Goal: Task Accomplishment & Management: Complete application form

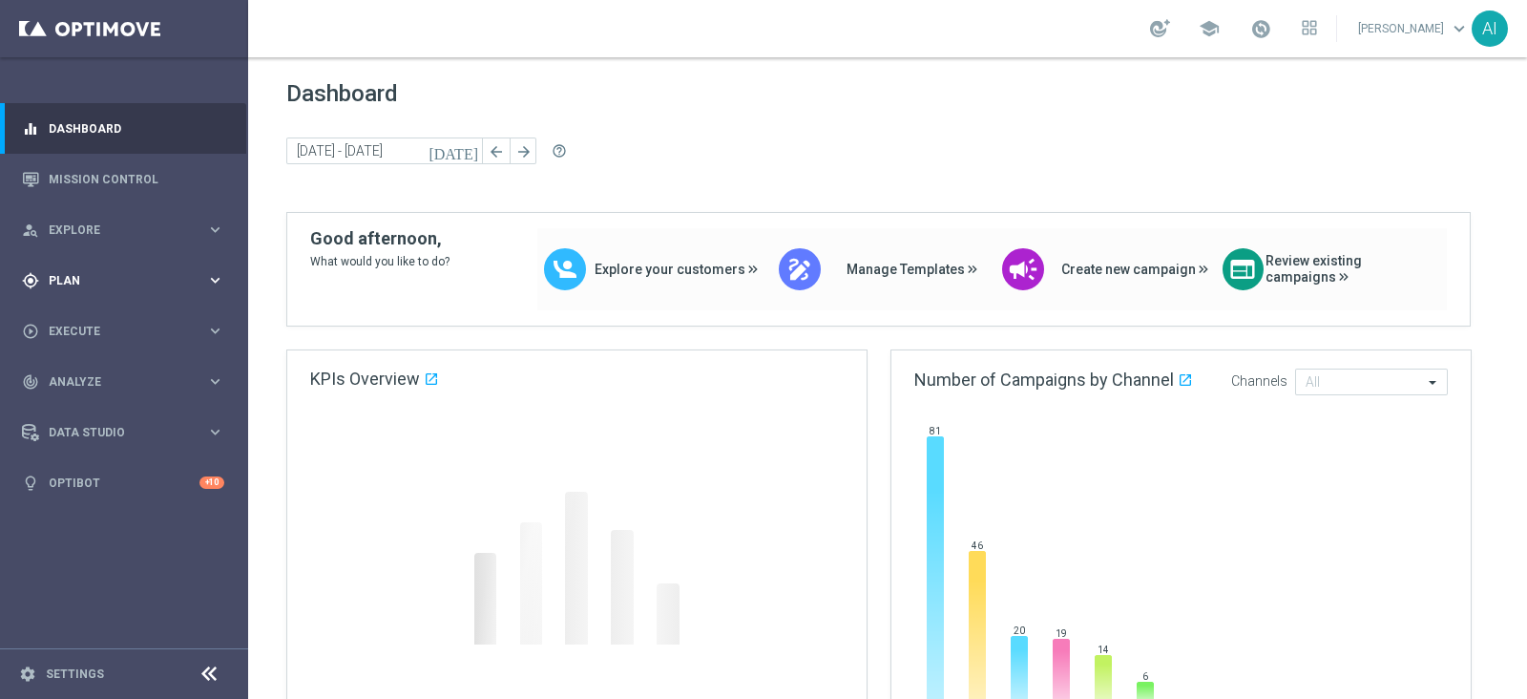
click at [130, 272] on div "gps_fixed Plan" at bounding box center [114, 280] width 184 height 17
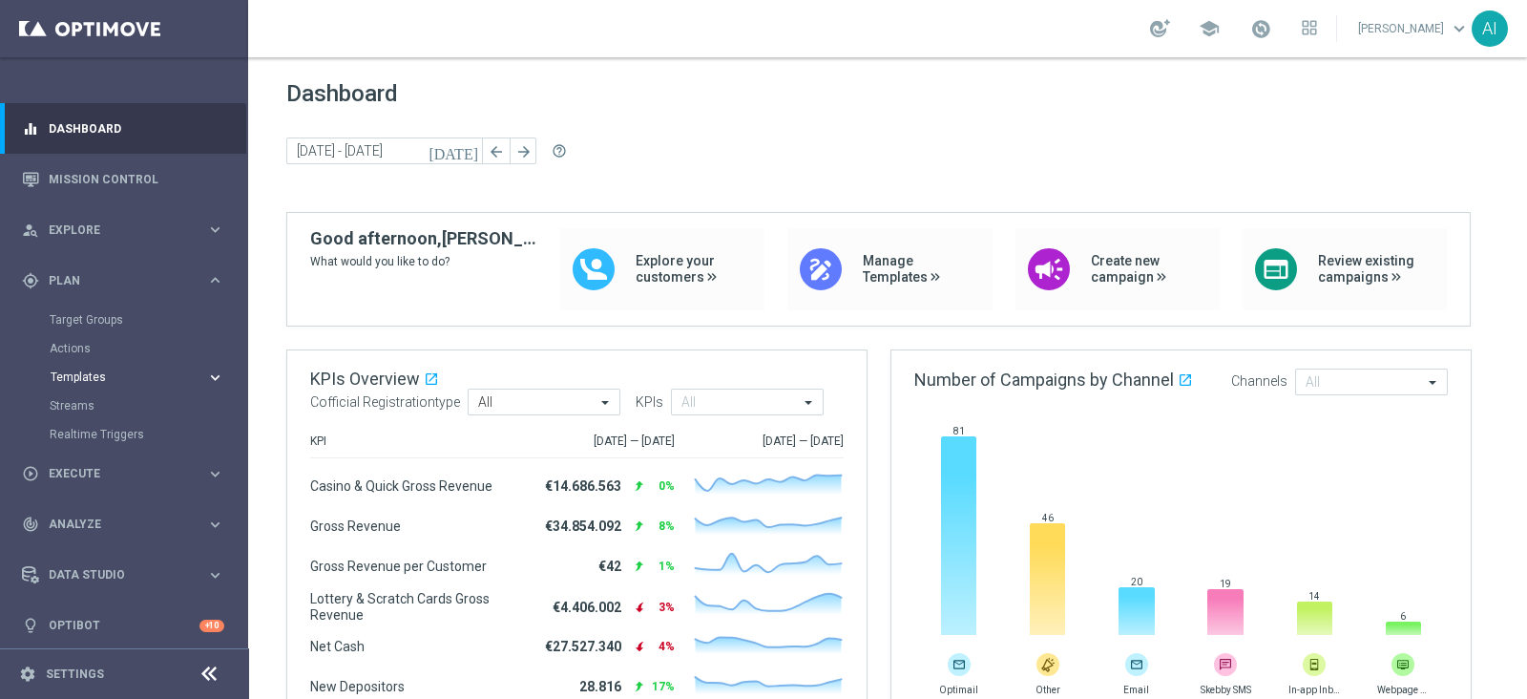
click at [115, 373] on span "Templates" at bounding box center [119, 376] width 136 height 11
click at [151, 228] on span "Explore" at bounding box center [127, 229] width 157 height 11
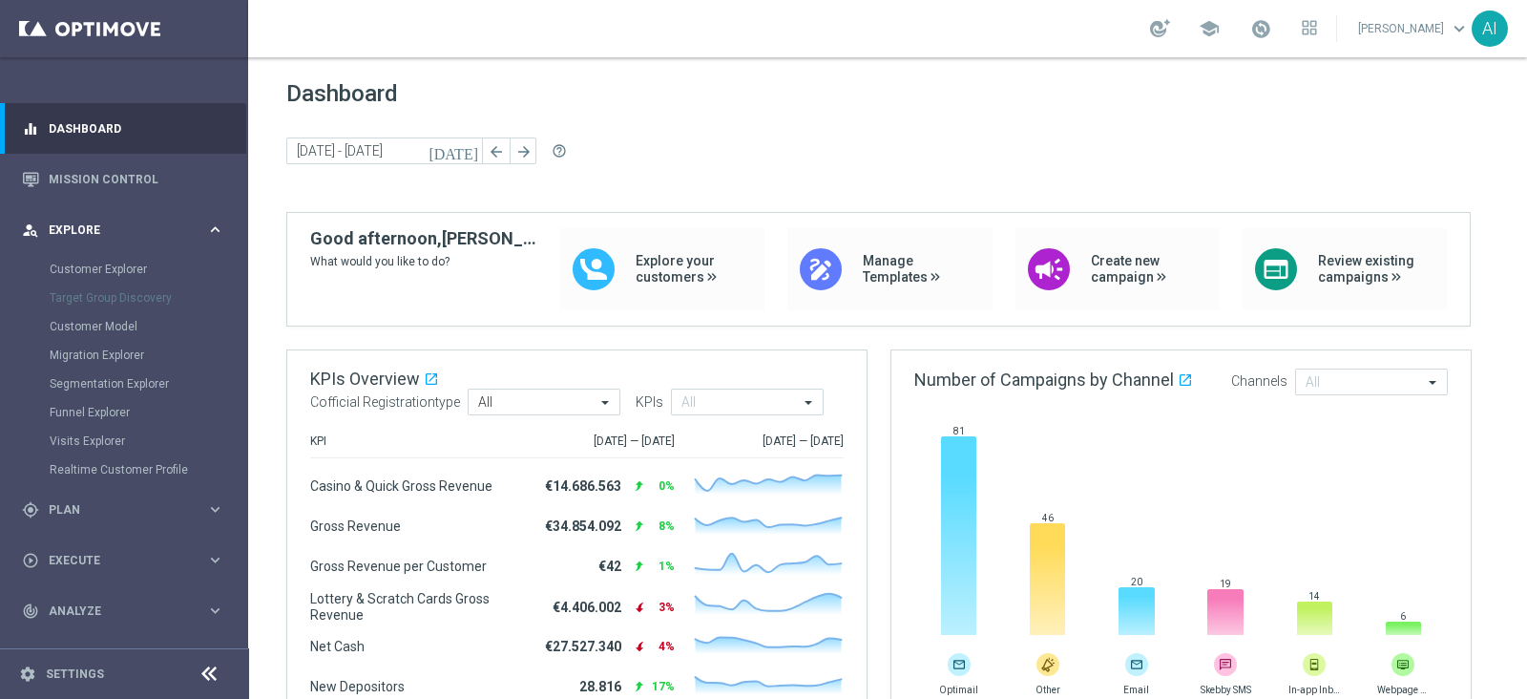
click at [178, 227] on span "Explore" at bounding box center [127, 229] width 157 height 11
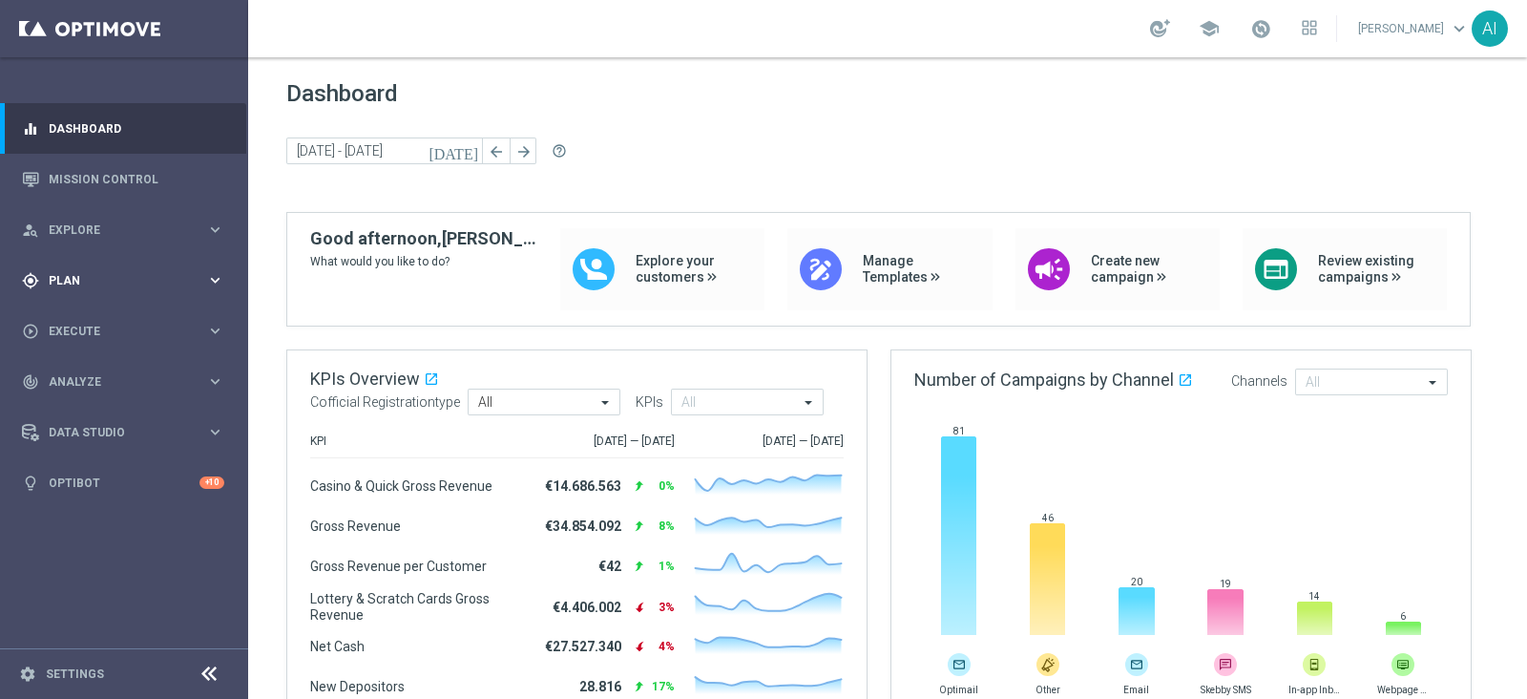
click at [170, 284] on span "Plan" at bounding box center [127, 280] width 157 height 11
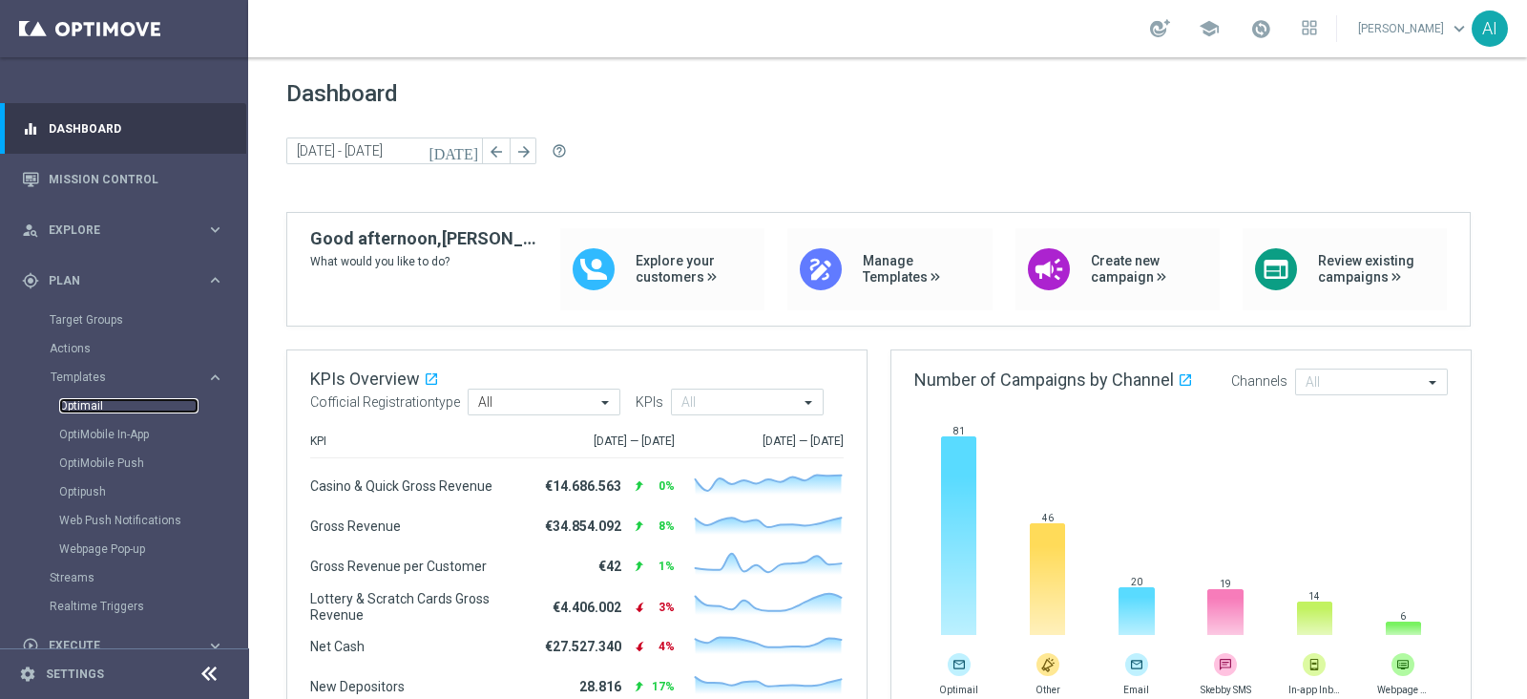
click at [92, 399] on link "Optimail" at bounding box center [128, 405] width 139 height 15
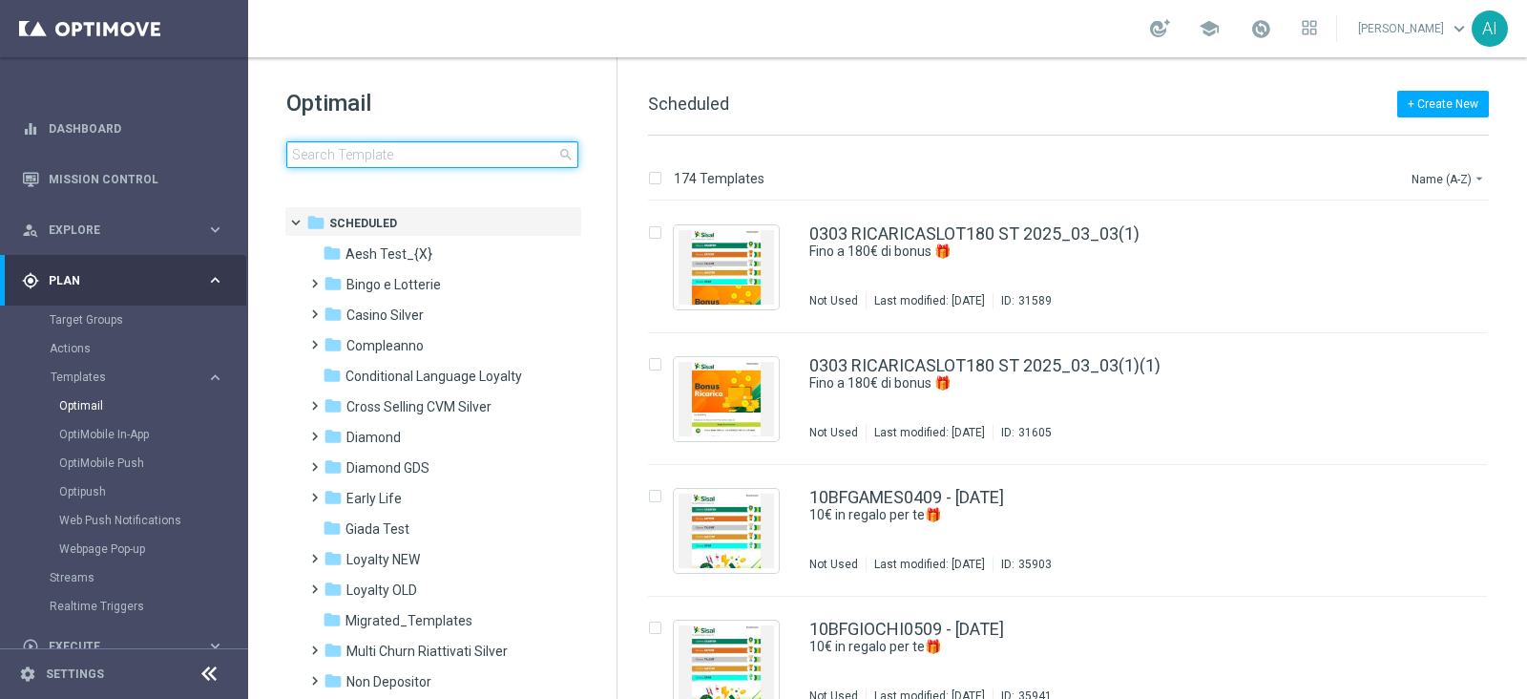
click at [400, 150] on input at bounding box center [432, 154] width 292 height 27
type input "CASINOCB1609-1 - 16.09.2025"
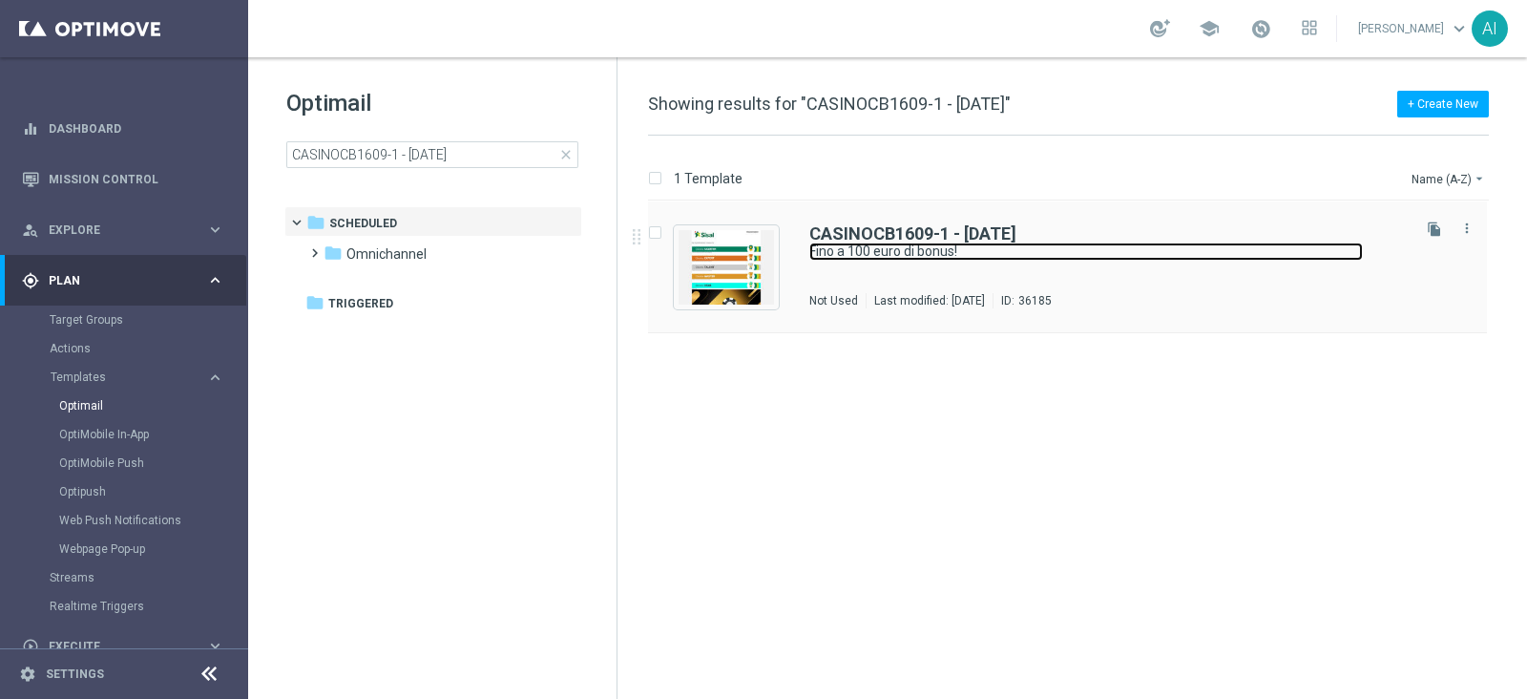
click at [1207, 256] on link "Fino a 100 euro di bonus!" at bounding box center [1086, 251] width 554 height 18
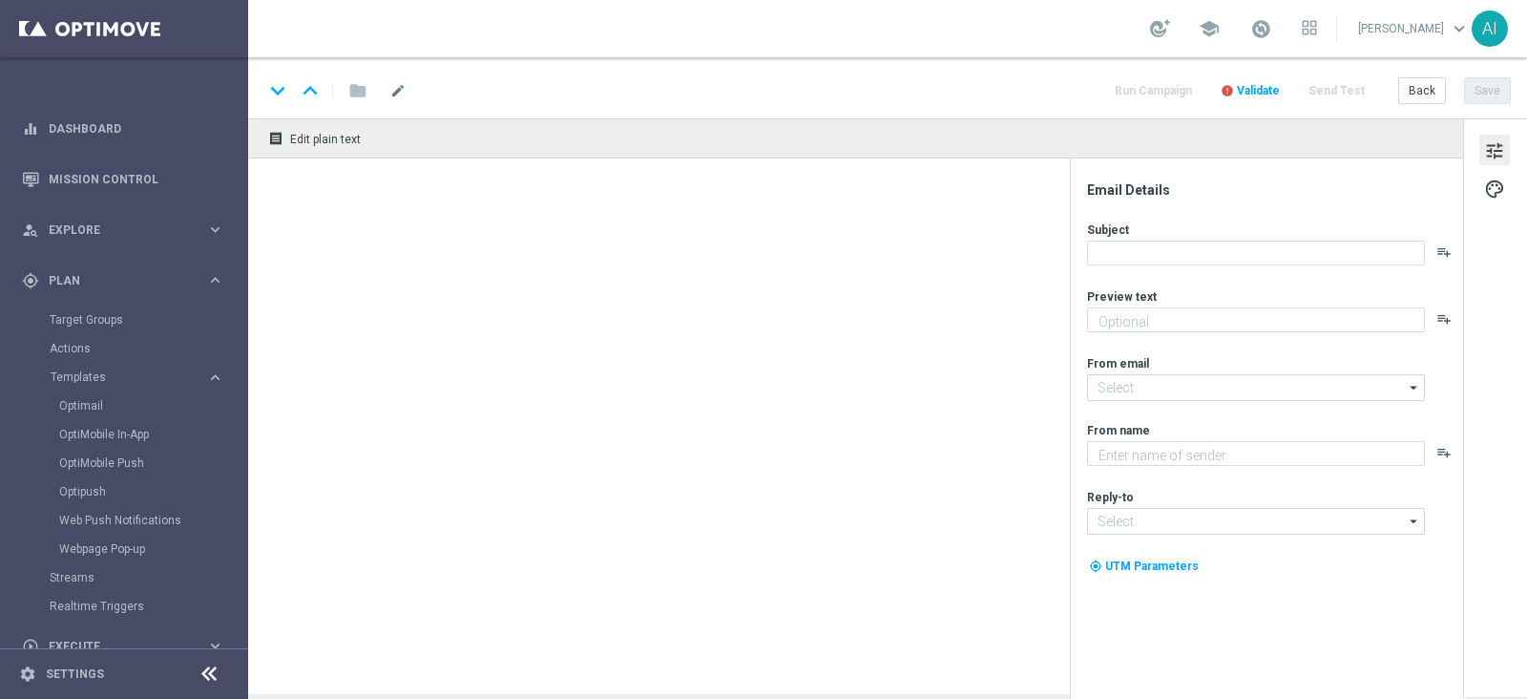
type textarea "Scopri cosa ti abbiamo riservato!"
type input "newsletter@comunicazioni.sisal.it"
type textarea "Sisal"
type input "info@sisal.it"
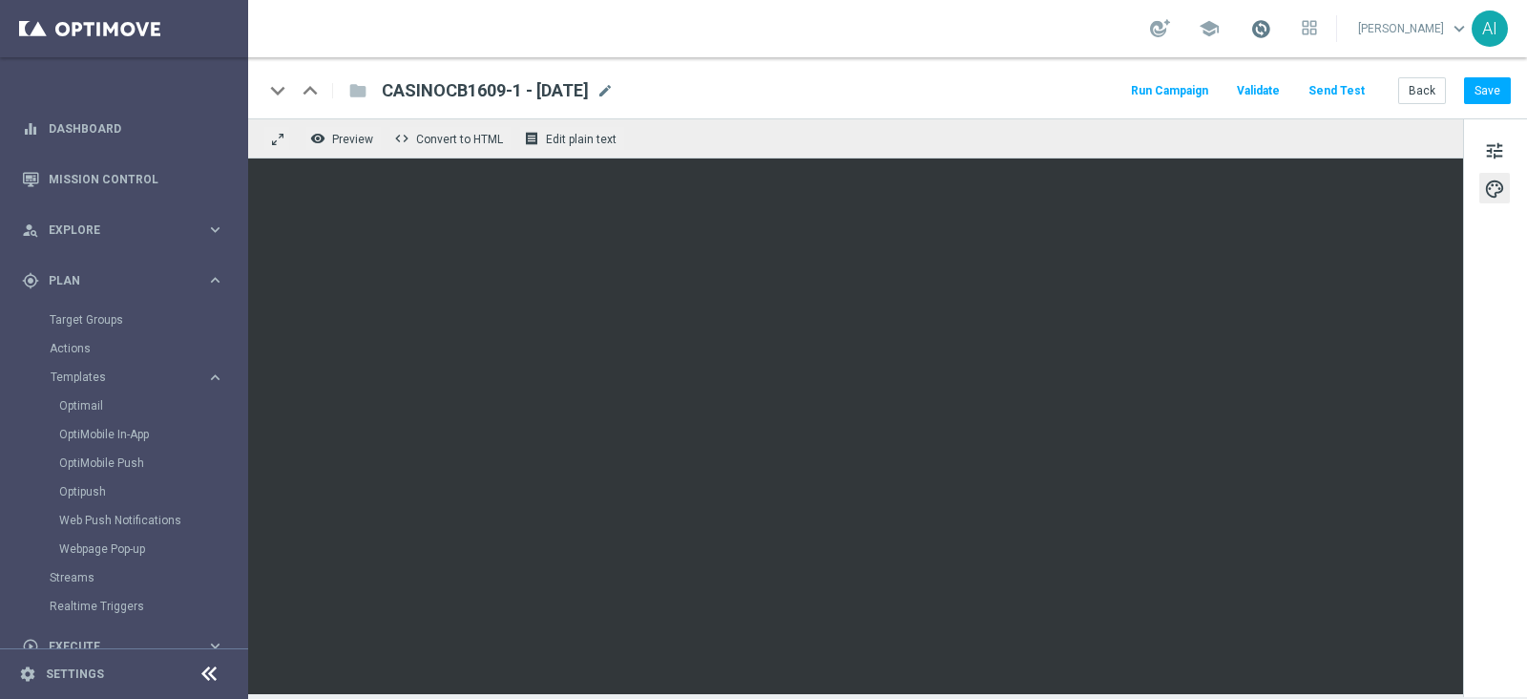
click at [1255, 25] on span at bounding box center [1260, 28] width 21 height 21
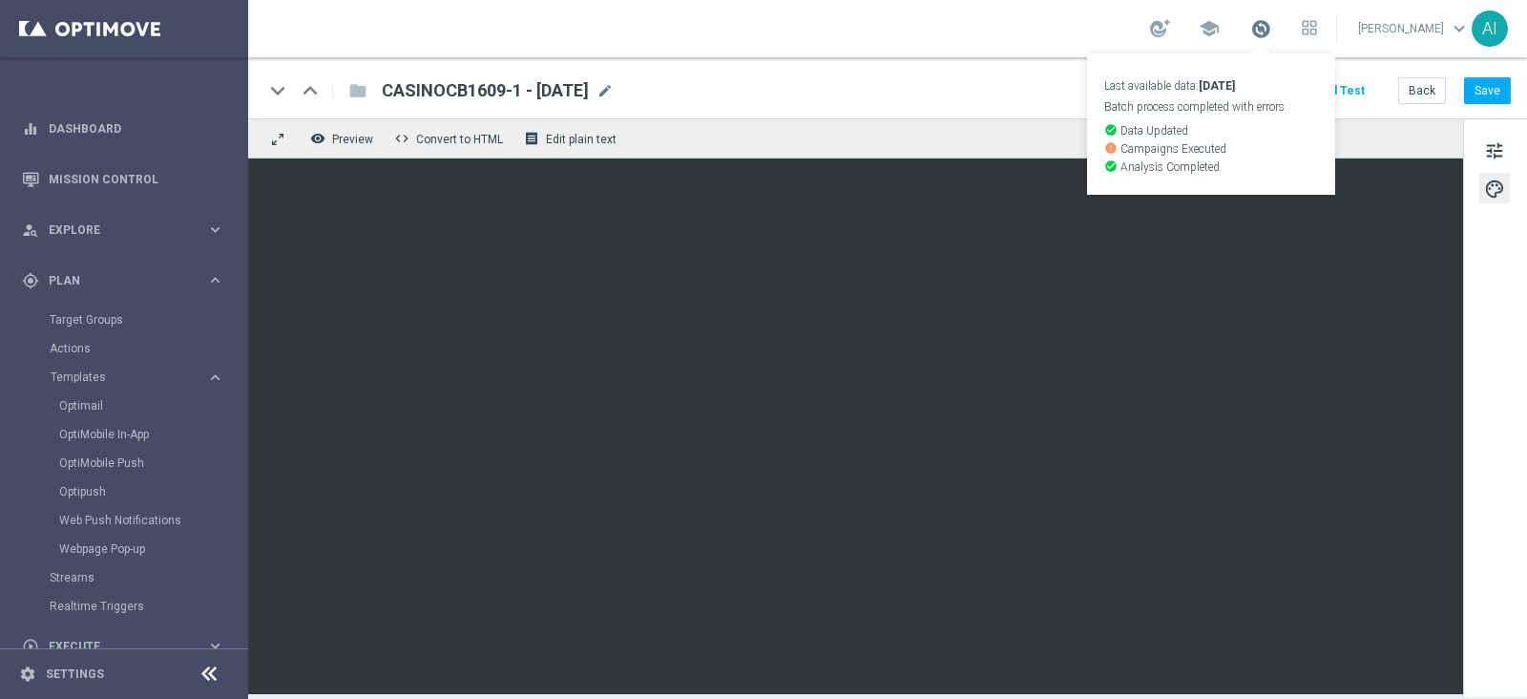
click at [1255, 25] on span at bounding box center [1260, 28] width 21 height 21
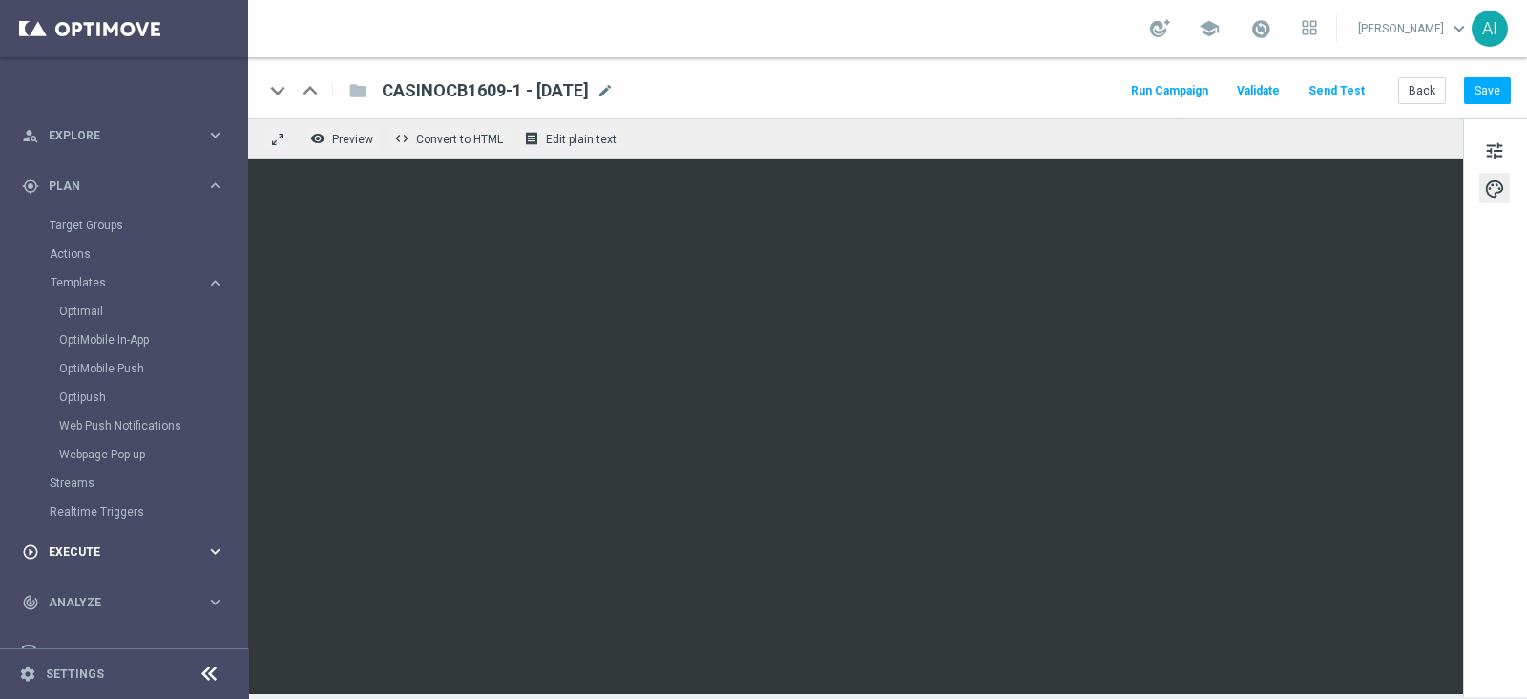
scroll to position [179, 0]
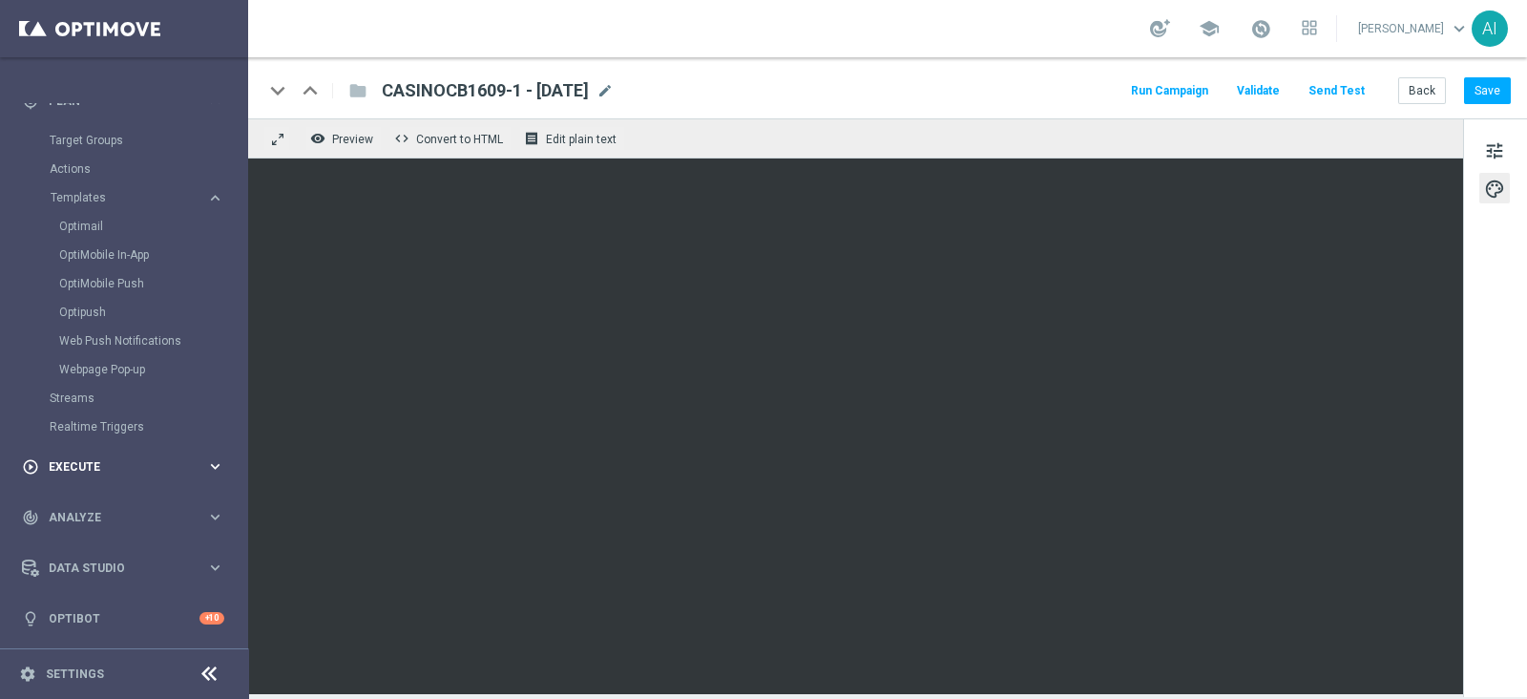
click at [145, 470] on span "Execute" at bounding box center [127, 466] width 157 height 11
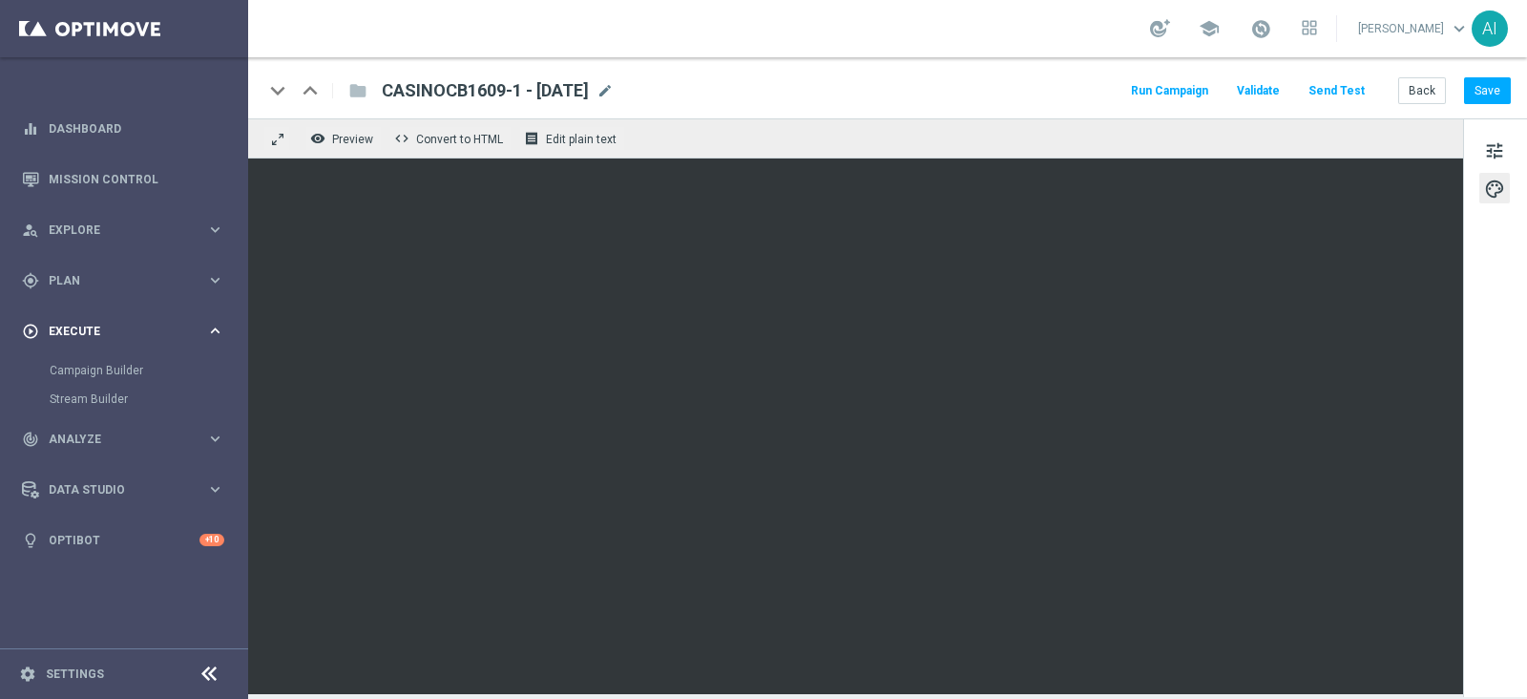
scroll to position [0, 0]
click at [106, 368] on link "Campaign Builder" at bounding box center [124, 370] width 149 height 15
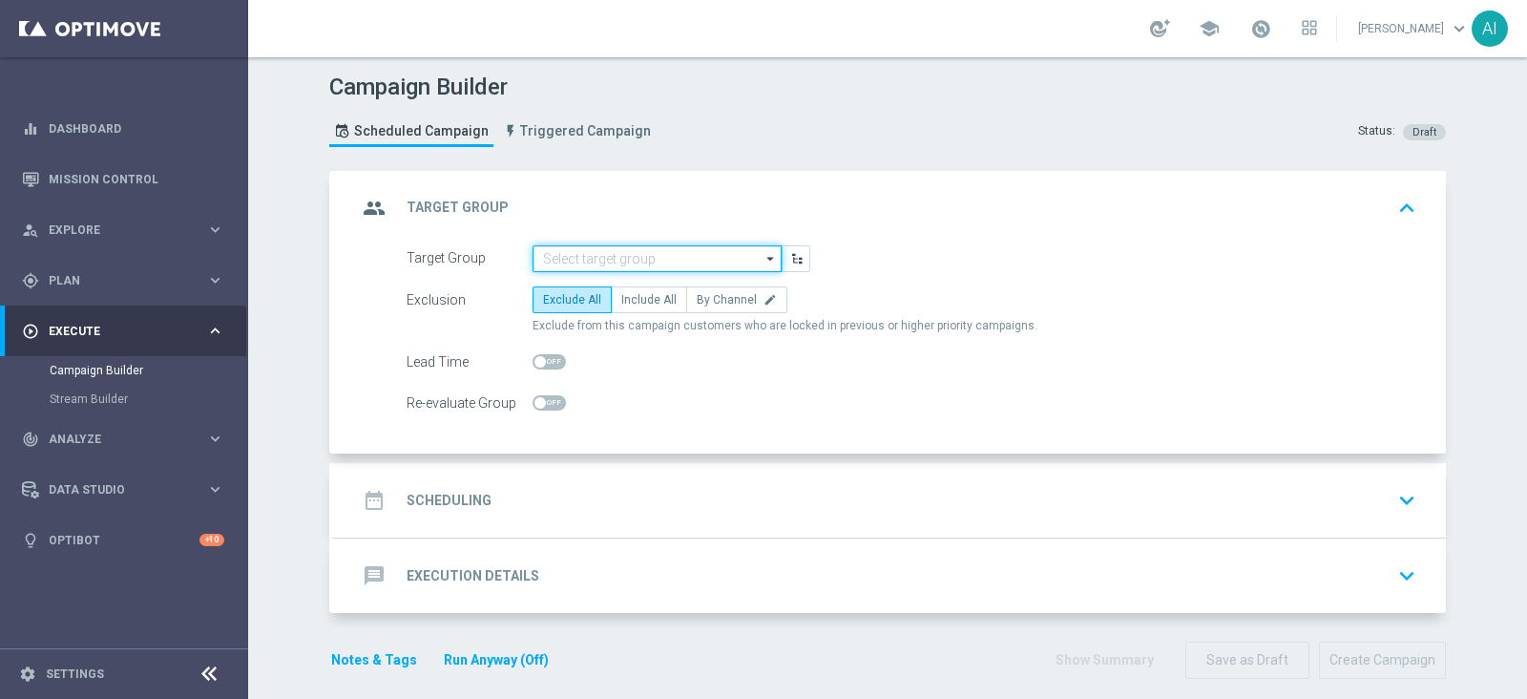
click at [633, 249] on input at bounding box center [657, 258] width 249 height 27
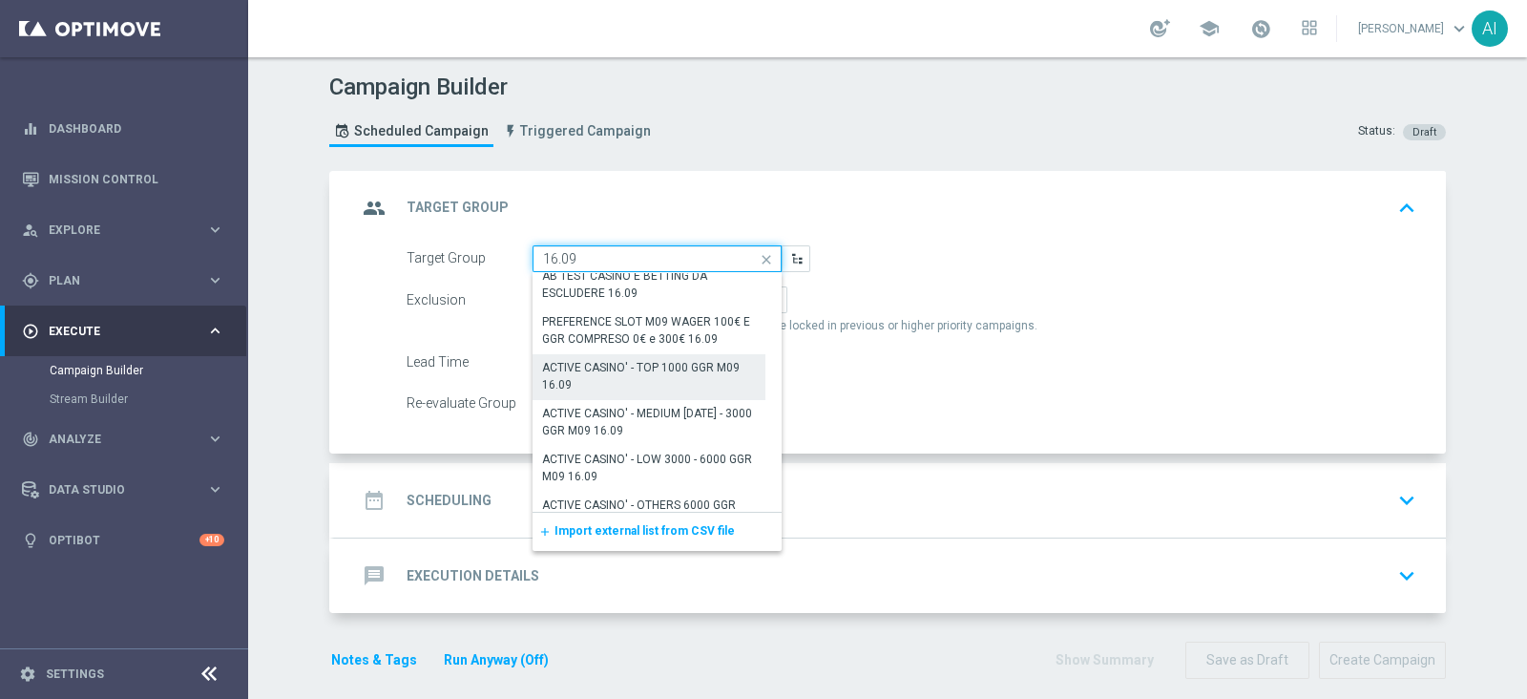
scroll to position [118, 0]
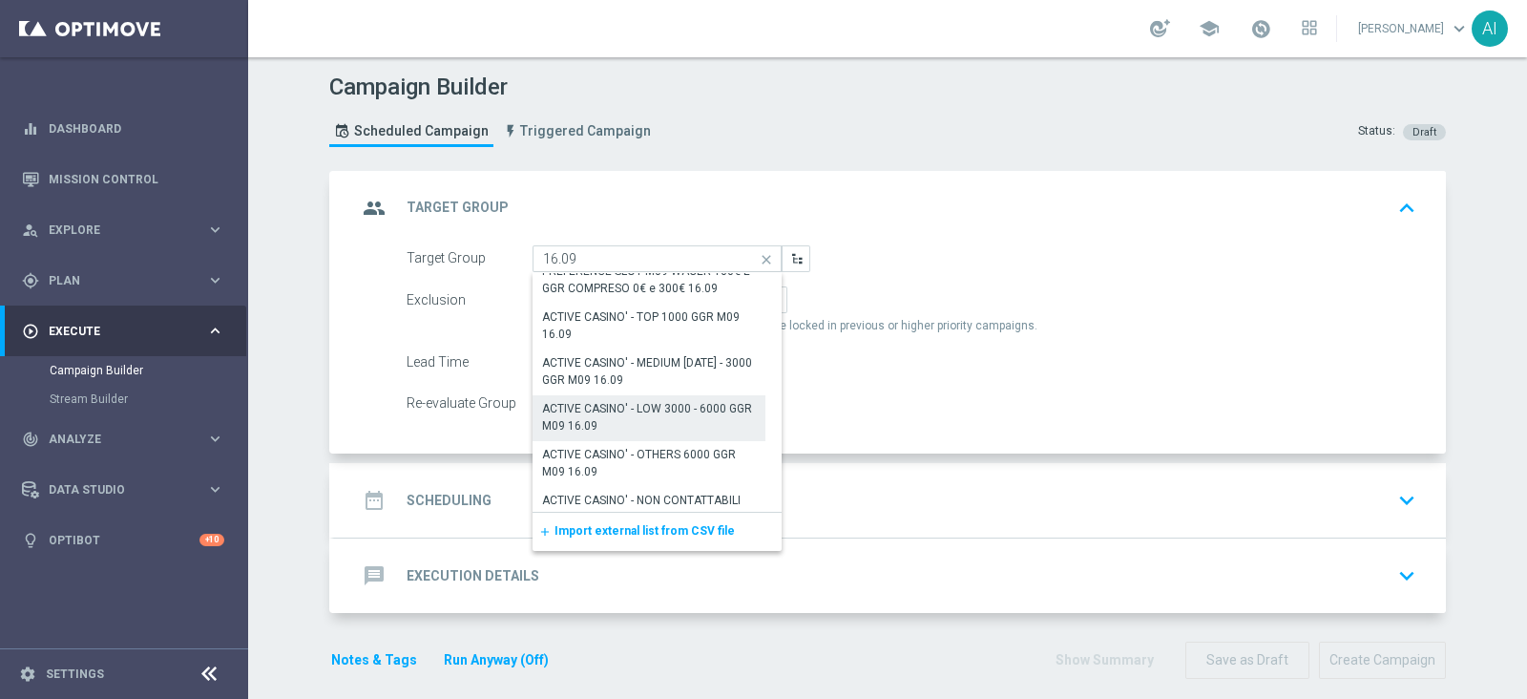
click at [661, 420] on div "ACTIVE CASINO' - LOW 3000 - 6000 GGR M09 16.09" at bounding box center [649, 417] width 214 height 34
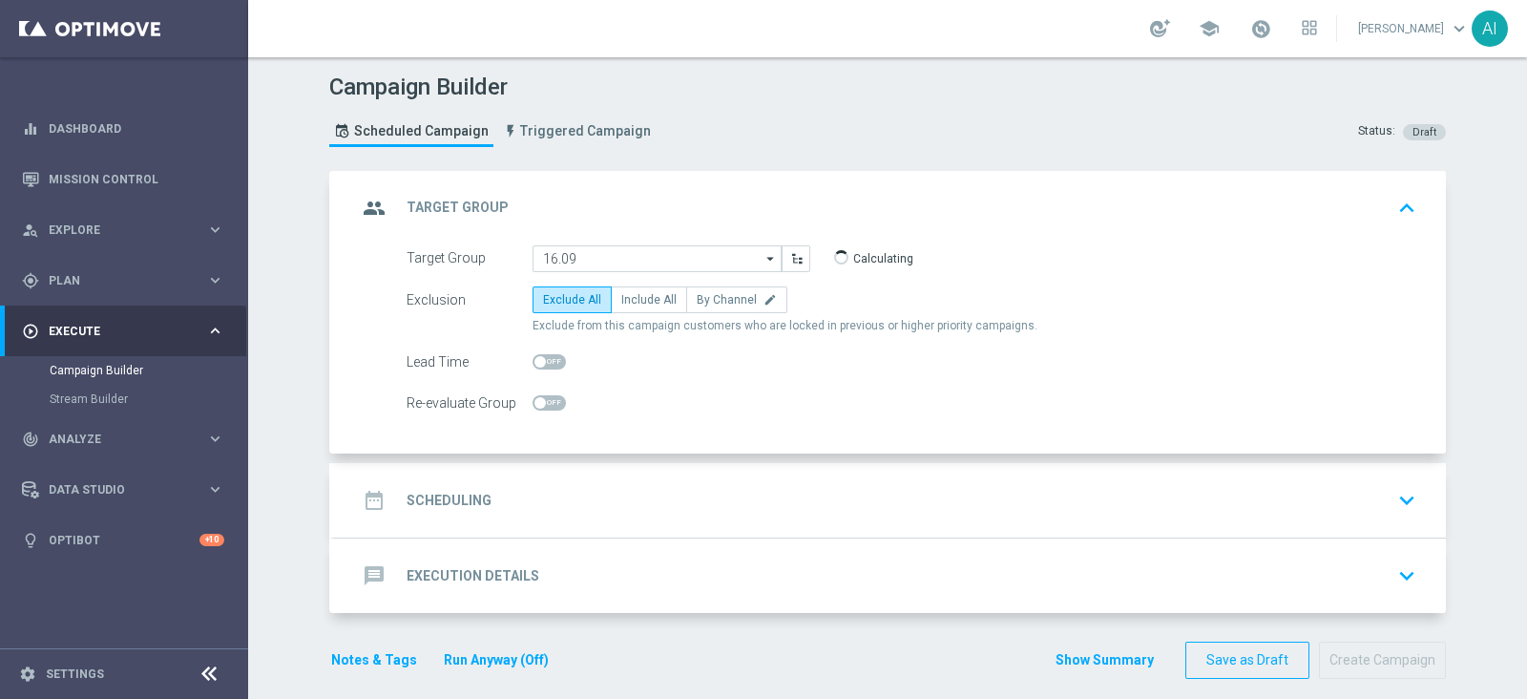
type input "ACTIVE CASINO' - LOW 3000 - 6000 GGR M09 16.09"
click at [632, 294] on span "Include All" at bounding box center [648, 299] width 55 height 13
click at [632, 297] on input "Include All" at bounding box center [627, 303] width 12 height 12
radio input "true"
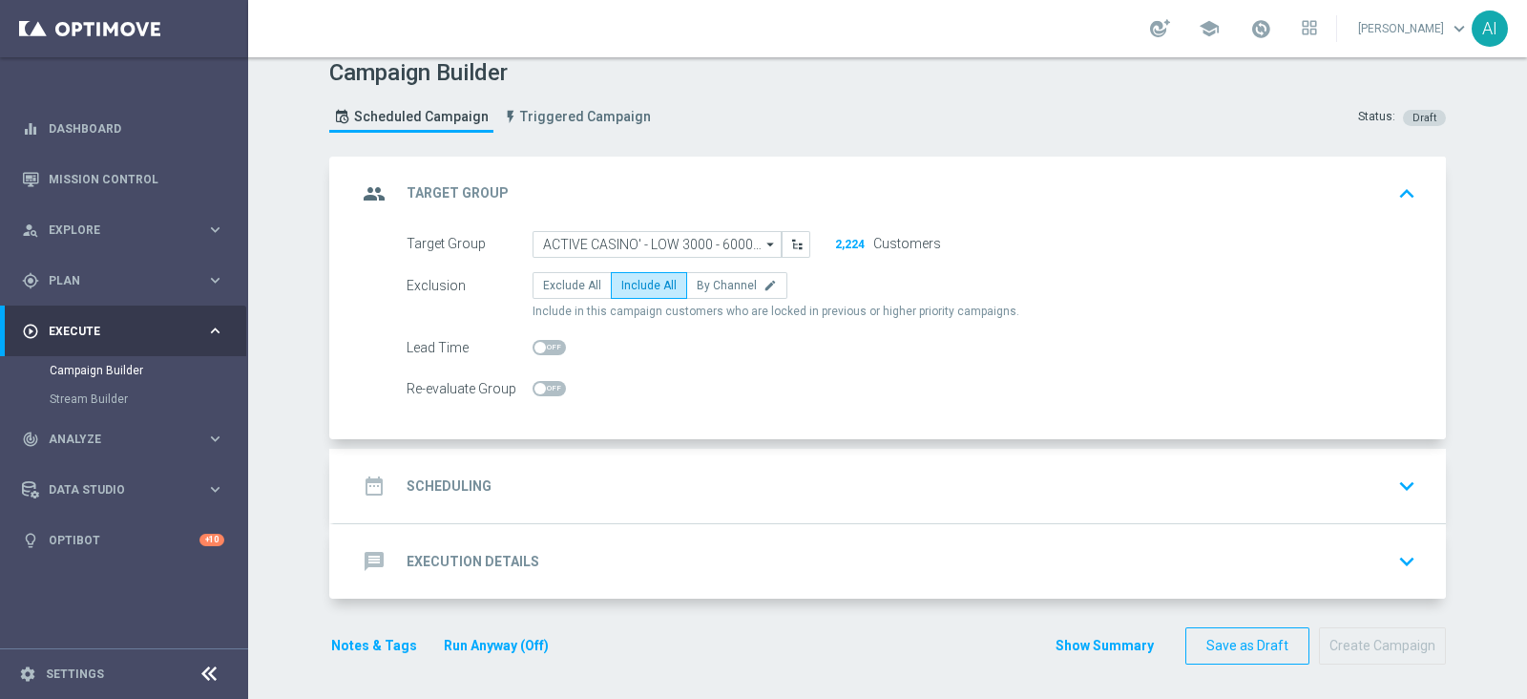
click at [1397, 478] on icon "keyboard_arrow_down" at bounding box center [1406, 485] width 29 height 29
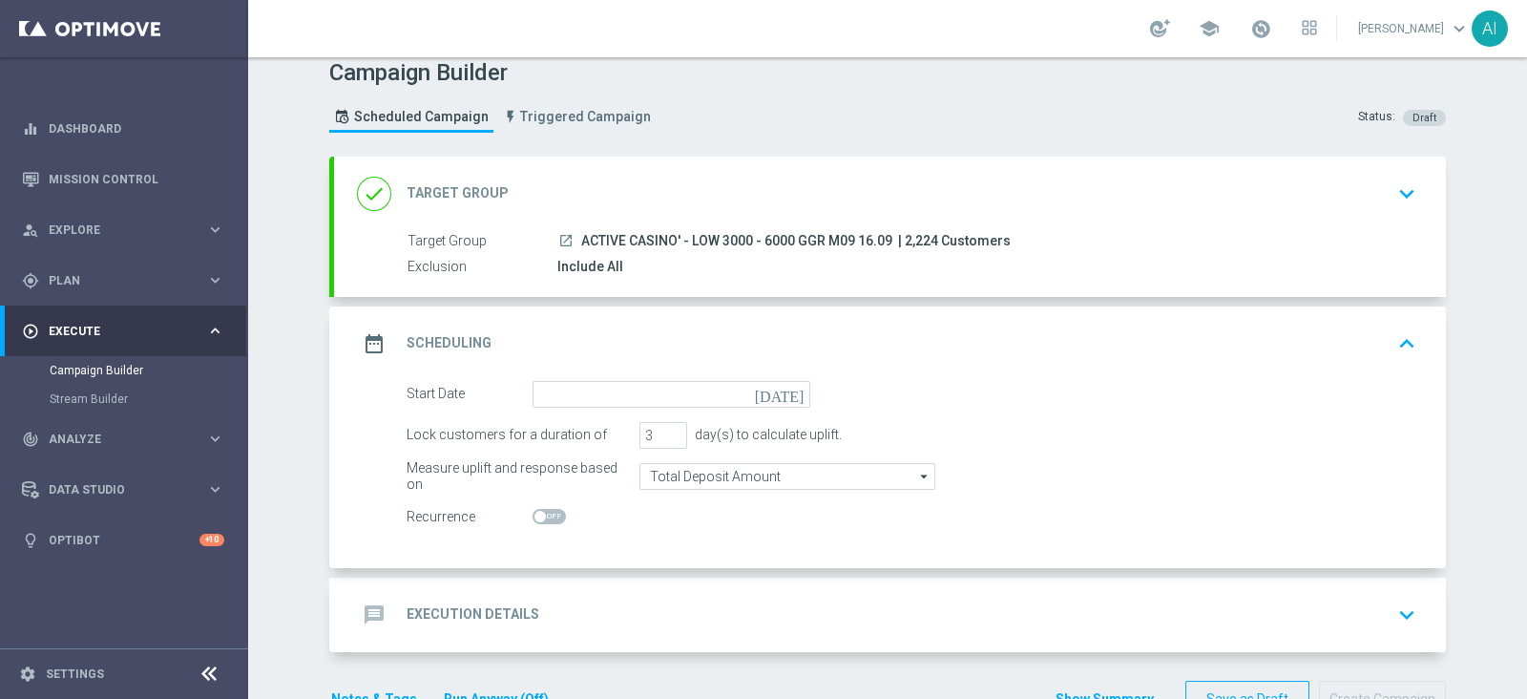
scroll to position [14, 0]
click at [783, 391] on icon "today" at bounding box center [783, 391] width 56 height 21
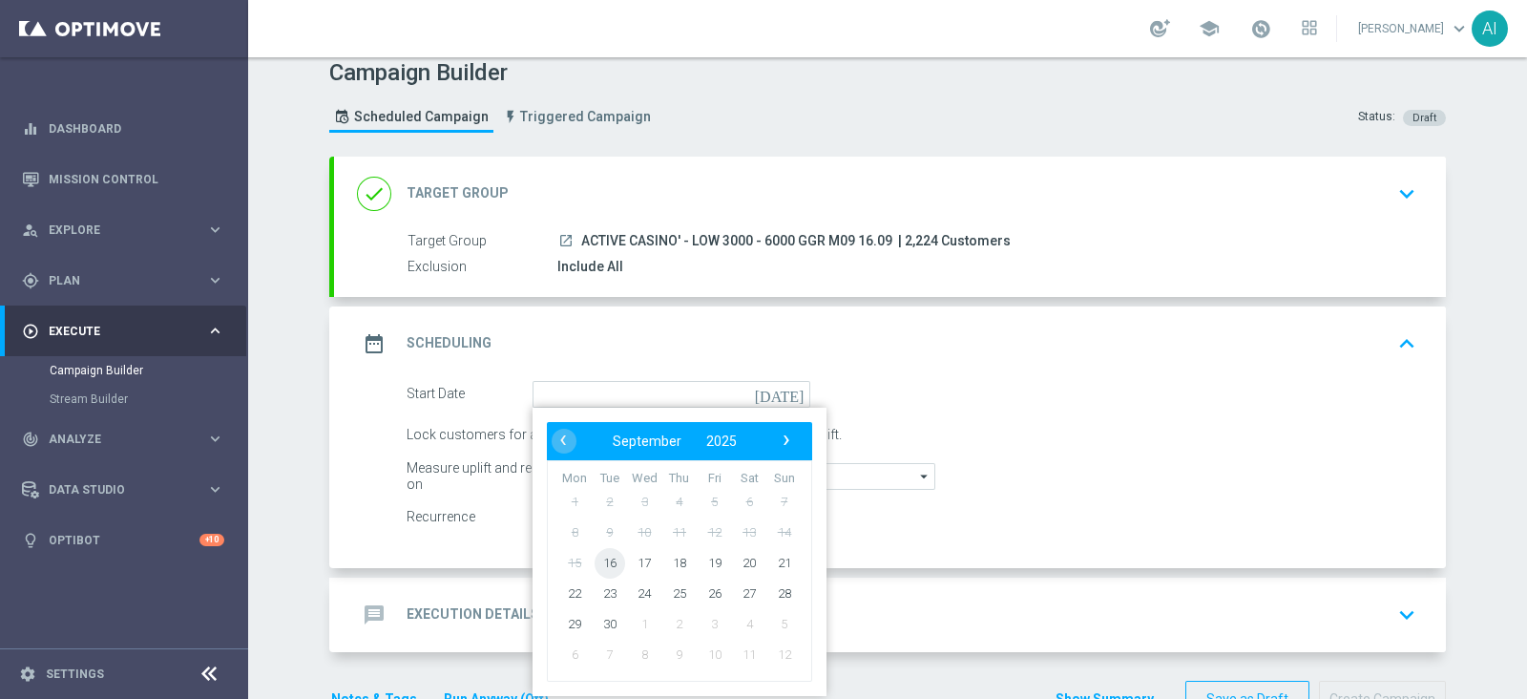
click at [606, 560] on span "16" at bounding box center [610, 562] width 31 height 31
type input "16 Sep 2025"
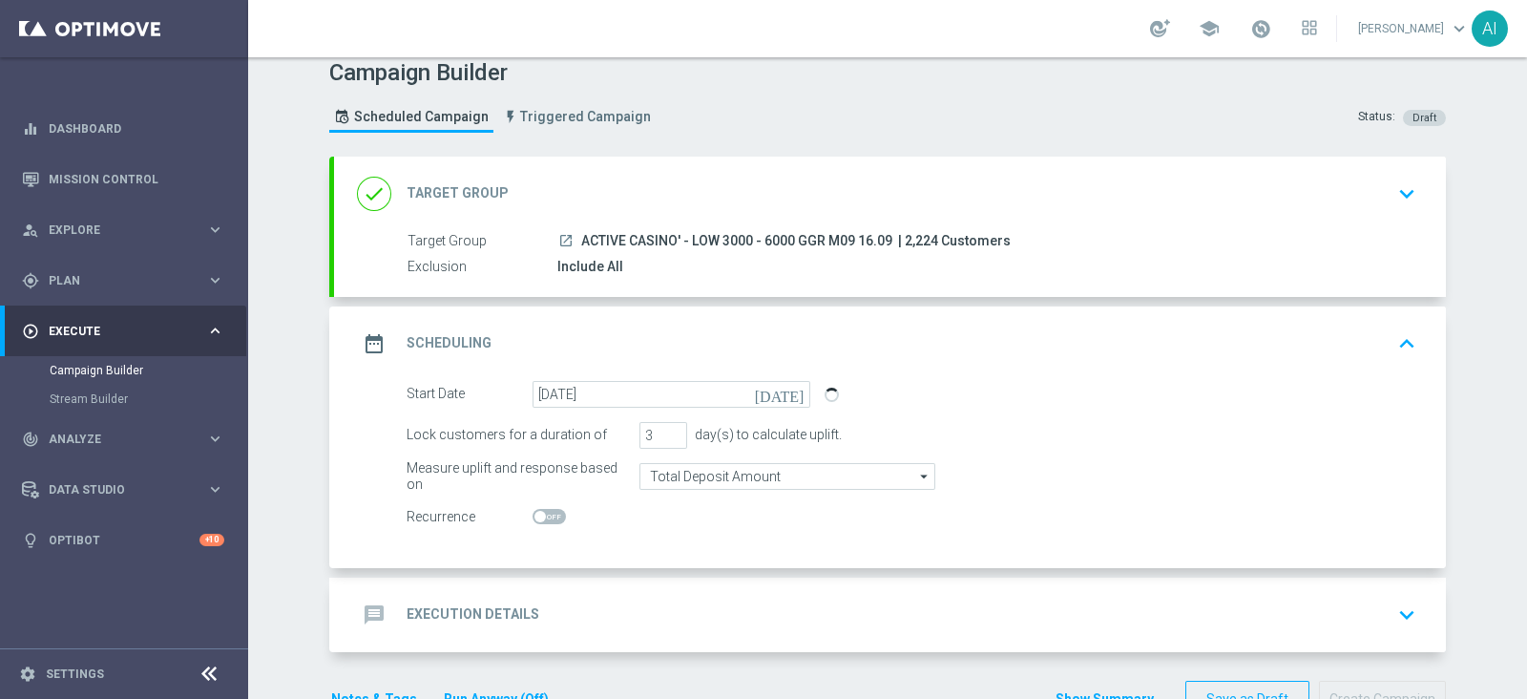
click at [1053, 385] on div "Start Date 16 Sep 2025 today" at bounding box center [911, 394] width 1038 height 27
click at [1401, 608] on icon "keyboard_arrow_down" at bounding box center [1406, 614] width 29 height 29
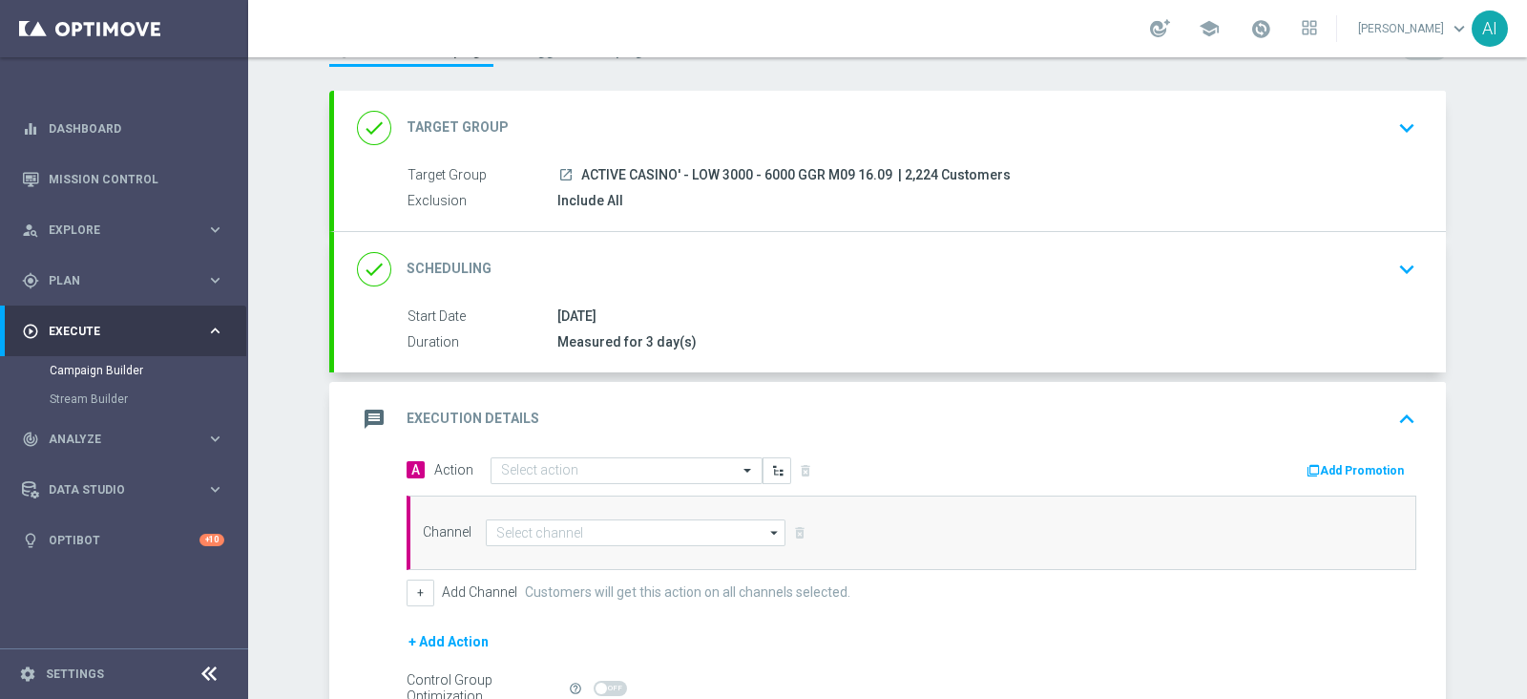
scroll to position [134, 0]
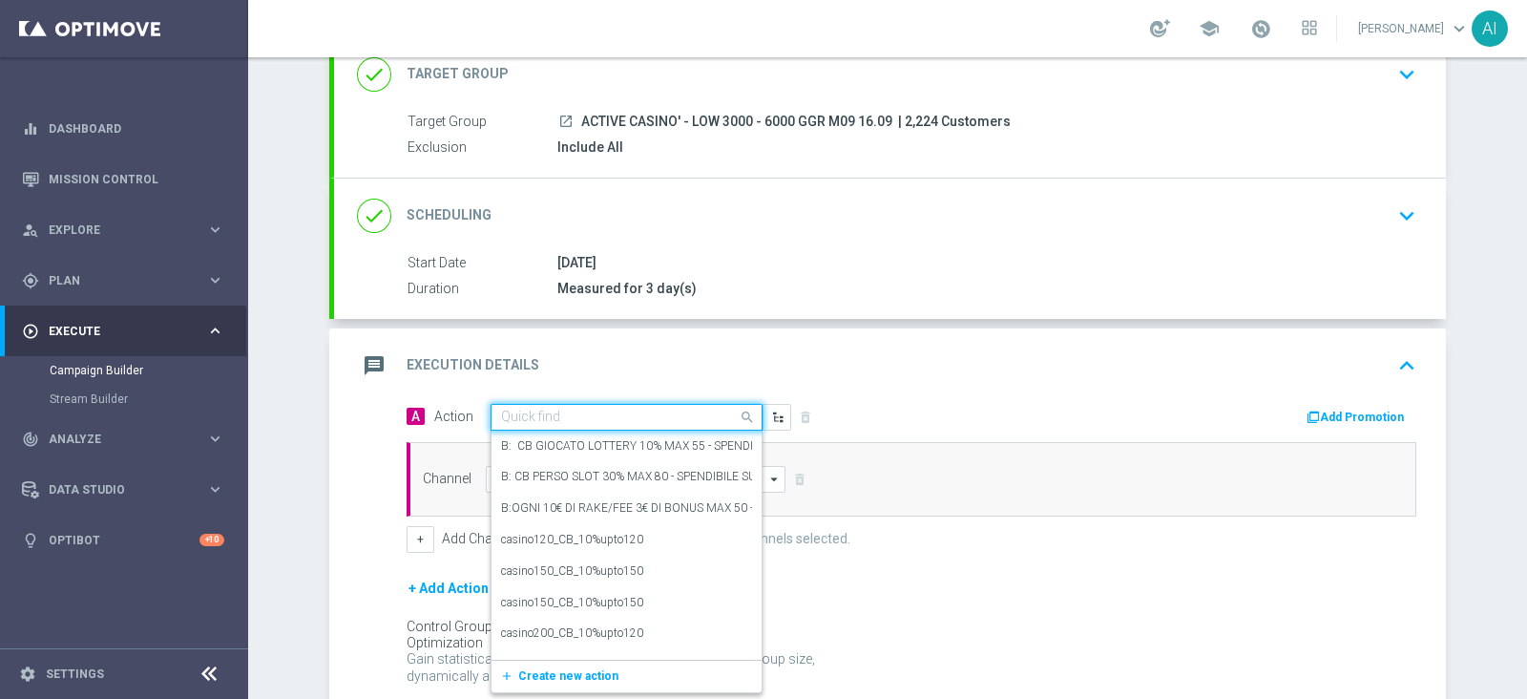
click at [514, 409] on input "text" at bounding box center [607, 417] width 213 height 16
paste input "CB PERSO CASINO' 20% MAX 100 EURO - SPENDIBILE SLOT"
type input "CB PERSO CASINO' 20% MAX 100 EURO - SPENDIBILE SLOT"
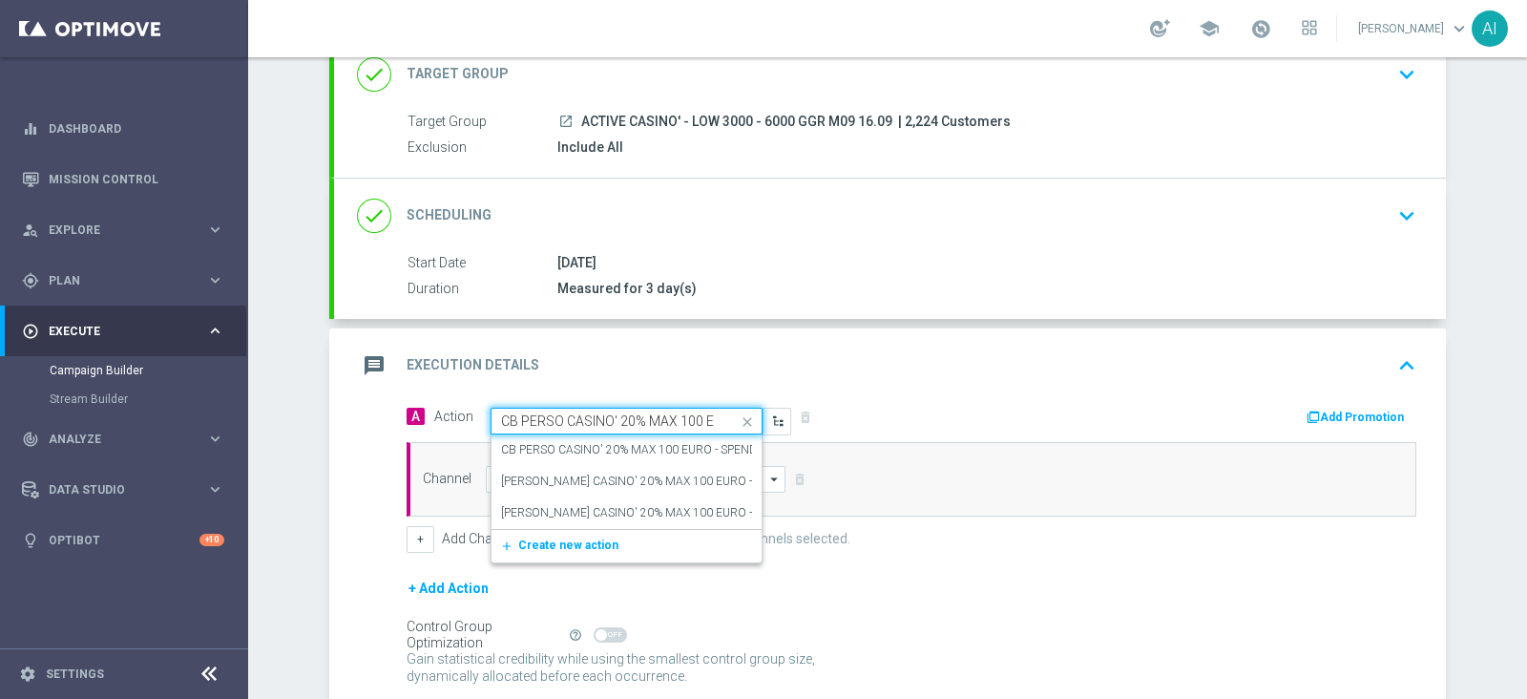
scroll to position [0, 139]
click at [538, 430] on div "Quick find CB PERSO CASINO' 20% MAX 100 EURO - SPENDIBILE SLOT" at bounding box center [627, 420] width 272 height 27
click at [546, 437] on div "CB PERSO CASINO' 20% MAX 100 EURO - SPENDIBILE SLOT edit" at bounding box center [626, 449] width 251 height 31
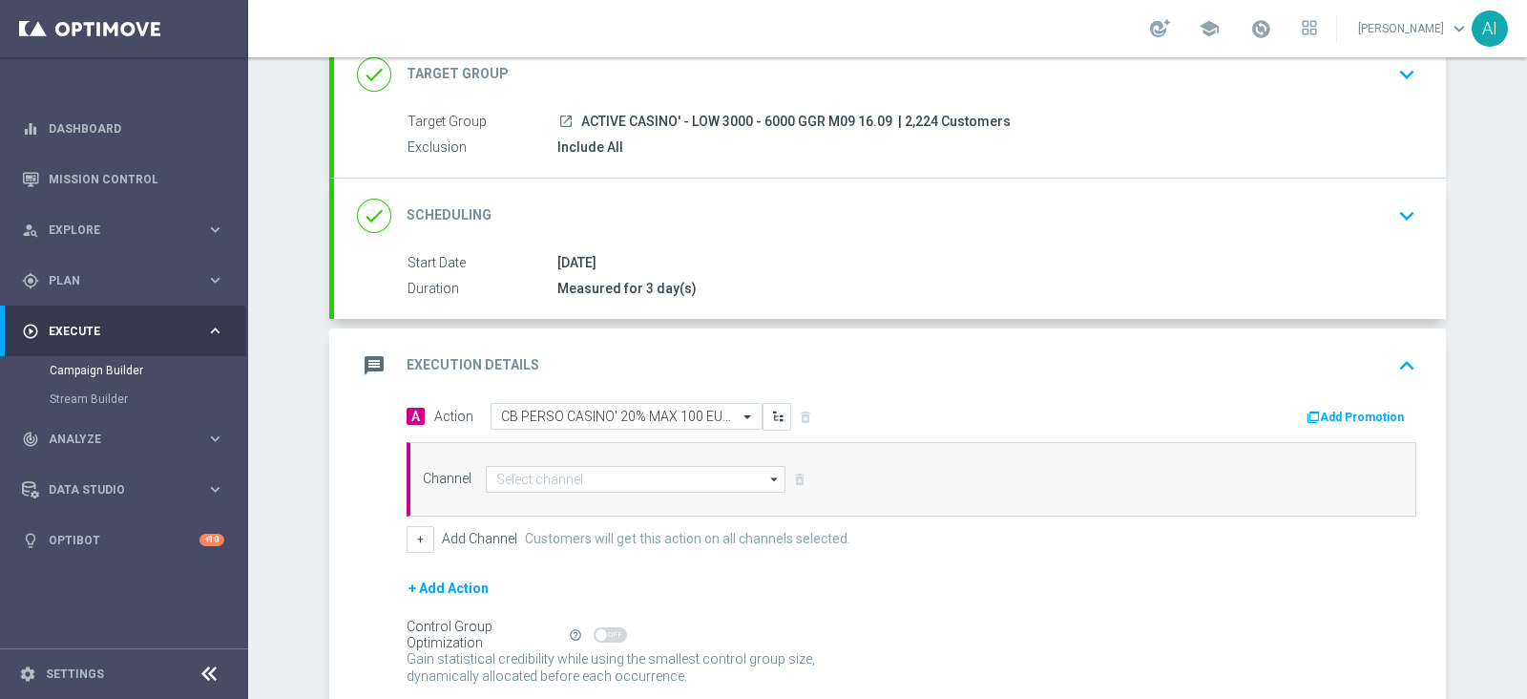
click at [1362, 418] on button "Add Promotion" at bounding box center [1358, 417] width 106 height 21
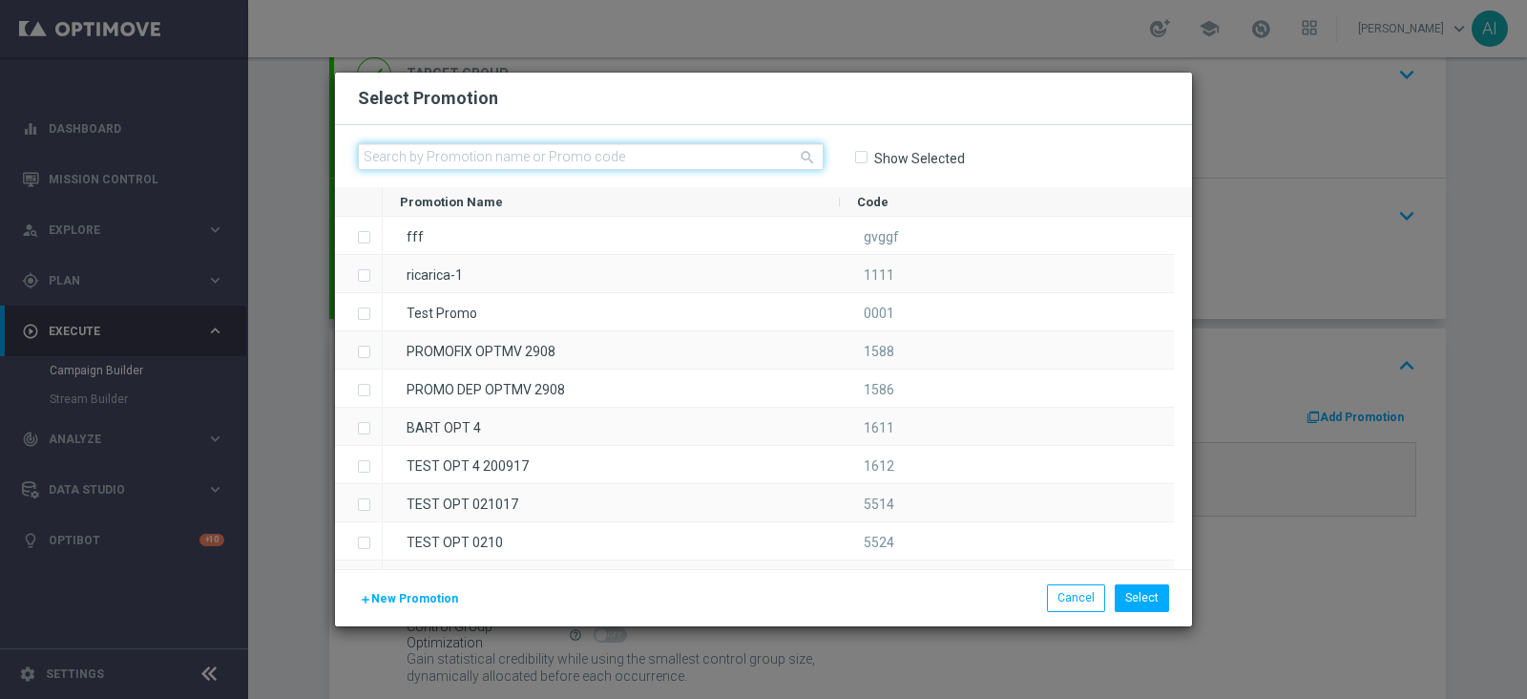
click at [579, 147] on input "text" at bounding box center [591, 156] width 466 height 27
paste input "CASINOCB1609-1"
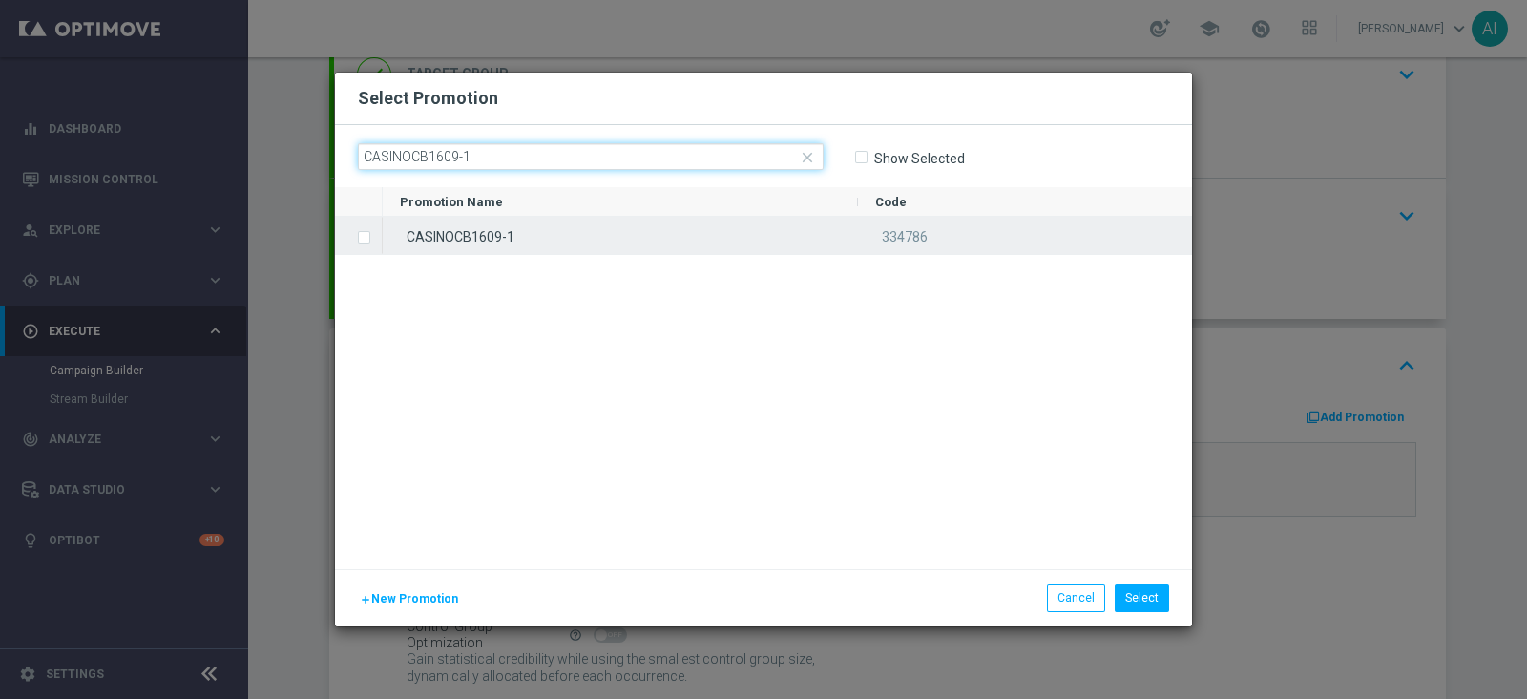
type input "CASINOCB1609-1"
click at [376, 237] on label "Press SPACE to select this row." at bounding box center [379, 238] width 7 height 17
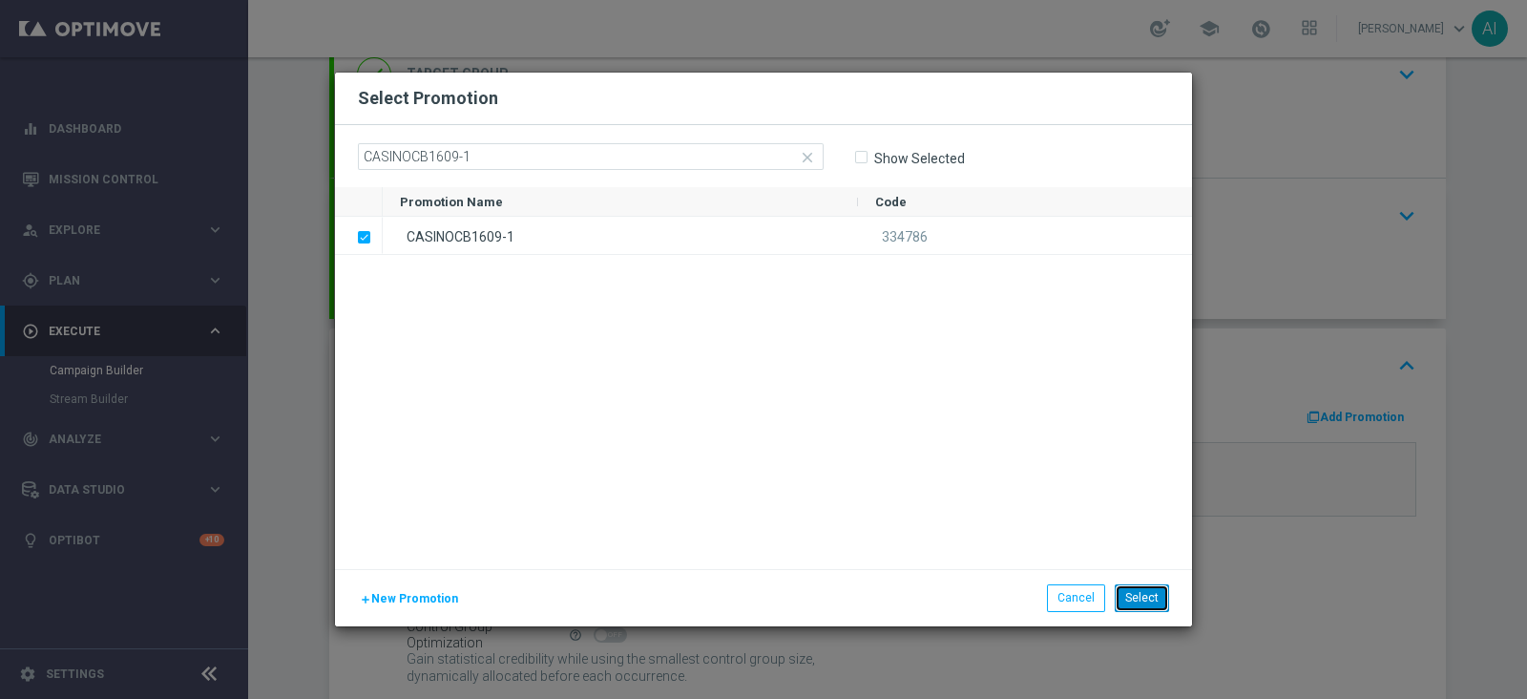
click at [1154, 591] on button "Select" at bounding box center [1142, 597] width 54 height 27
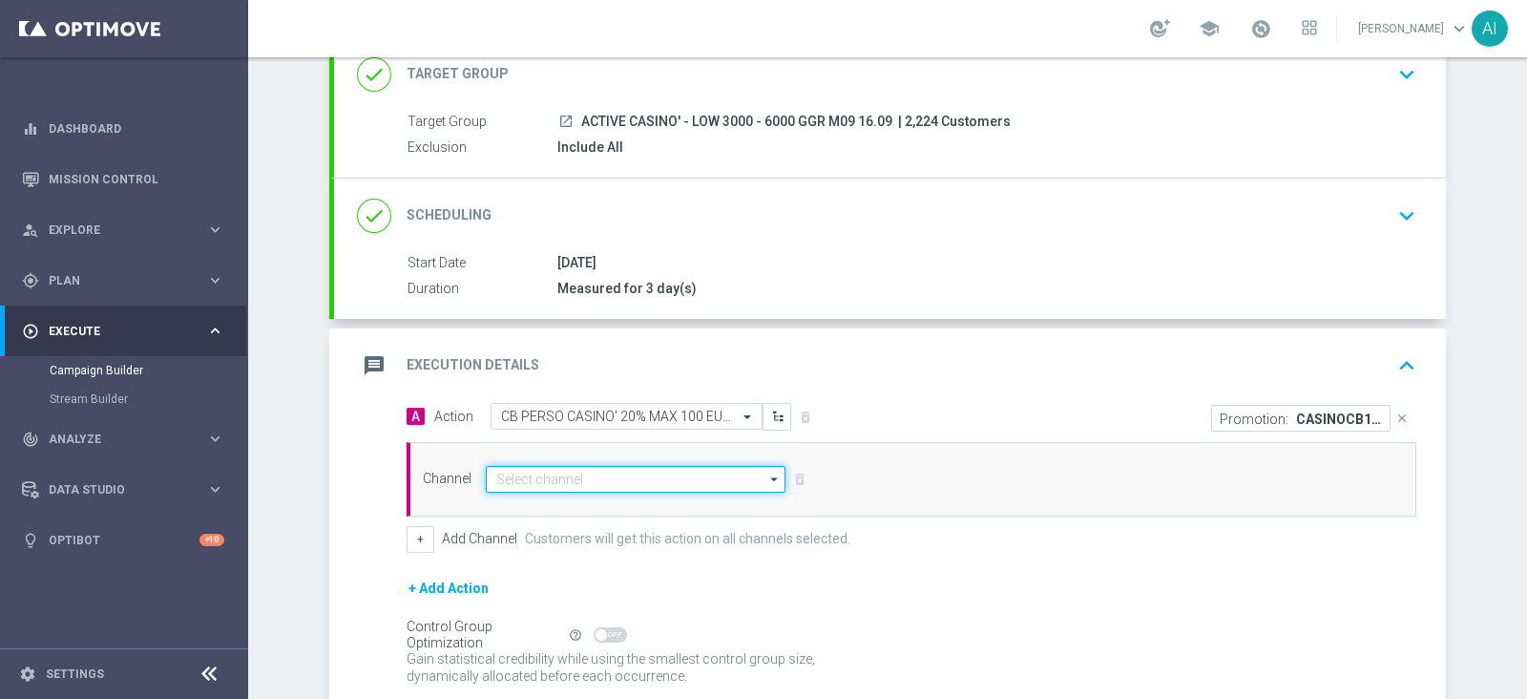
click at [658, 479] on input at bounding box center [636, 479] width 300 height 27
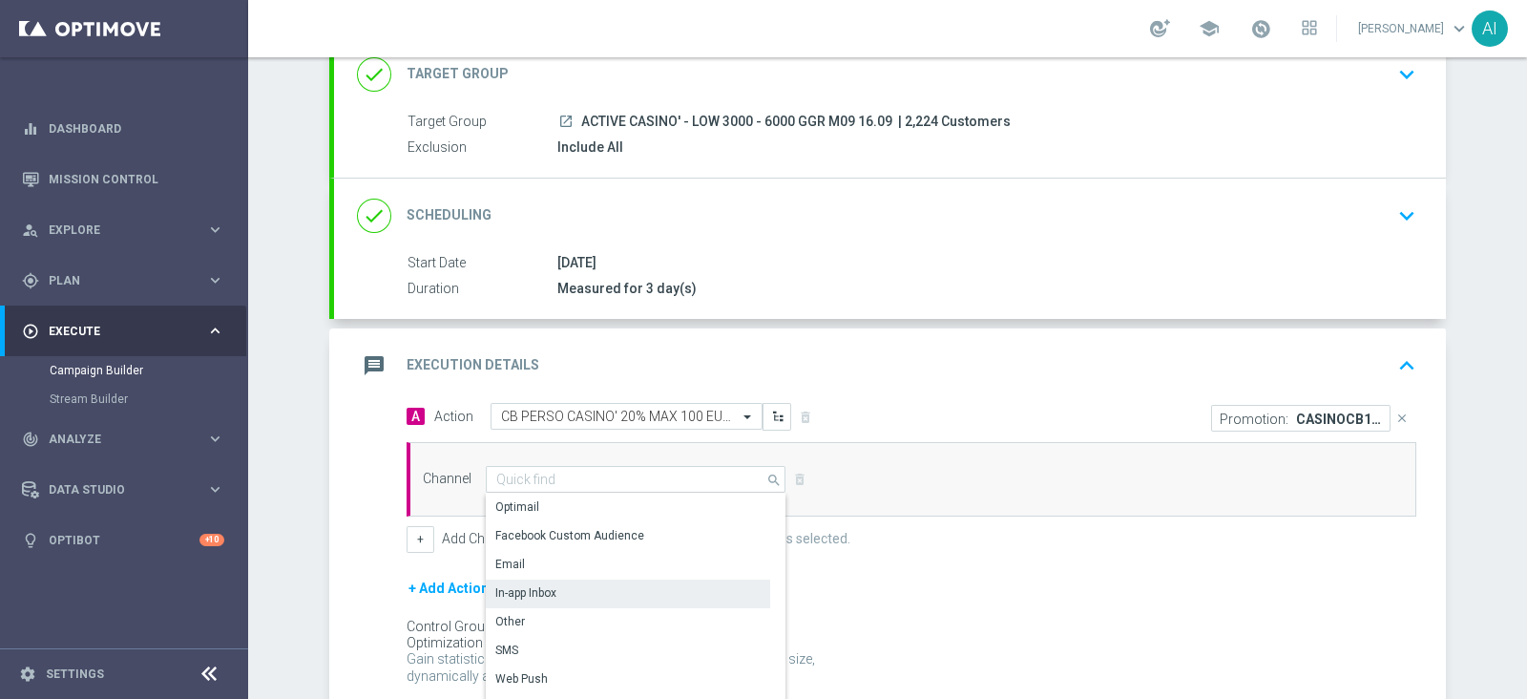
click at [553, 590] on div "In-app Inbox" at bounding box center [628, 592] width 284 height 27
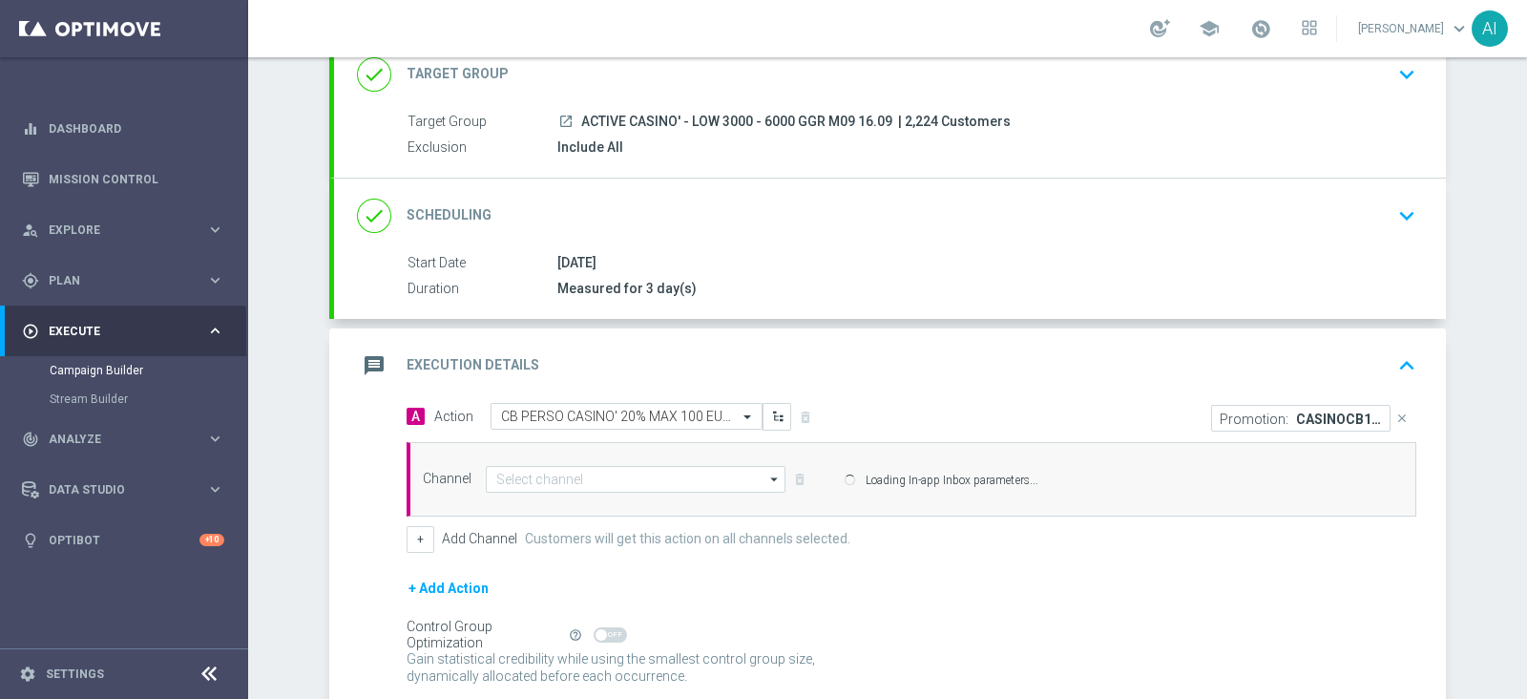
type input "In-app Inbox"
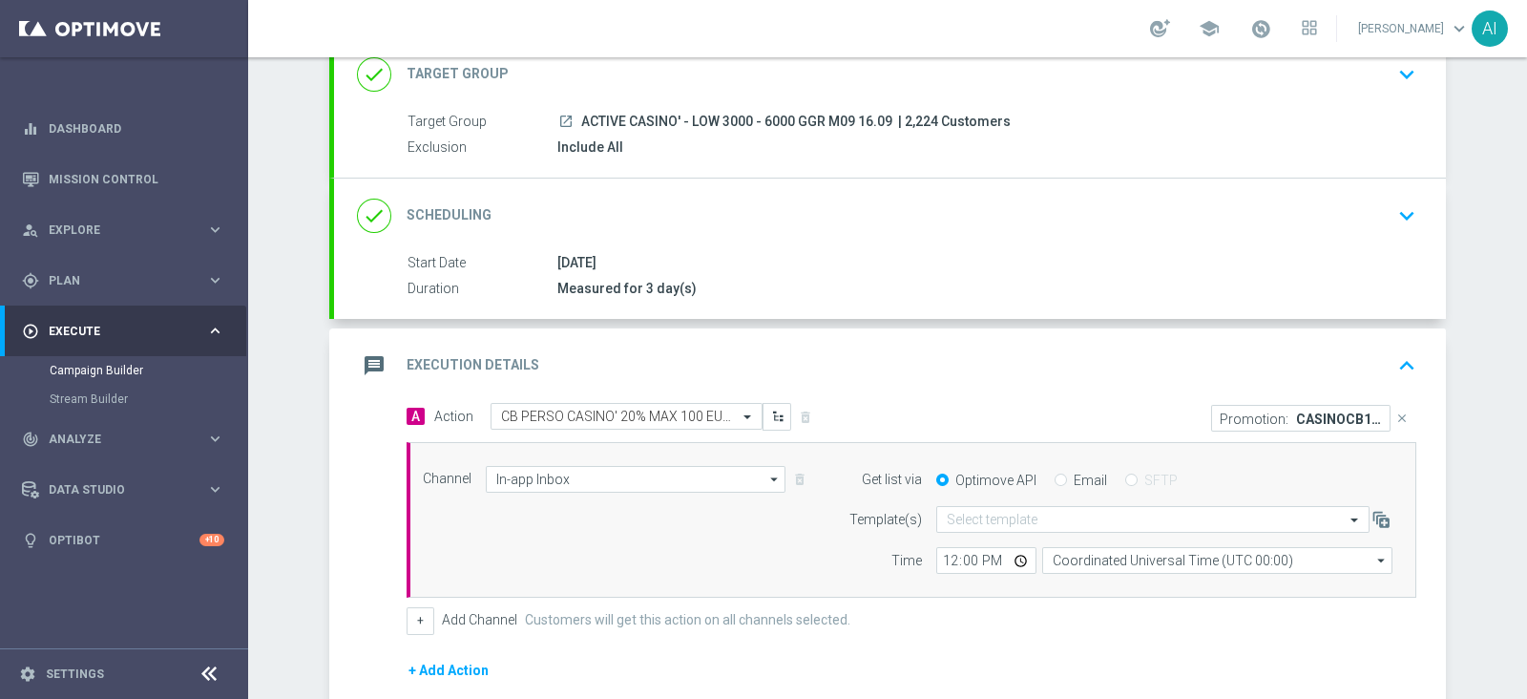
click at [1055, 477] on div "Email" at bounding box center [1081, 479] width 52 height 17
click at [1055, 481] on input "Email" at bounding box center [1061, 481] width 12 height 12
radio input "true"
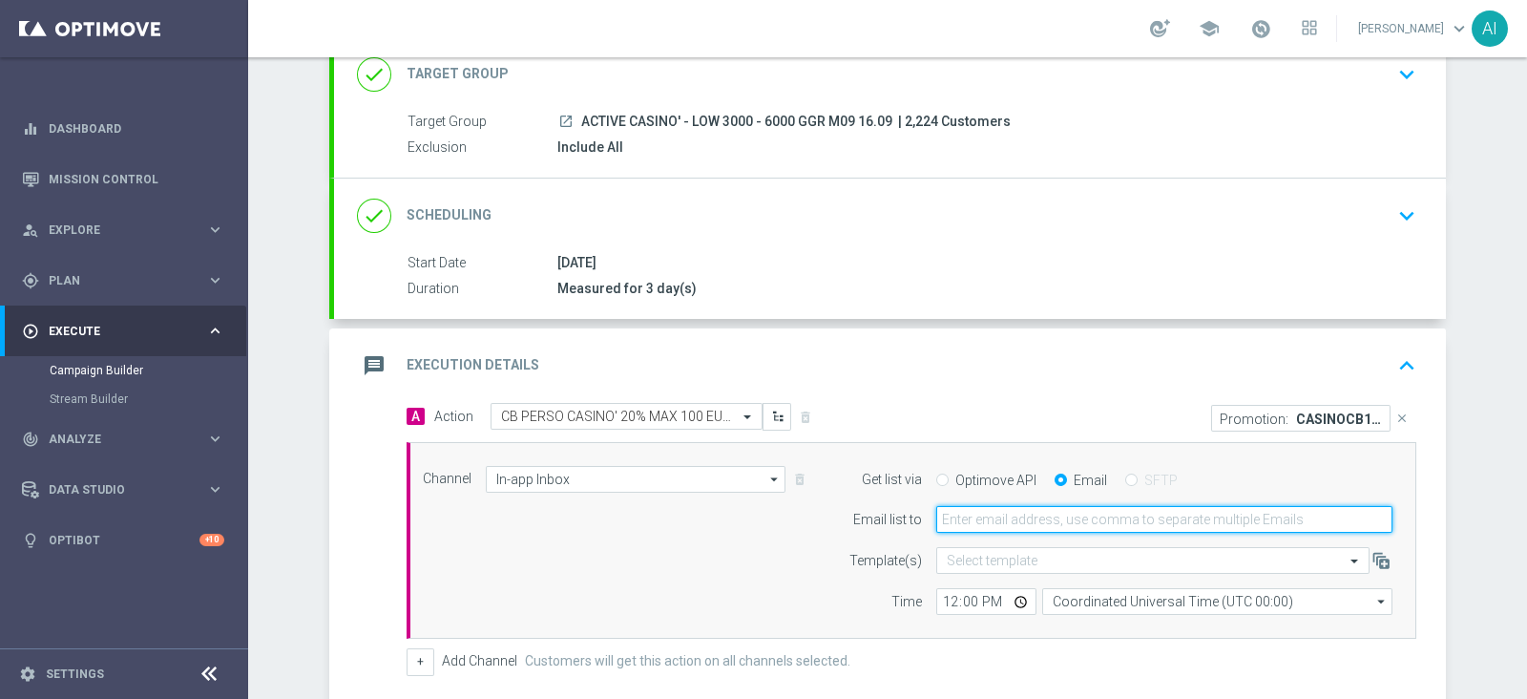
click at [1027, 517] on input "email" at bounding box center [1164, 519] width 456 height 27
type input "antonio.iacovone@sisal.it"
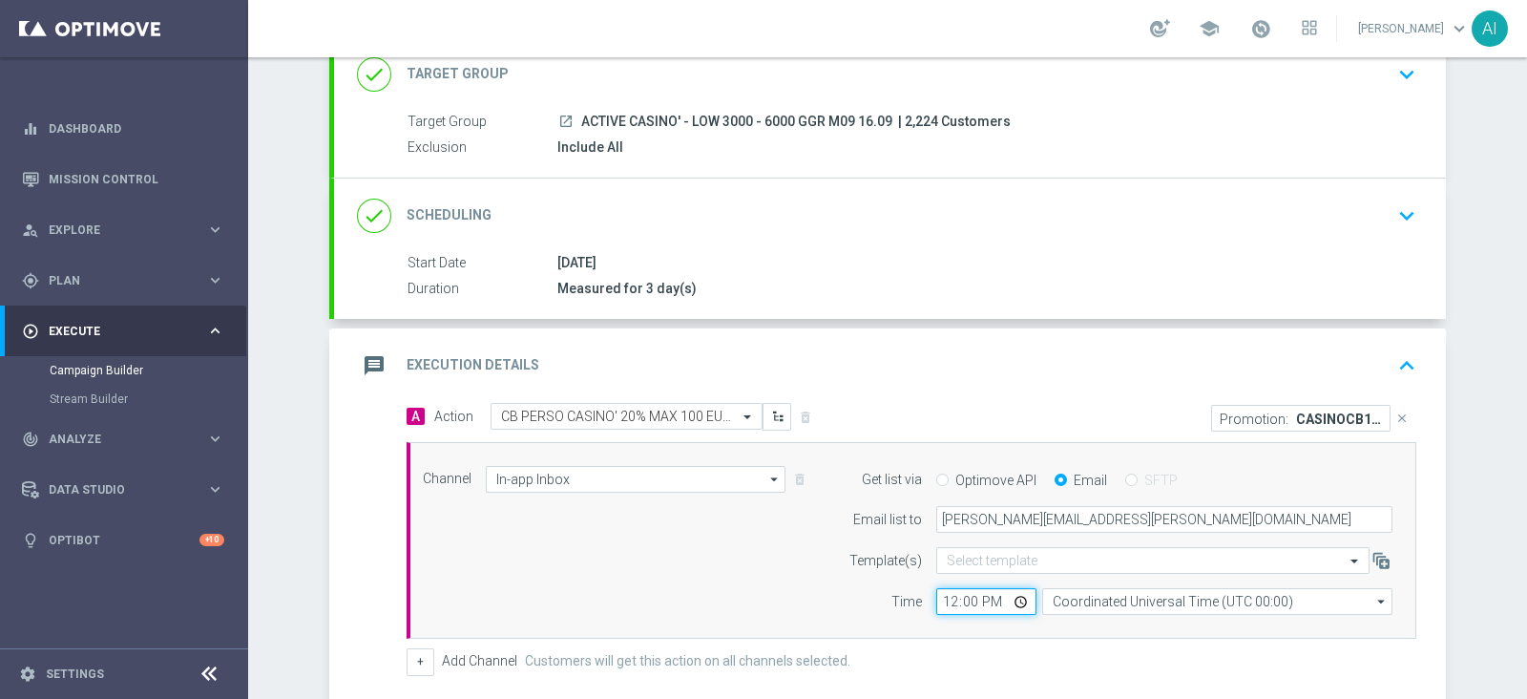
click at [941, 600] on input "12:00" at bounding box center [986, 601] width 100 height 27
type input "16:00"
click at [1115, 388] on div "message Execution Details keyboard_arrow_up" at bounding box center [890, 365] width 1112 height 74
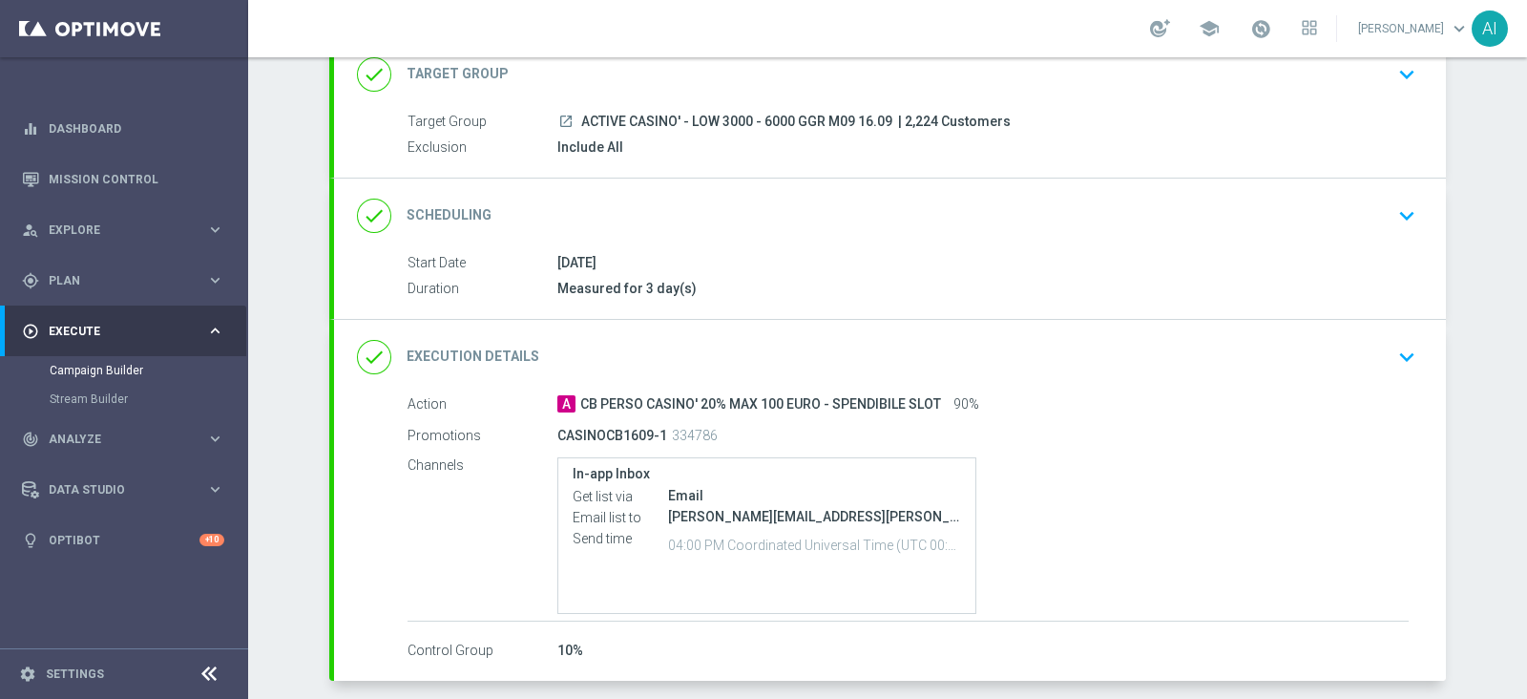
click at [1402, 358] on icon "keyboard_arrow_down" at bounding box center [1406, 357] width 29 height 29
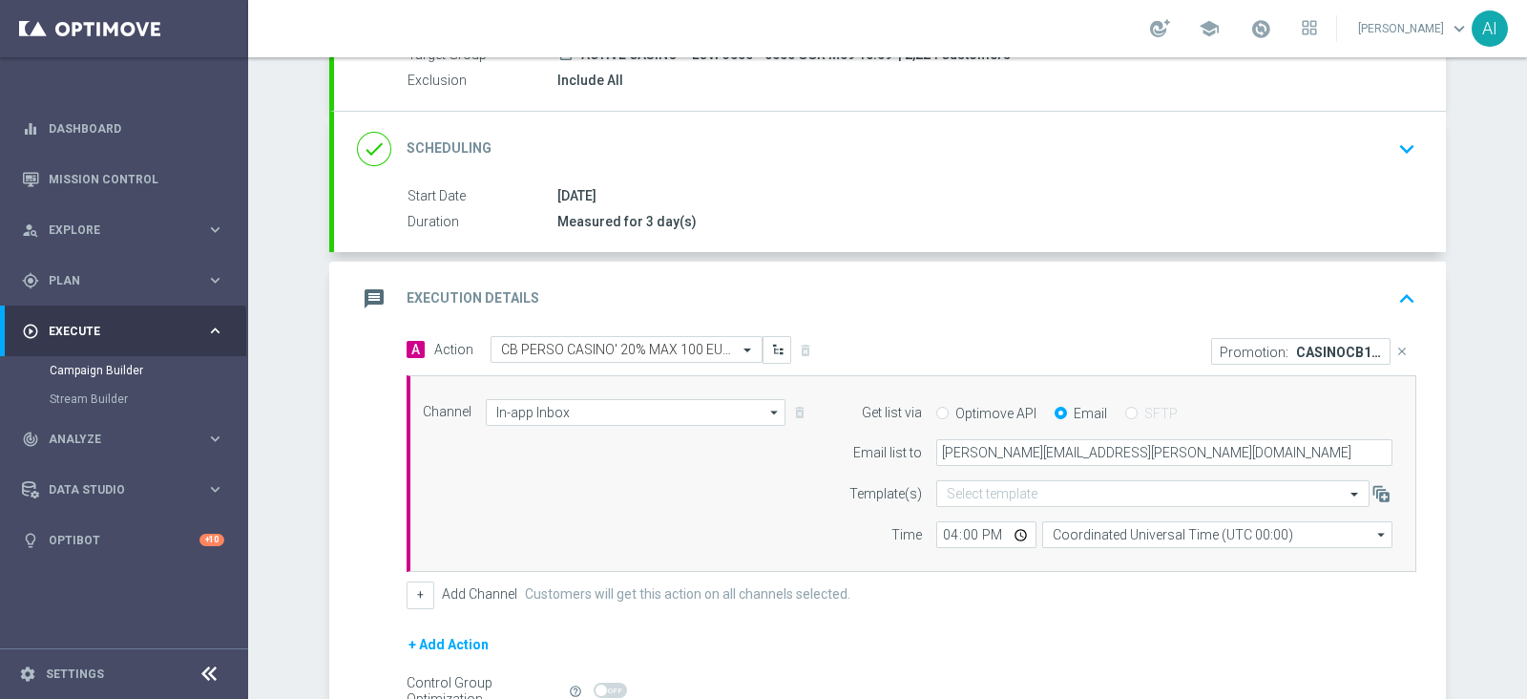
scroll to position [253, 0]
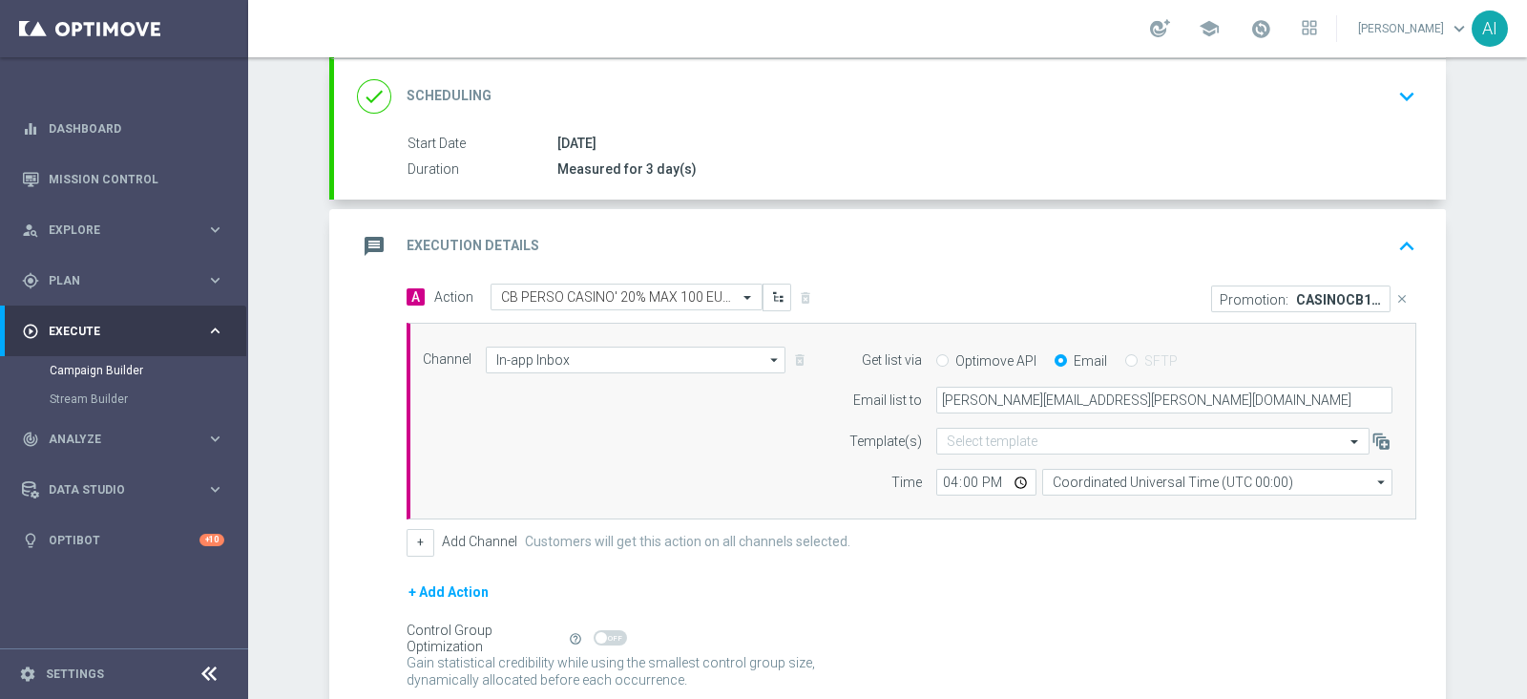
click at [439, 589] on button "+ Add Action" at bounding box center [449, 592] width 84 height 24
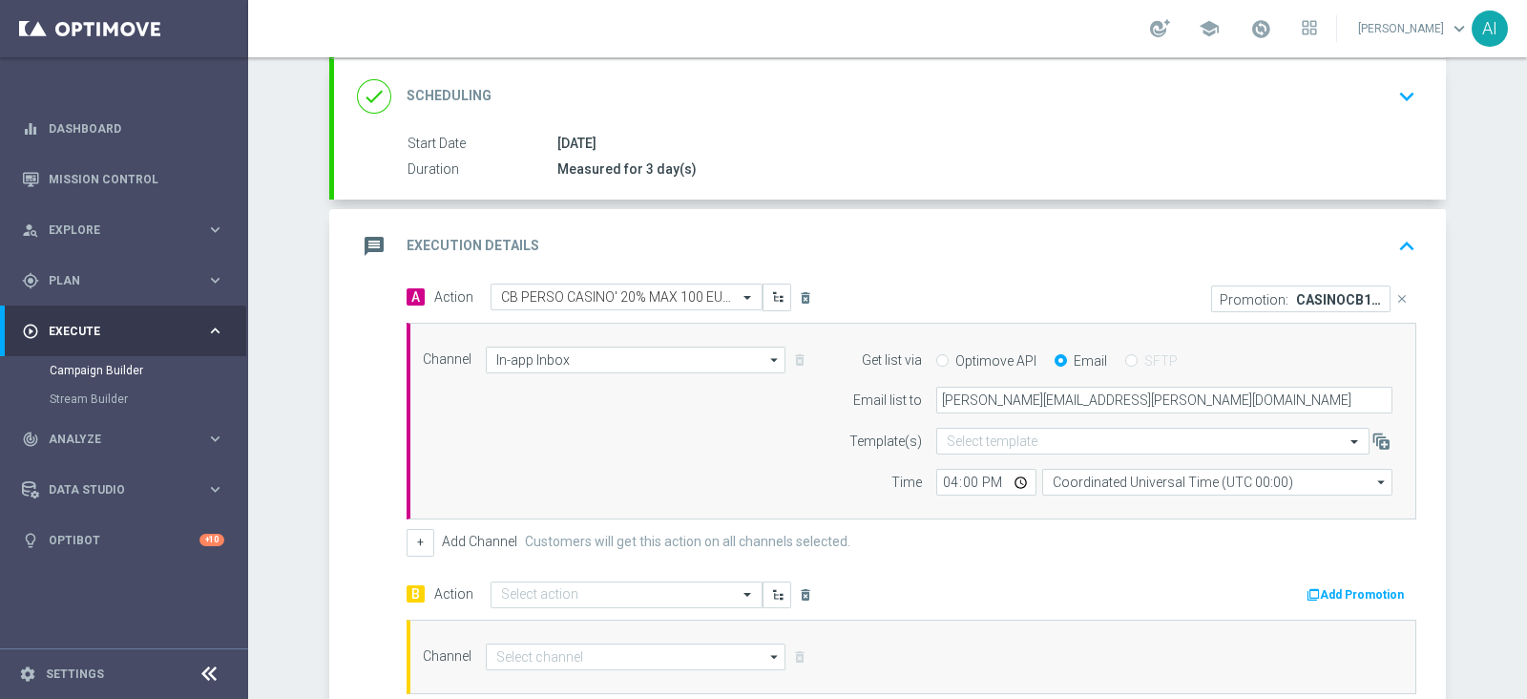
scroll to position [372, 0]
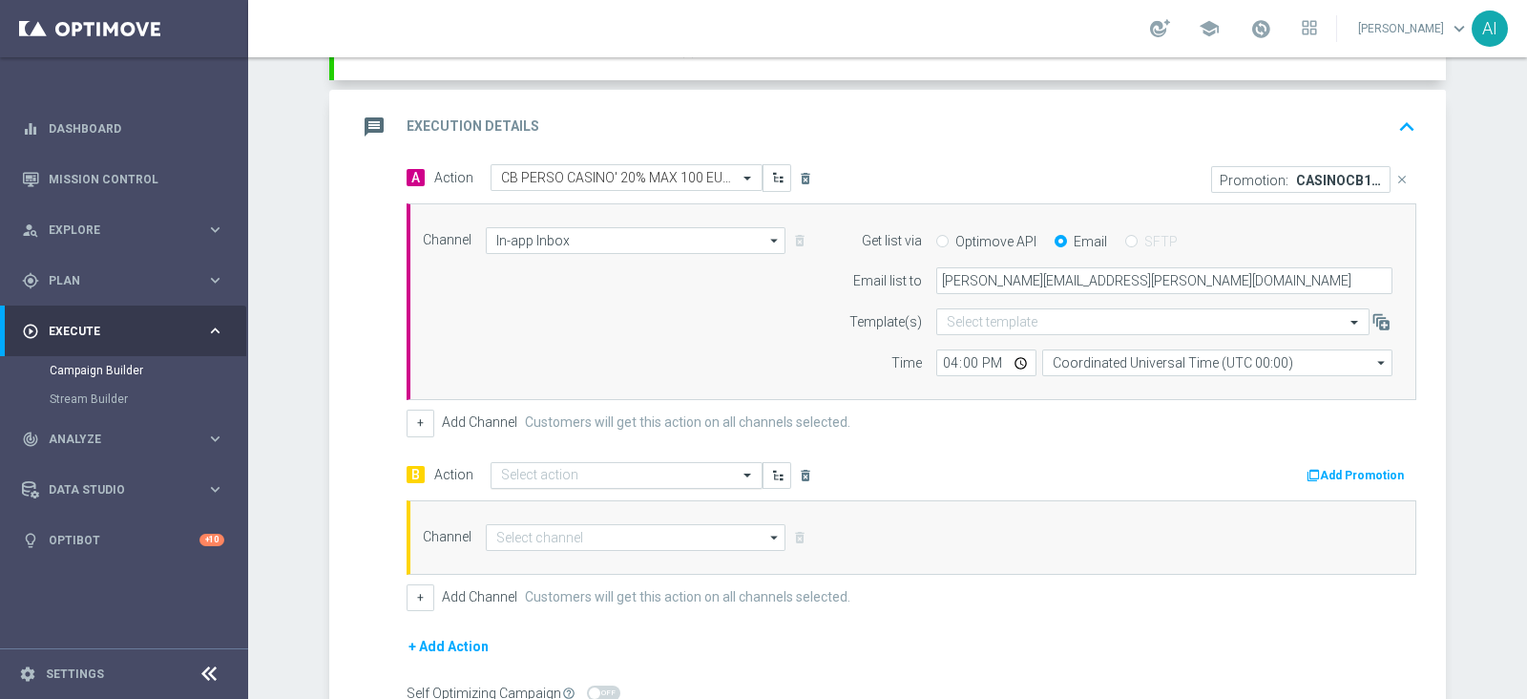
click at [606, 475] on input "text" at bounding box center [607, 476] width 213 height 16
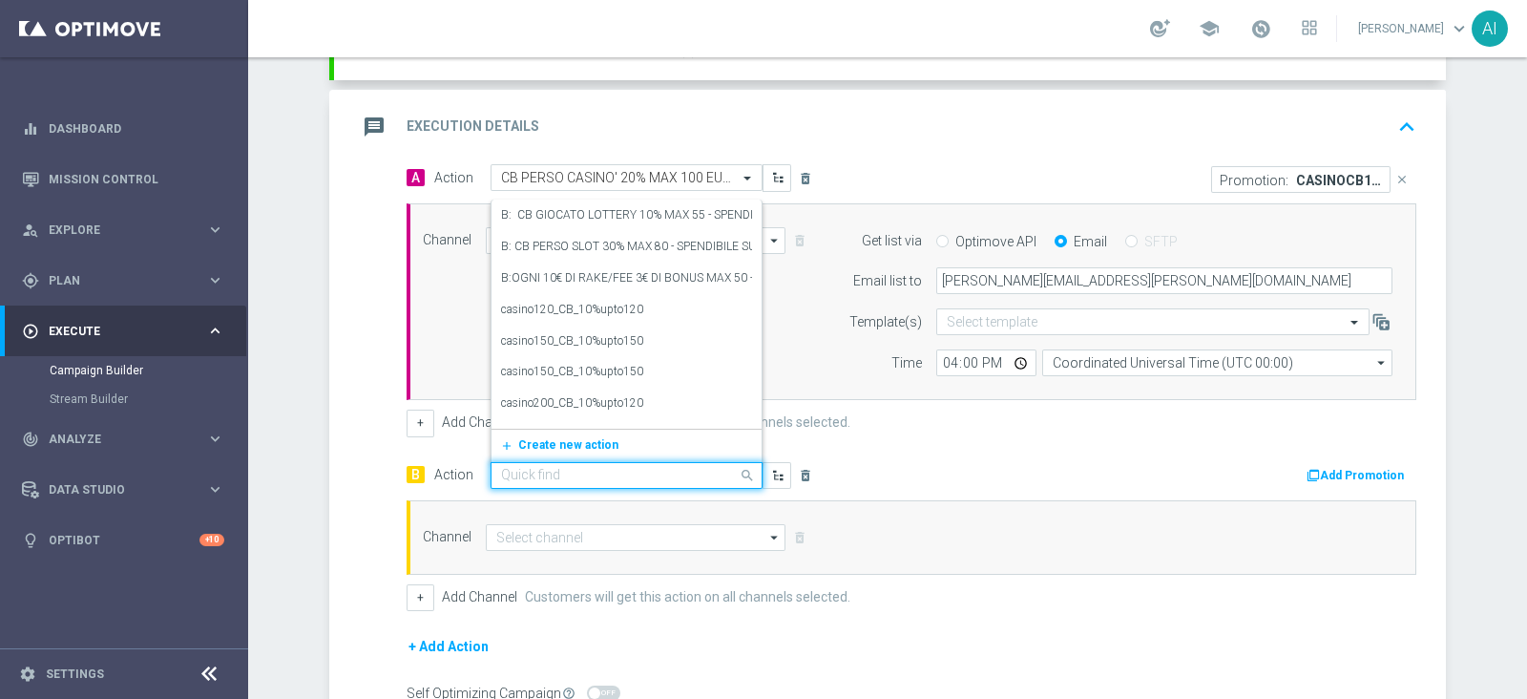
click at [606, 475] on input "text" at bounding box center [607, 476] width 213 height 16
drag, startPoint x: 389, startPoint y: 442, endPoint x: 382, endPoint y: 433, distance: 11.5
click at [387, 441] on div "A Action Select action CB PERSO CASINO' 20% MAX 100 EURO - SPENDIBILE SLOT dele…" at bounding box center [890, 486] width 1112 height 645
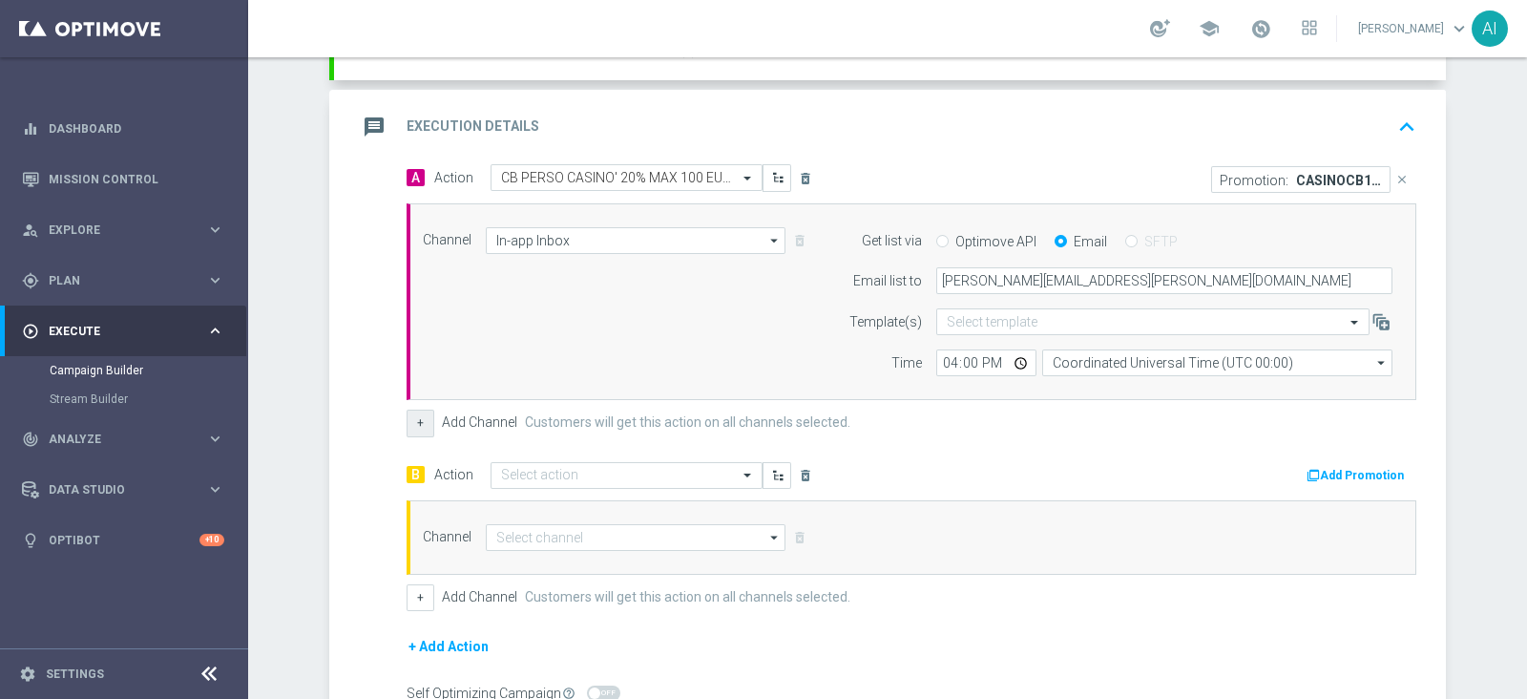
click at [407, 419] on button "+" at bounding box center [421, 422] width 28 height 27
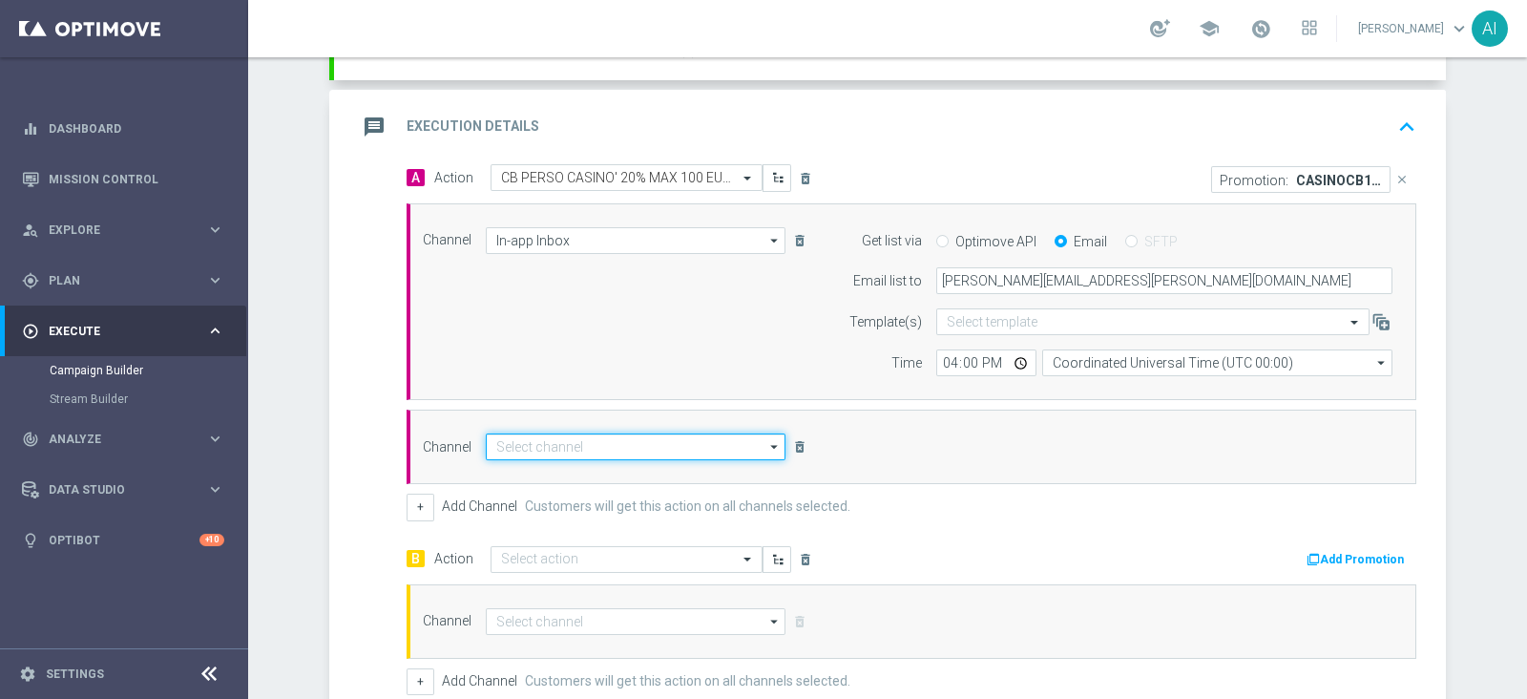
click at [549, 451] on input at bounding box center [636, 446] width 300 height 27
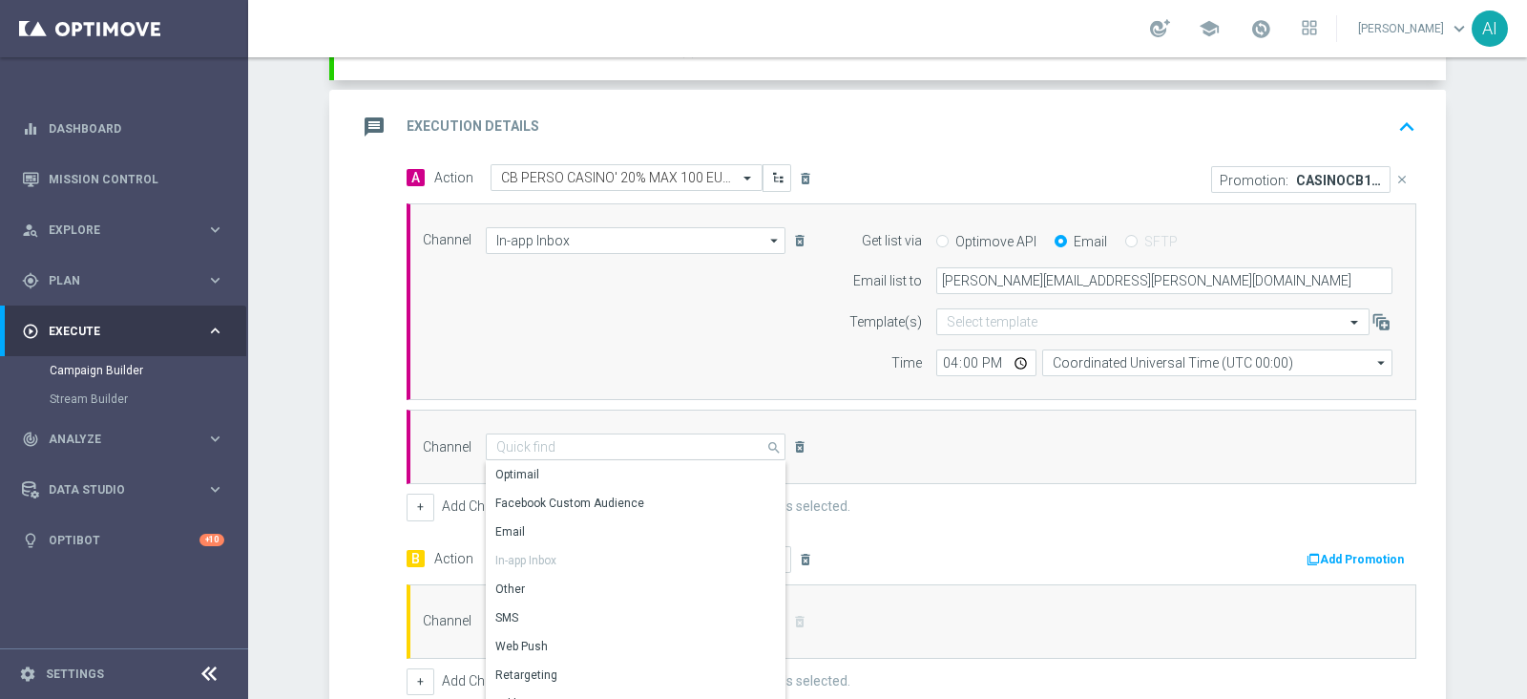
click at [334, 450] on div "A Action Select action CB PERSO CASINO' 20% MAX 100 EURO - SPENDIBILE SLOT dele…" at bounding box center [890, 528] width 1112 height 729
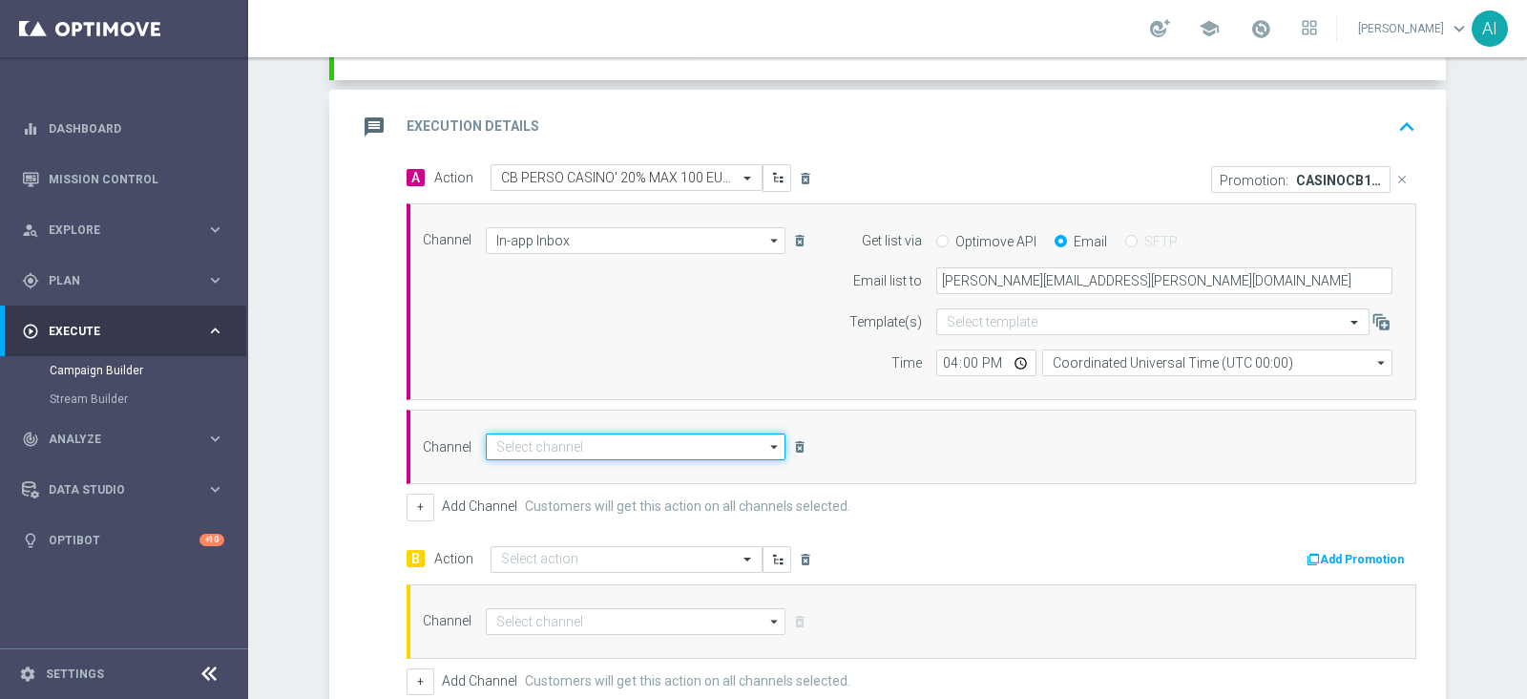
click at [556, 443] on input at bounding box center [636, 446] width 300 height 27
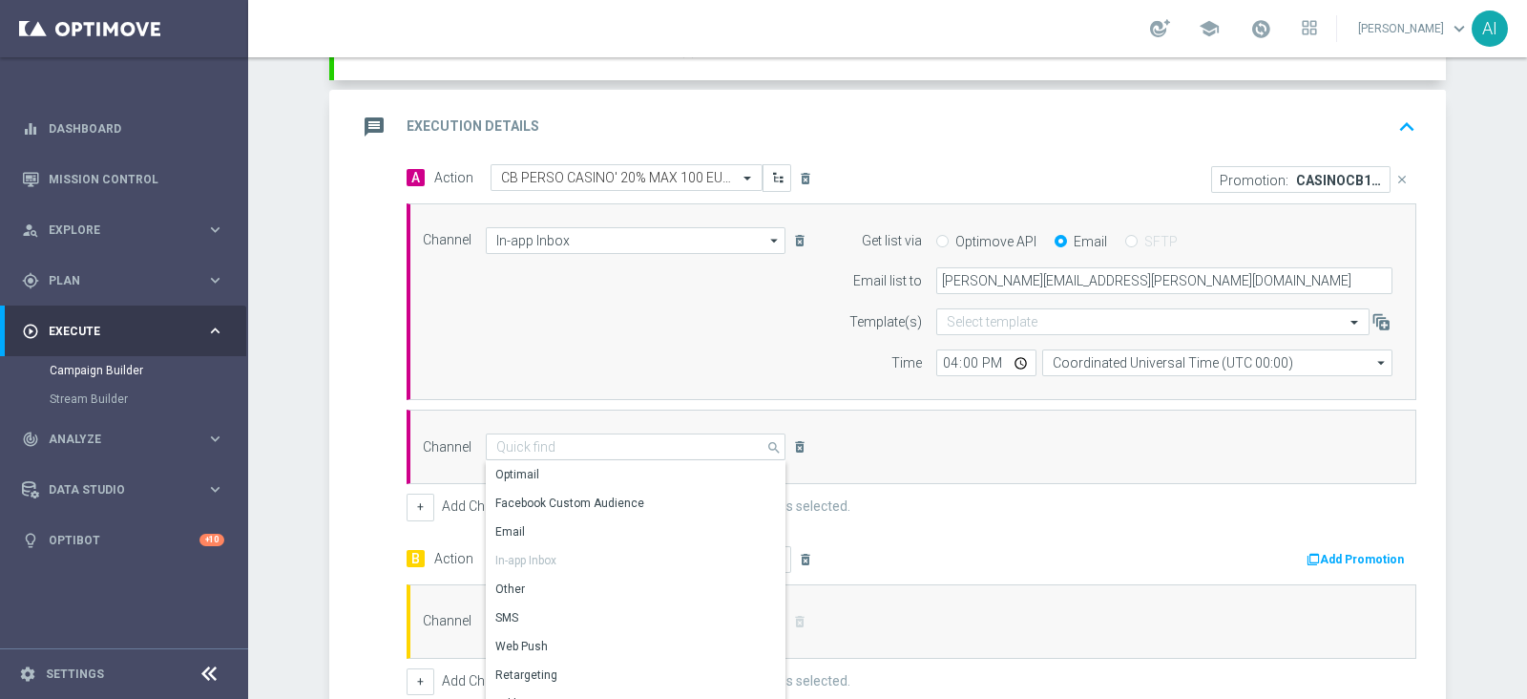
click at [259, 479] on div "Campaign Builder Scheduled Campaign Triggered Campaign Status: Draft done Targe…" at bounding box center [887, 377] width 1279 height 641
click at [798, 555] on icon "delete_forever" at bounding box center [805, 559] width 15 height 15
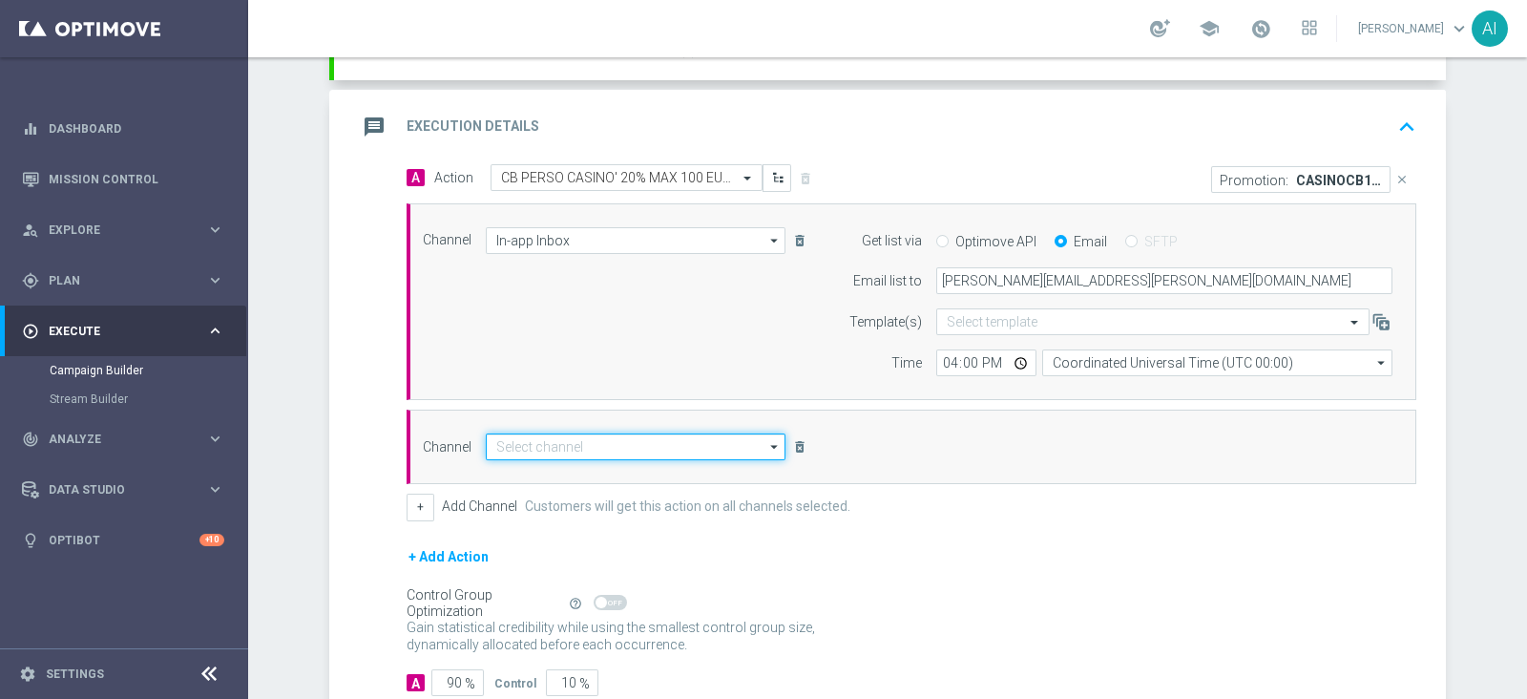
click at [607, 442] on input at bounding box center [636, 446] width 300 height 27
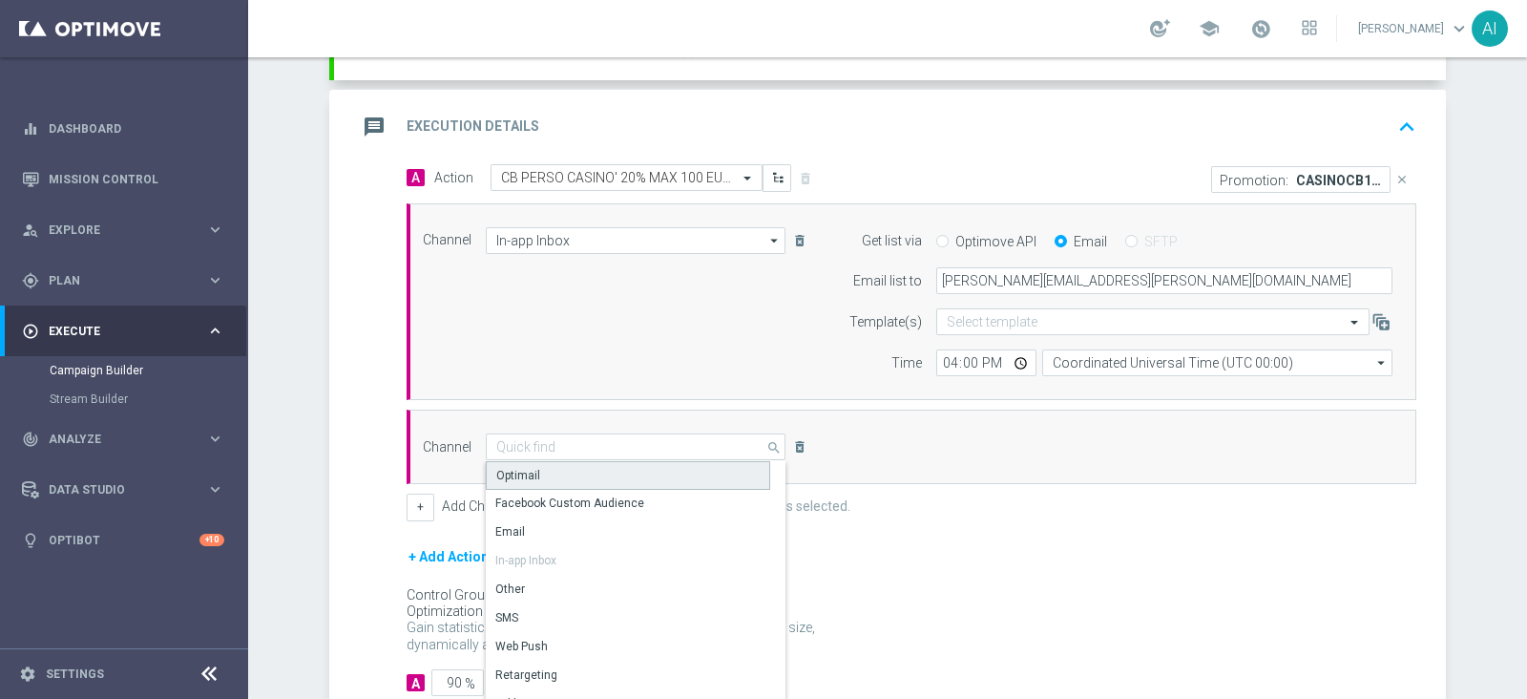
click at [549, 474] on div "Optimail" at bounding box center [628, 475] width 284 height 29
type input "Optimail"
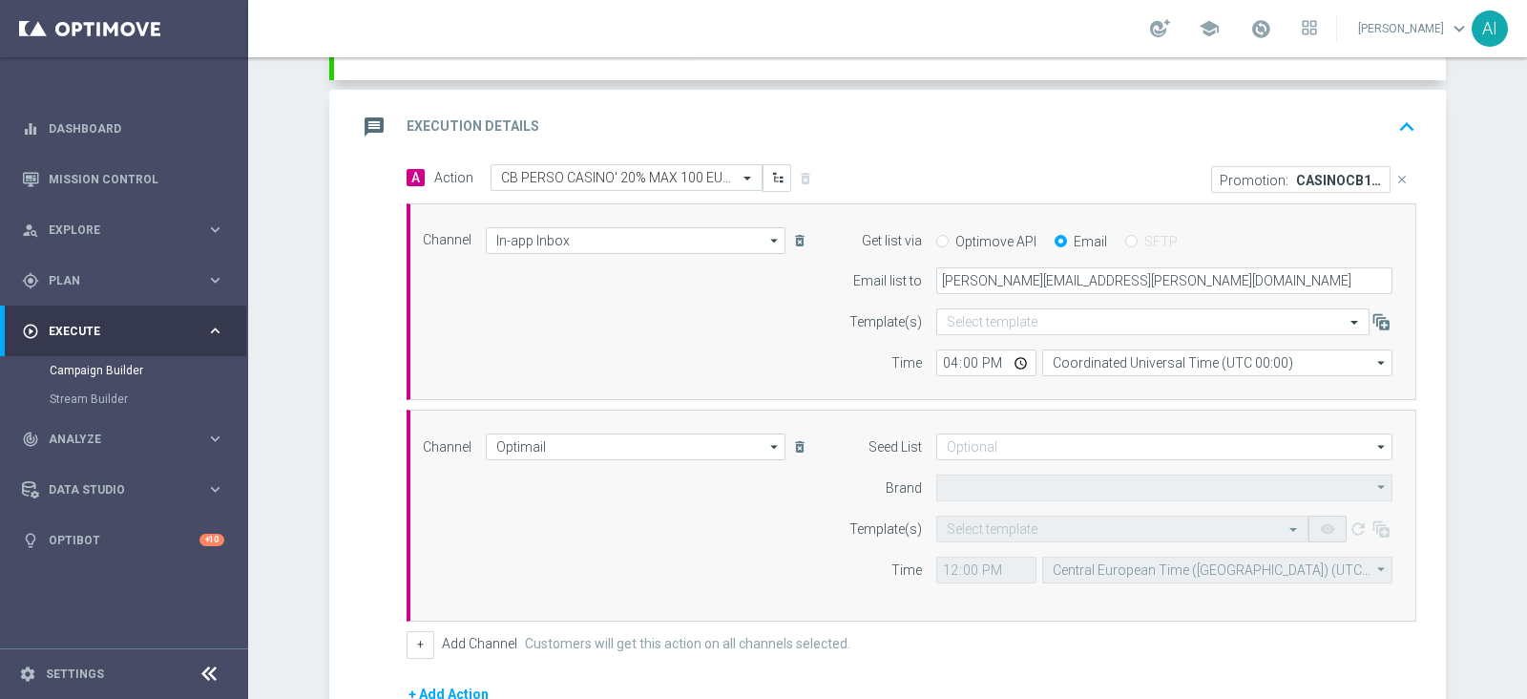
type input "Sisal Marketing"
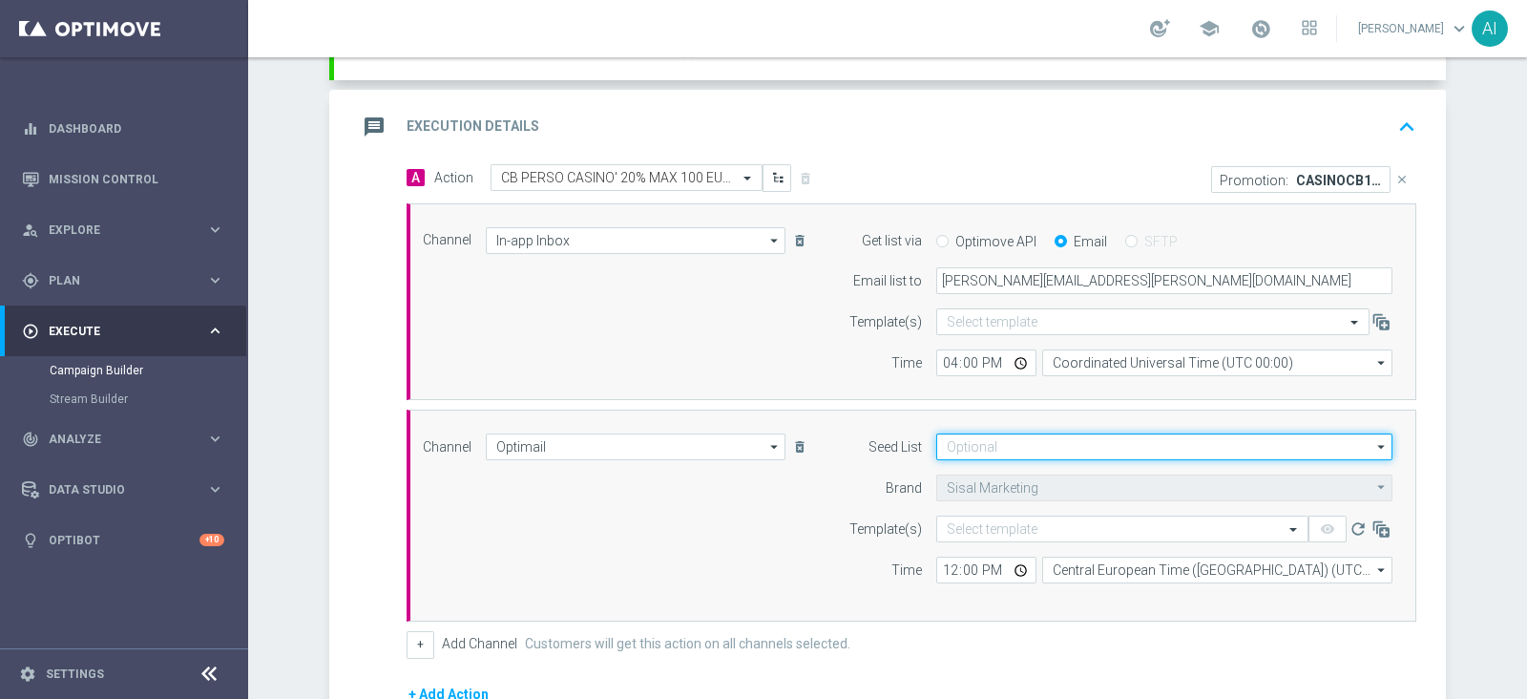
click at [983, 444] on input at bounding box center [1164, 446] width 456 height 27
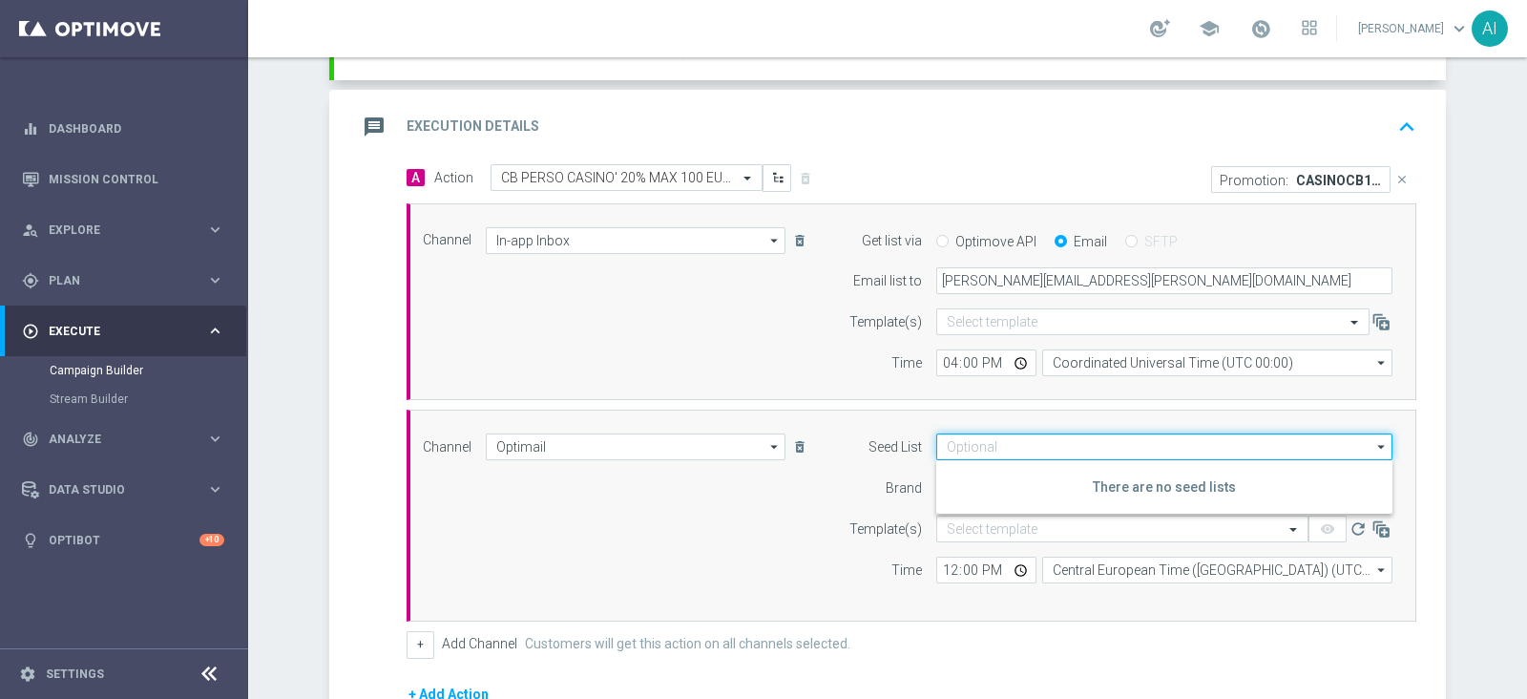
click at [983, 444] on input at bounding box center [1164, 446] width 456 height 27
click at [745, 485] on div "Channel Optimail Optimail arrow_drop_down Drag here to set row groups Drag here…" at bounding box center [907, 515] width 998 height 164
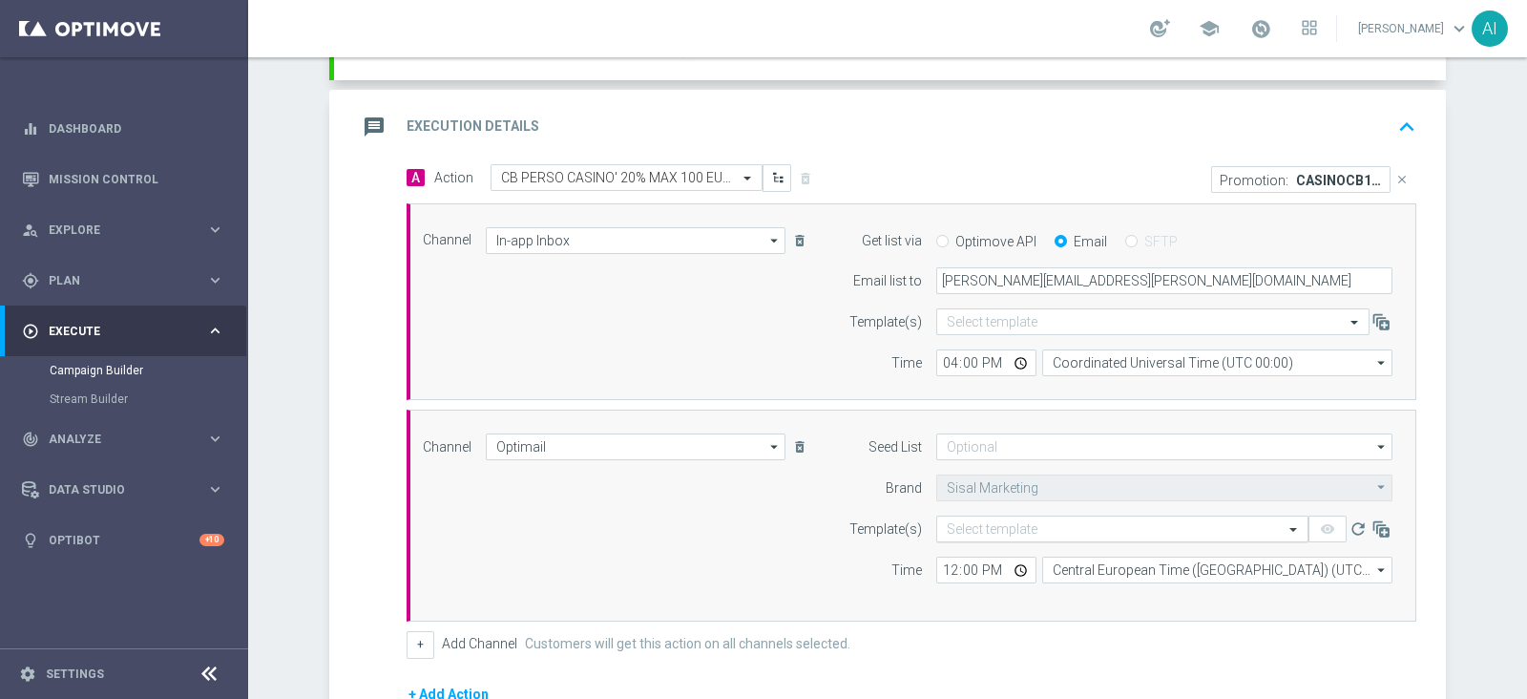
click at [982, 521] on input "text" at bounding box center [1103, 529] width 313 height 16
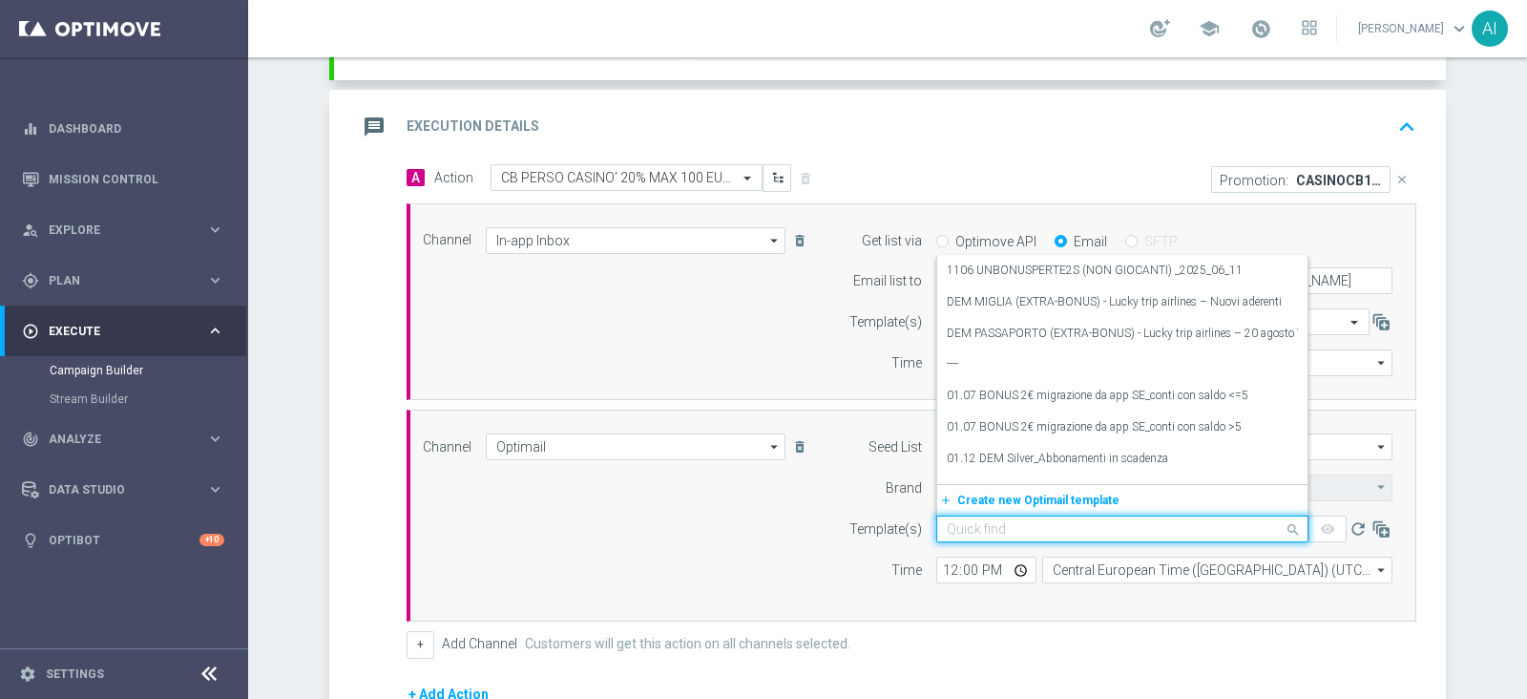
paste input "CASINOCB1609-1 - 16.09.2025"
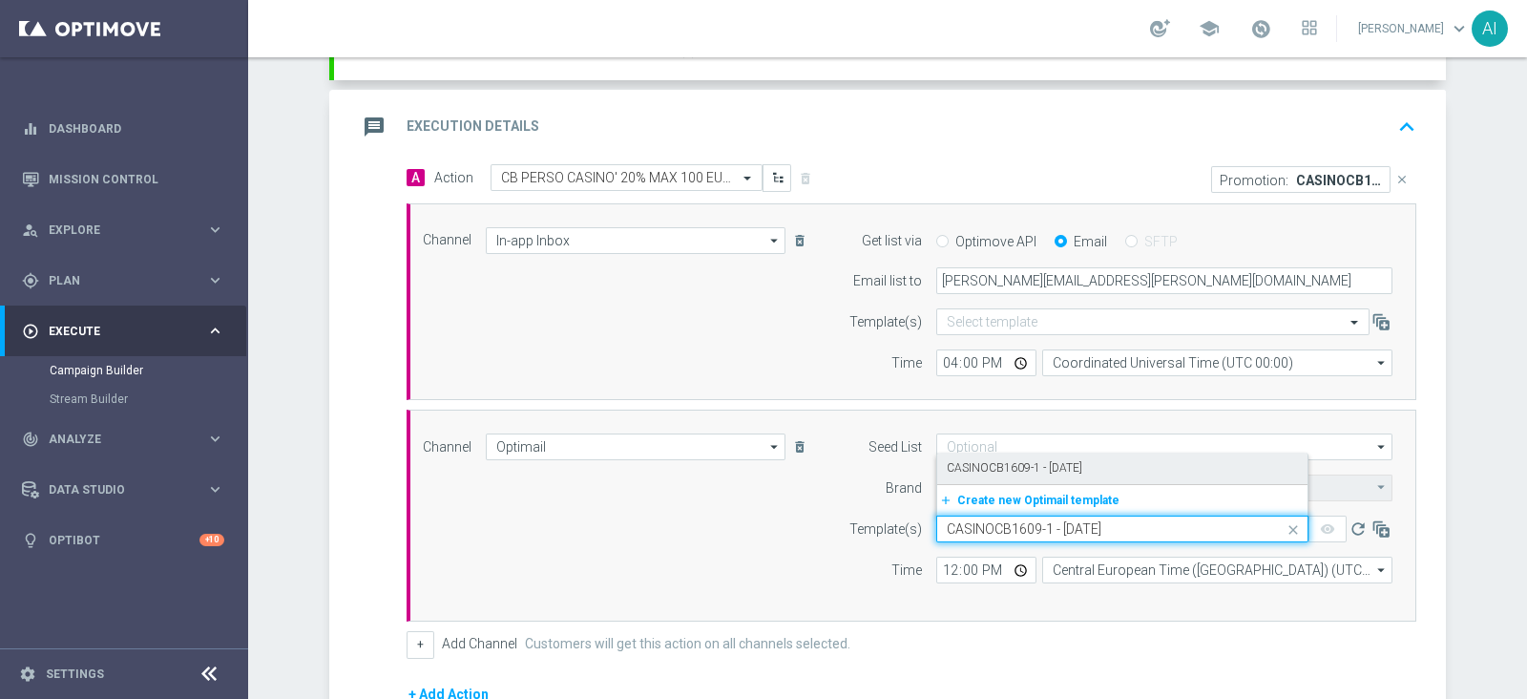
click at [1035, 465] on label "CASINOCB1609-1 - 16.09.2025" at bounding box center [1015, 468] width 136 height 16
type input "CASINOCB1609-1 - 16.09.2025"
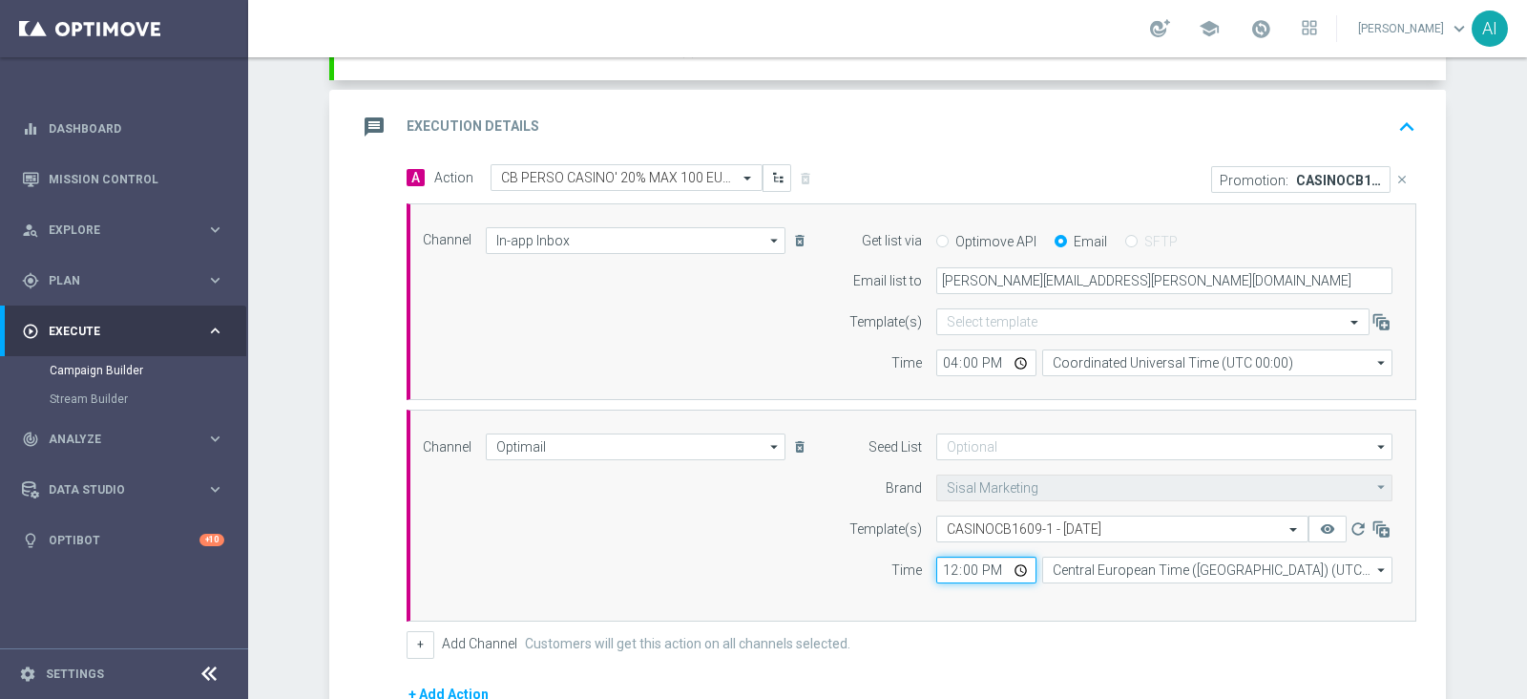
click at [939, 567] on input "12:00" at bounding box center [986, 569] width 100 height 27
type input "18:00"
click at [1335, 639] on div "+ Add Channel Customers will get this action on all channels selected." at bounding box center [912, 644] width 1010 height 27
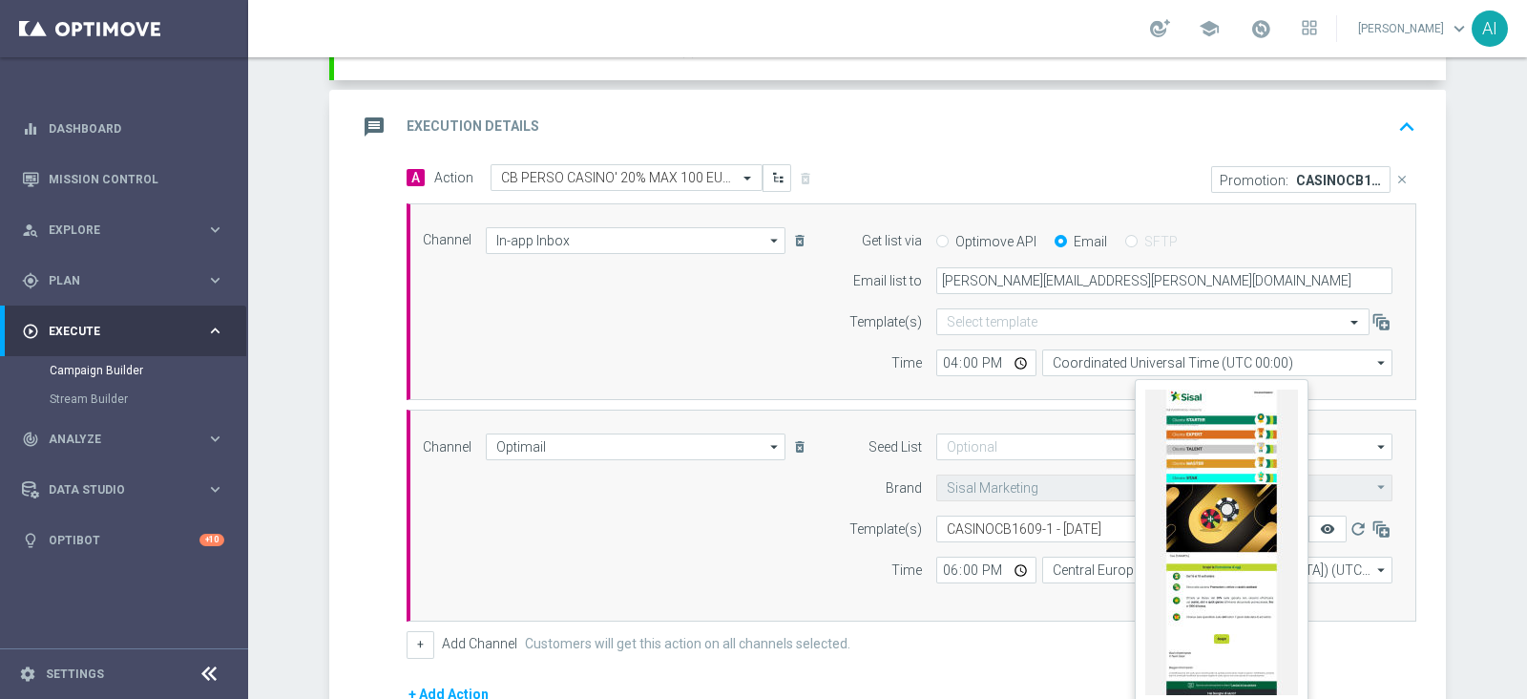
click at [1323, 532] on icon "remove_red_eye" at bounding box center [1327, 528] width 15 height 15
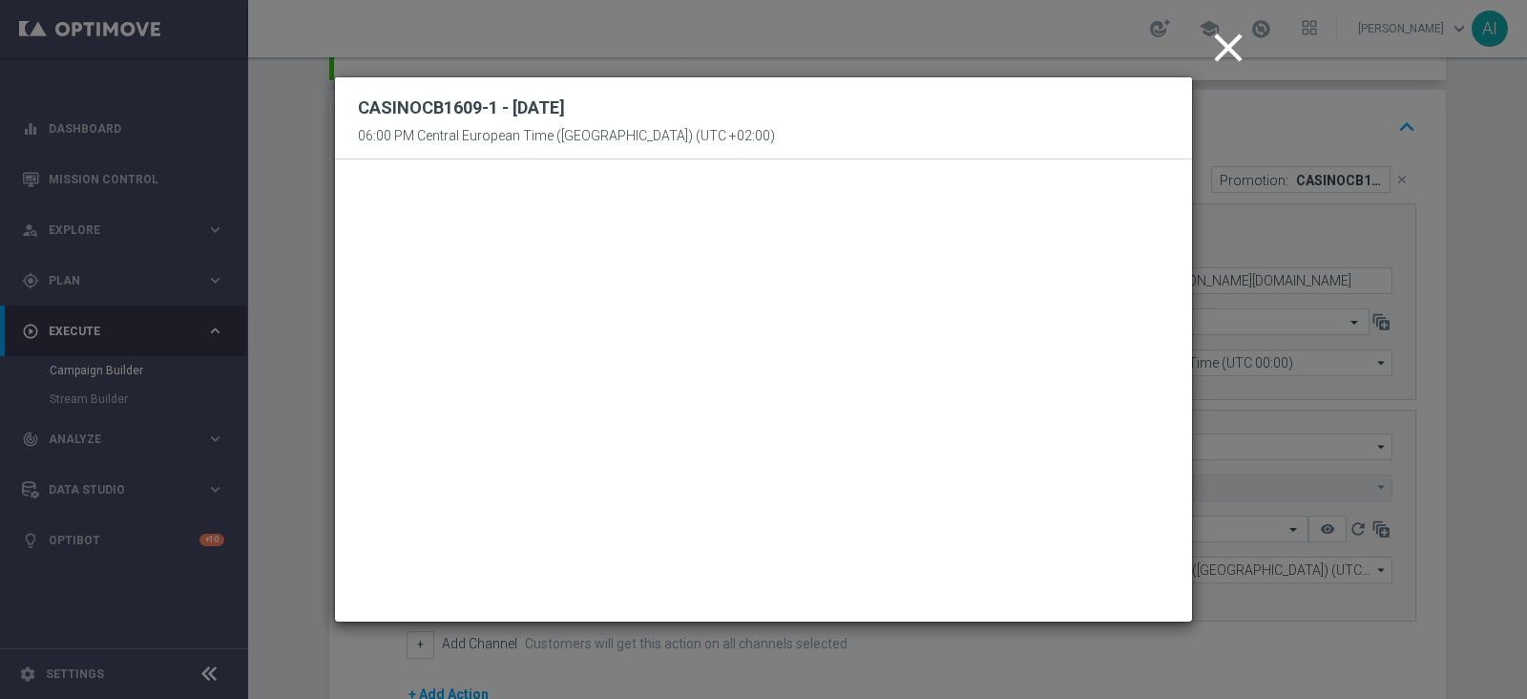
click at [1226, 52] on icon "close" at bounding box center [1228, 48] width 48 height 48
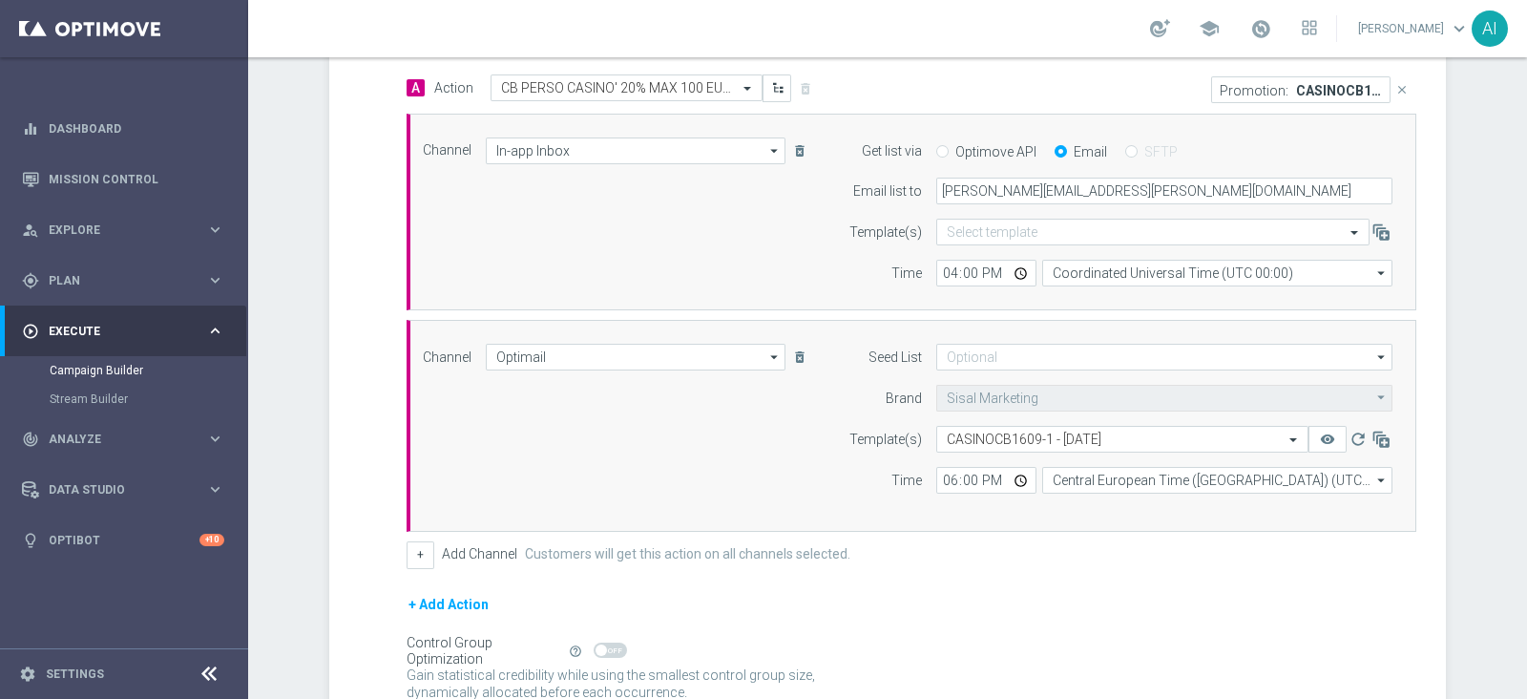
scroll to position [630, 0]
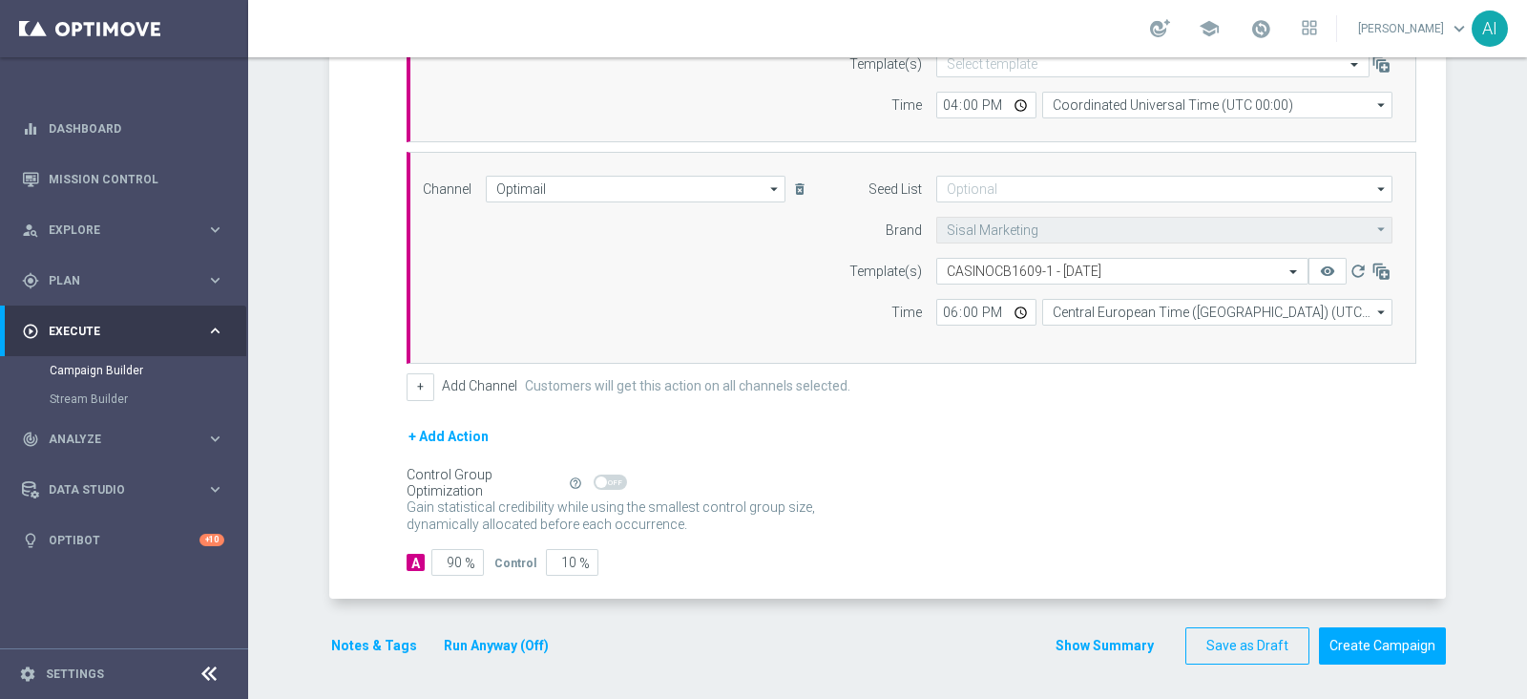
click at [351, 640] on button "Notes & Tags" at bounding box center [374, 646] width 90 height 24
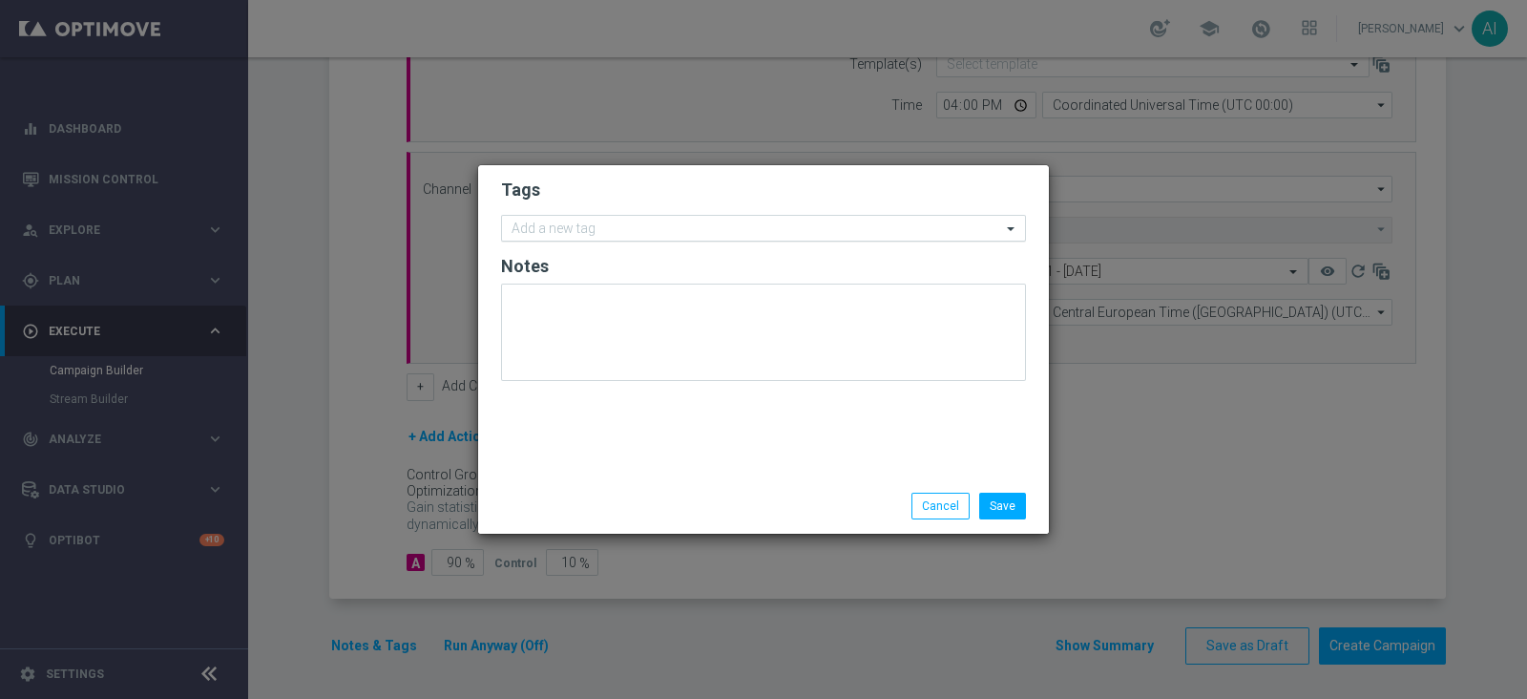
click at [597, 229] on input "text" at bounding box center [757, 229] width 490 height 16
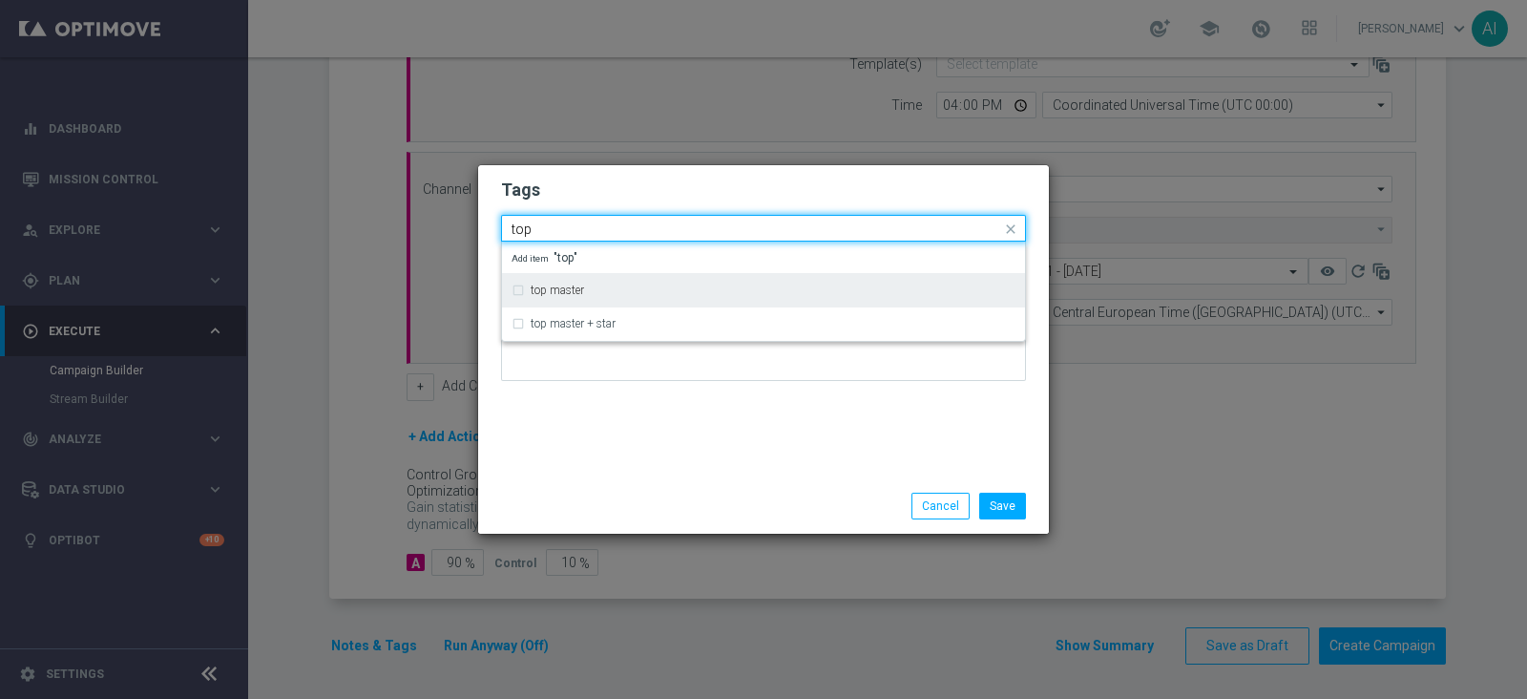
click at [611, 290] on div "top master" at bounding box center [773, 289] width 485 height 11
type input "top"
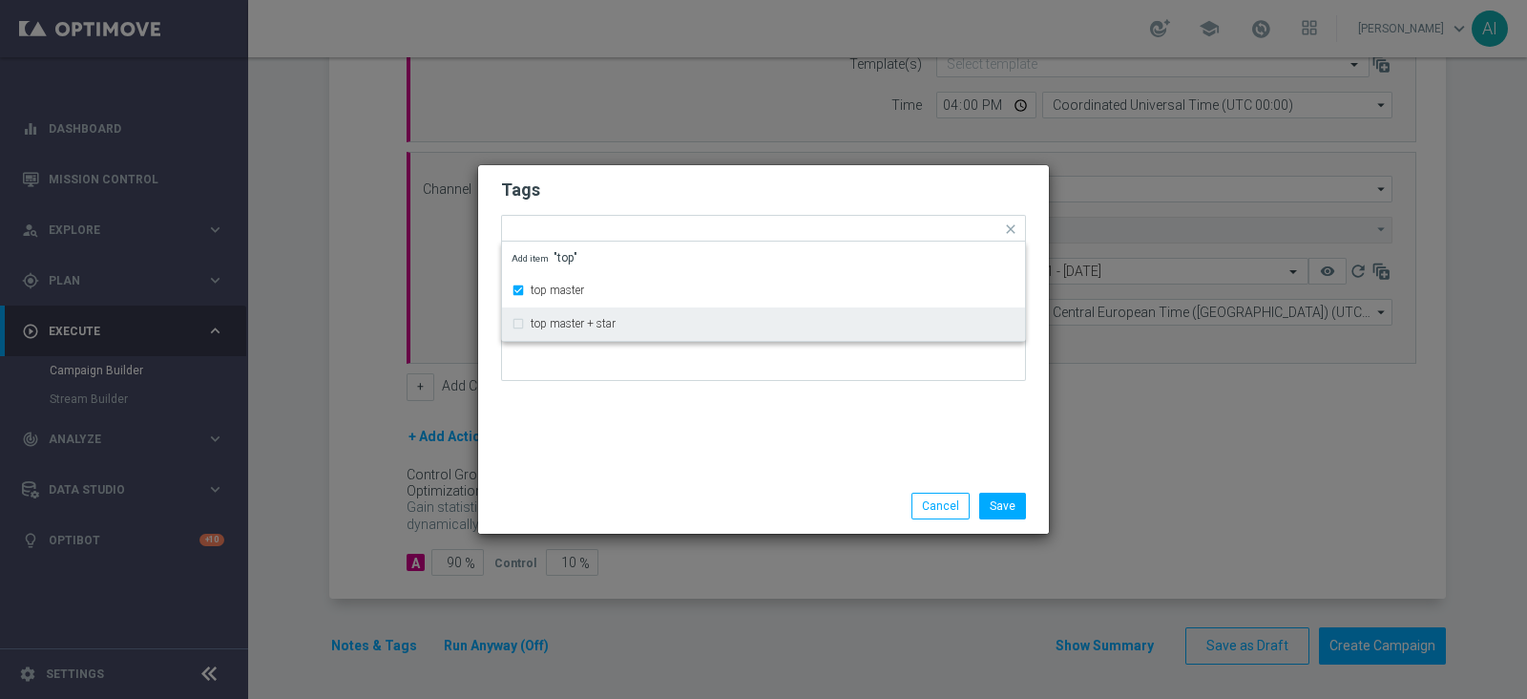
click at [708, 381] on div at bounding box center [763, 339] width 525 height 112
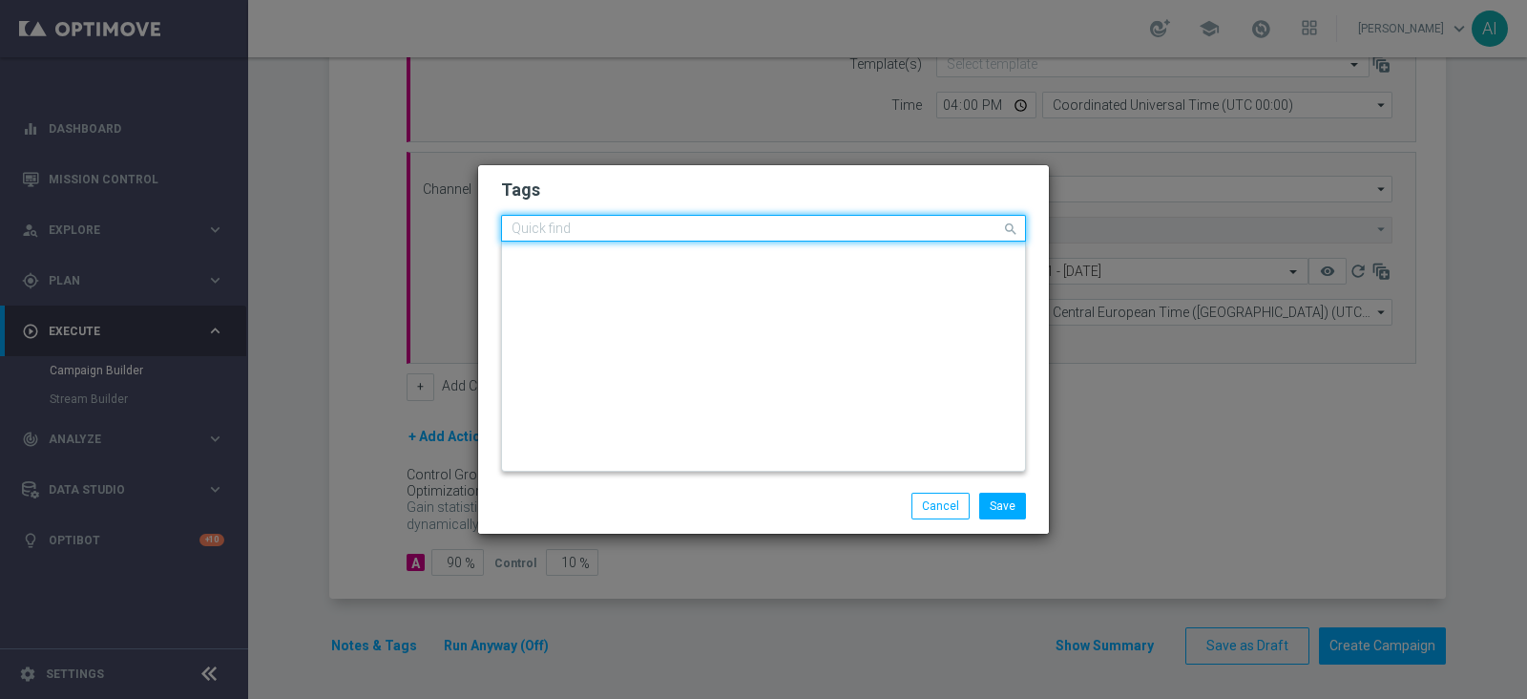
click at [694, 232] on input "text" at bounding box center [757, 229] width 490 height 16
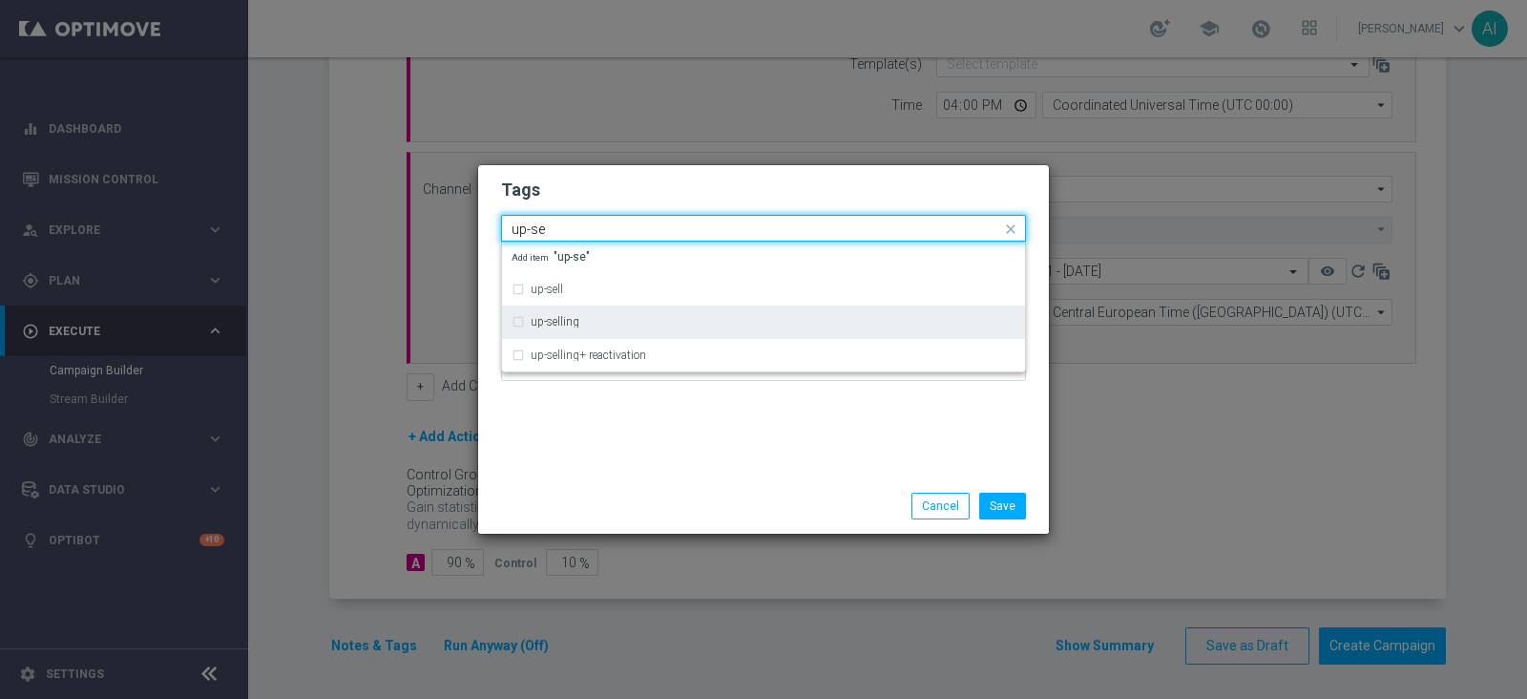
click at [616, 312] on div "up-selling" at bounding box center [764, 321] width 504 height 31
type input "up-se"
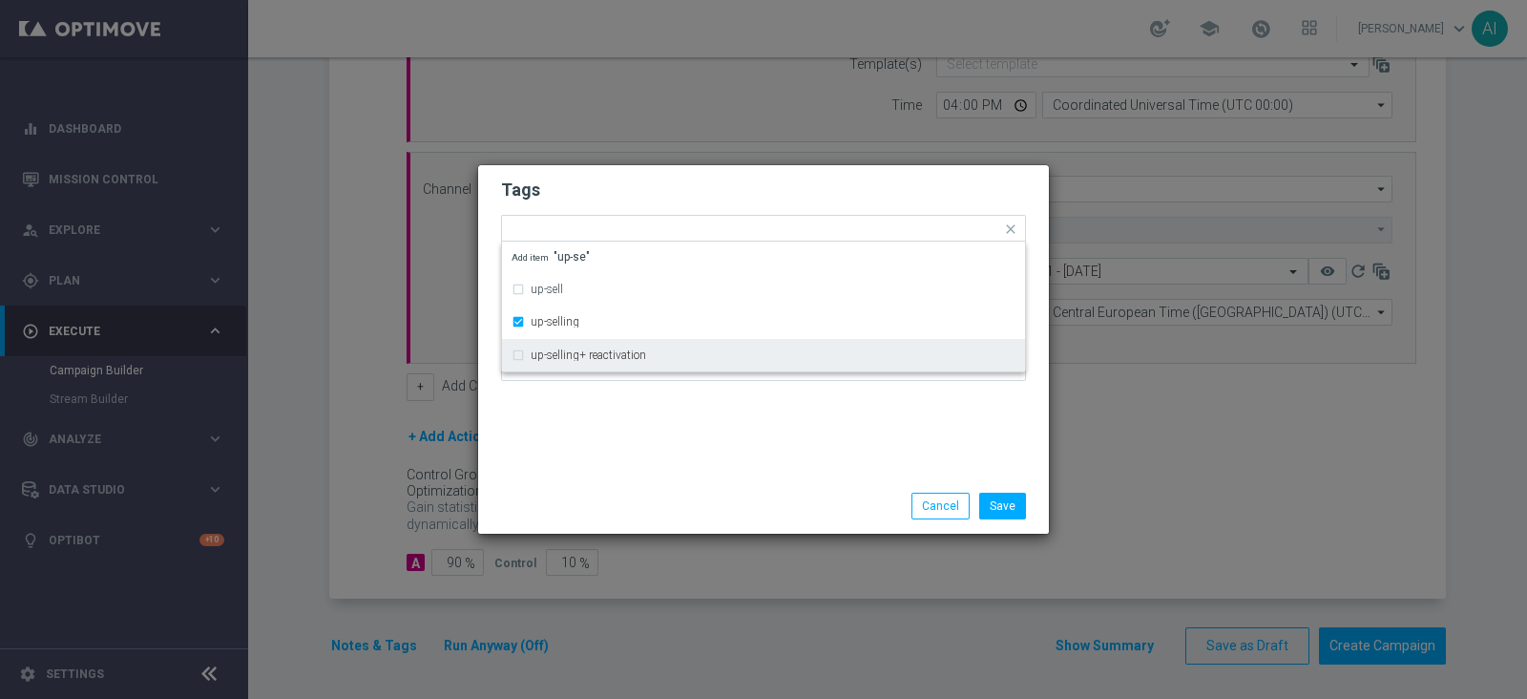
click at [792, 441] on div "Tags Quick find × top master × up-selling up-sell up-selling up-selling+ reacti…" at bounding box center [763, 321] width 571 height 313
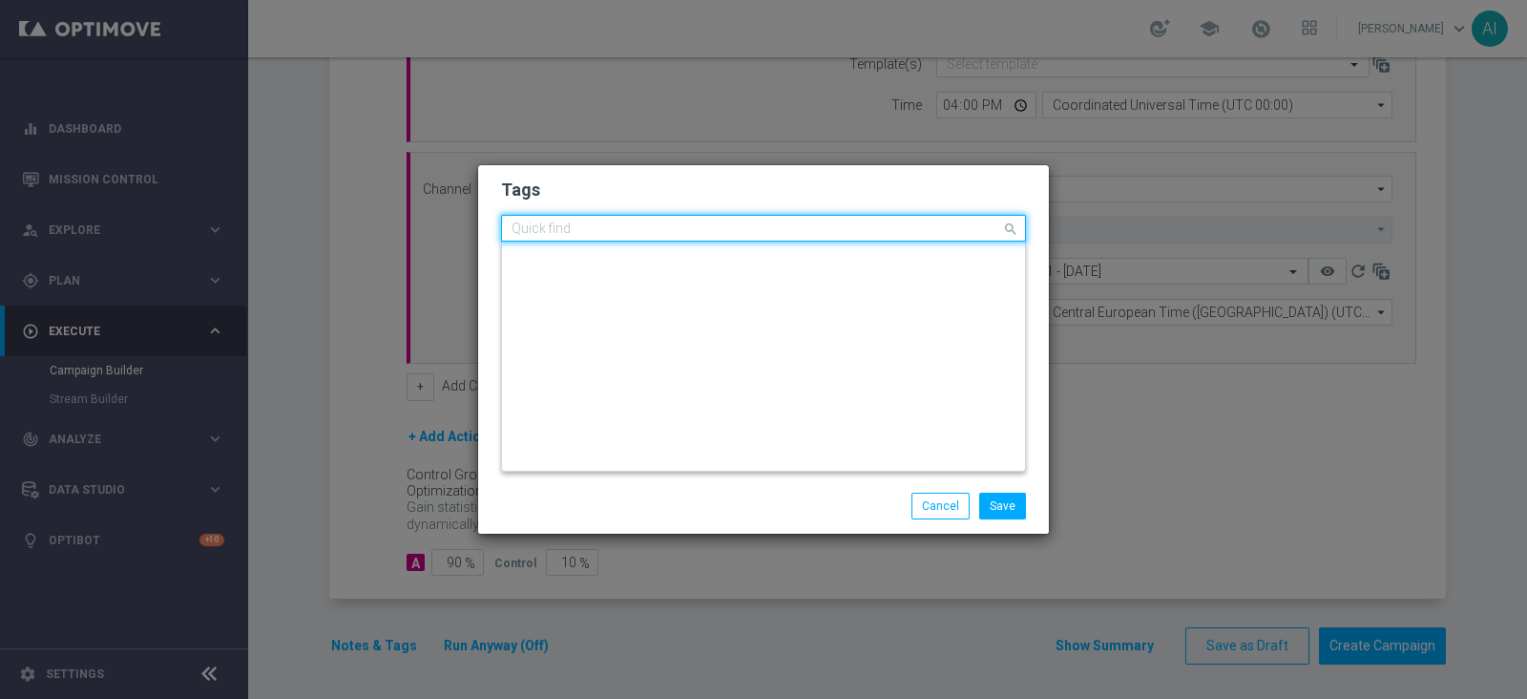
click at [769, 232] on input "text" at bounding box center [757, 229] width 490 height 16
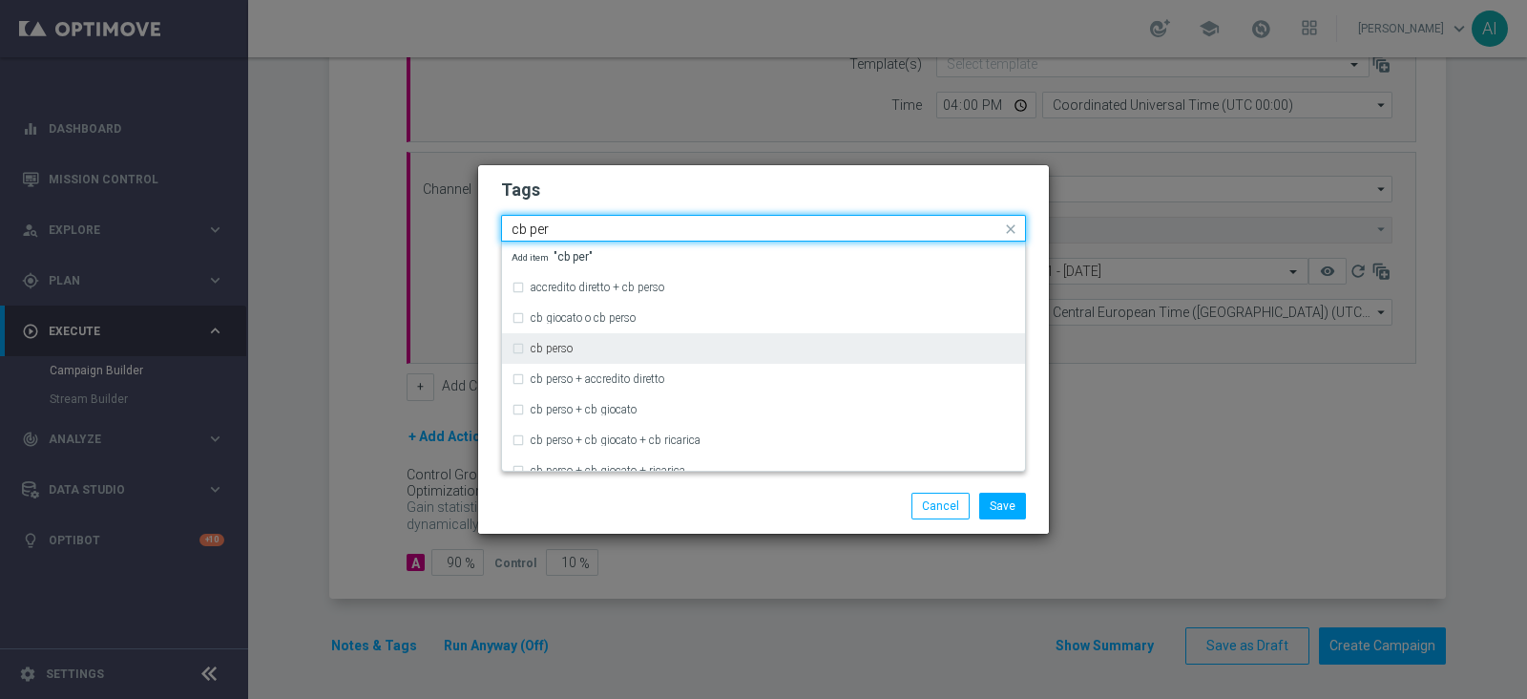
click at [629, 341] on div "cb perso" at bounding box center [764, 348] width 504 height 31
type input "cb per"
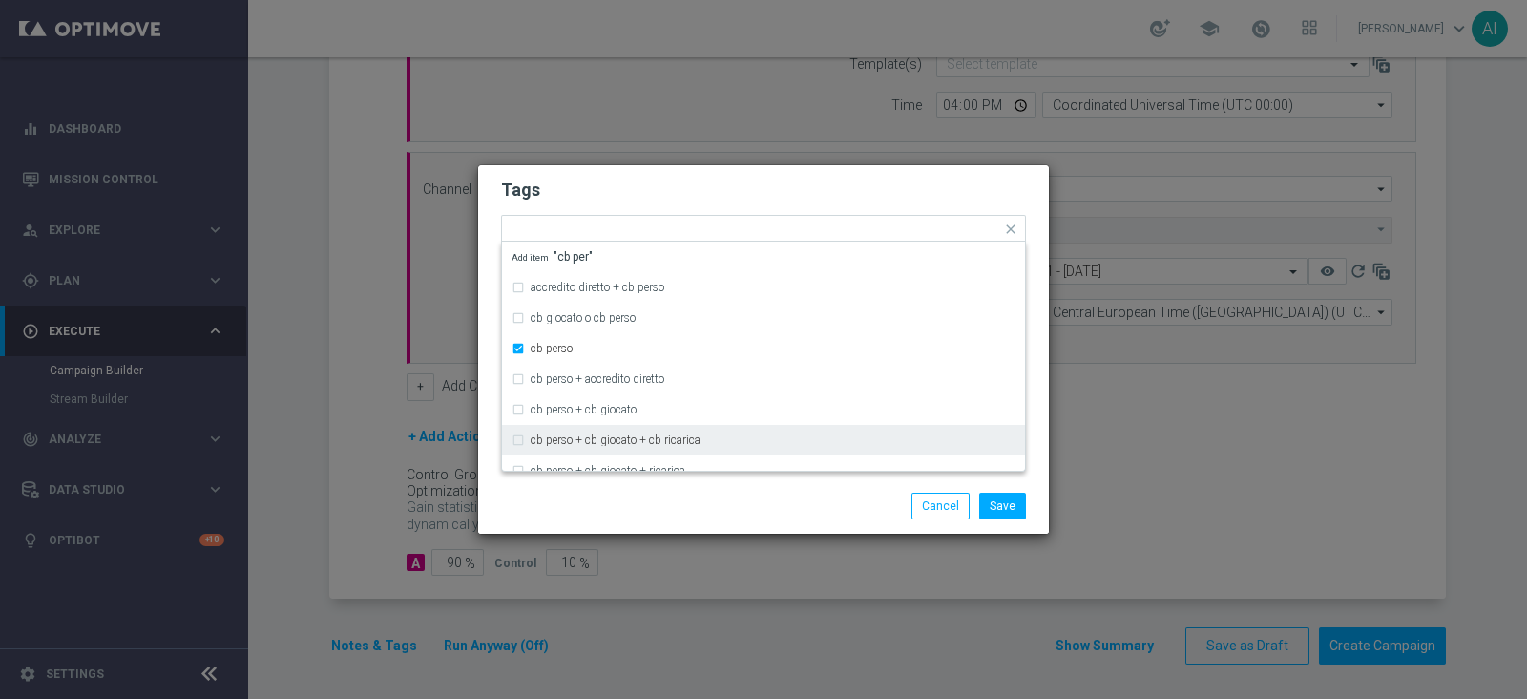
click at [787, 494] on div "Save Cancel" at bounding box center [855, 505] width 369 height 27
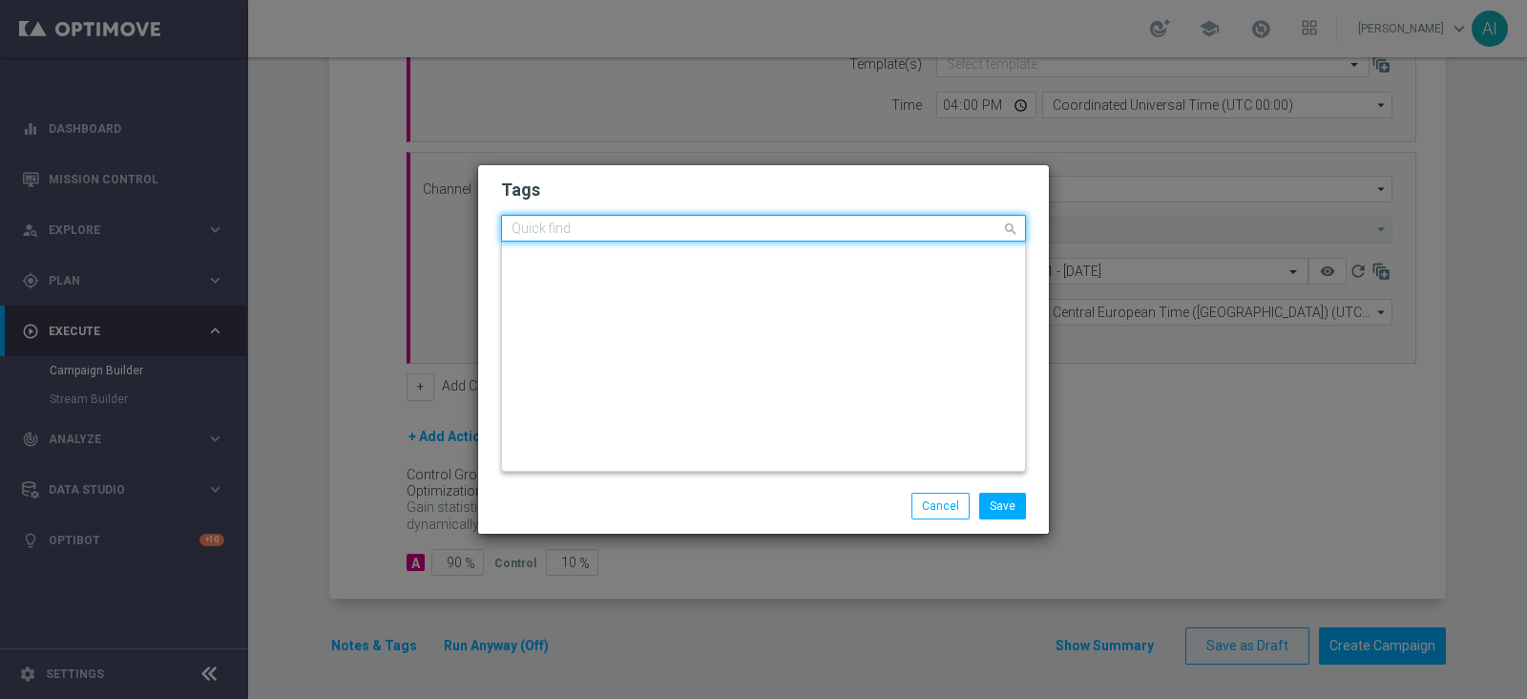
click at [821, 228] on input "text" at bounding box center [757, 229] width 490 height 16
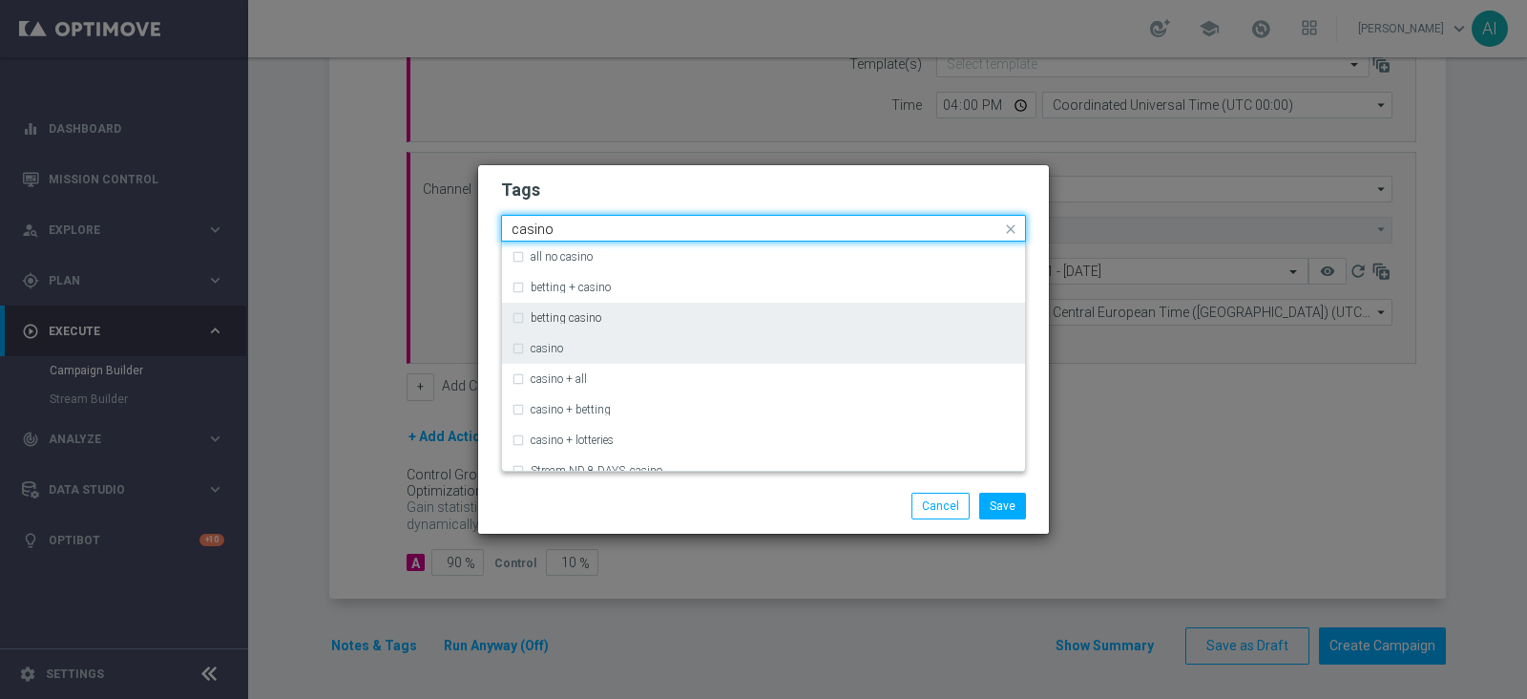
click at [600, 341] on div "casino" at bounding box center [764, 348] width 504 height 31
type input "casino"
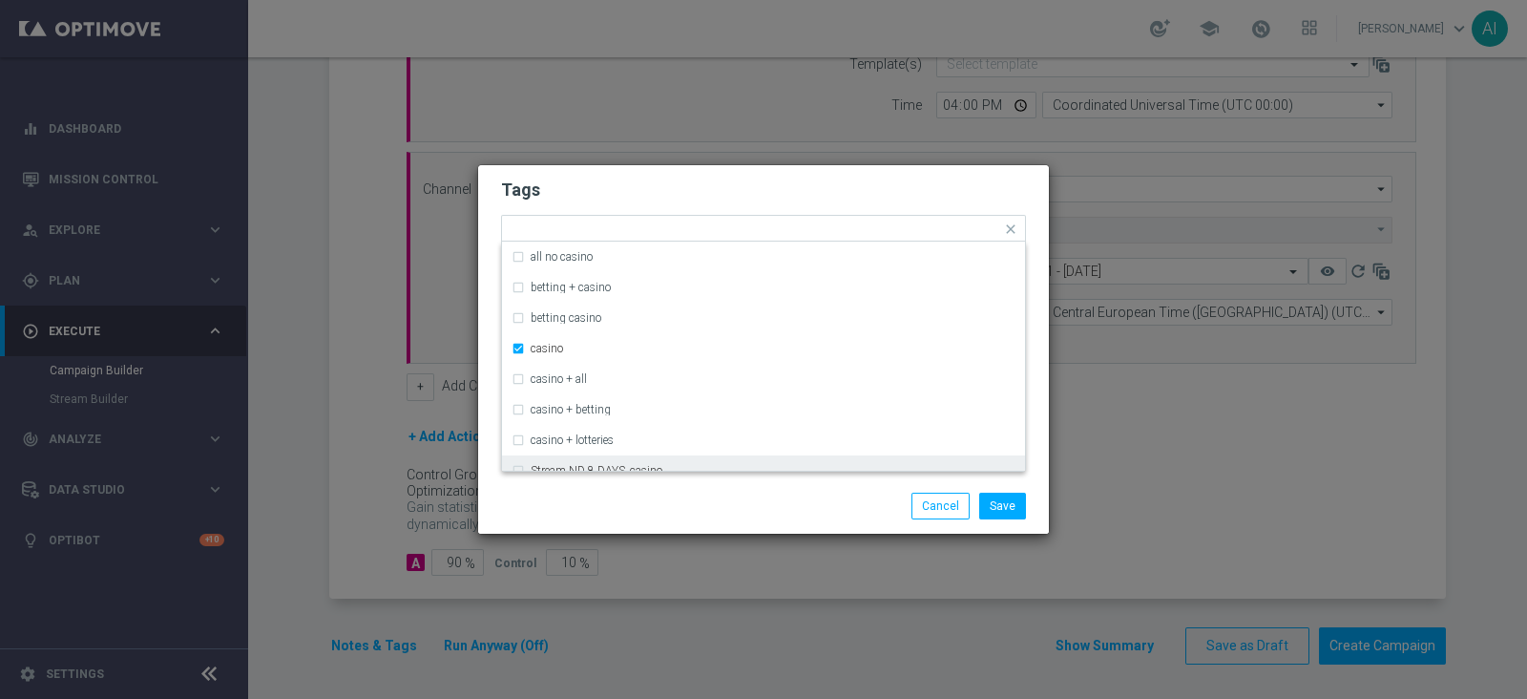
click at [740, 517] on div "Save Cancel" at bounding box center [855, 505] width 369 height 27
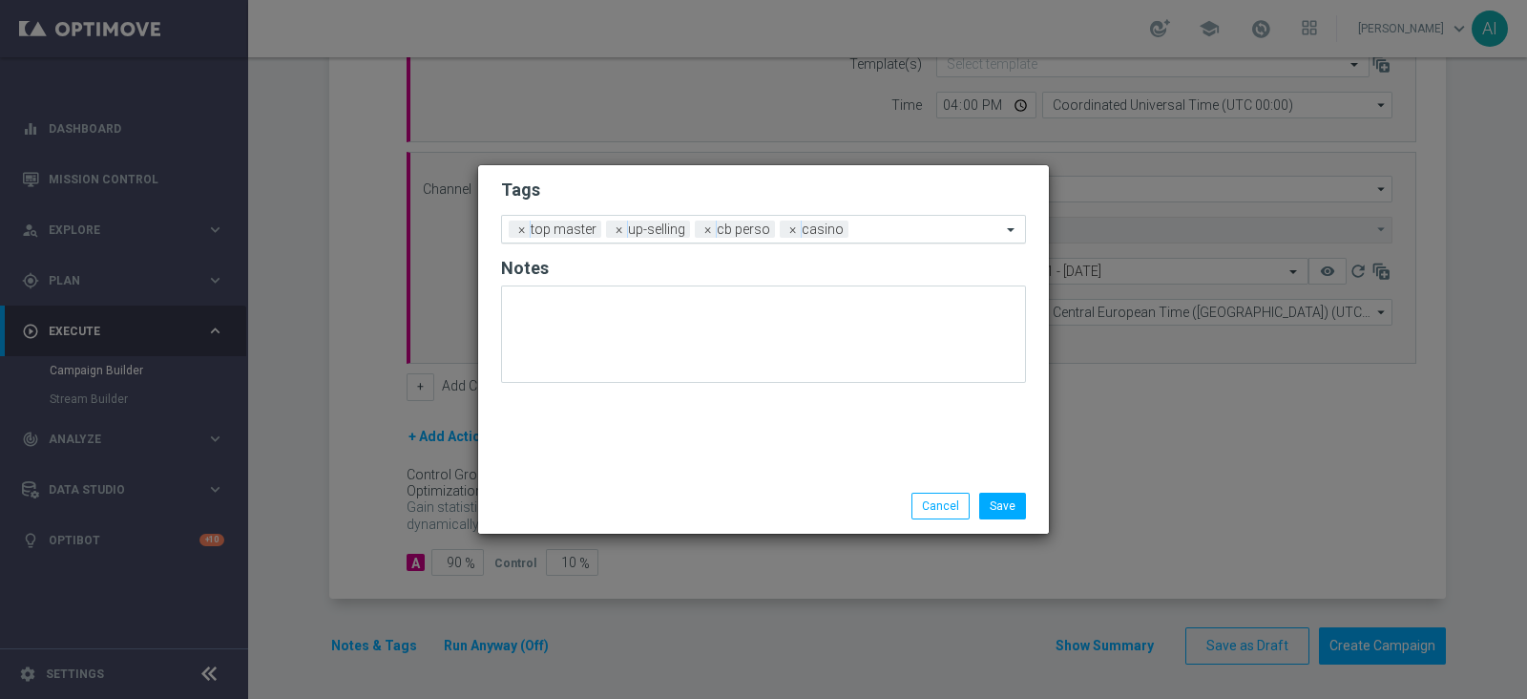
click at [873, 226] on input "text" at bounding box center [928, 230] width 145 height 16
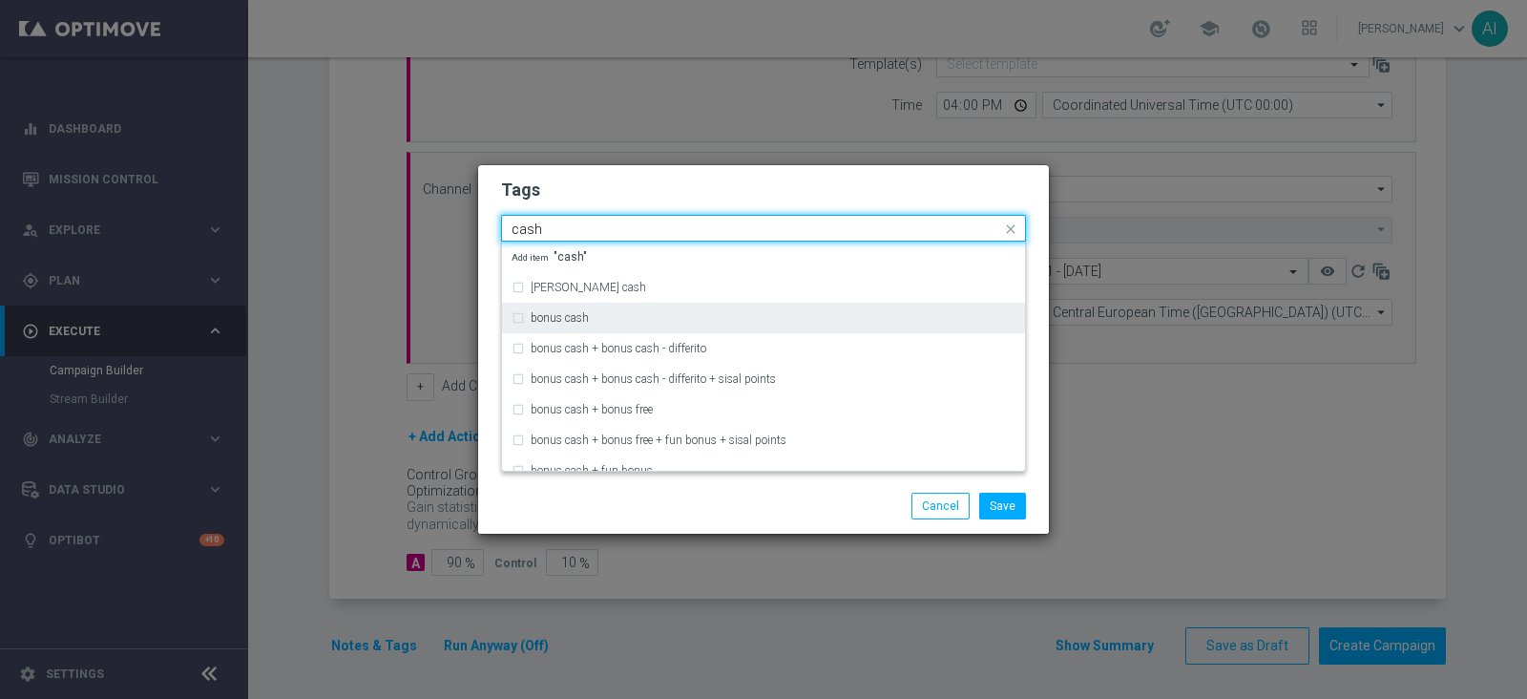
click at [636, 310] on div "bonus cash" at bounding box center [764, 318] width 504 height 31
type input "cash"
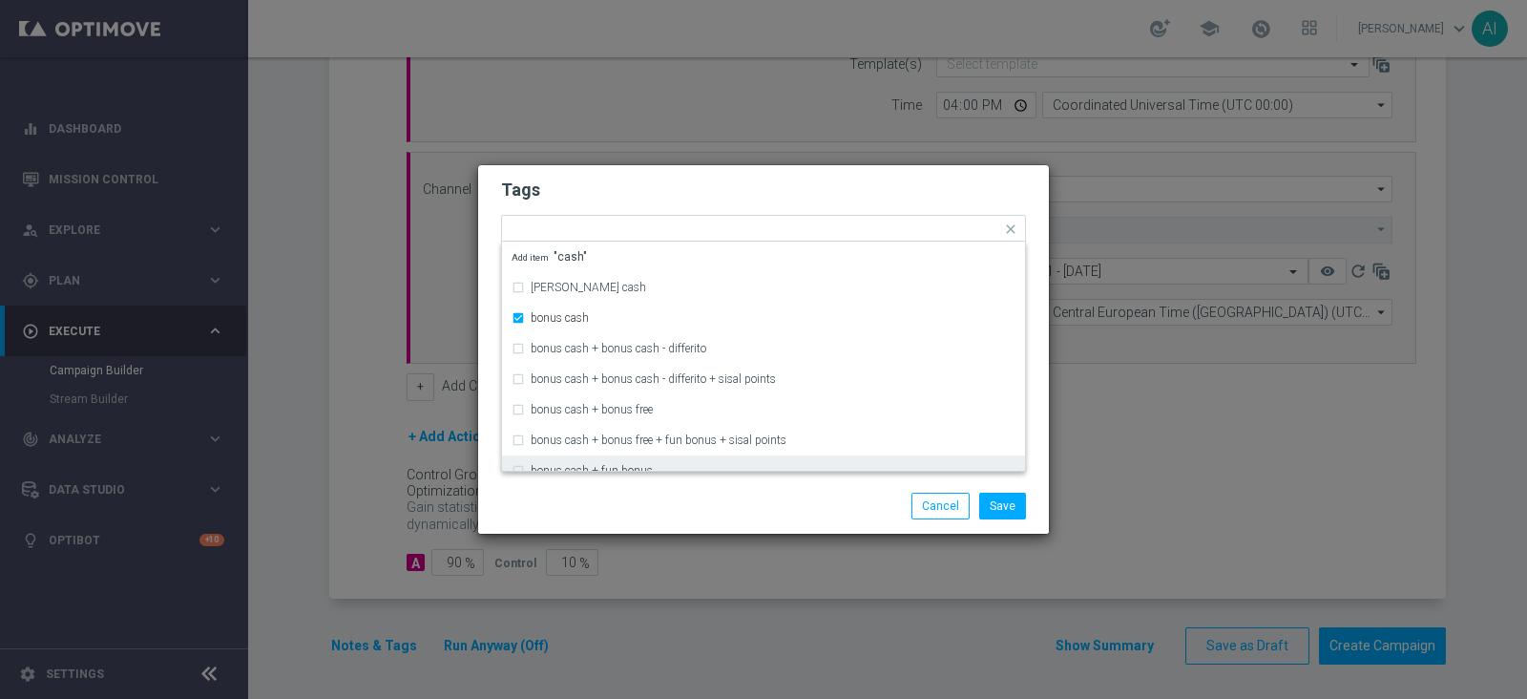
click at [817, 496] on div "Save Cancel" at bounding box center [855, 505] width 369 height 27
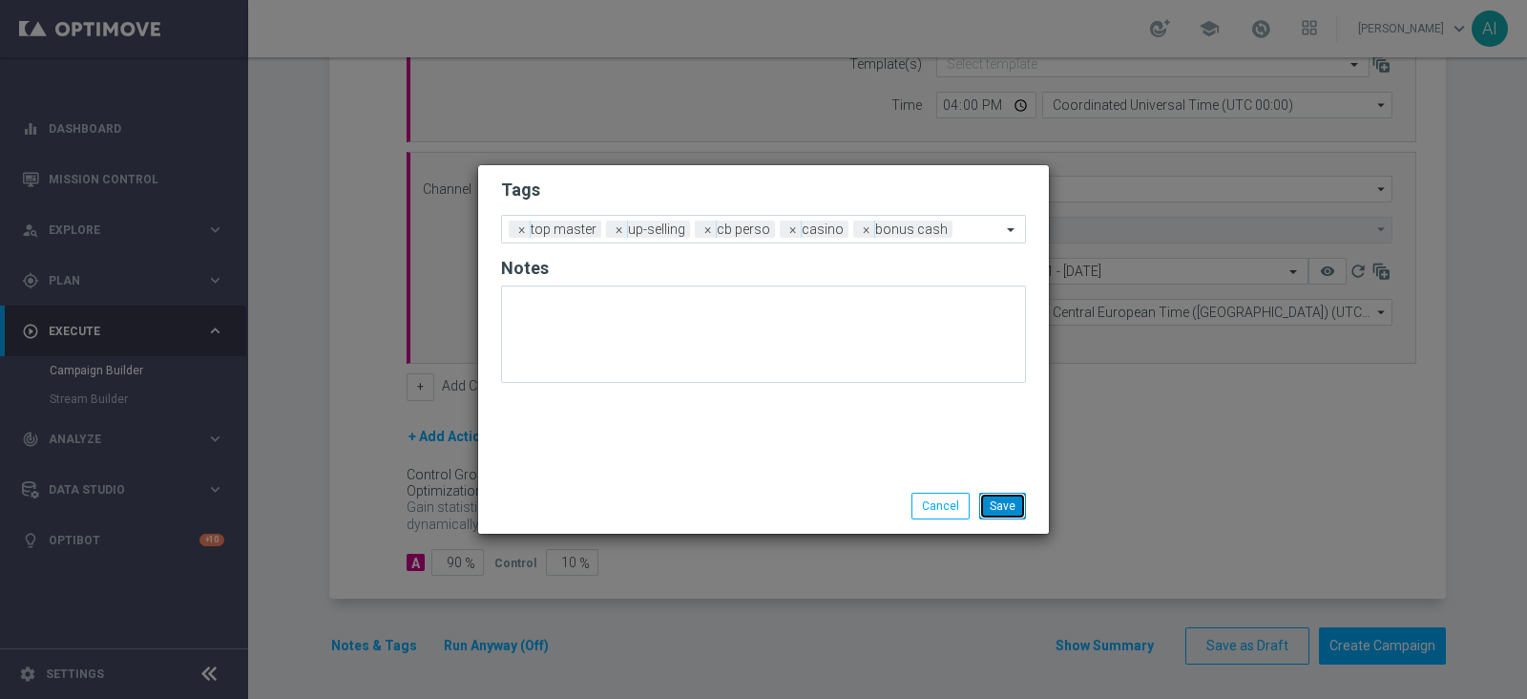
click at [991, 498] on button "Save" at bounding box center [1002, 505] width 47 height 27
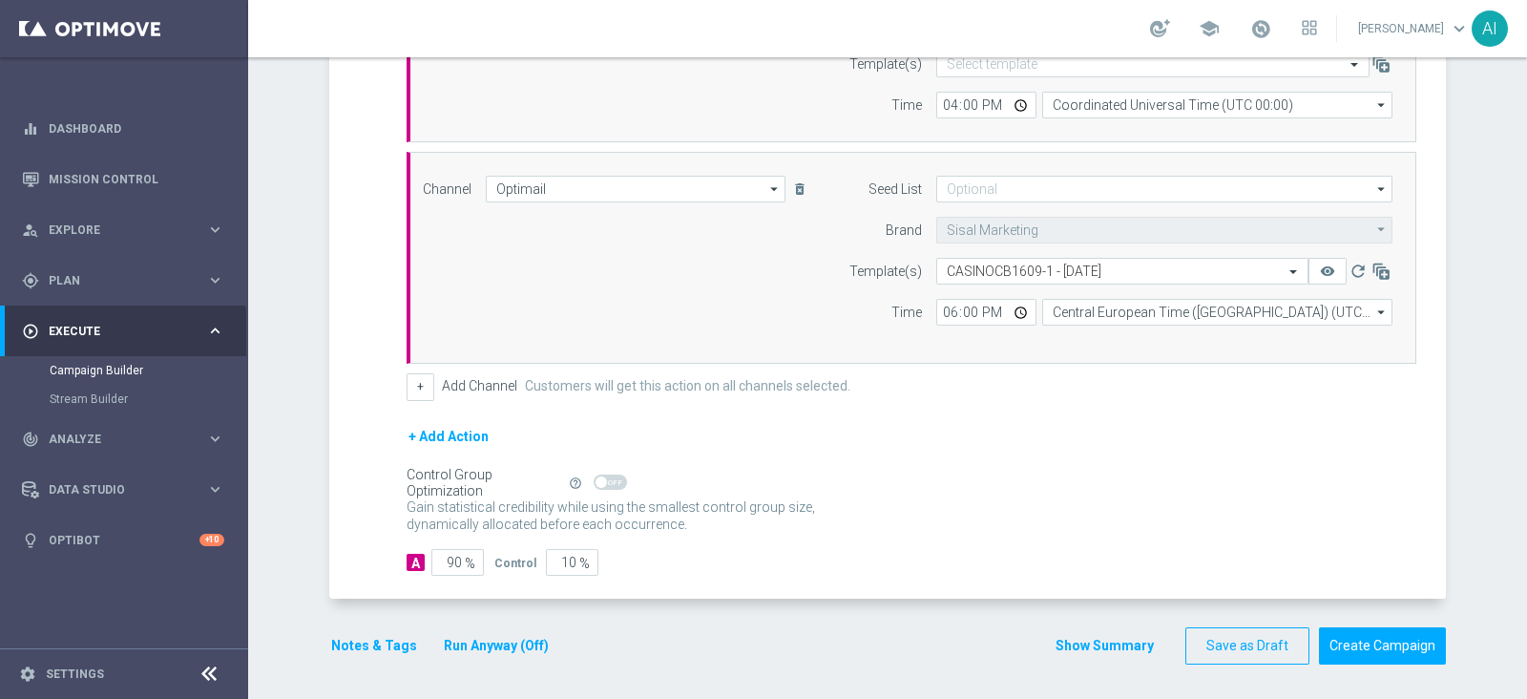
click at [512, 643] on button "Run Anyway (Off)" at bounding box center [496, 646] width 109 height 24
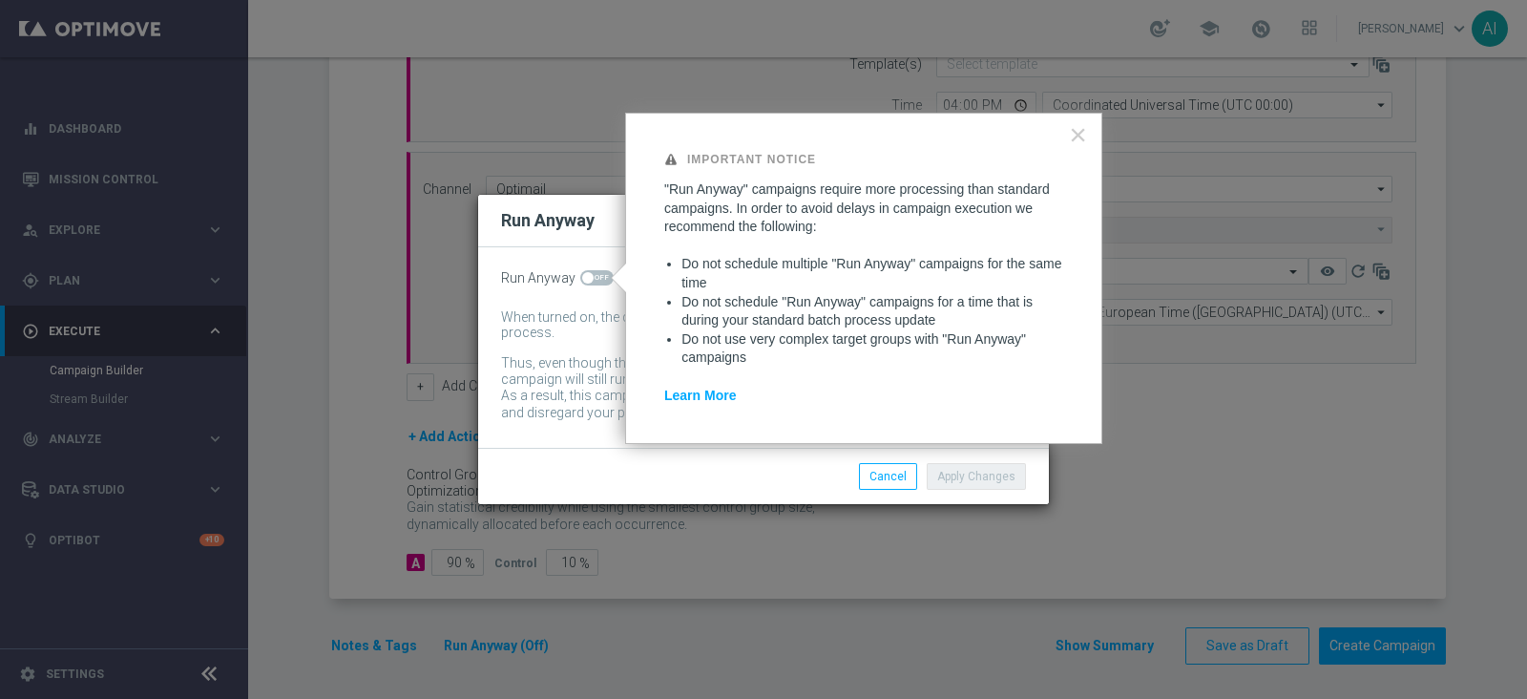
click at [596, 274] on span at bounding box center [596, 277] width 33 height 15
click at [596, 274] on input "checkbox" at bounding box center [596, 277] width 33 height 15
click at [587, 274] on span at bounding box center [596, 277] width 33 height 15
click at [587, 274] on input "checkbox" at bounding box center [596, 277] width 33 height 15
checkbox input "false"
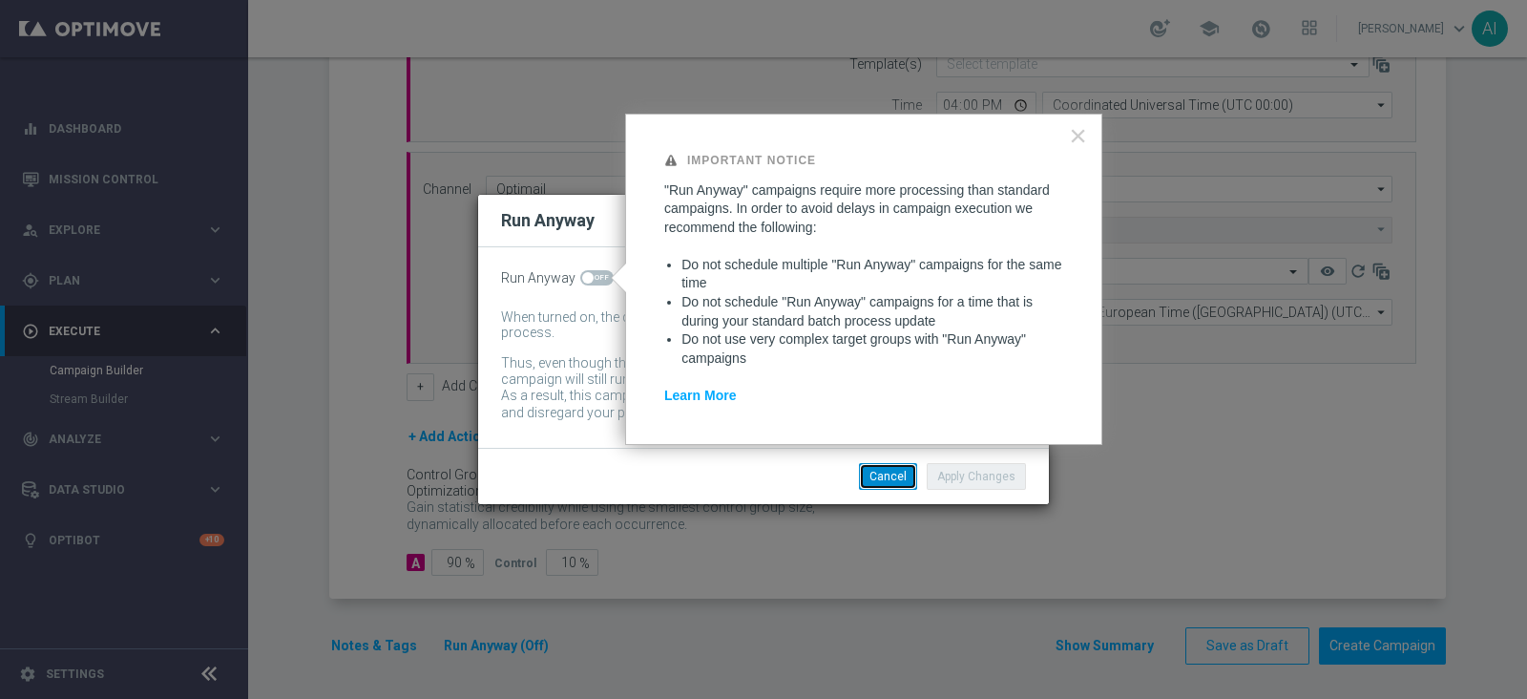
click at [886, 476] on button "Cancel" at bounding box center [888, 476] width 58 height 27
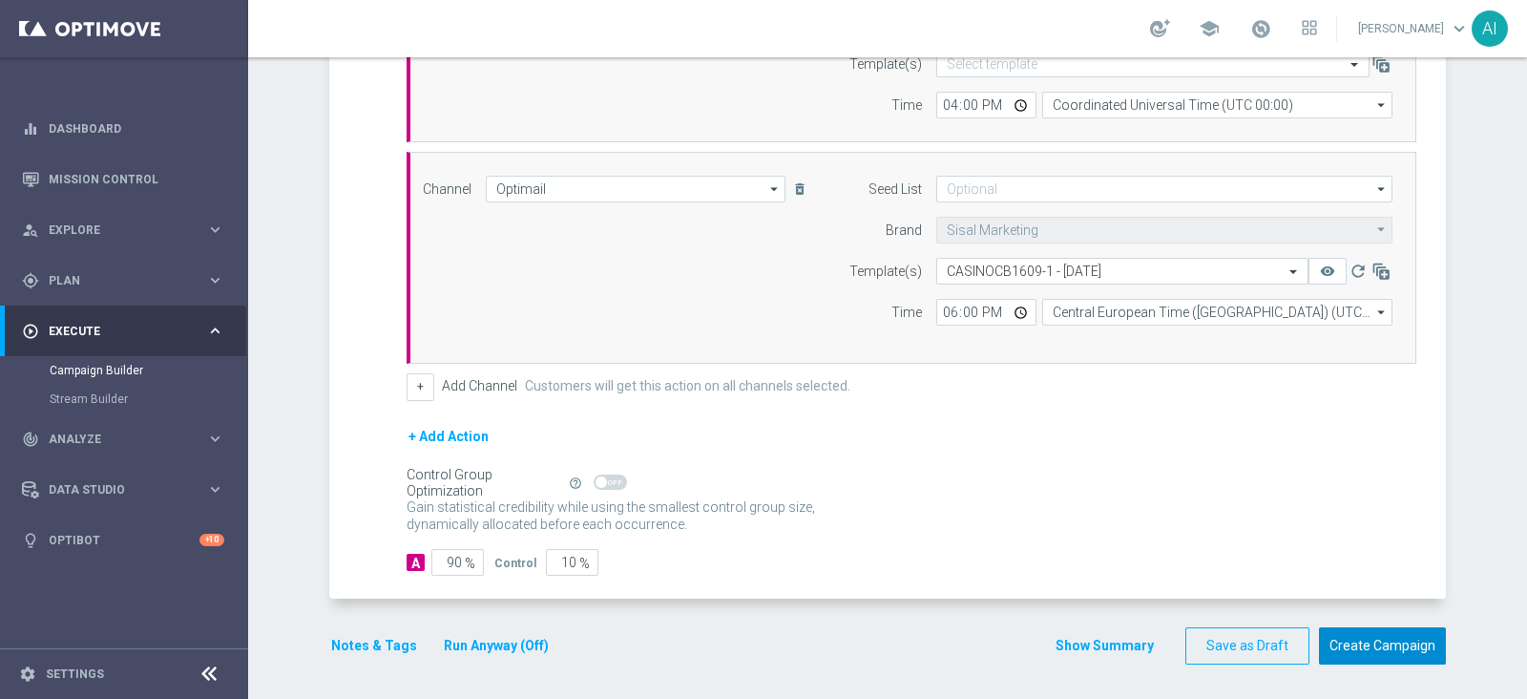
click at [1404, 644] on button "Create Campaign" at bounding box center [1382, 645] width 127 height 37
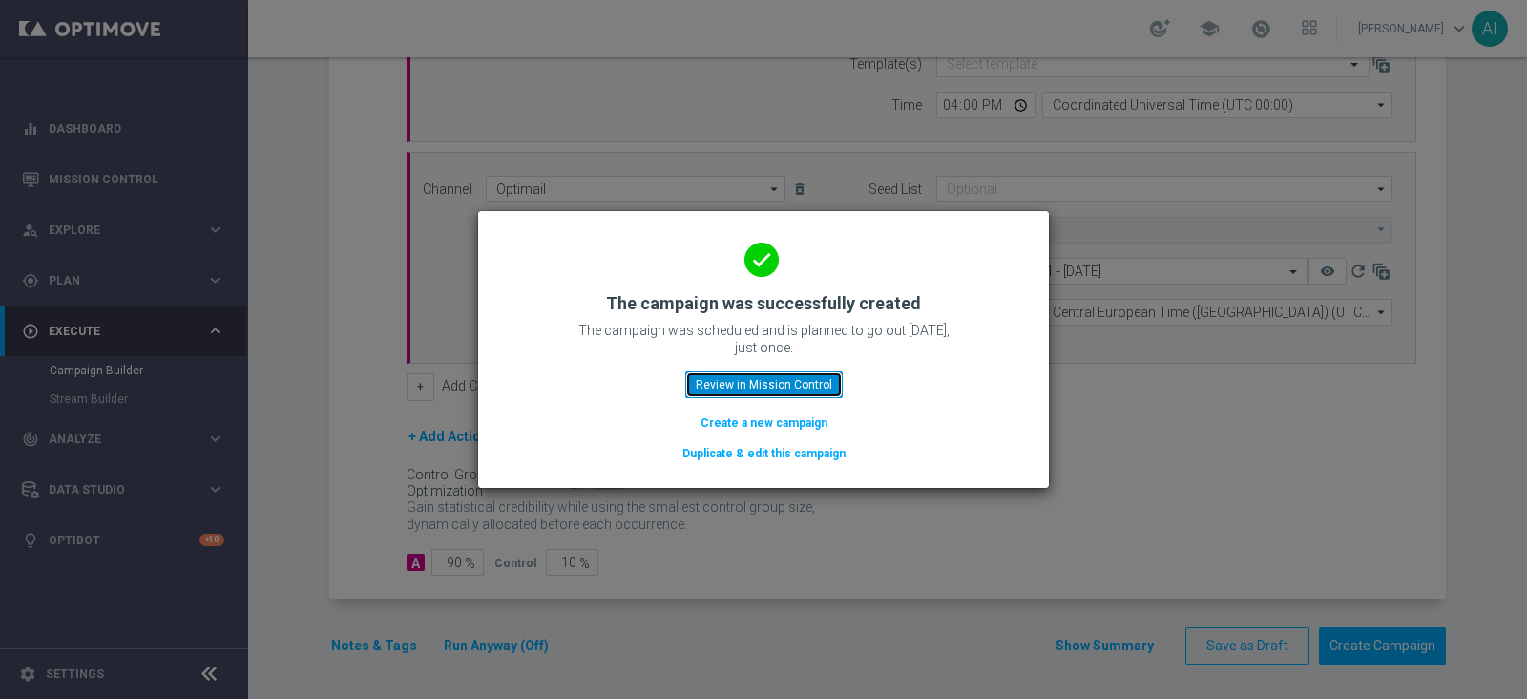
click at [755, 382] on button "Review in Mission Control" at bounding box center [763, 384] width 157 height 27
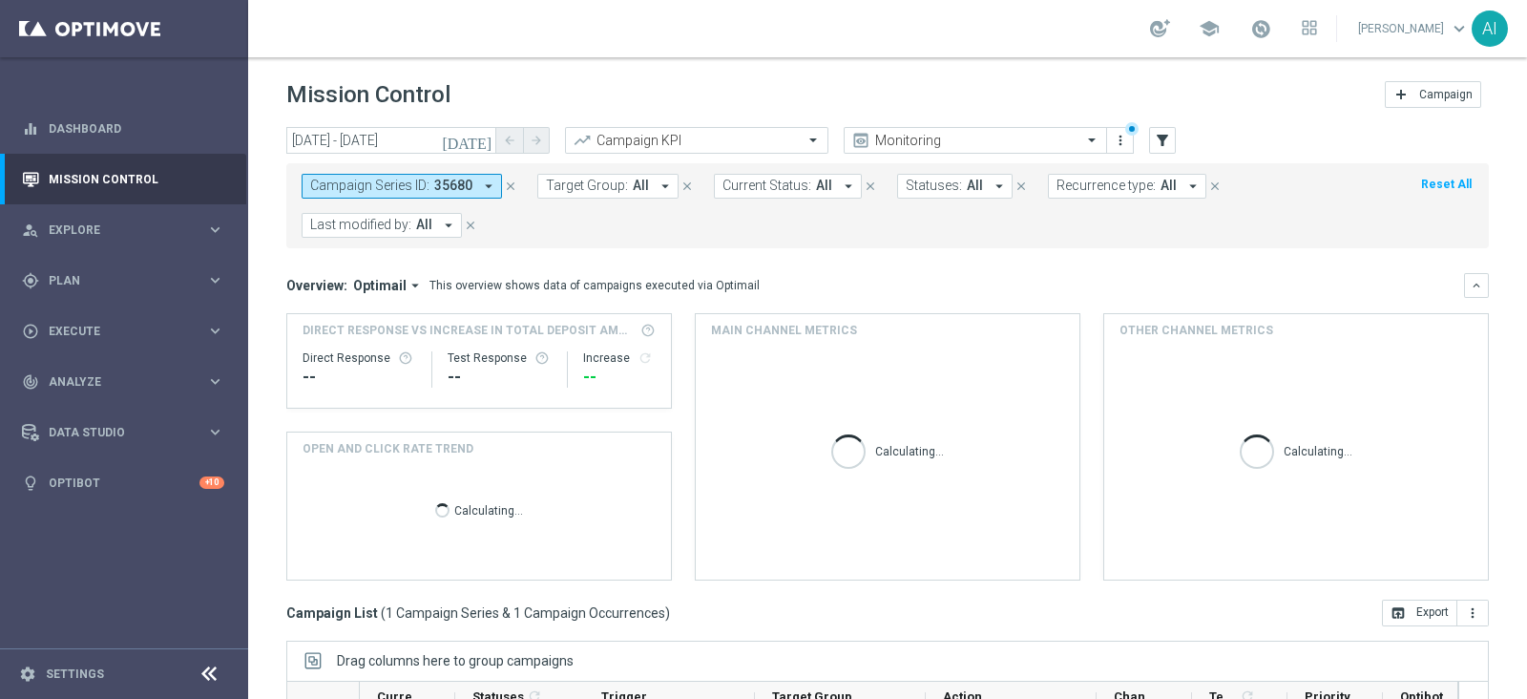
scroll to position [294, 0]
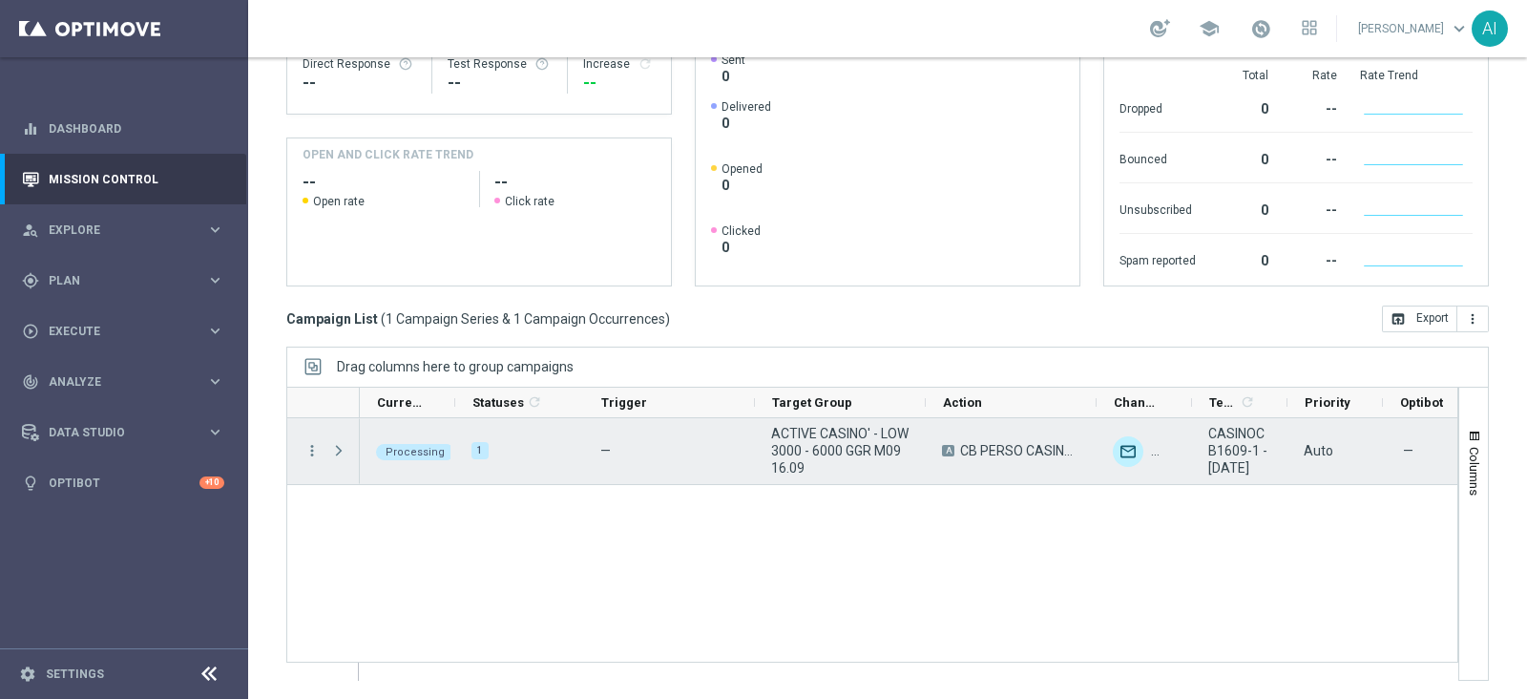
click at [339, 449] on span "Press SPACE to select this row." at bounding box center [338, 450] width 17 height 15
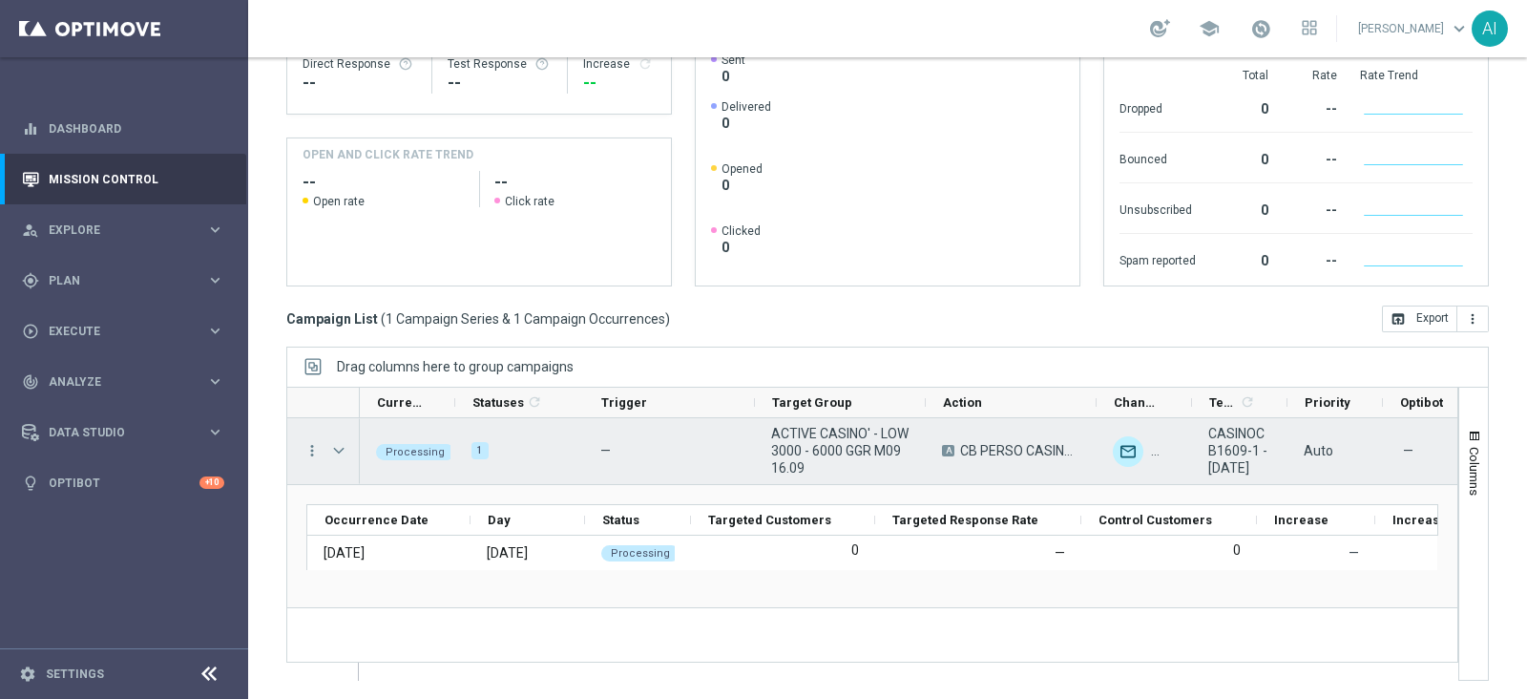
click at [336, 452] on span "Press SPACE to select this row." at bounding box center [338, 450] width 17 height 15
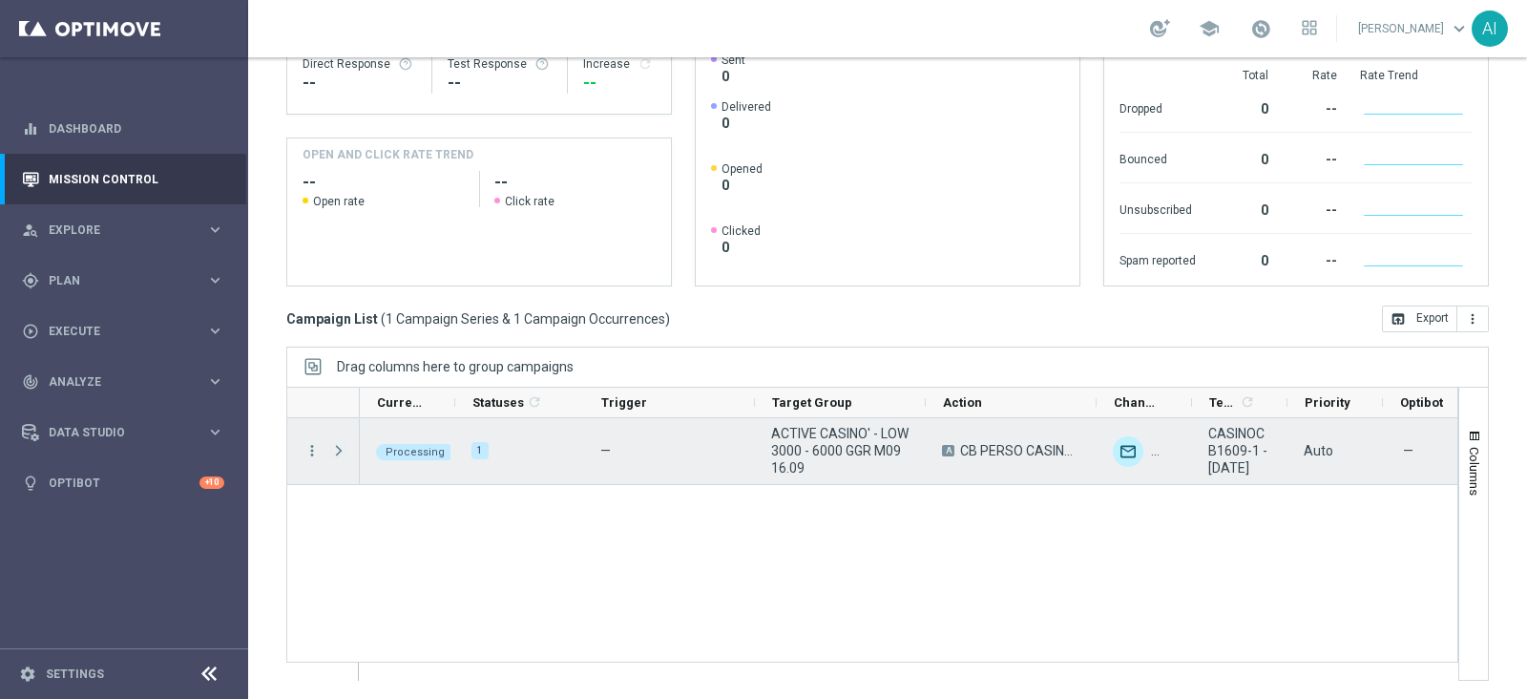
click at [338, 450] on span "Press SPACE to select this row." at bounding box center [338, 450] width 17 height 15
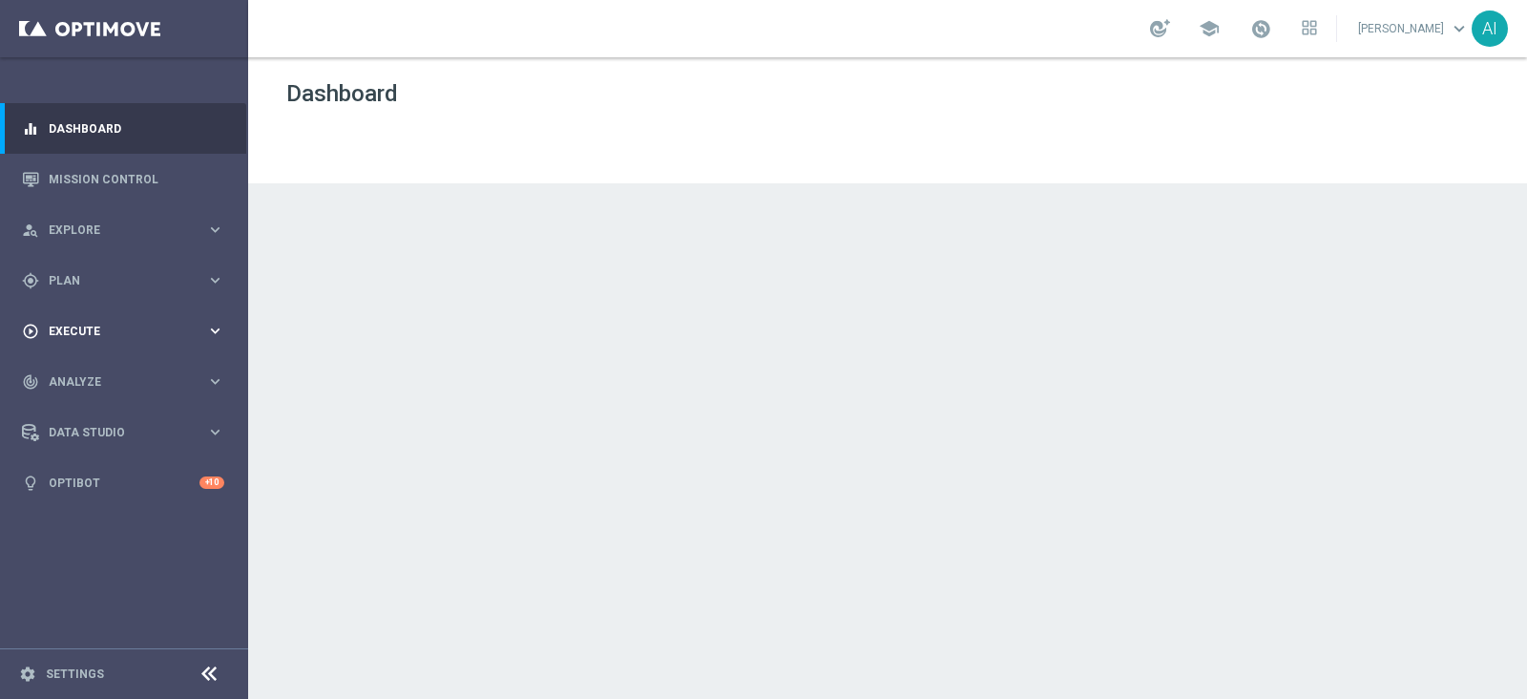
click at [95, 337] on div "play_circle_outline Execute" at bounding box center [114, 331] width 184 height 17
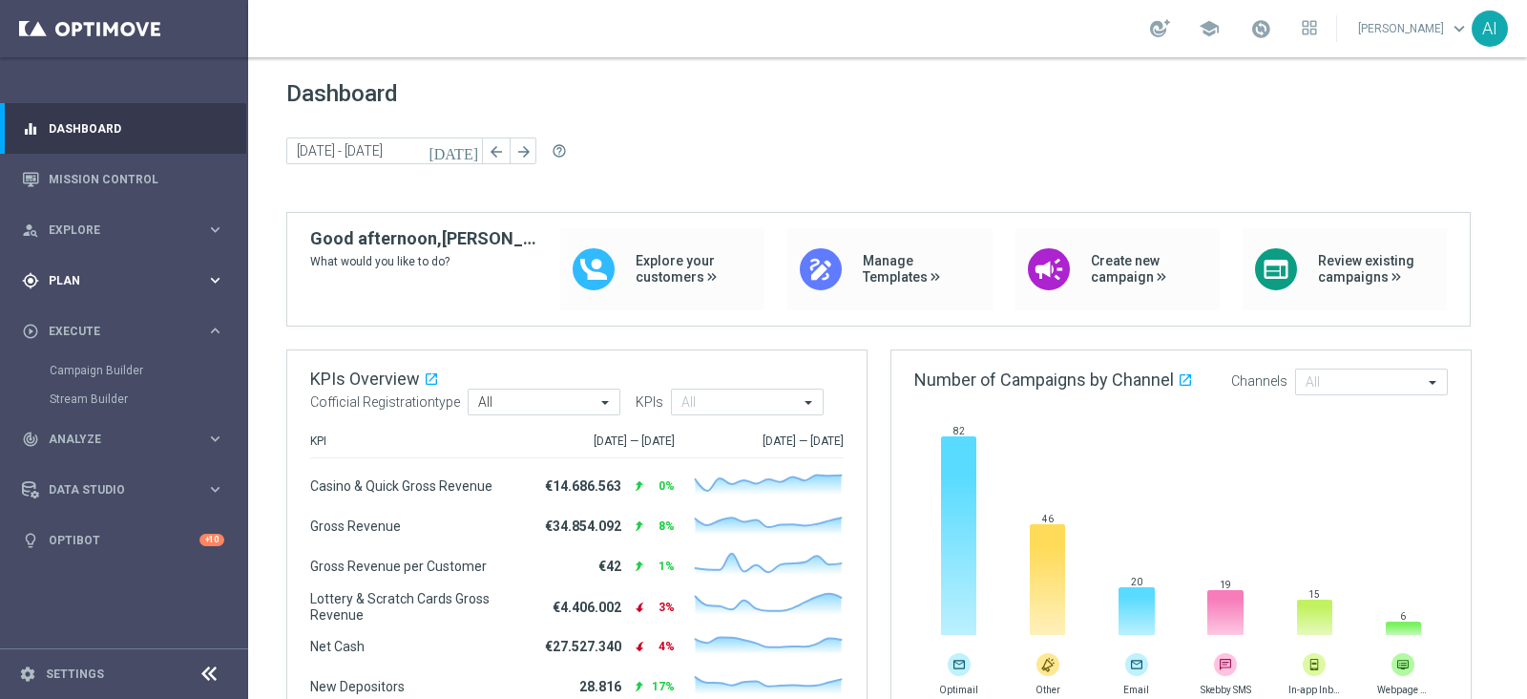
click at [95, 278] on span "Plan" at bounding box center [127, 280] width 157 height 11
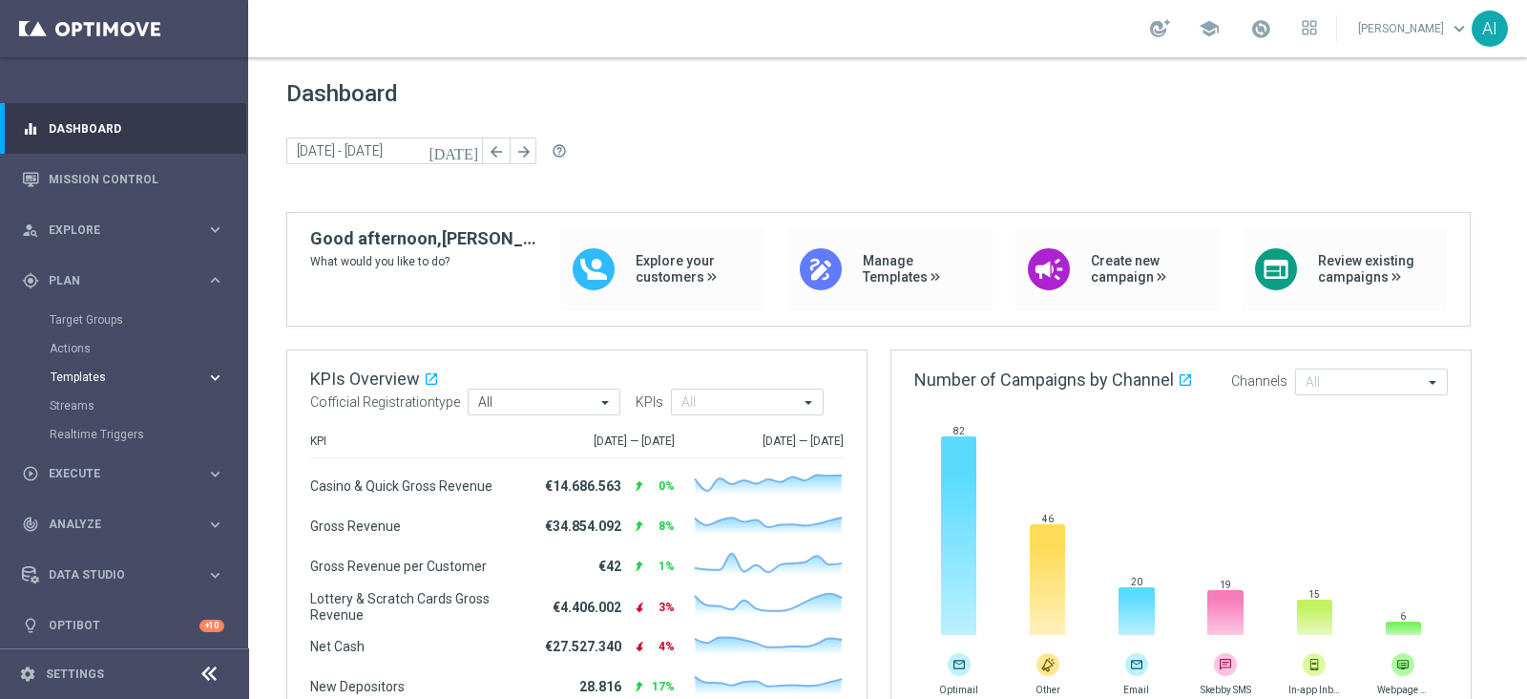
click at [100, 369] on button "Templates keyboard_arrow_right" at bounding box center [138, 376] width 176 height 15
drag, startPoint x: 87, startPoint y: 402, endPoint x: 158, endPoint y: 50, distance: 359.3
click at [87, 403] on link "Optimail" at bounding box center [128, 405] width 139 height 15
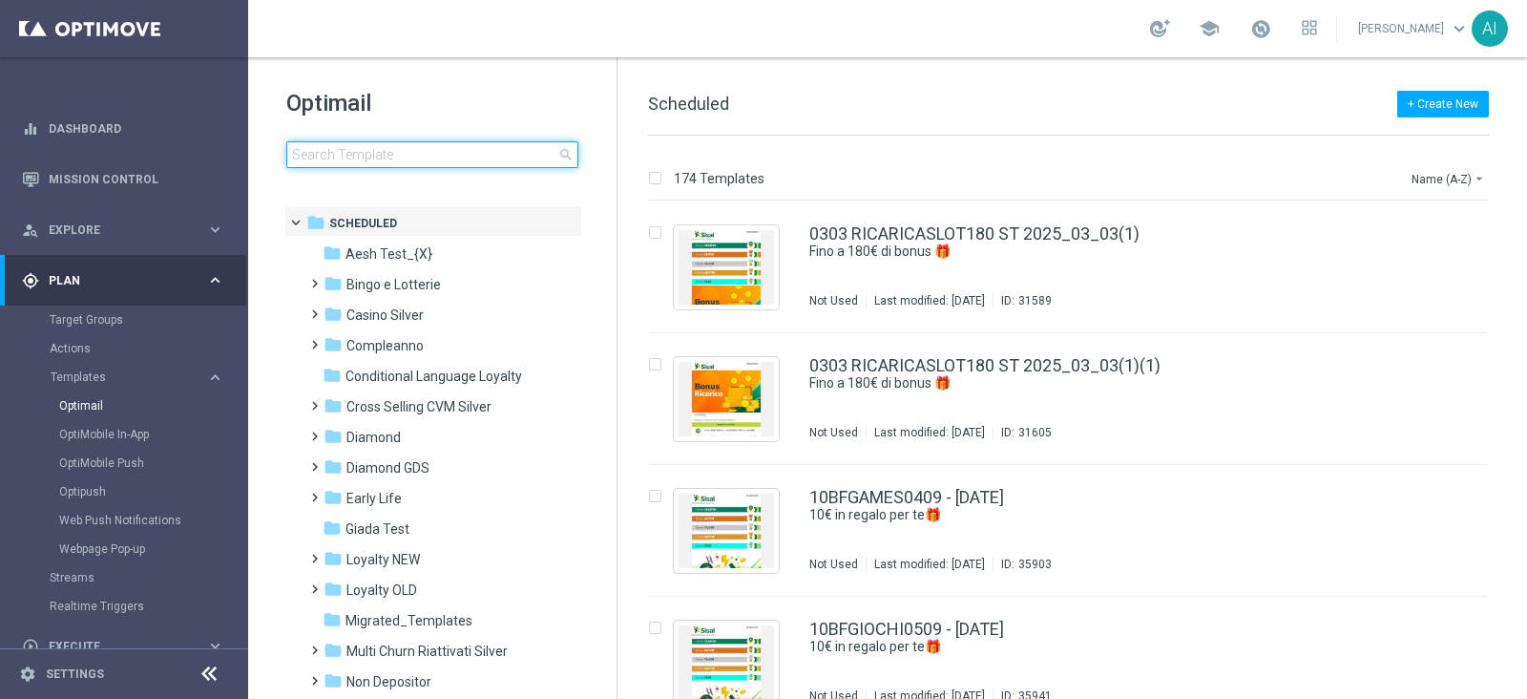
click at [364, 155] on input at bounding box center [432, 154] width 292 height 27
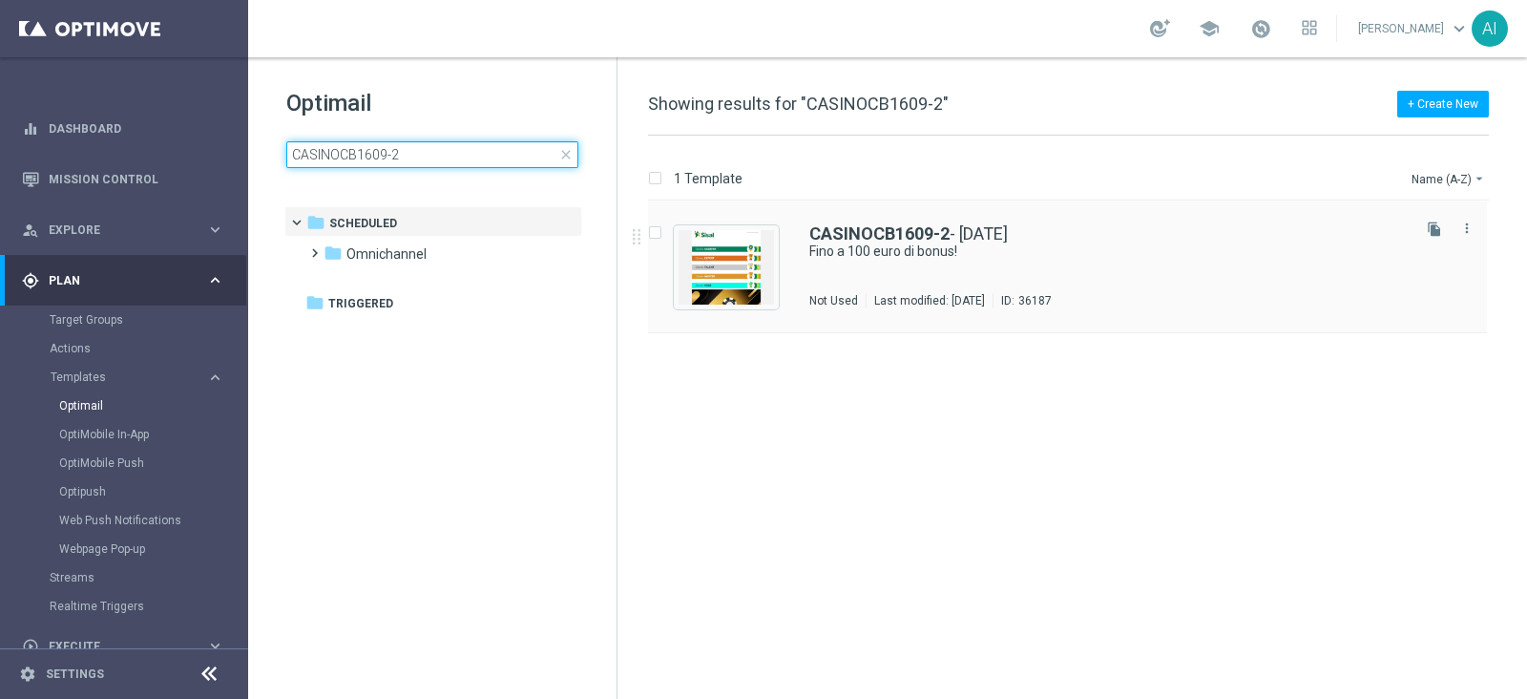
type input "CASINOCB1609-2"
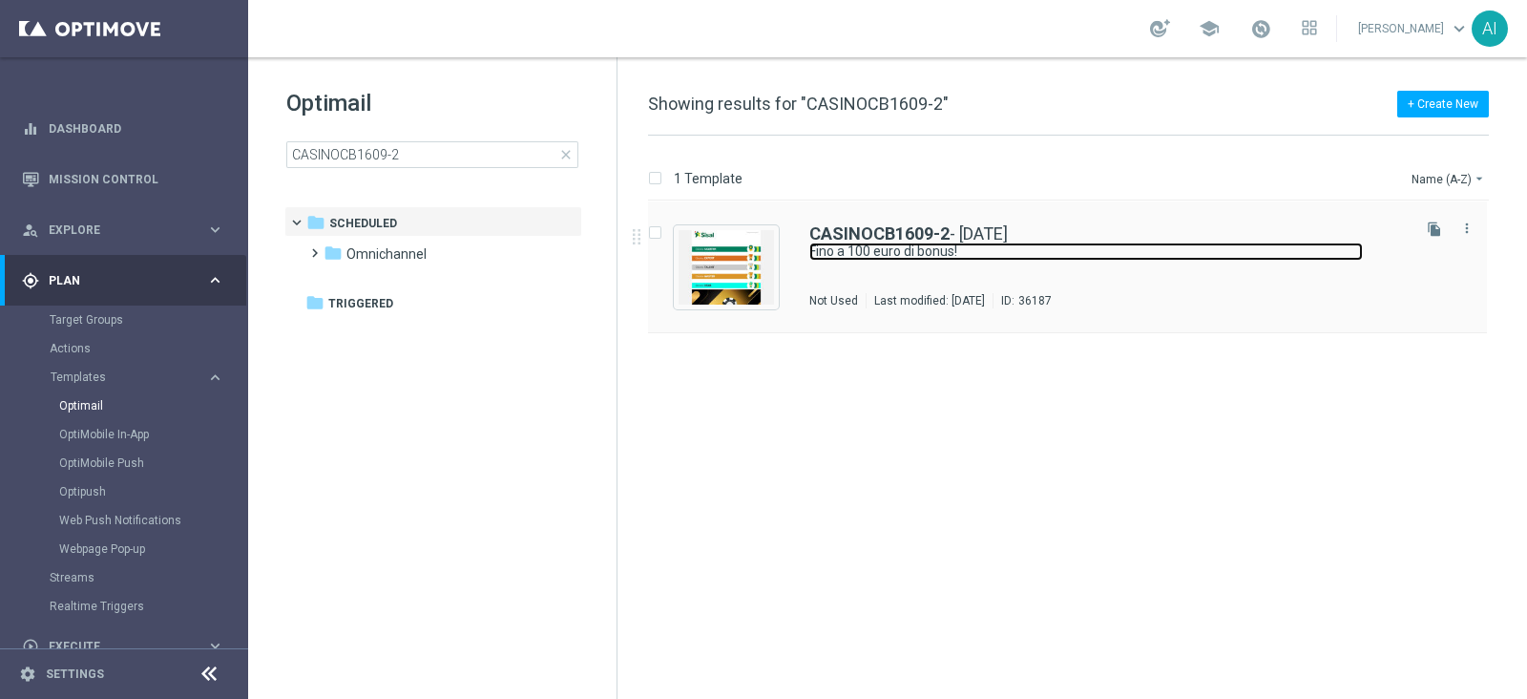
click at [1125, 253] on link "Fino a 100 euro di bonus!" at bounding box center [1086, 251] width 554 height 18
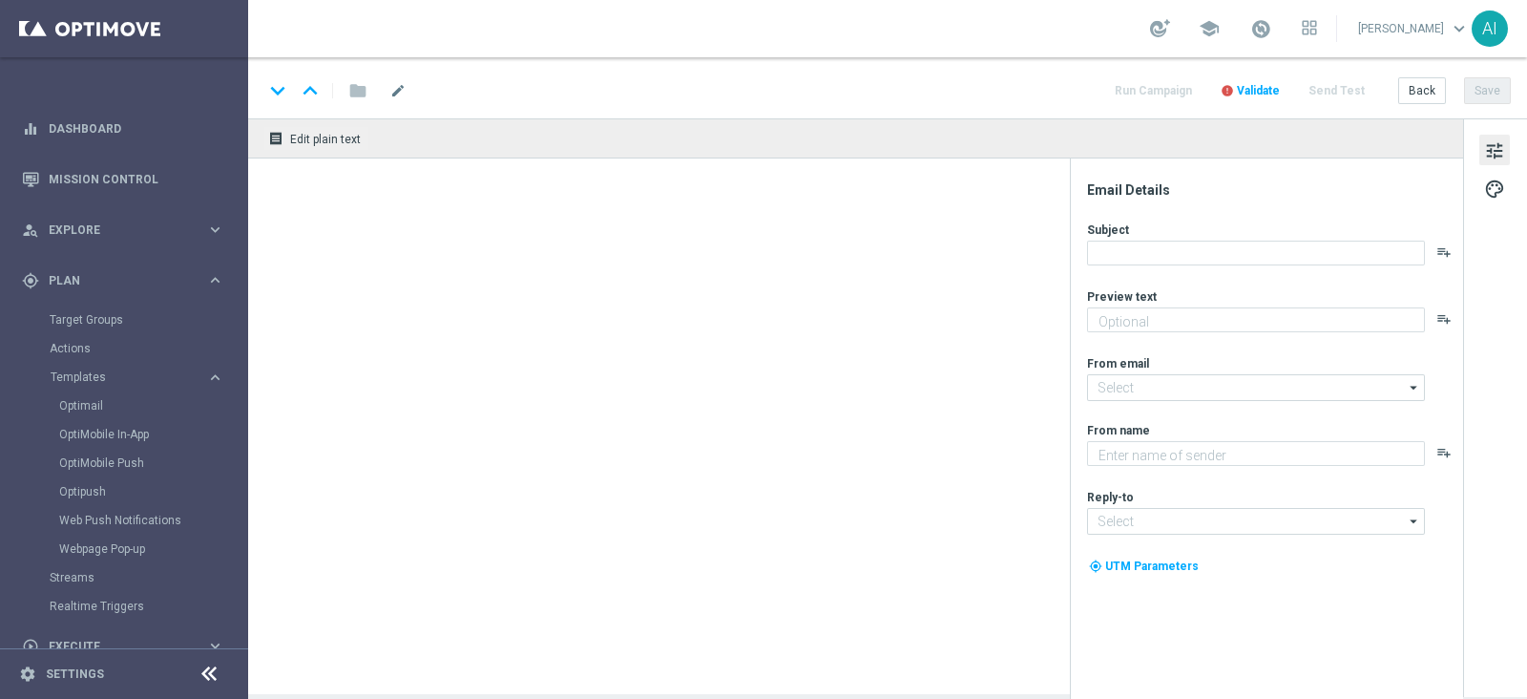
type textarea "Scopri cosa ti abbiamo riservato!"
type input "newsletter@comunicazioni.sisal.it"
type textarea "Sisal"
type input "info@sisal.it"
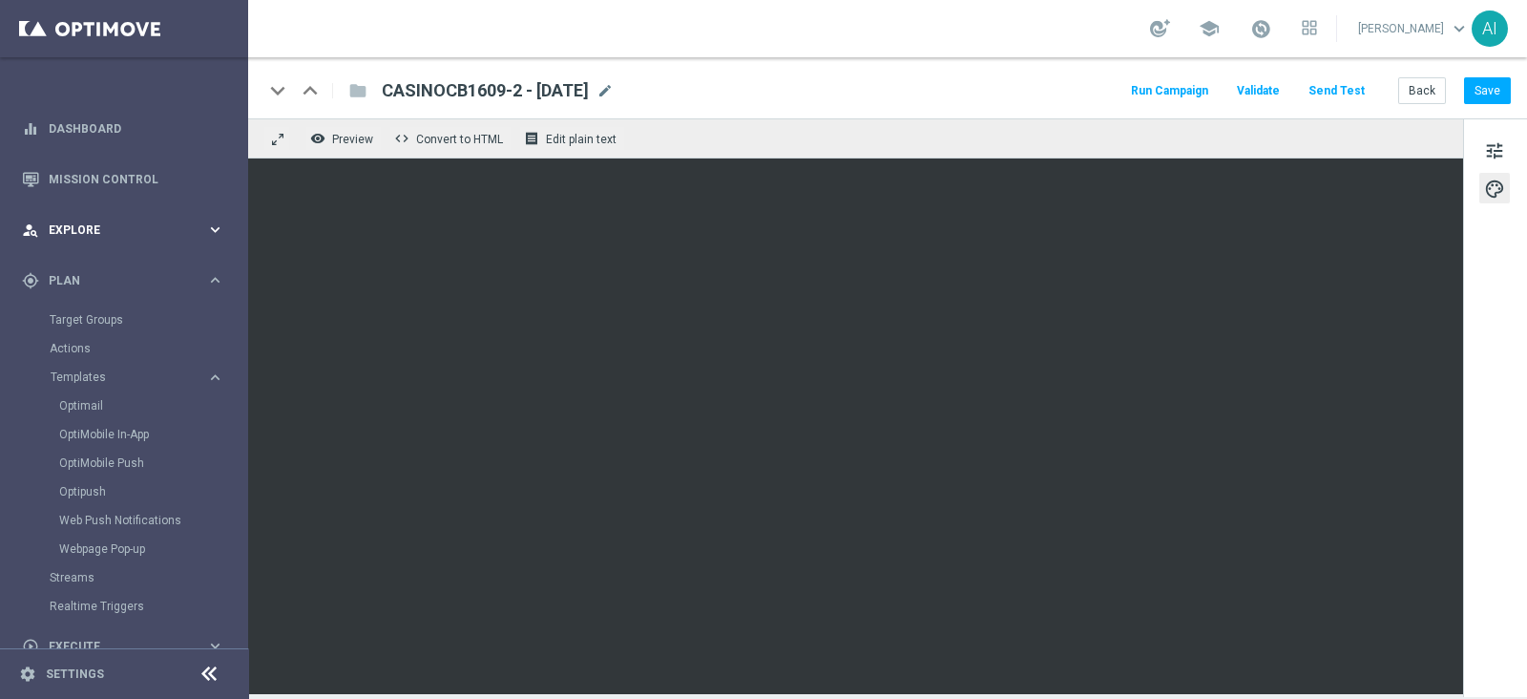
click at [164, 233] on span "Explore" at bounding box center [127, 229] width 157 height 11
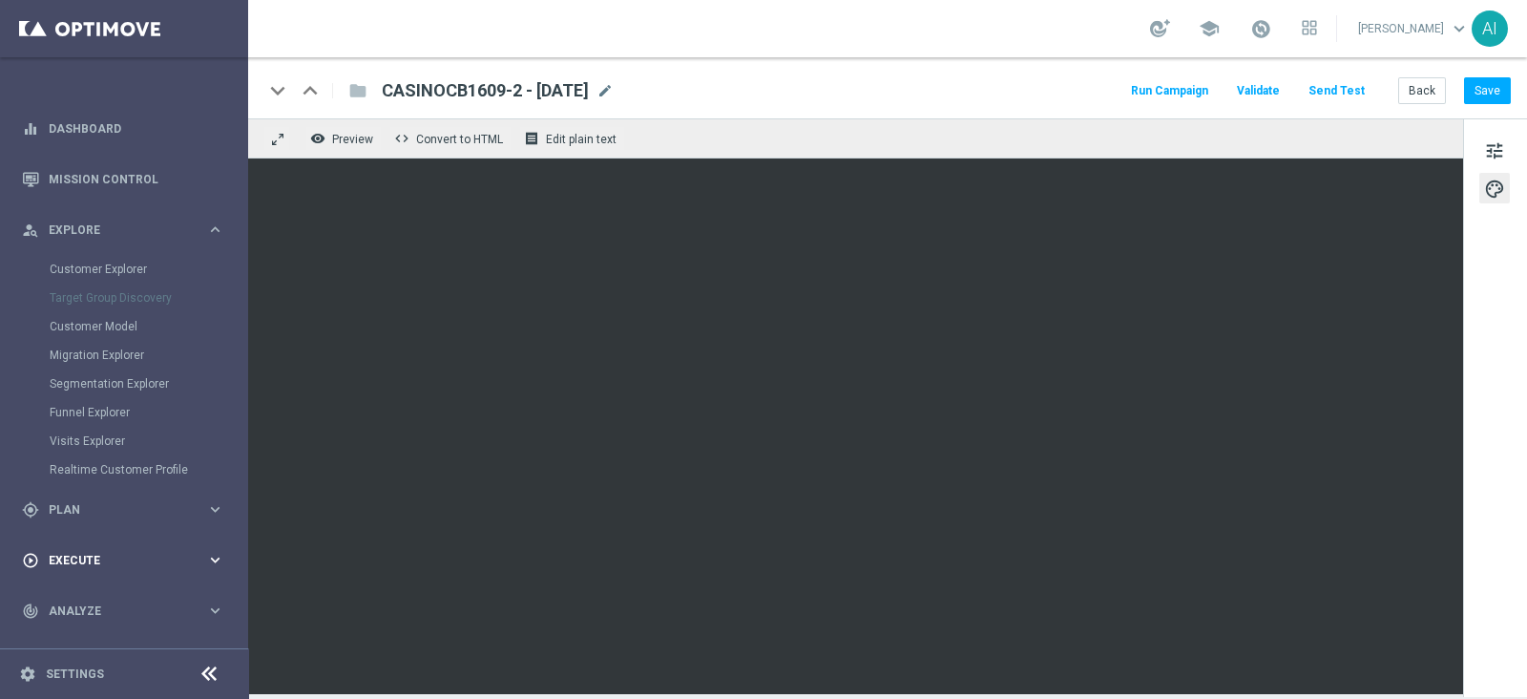
click at [148, 552] on div "play_circle_outline Execute" at bounding box center [114, 560] width 184 height 17
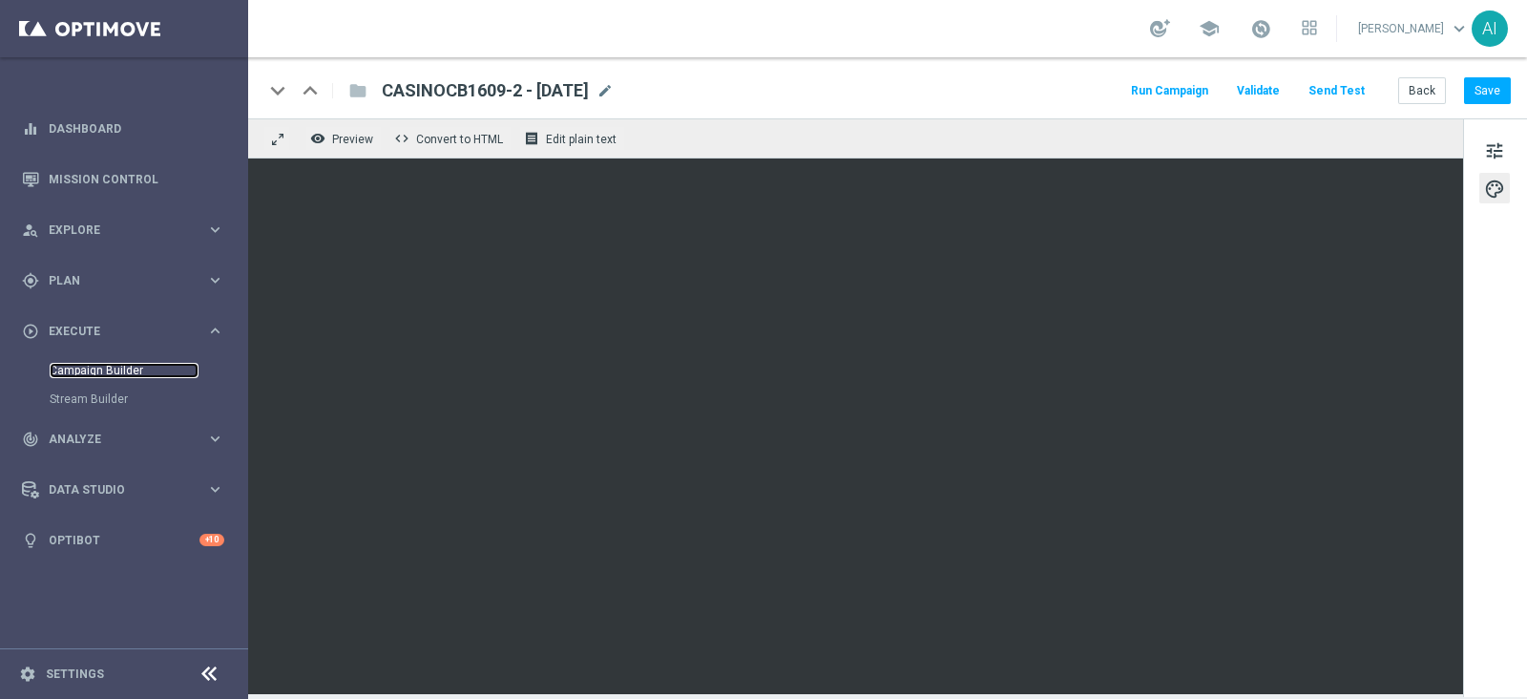
click at [91, 375] on link "Campaign Builder" at bounding box center [124, 370] width 149 height 15
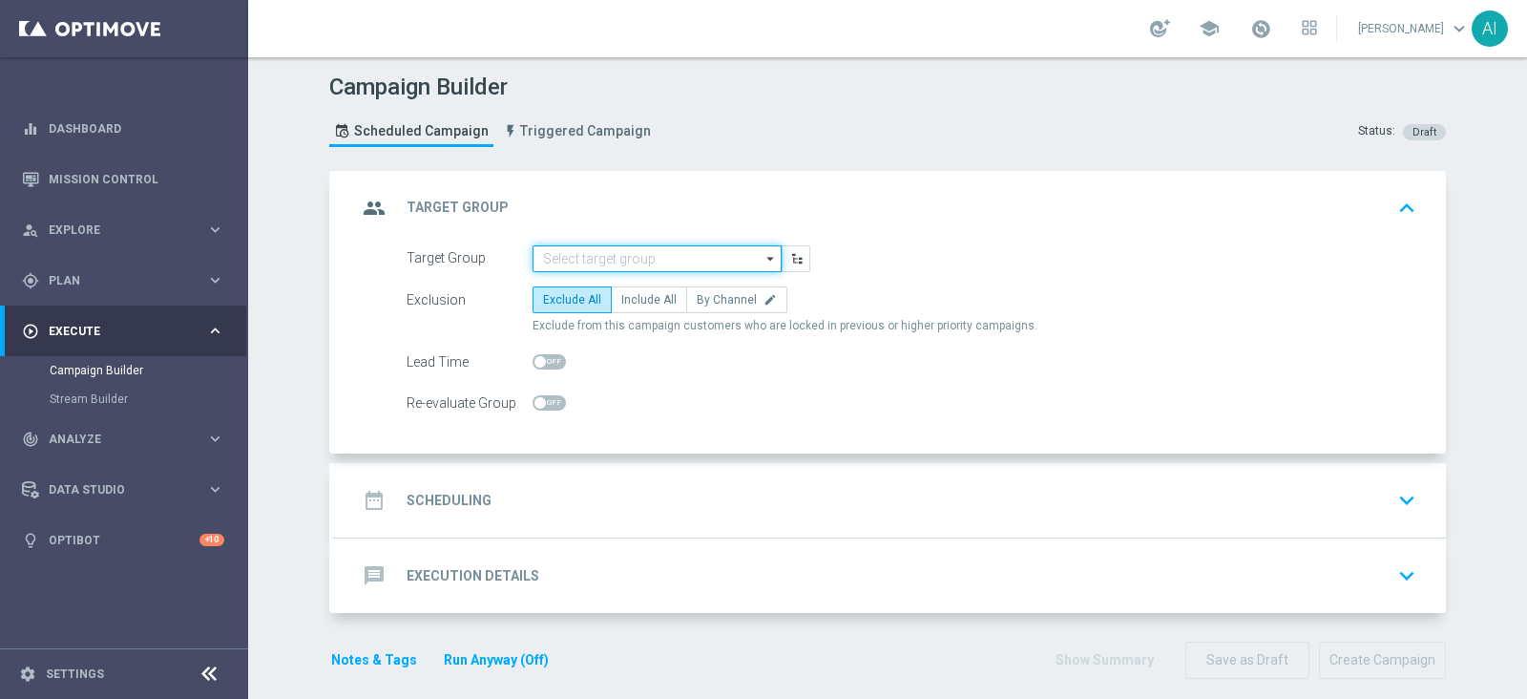
click at [575, 250] on input at bounding box center [657, 258] width 249 height 27
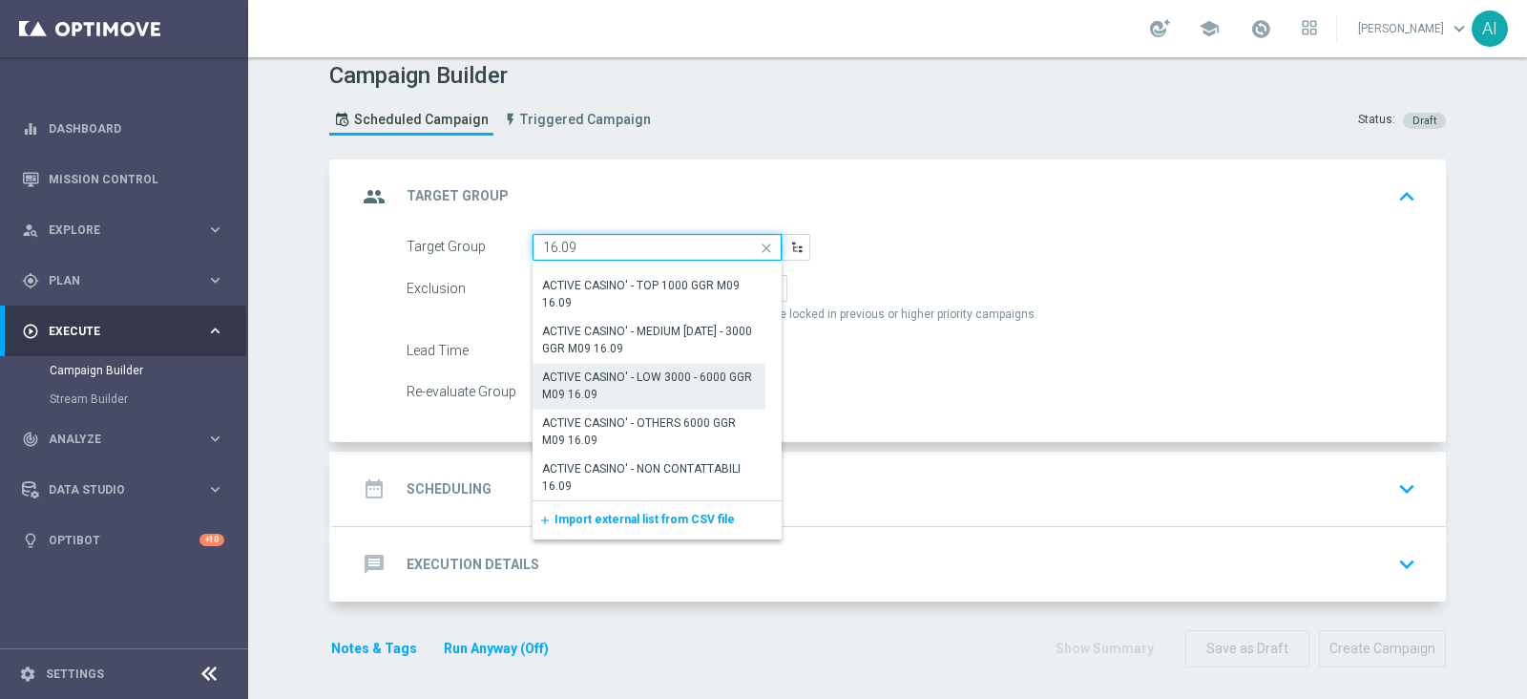
scroll to position [14, 0]
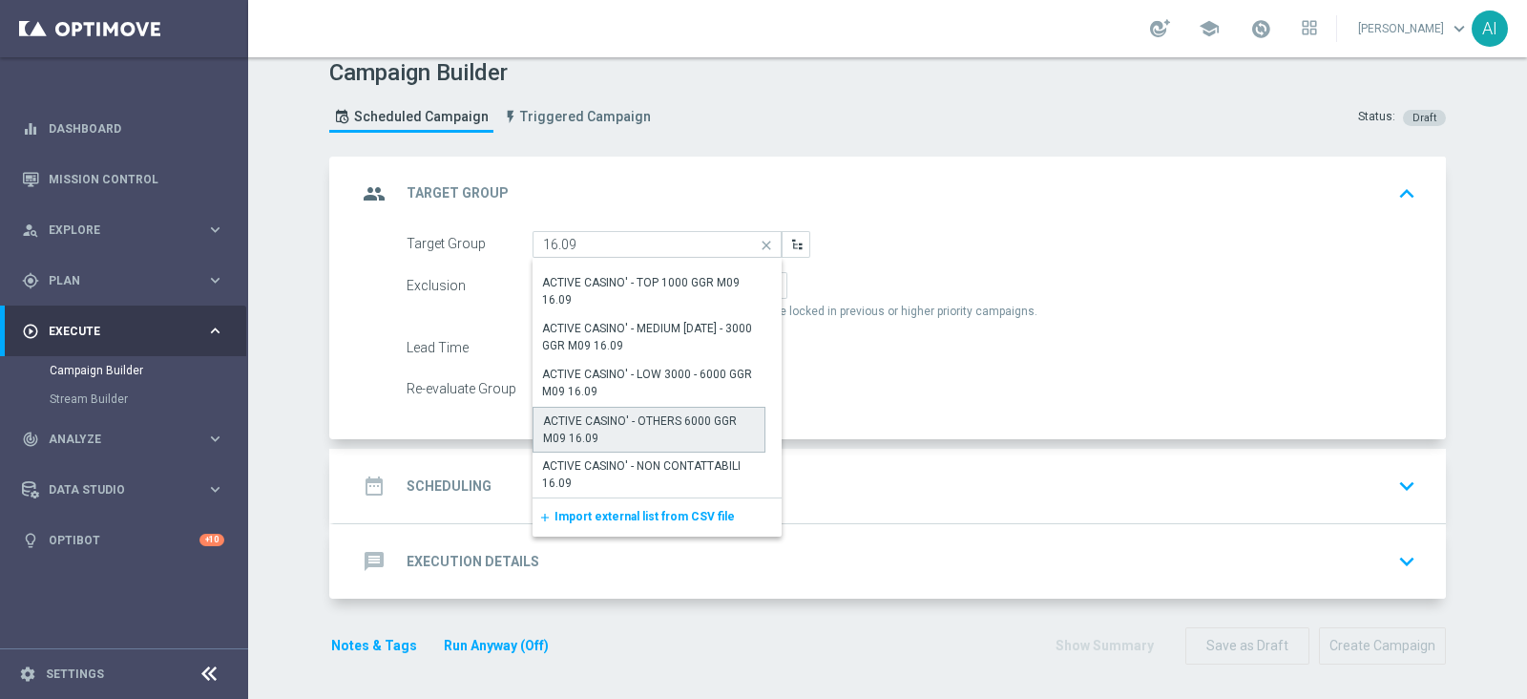
click at [633, 429] on div "ACTIVE CASINO' - OTHERS 6000 GGR M09 16.09" at bounding box center [649, 429] width 212 height 34
type input "ACTIVE CASINO' - OTHERS 6000 GGR M09 16.09"
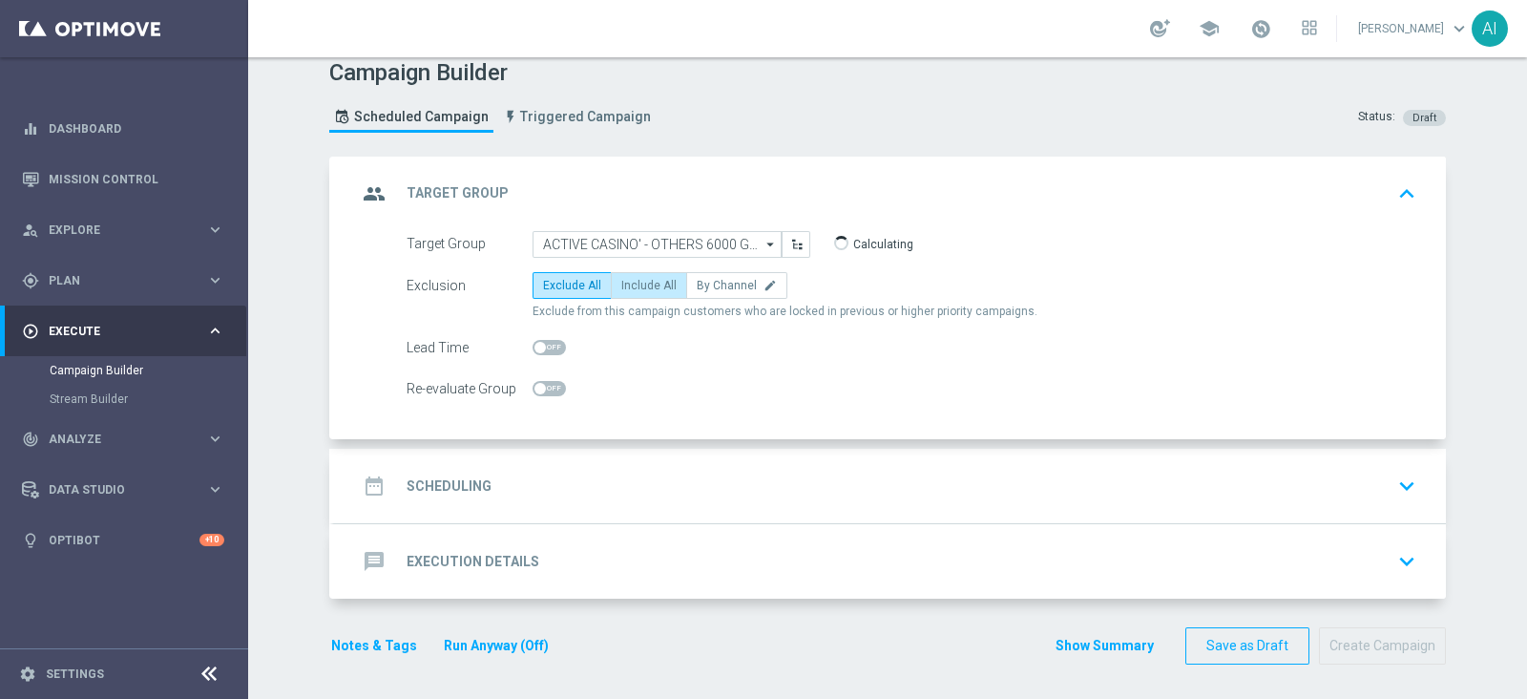
click at [652, 288] on span "Include All" at bounding box center [648, 285] width 55 height 13
click at [634, 288] on input "Include All" at bounding box center [627, 288] width 12 height 12
radio input "true"
click at [1169, 238] on div "Target Group ACTIVE CASINO' - OTHERS 6000 GGR M09 16.09 ACTIVE CASINO' - OTHERS…" at bounding box center [911, 244] width 1038 height 27
click at [1373, 491] on div "date_range Scheduling keyboard_arrow_down" at bounding box center [890, 486] width 1066 height 36
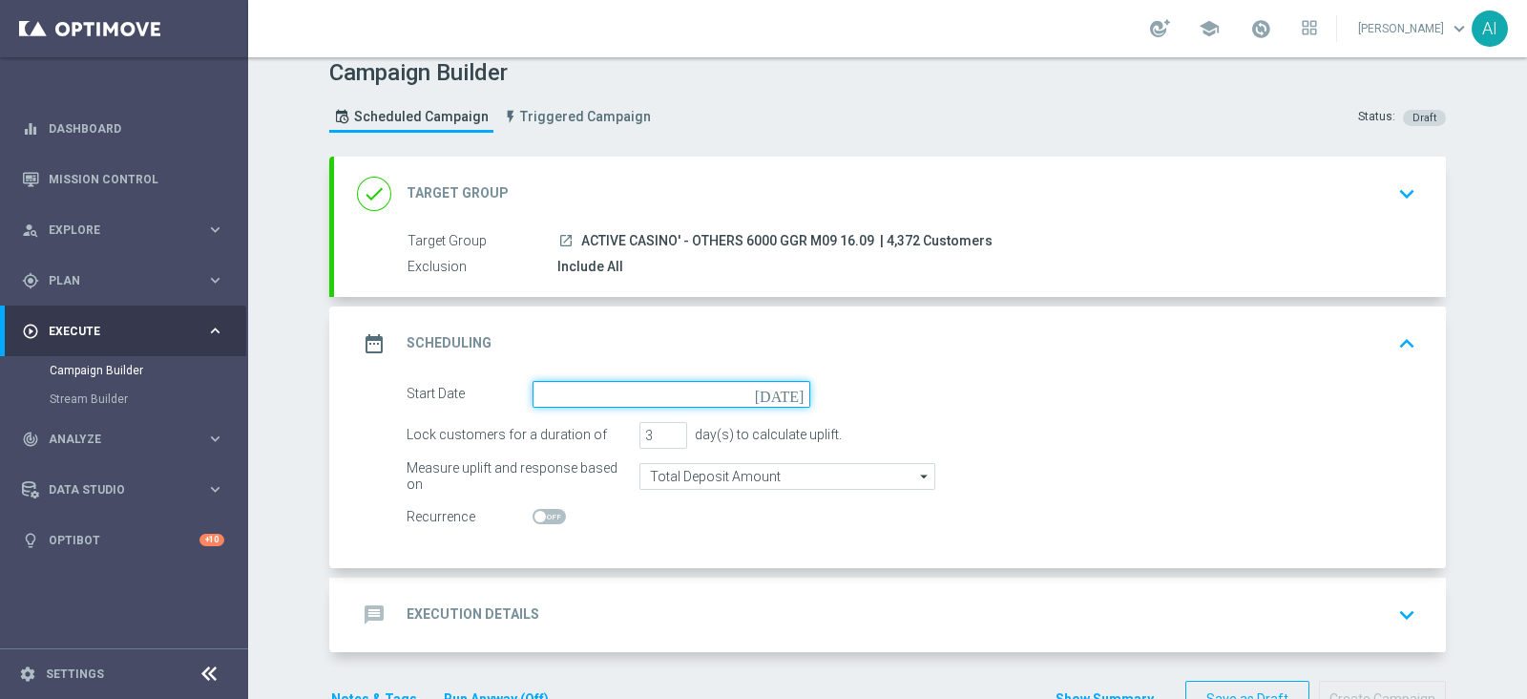
click at [669, 390] on input at bounding box center [672, 394] width 278 height 27
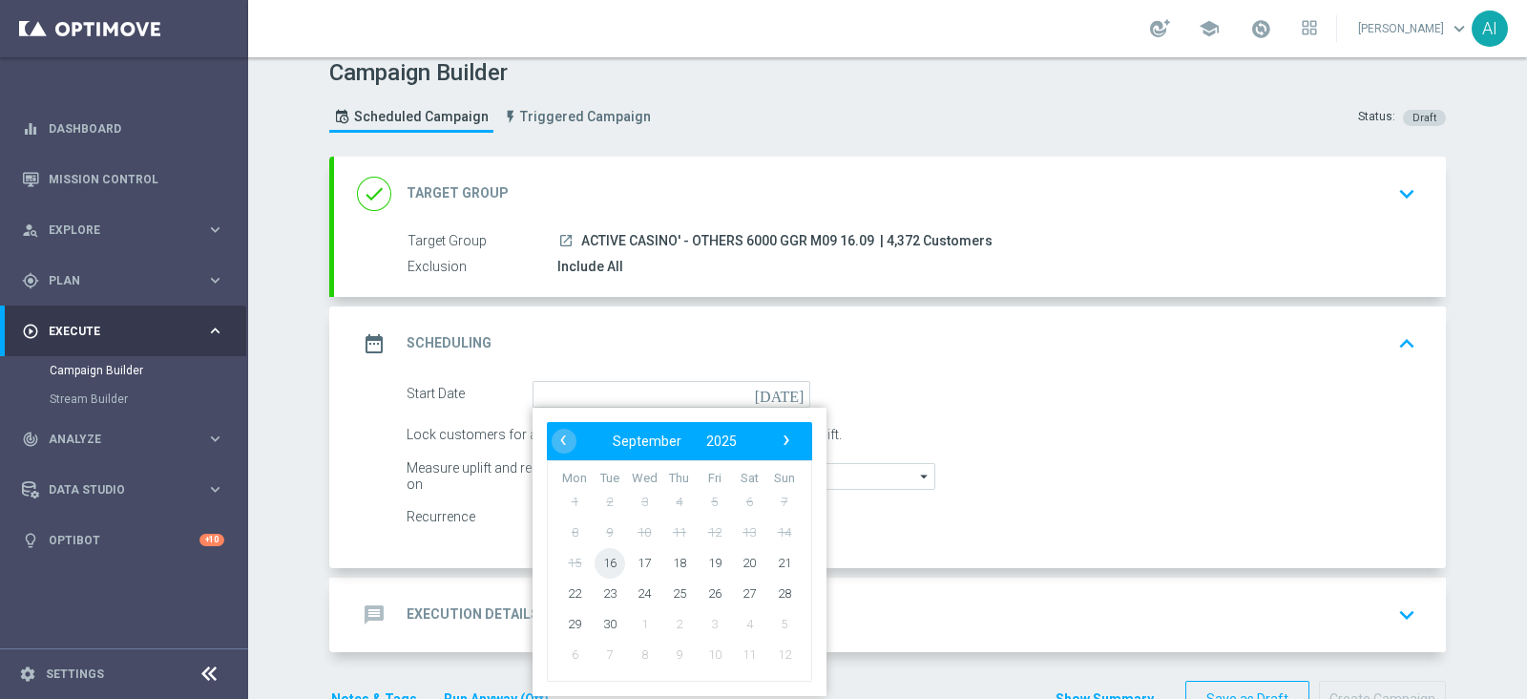
click at [600, 556] on span "16" at bounding box center [610, 562] width 31 height 31
type input "16 Sep 2025"
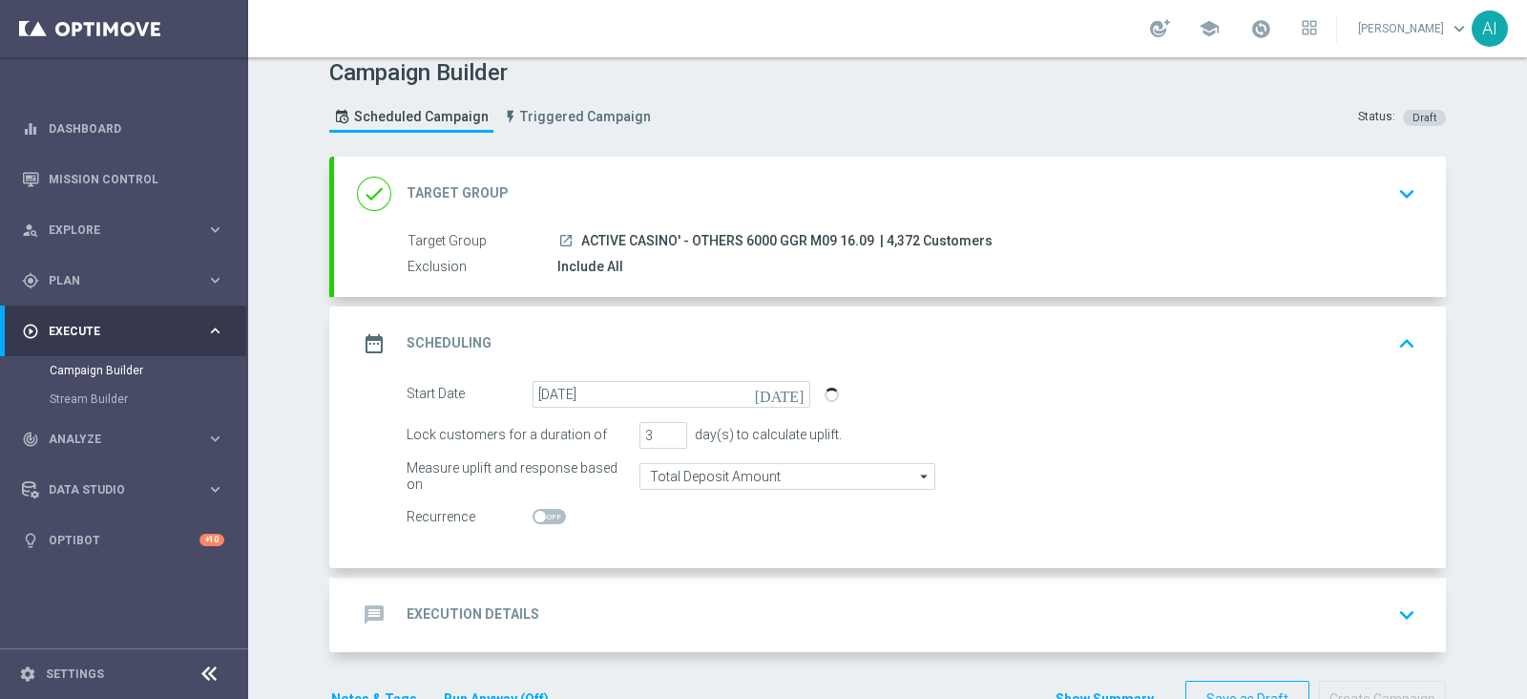
scroll to position [69, 0]
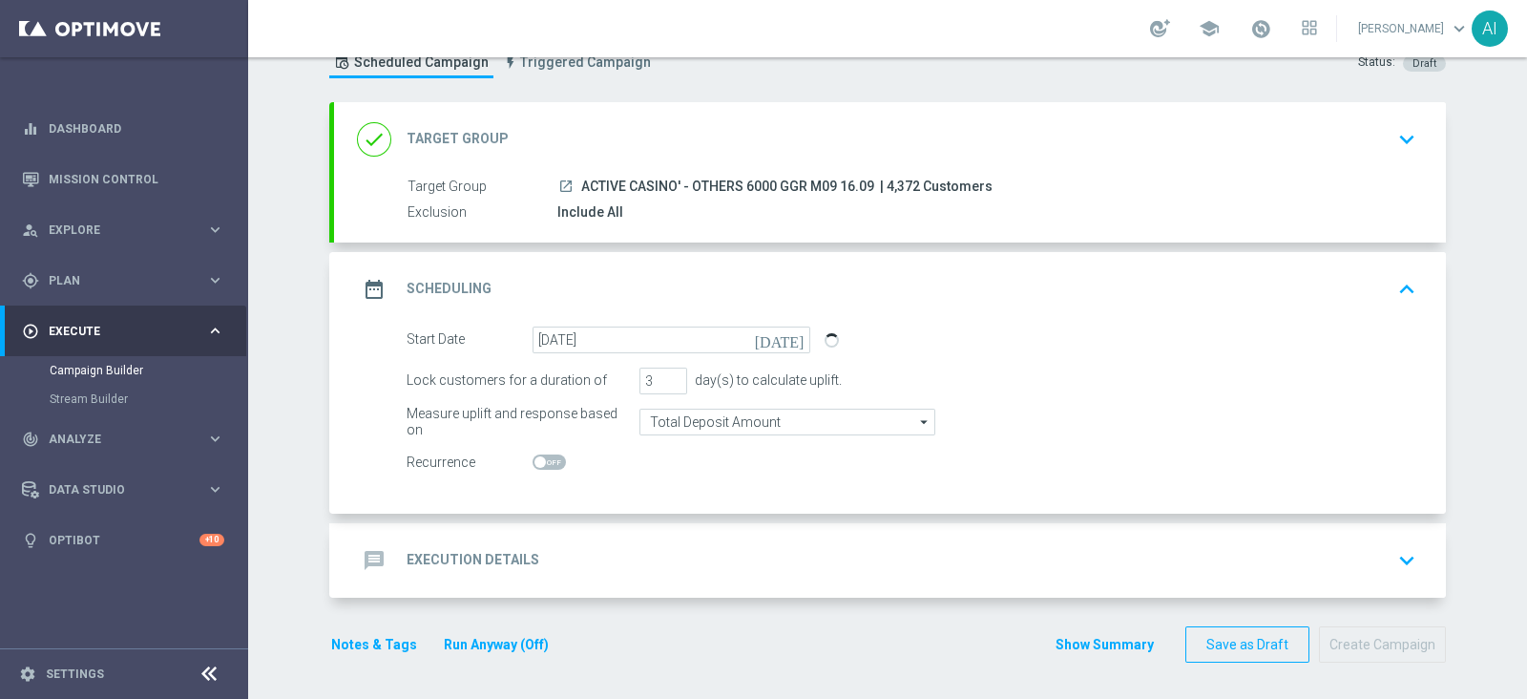
click at [1403, 560] on icon "keyboard_arrow_down" at bounding box center [1406, 560] width 29 height 29
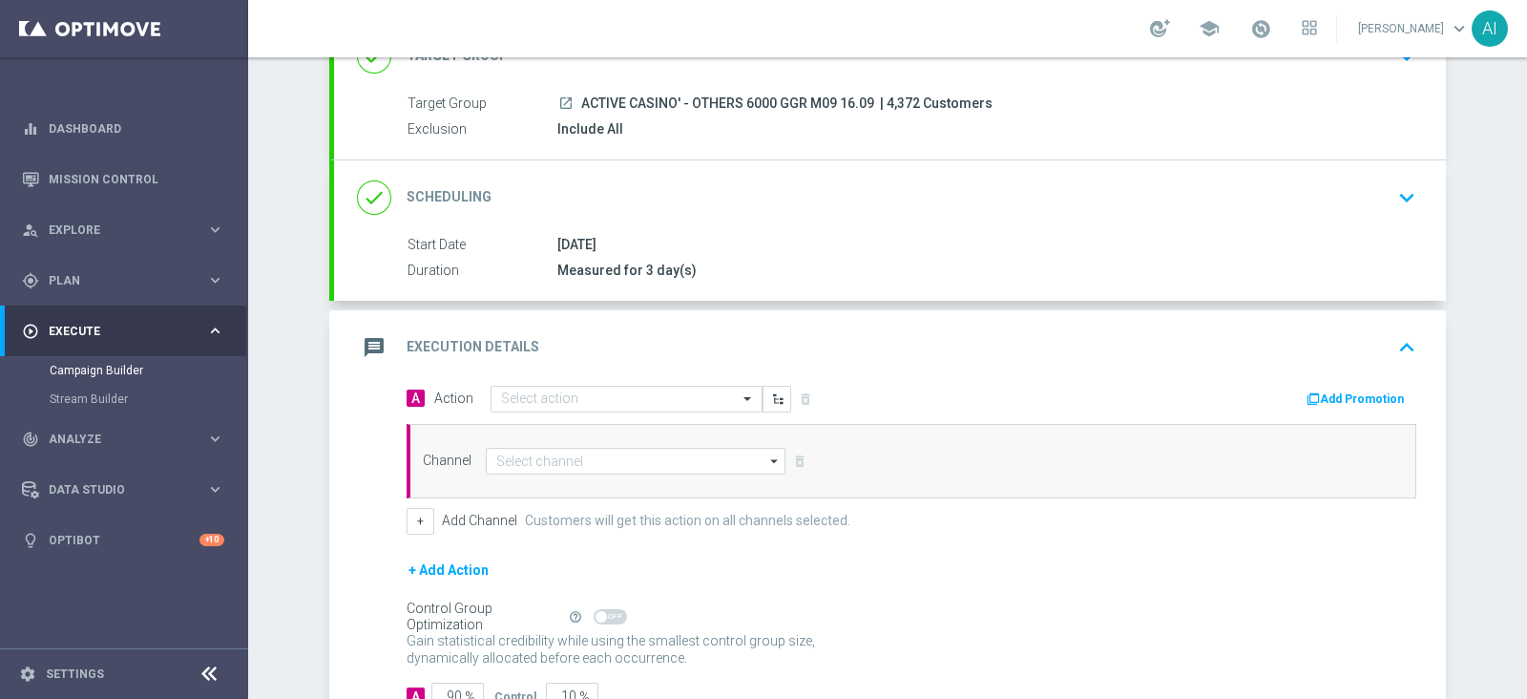
scroll to position [188, 0]
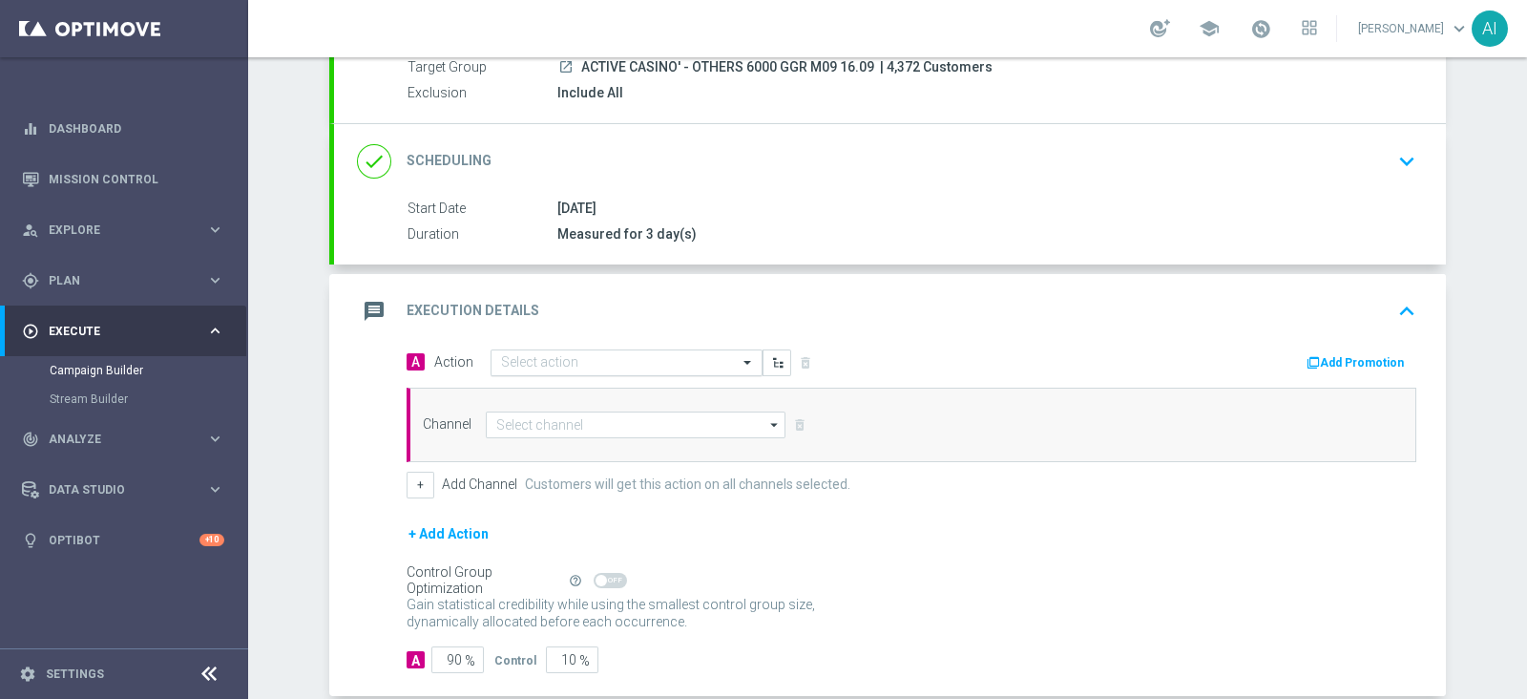
click at [582, 355] on input "text" at bounding box center [607, 363] width 213 height 16
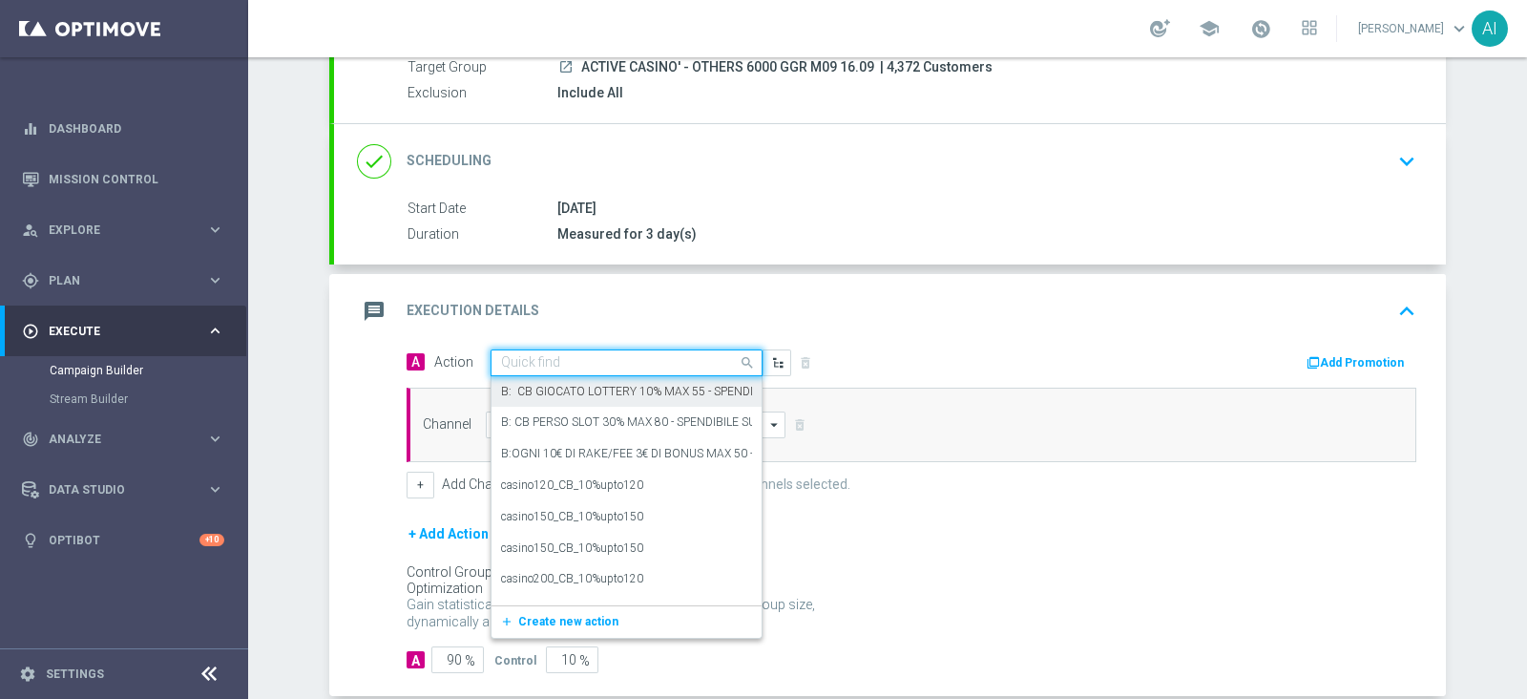
paste input "CB PERSO CASINO' 15% MAX 100 EURO - SPENDIBILE SLOT"
type input "CB PERSO CASINO' 15% MAX 100 EURO - SPENDIBILE SLOT"
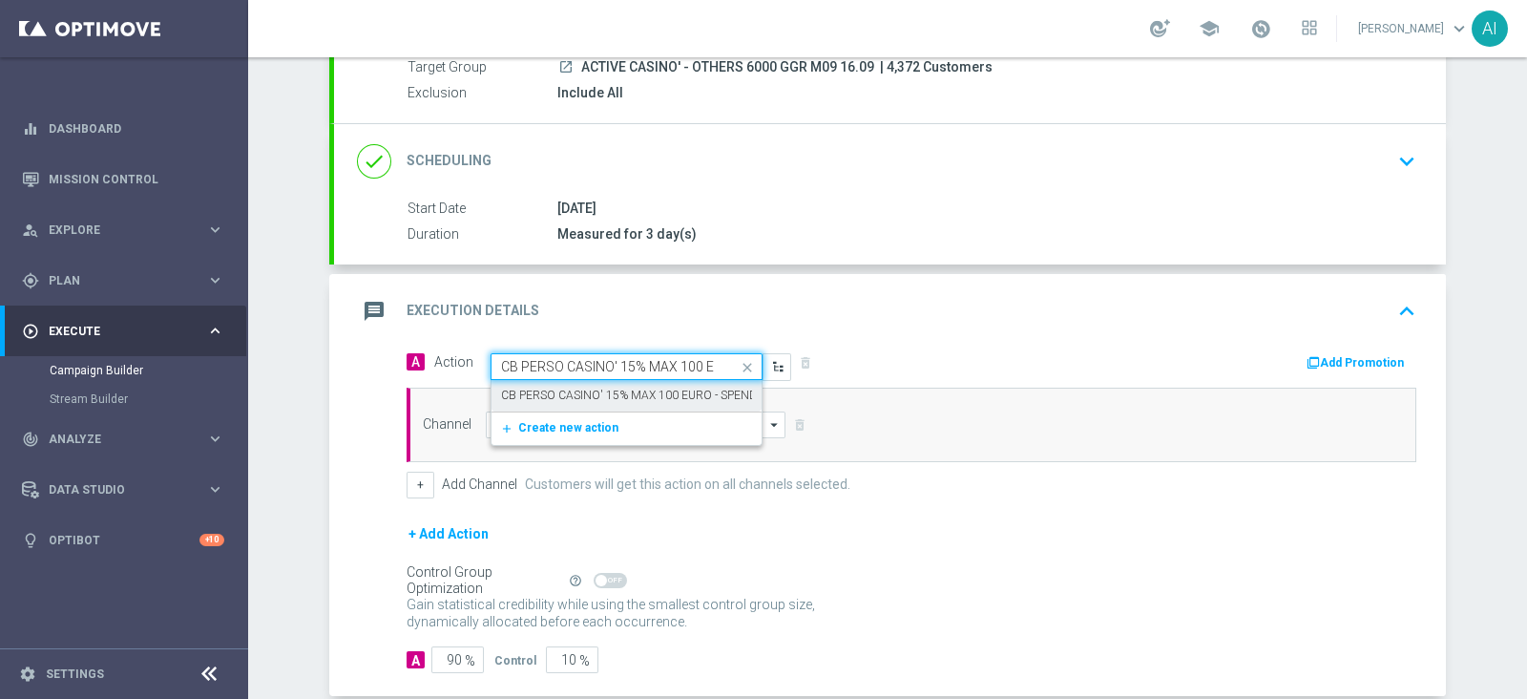
scroll to position [0, 139]
click at [616, 389] on label "CB PERSO CASINO' 15% MAX 100 EURO - SPENDIBILE SLOT" at bounding box center [657, 395] width 312 height 16
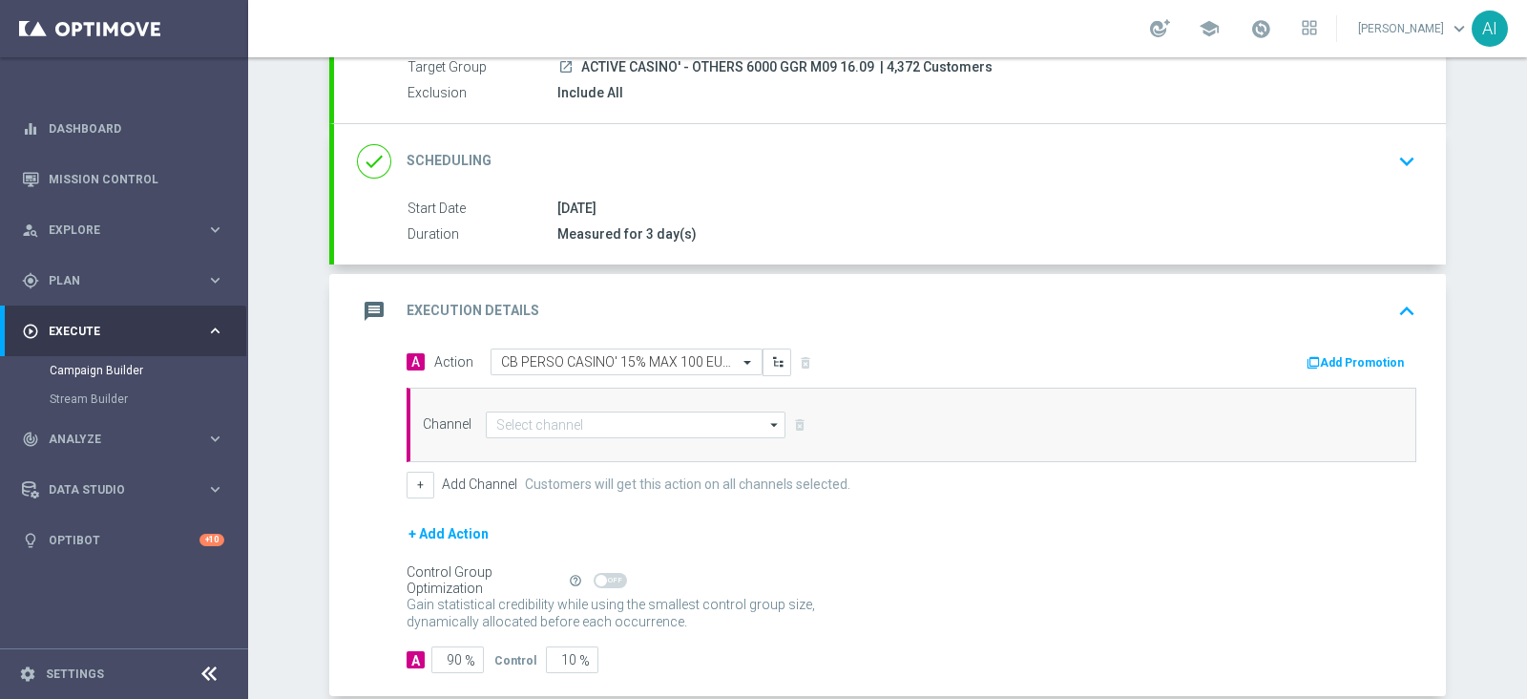
scroll to position [0, 0]
click at [897, 324] on div "message Execution Details keyboard_arrow_up" at bounding box center [890, 311] width 1066 height 36
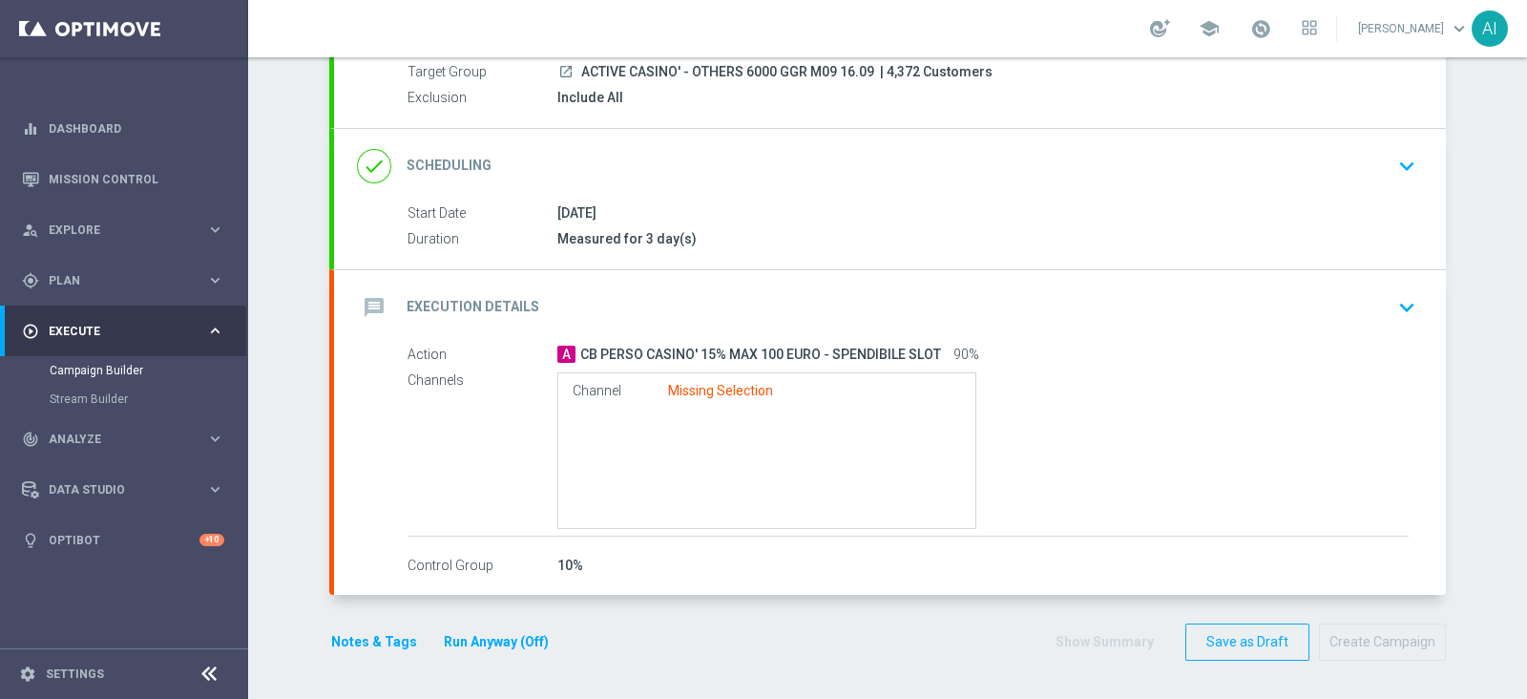
scroll to position [181, 0]
click at [1394, 308] on icon "keyboard_arrow_down" at bounding box center [1406, 309] width 29 height 29
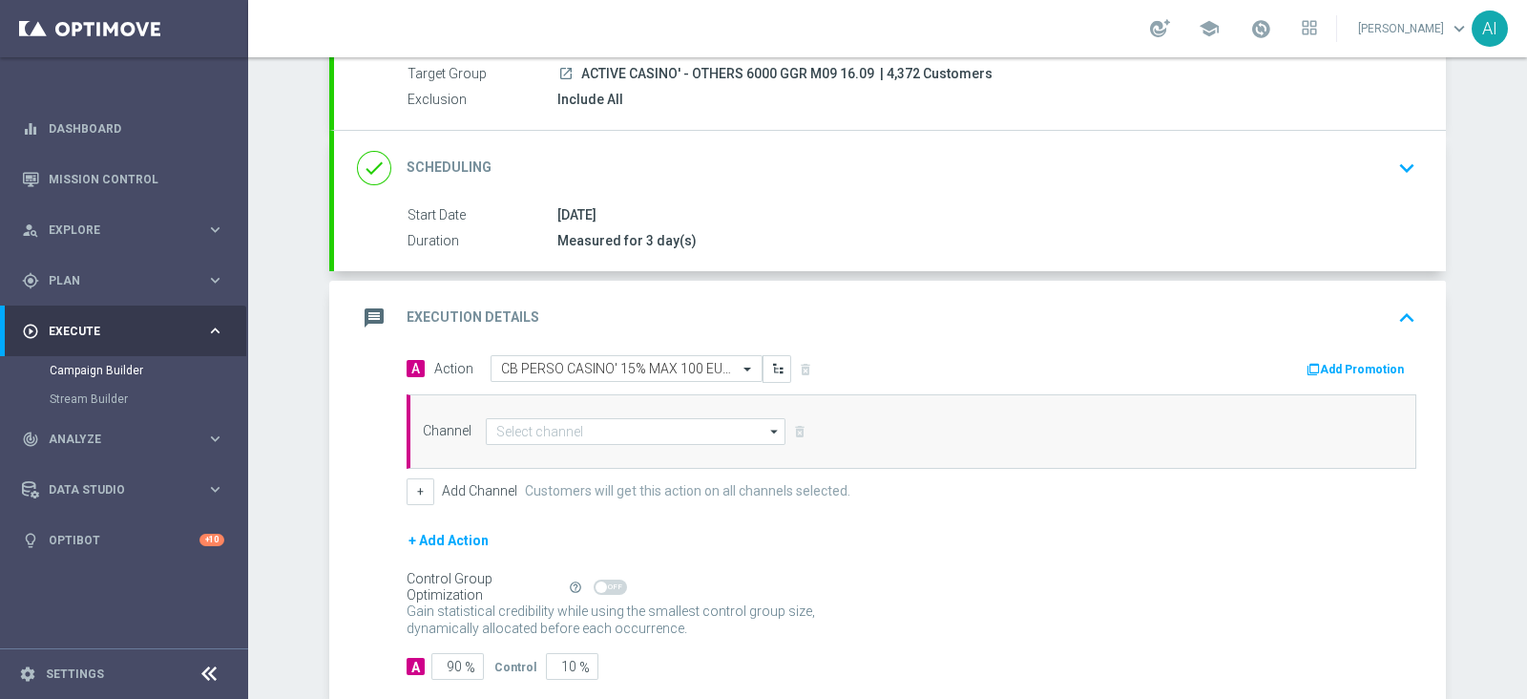
click at [1347, 367] on button "Add Promotion" at bounding box center [1358, 369] width 106 height 21
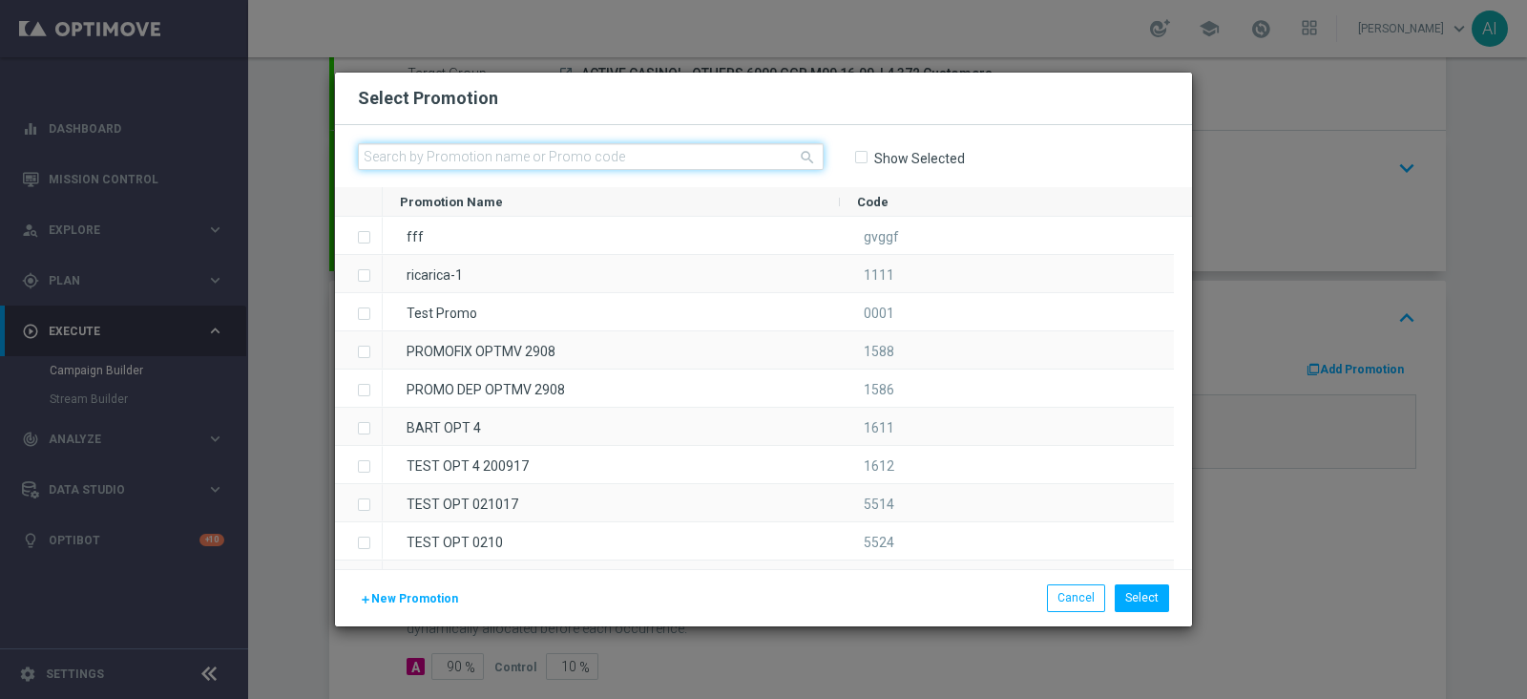
click at [568, 160] on input "text" at bounding box center [591, 156] width 466 height 27
paste input "CASINOCB1609-2"
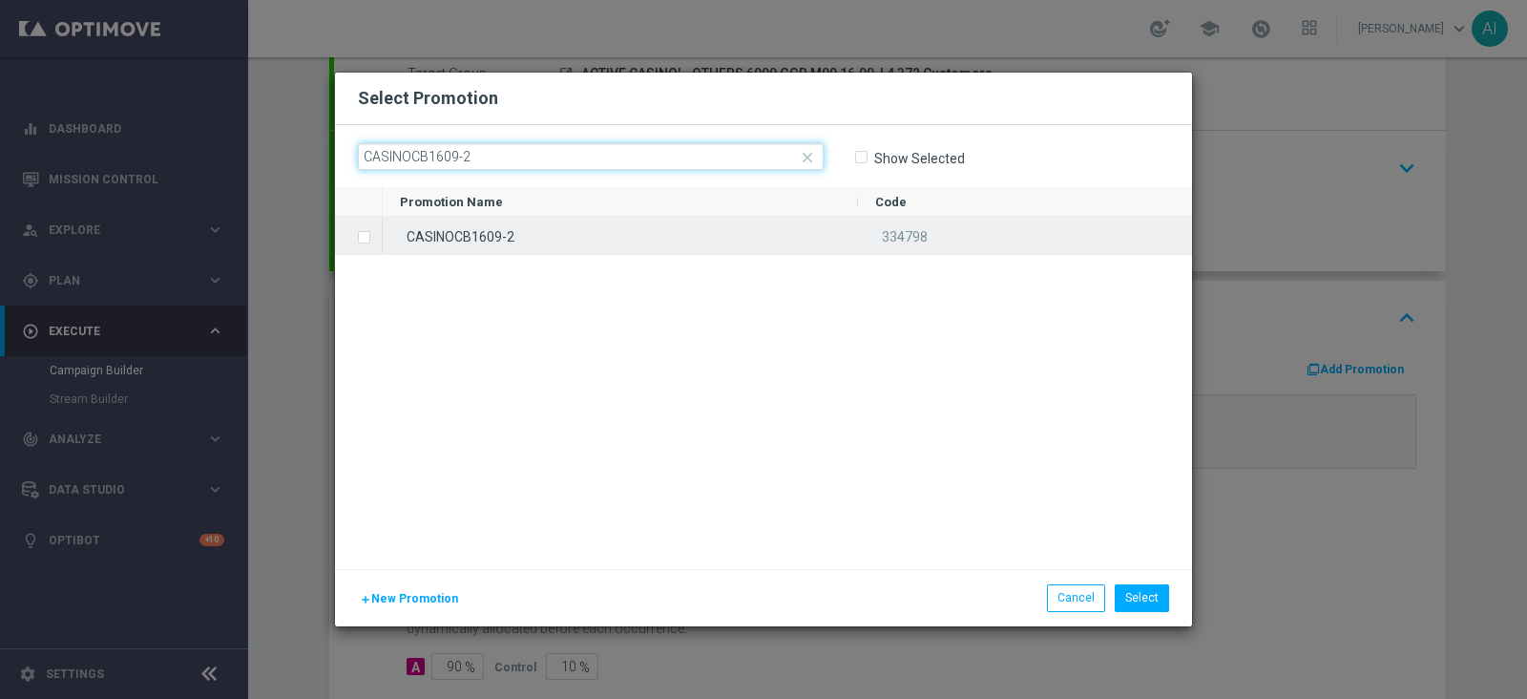
type input "CASINOCB1609-2"
click at [376, 236] on label "Press SPACE to select this row." at bounding box center [379, 238] width 7 height 17
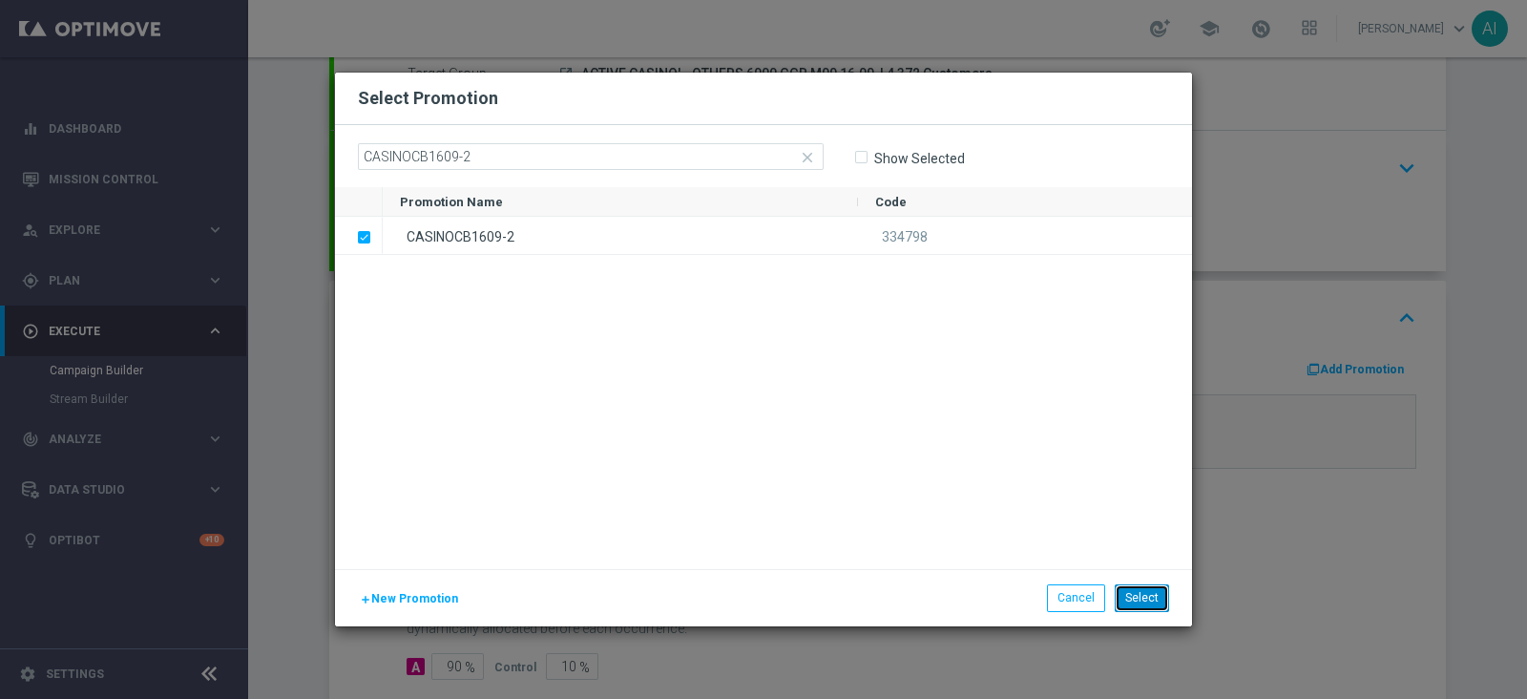
click at [1146, 598] on button "Select" at bounding box center [1142, 597] width 54 height 27
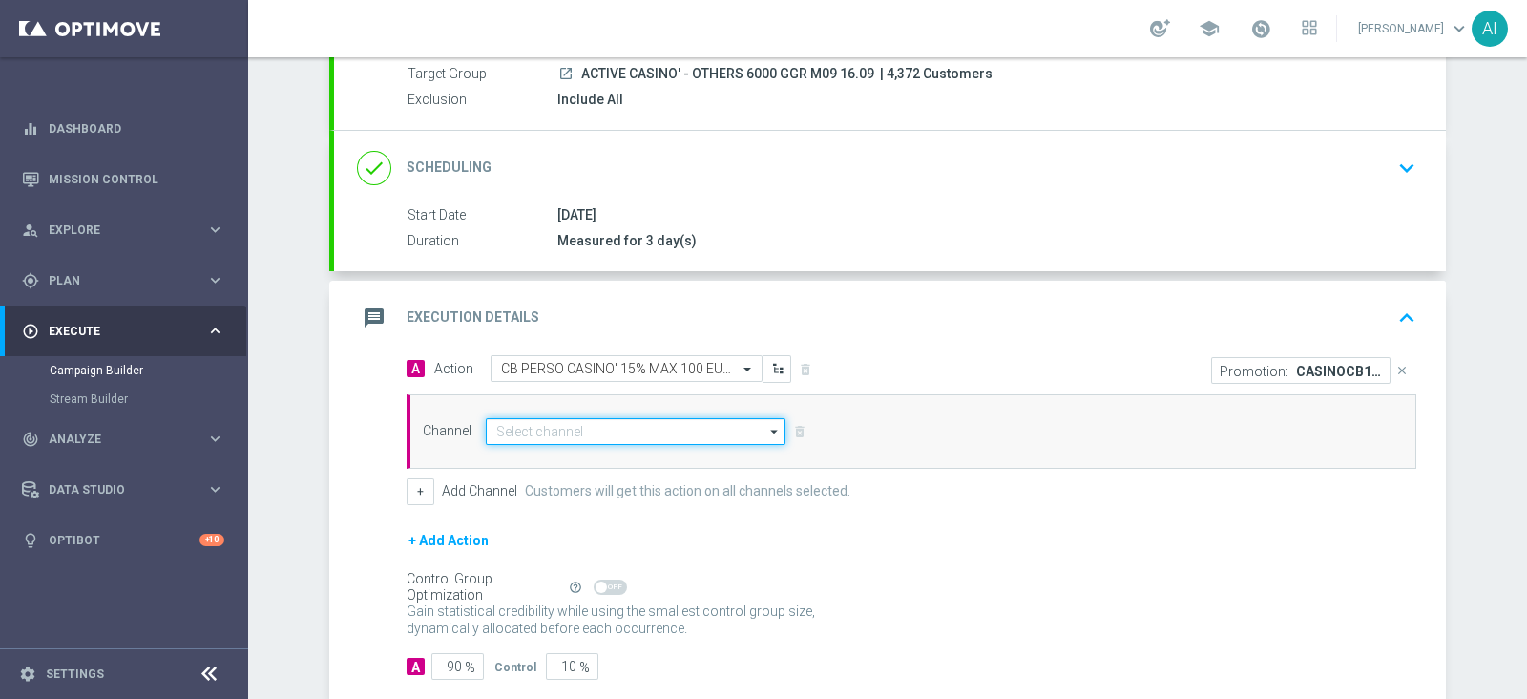
click at [583, 431] on input at bounding box center [636, 431] width 300 height 27
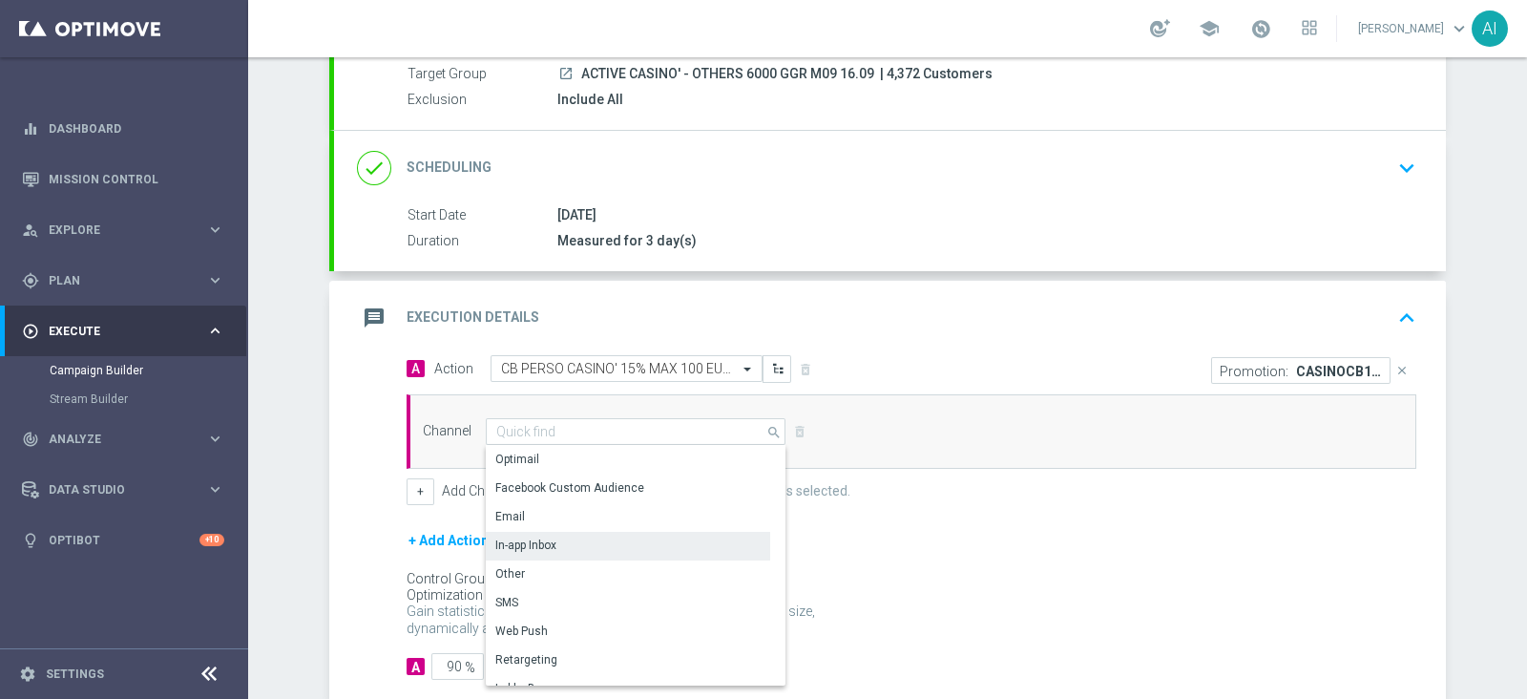
click at [512, 541] on div "In-app Inbox" at bounding box center [525, 544] width 61 height 17
type input "In-app Inbox"
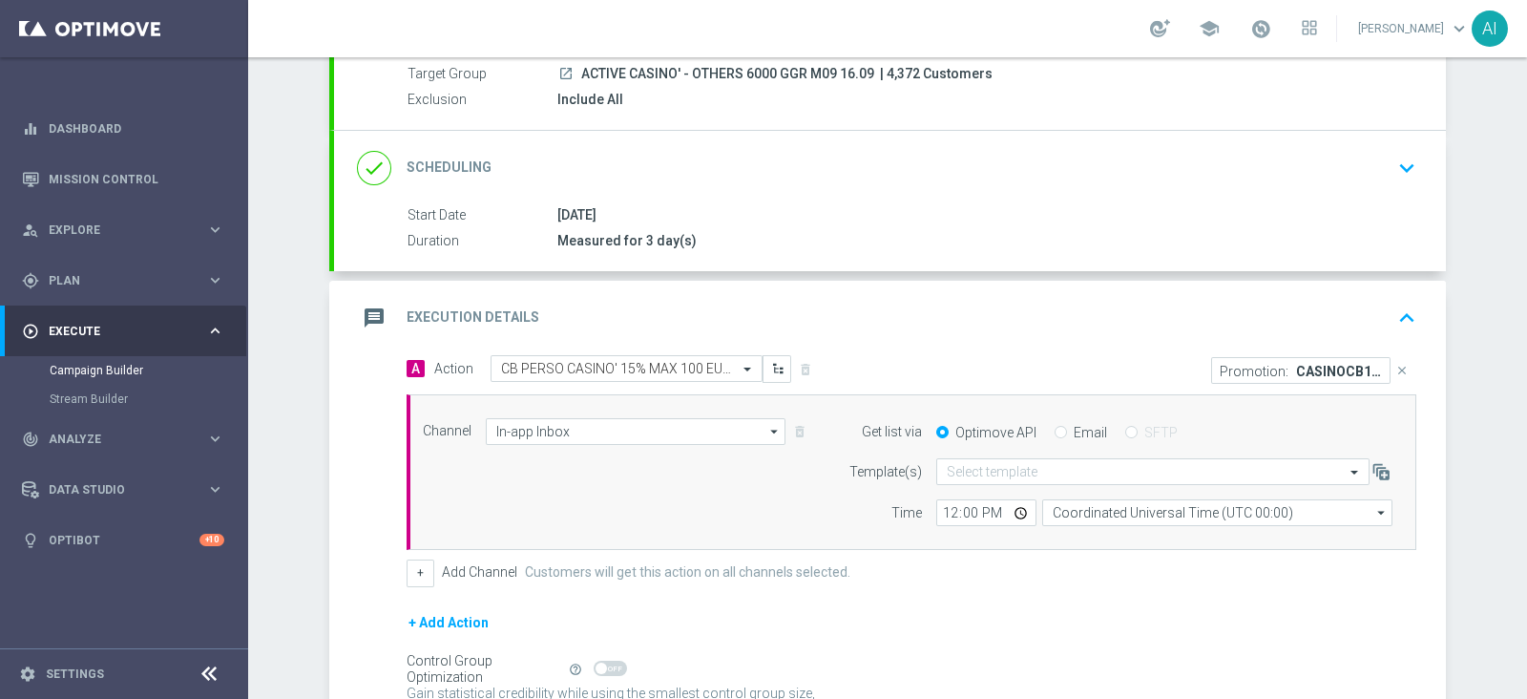
click at [1055, 428] on input "Email" at bounding box center [1061, 434] width 12 height 12
radio input "true"
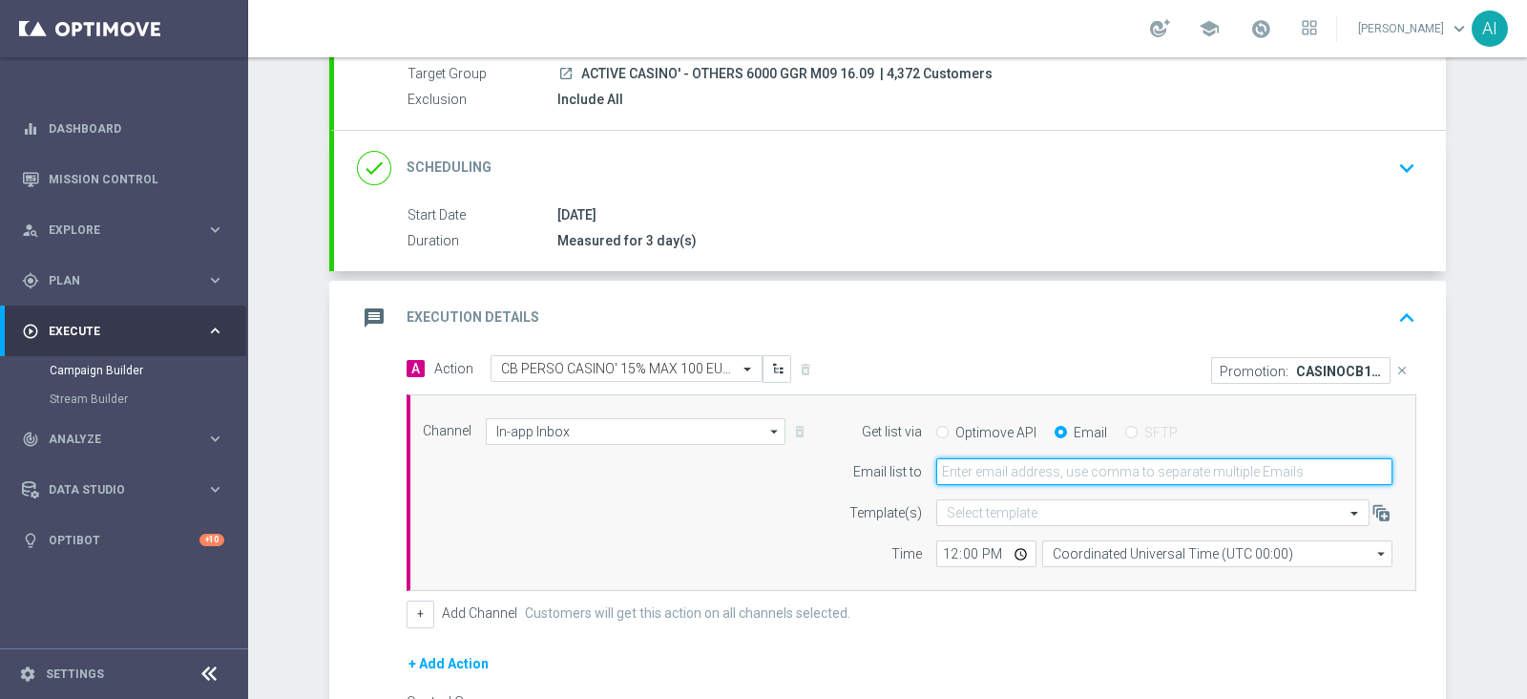
click at [1001, 471] on input "email" at bounding box center [1164, 471] width 456 height 27
type input "antonio.iacovone@sisal.it"
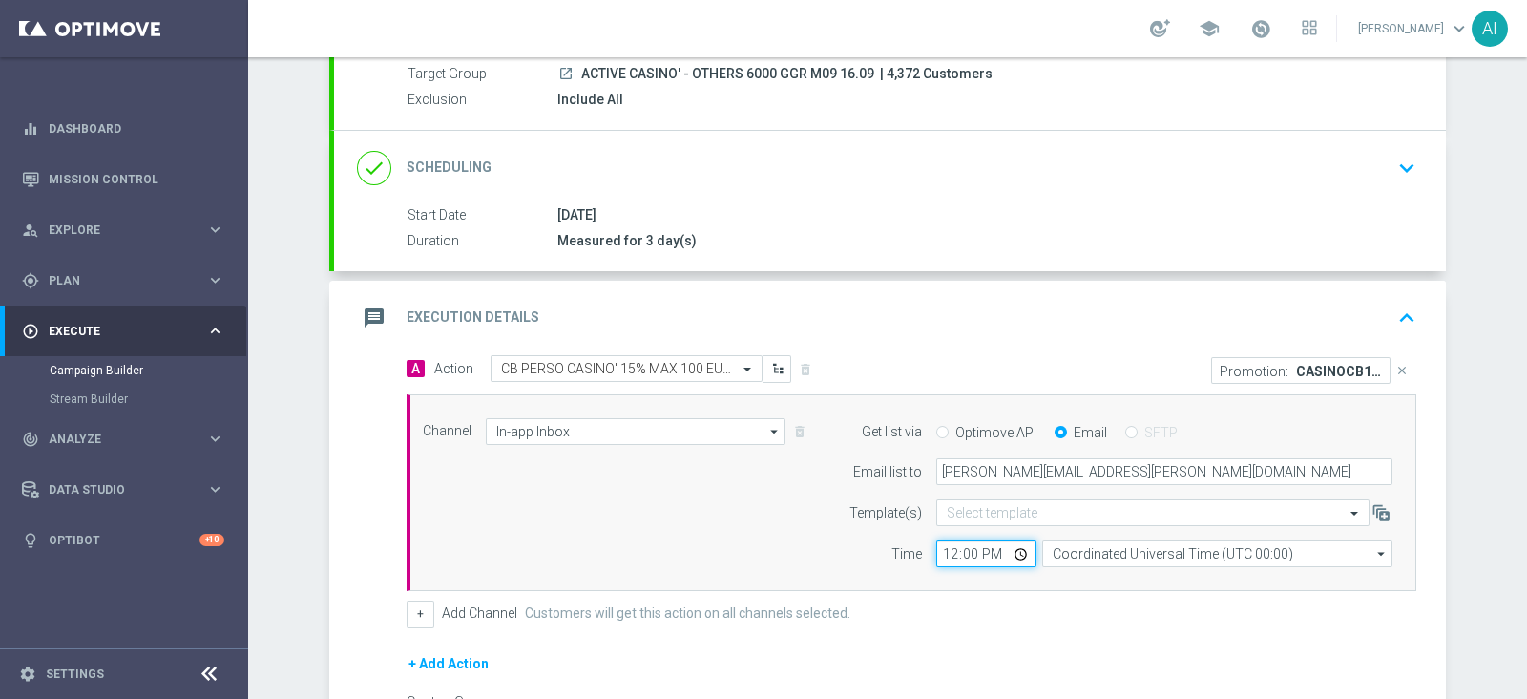
click at [937, 551] on input "12:00" at bounding box center [986, 553] width 100 height 27
type input "16:00"
click at [915, 325] on div "message Execution Details keyboard_arrow_up" at bounding box center [890, 318] width 1066 height 36
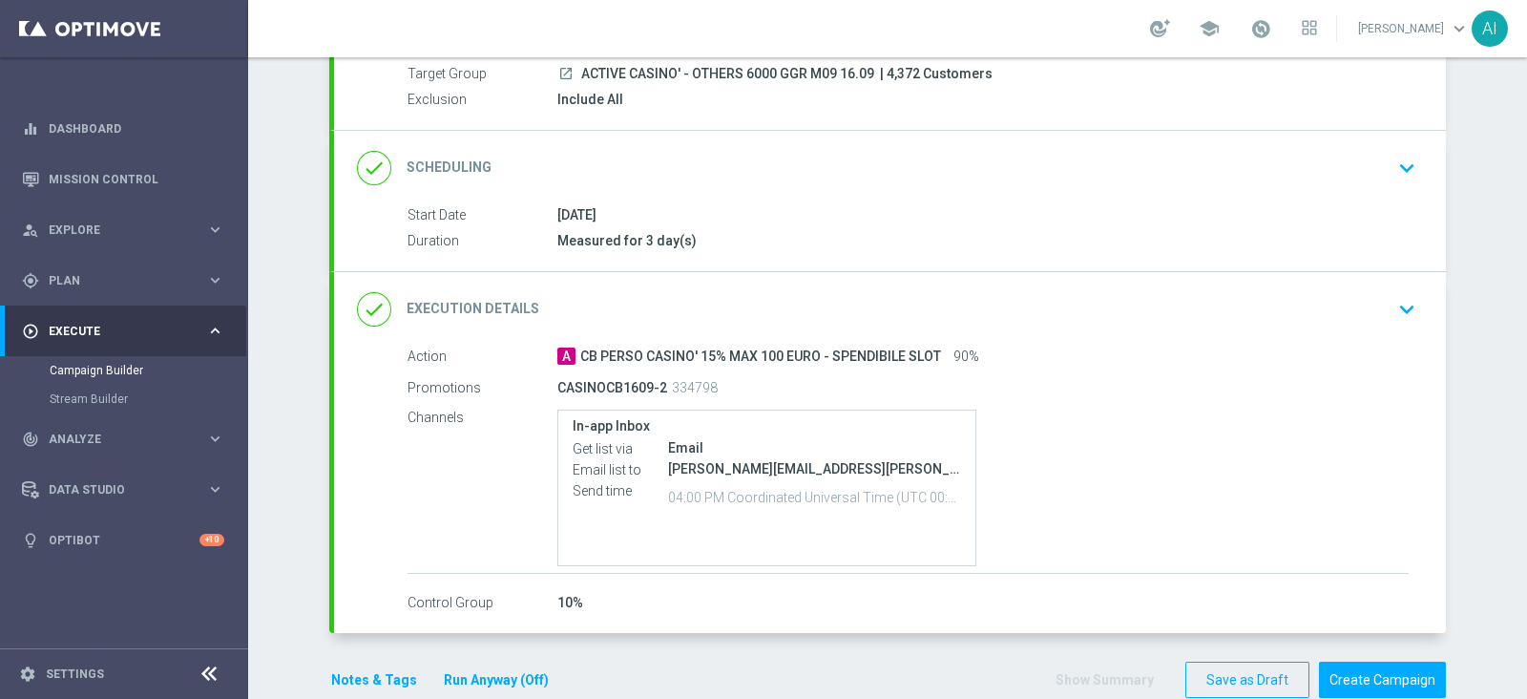
click at [1392, 307] on icon "keyboard_arrow_down" at bounding box center [1406, 309] width 29 height 29
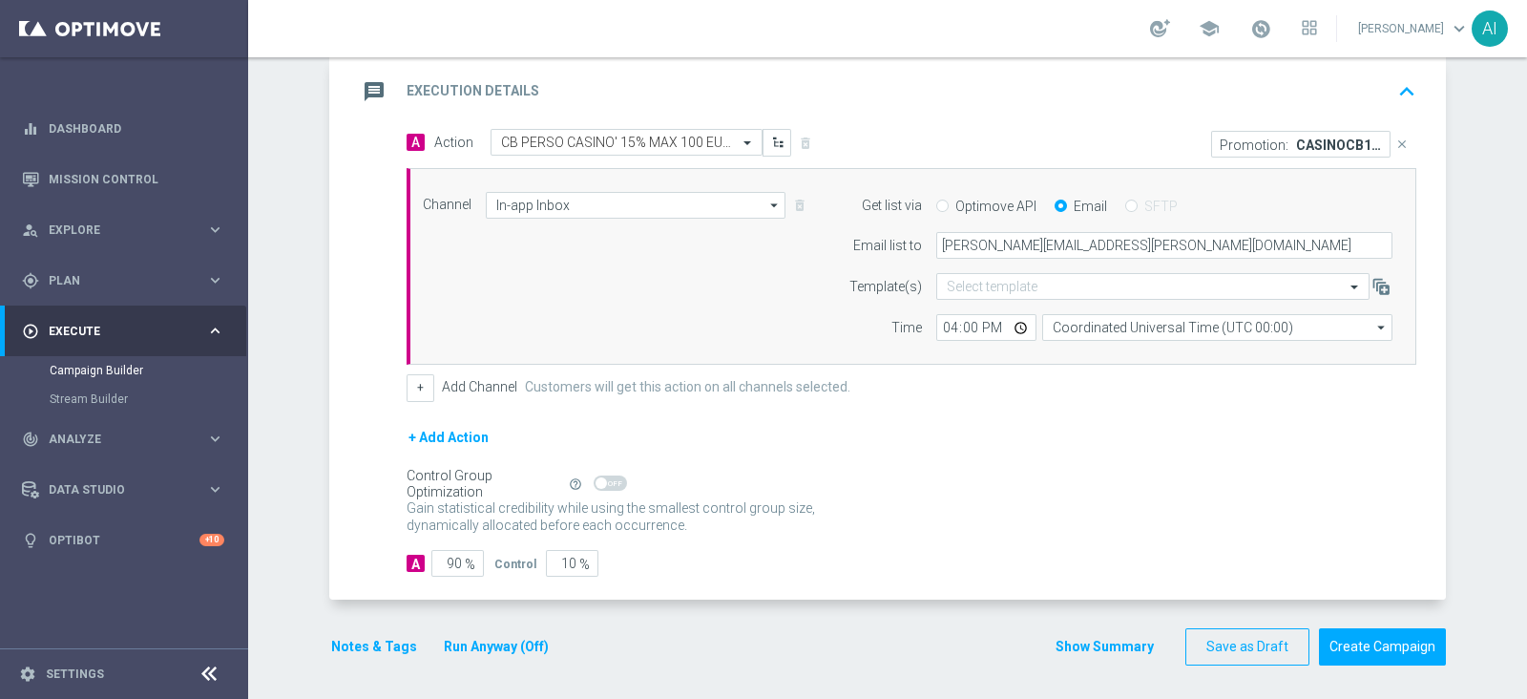
scroll to position [408, 0]
click at [420, 384] on button "+" at bounding box center [421, 386] width 28 height 27
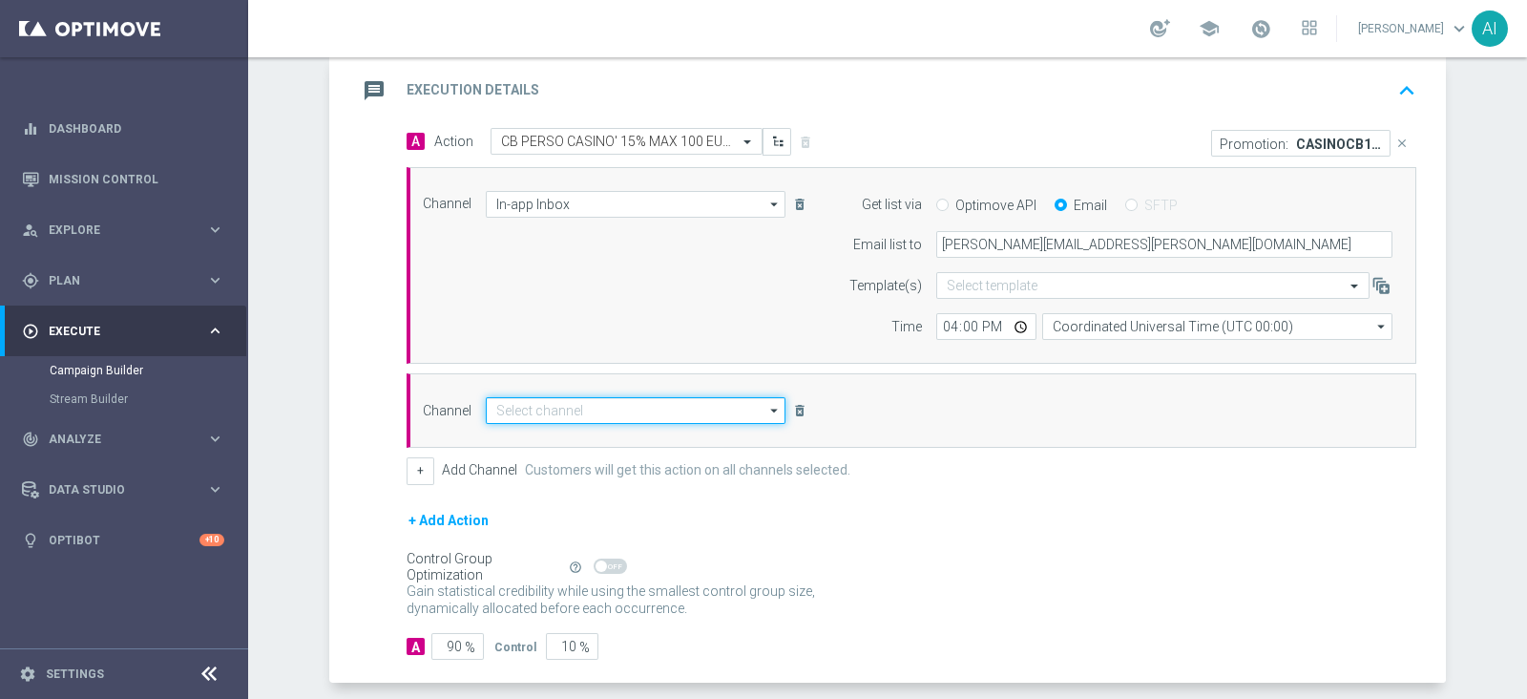
click at [519, 407] on input at bounding box center [636, 410] width 300 height 27
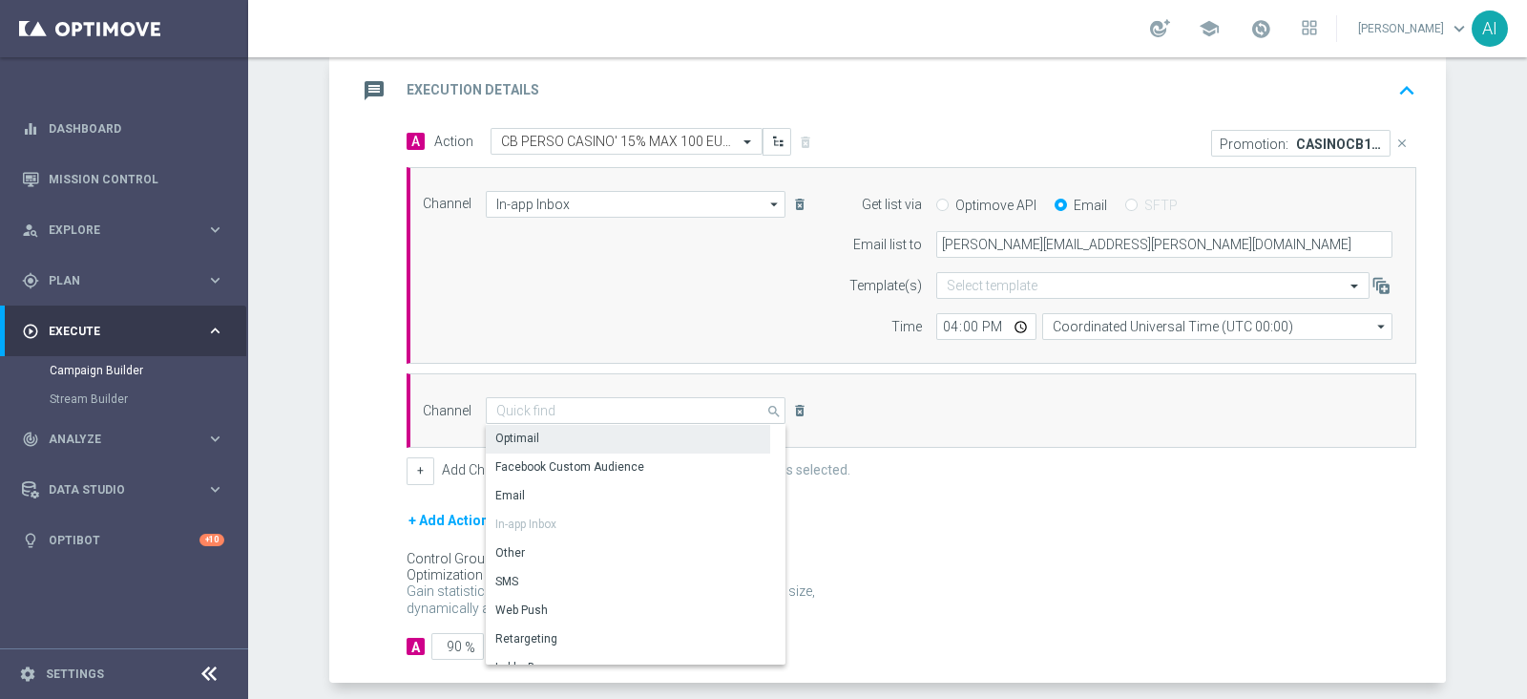
click at [545, 437] on div "Optimail" at bounding box center [628, 438] width 284 height 27
type input "Optimail"
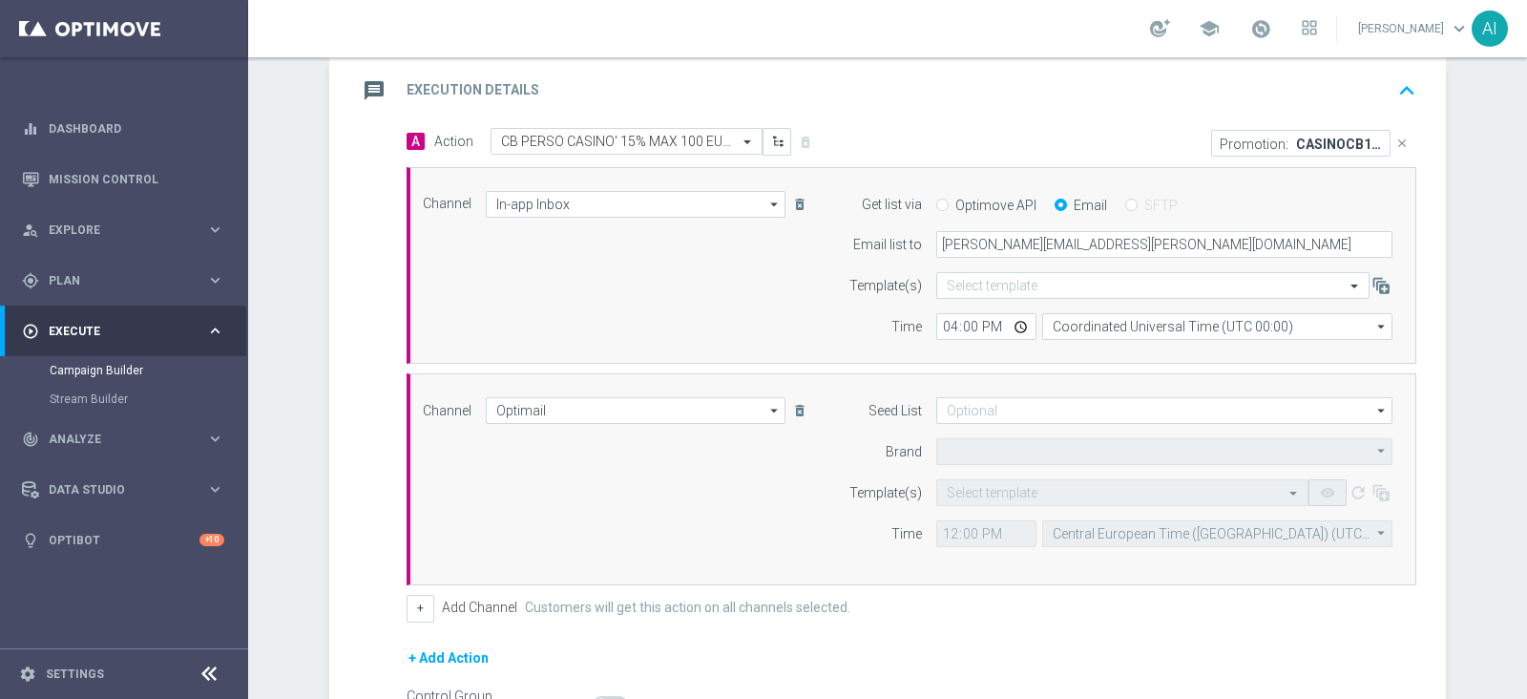
type input "Sisal Marketing"
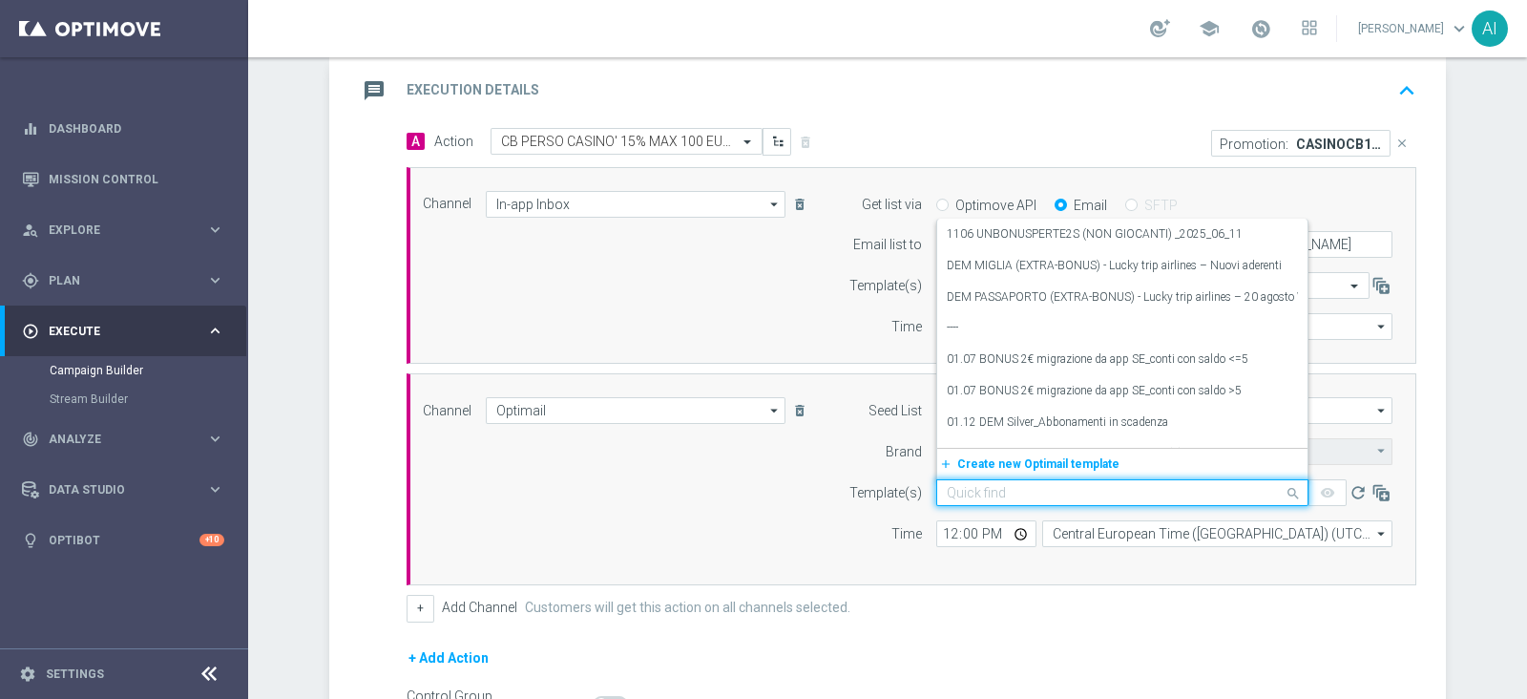
click at [985, 493] on input "text" at bounding box center [1103, 493] width 313 height 16
paste input "CASINOCB1609-2 - 16.09.2025"
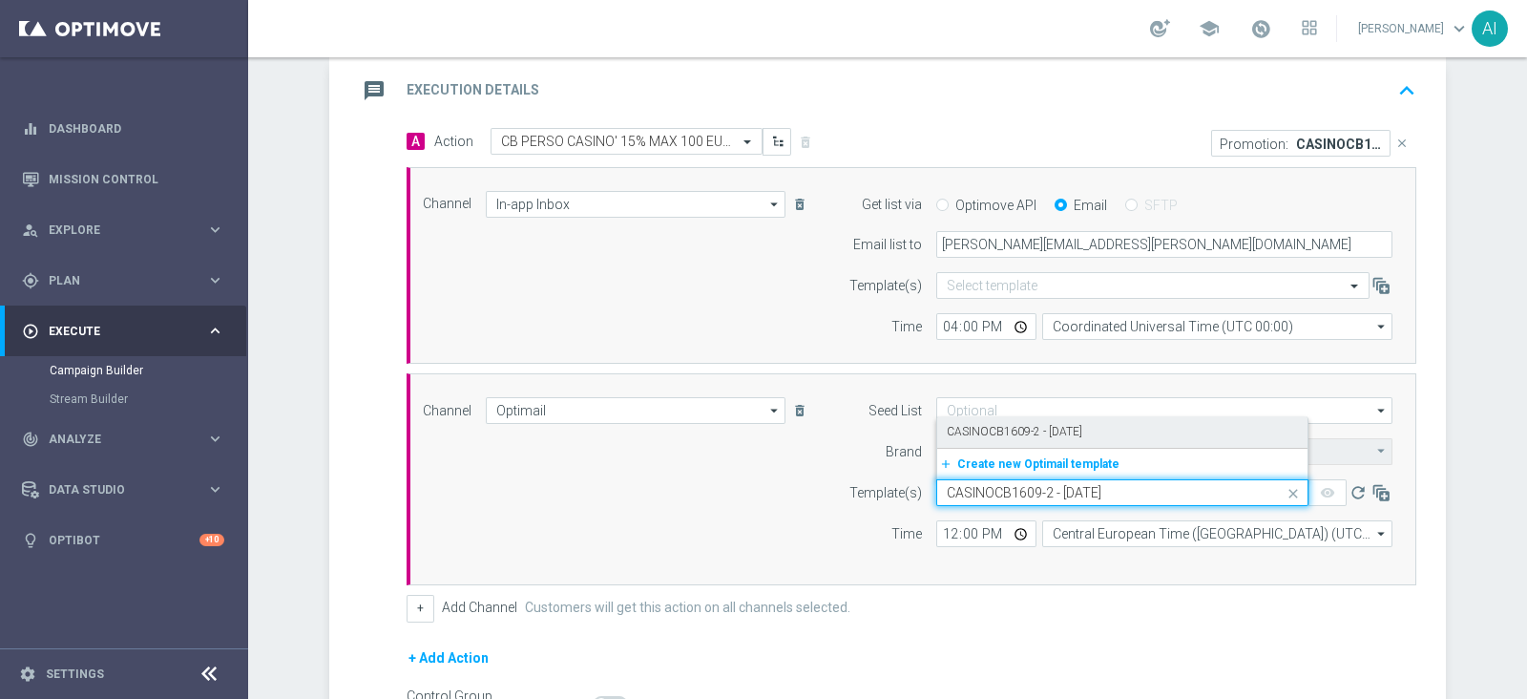
click at [1034, 429] on label "CASINOCB1609-2 - 16.09.2025" at bounding box center [1015, 432] width 136 height 16
type input "CASINOCB1609-2 - 16.09.2025"
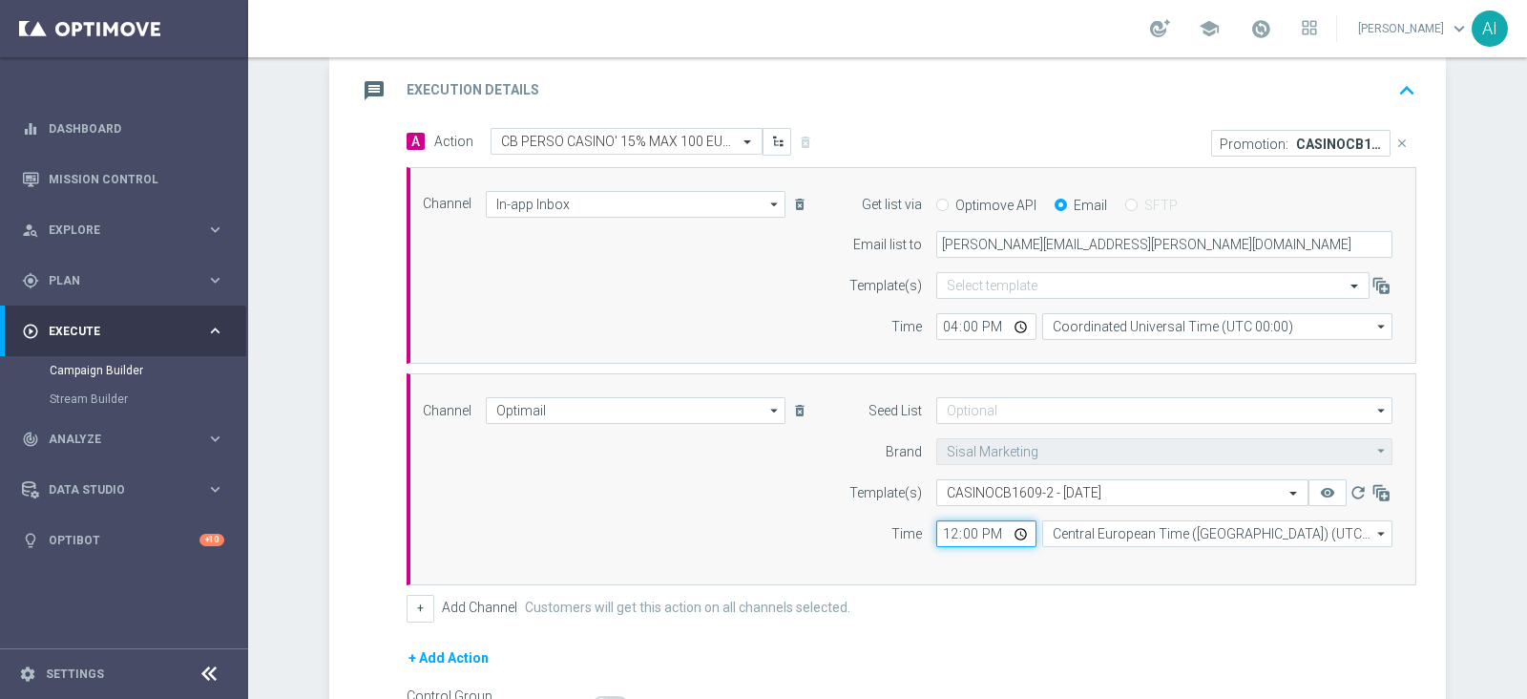
click at [946, 529] on input "12:00" at bounding box center [986, 533] width 100 height 27
type input "18:00"
click at [1156, 616] on div "+ Add Channel Customers will get this action on all channels selected." at bounding box center [912, 608] width 1010 height 27
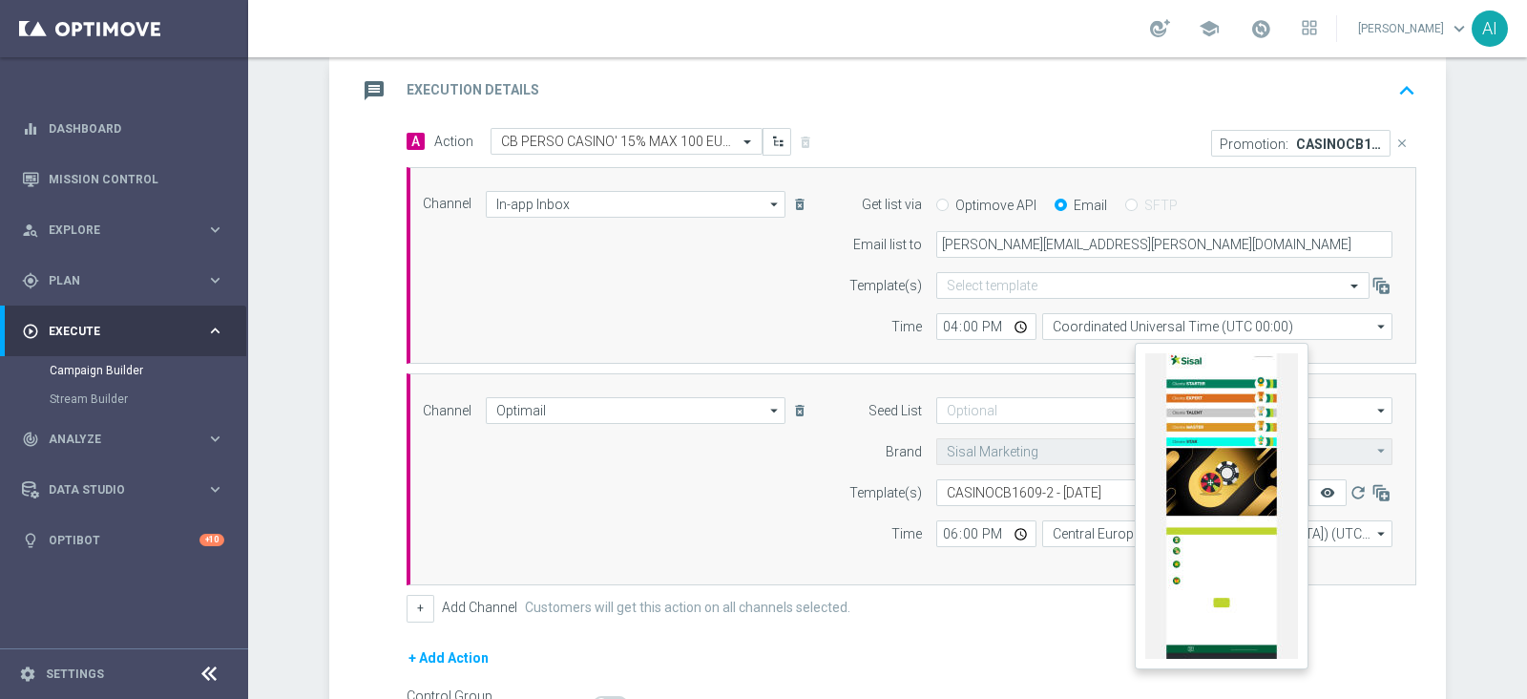
click at [1322, 494] on icon "remove_red_eye" at bounding box center [1327, 492] width 15 height 15
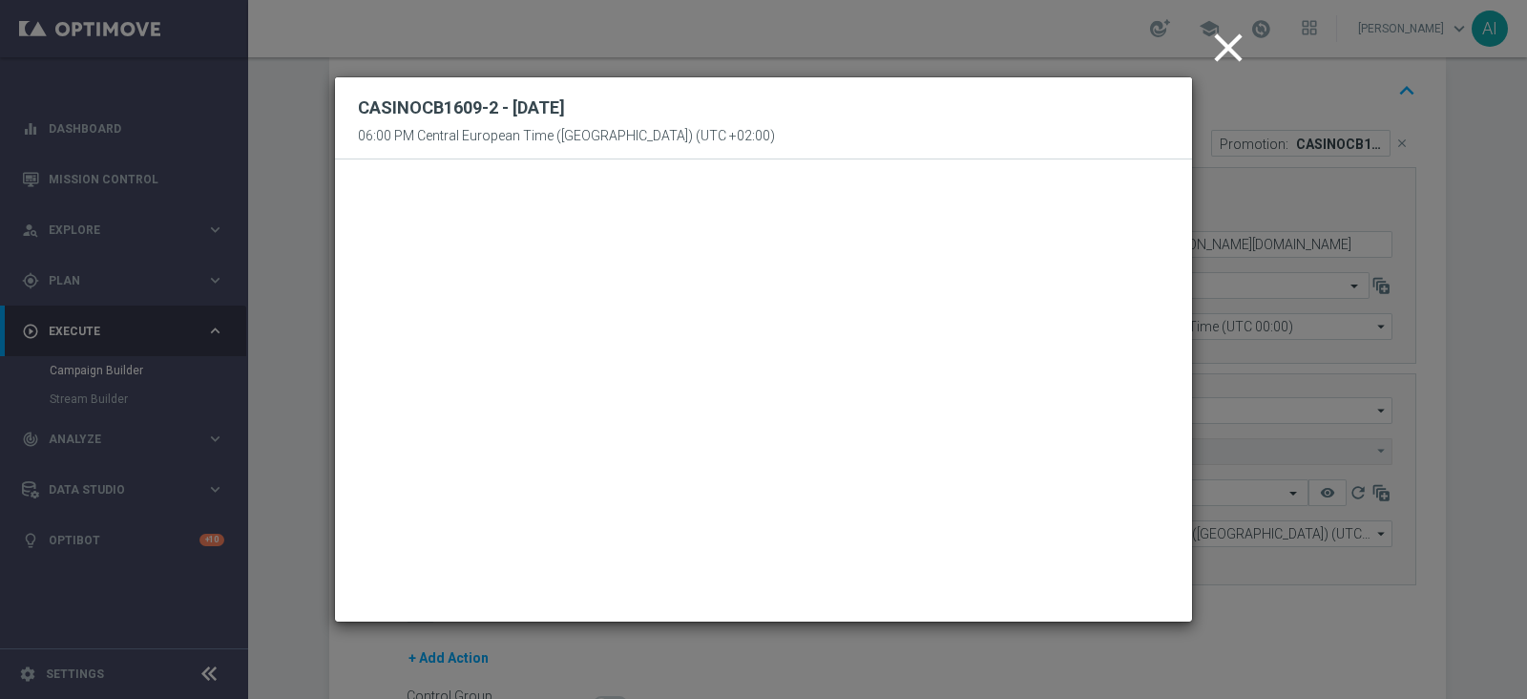
click at [1221, 49] on icon "close" at bounding box center [1228, 48] width 48 height 48
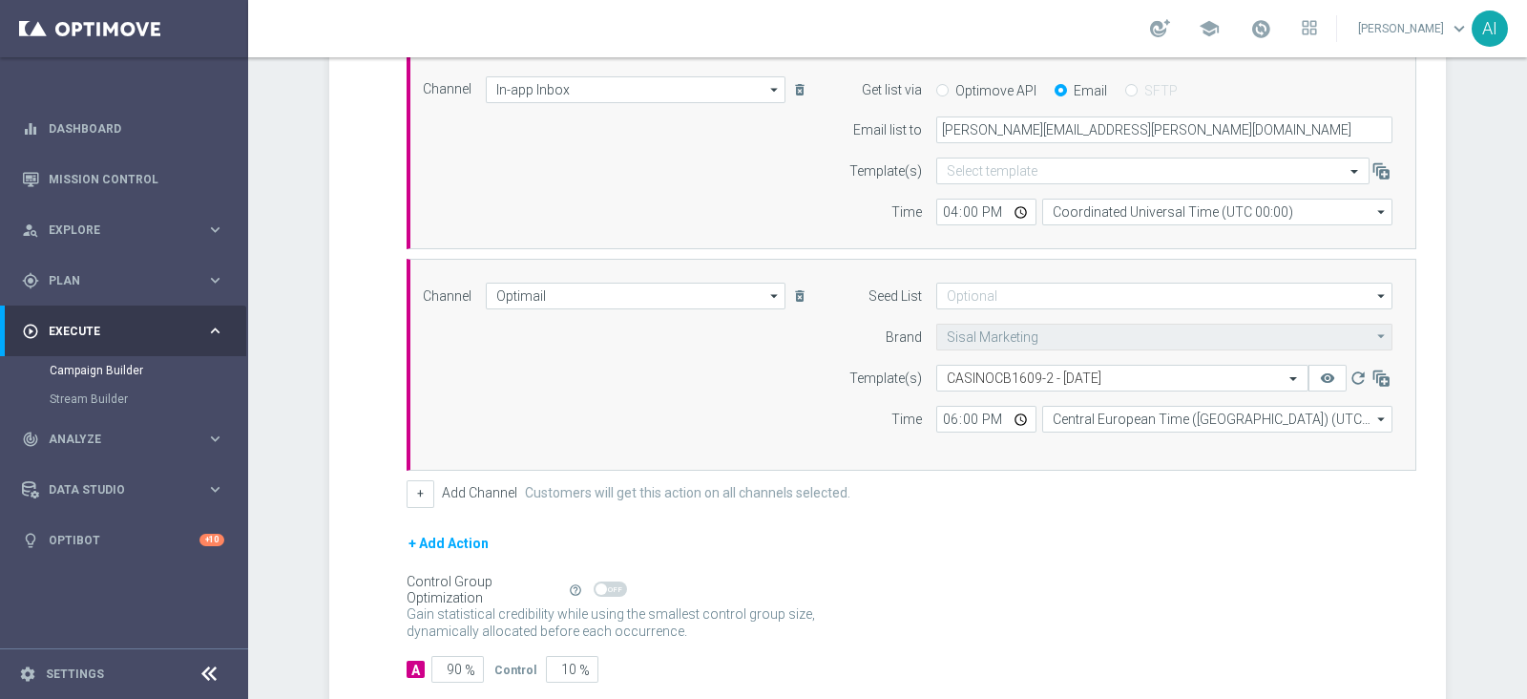
scroll to position [630, 0]
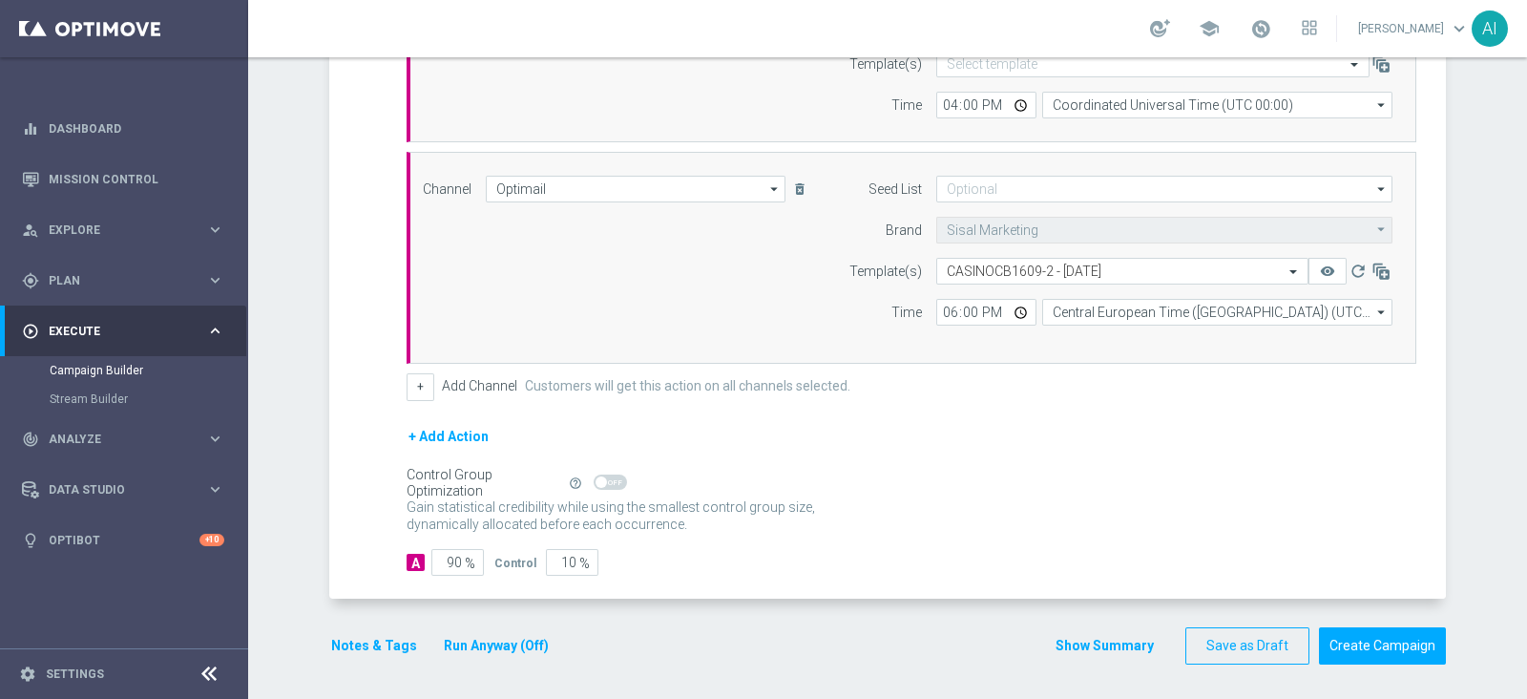
click at [365, 644] on button "Notes & Tags" at bounding box center [374, 646] width 90 height 24
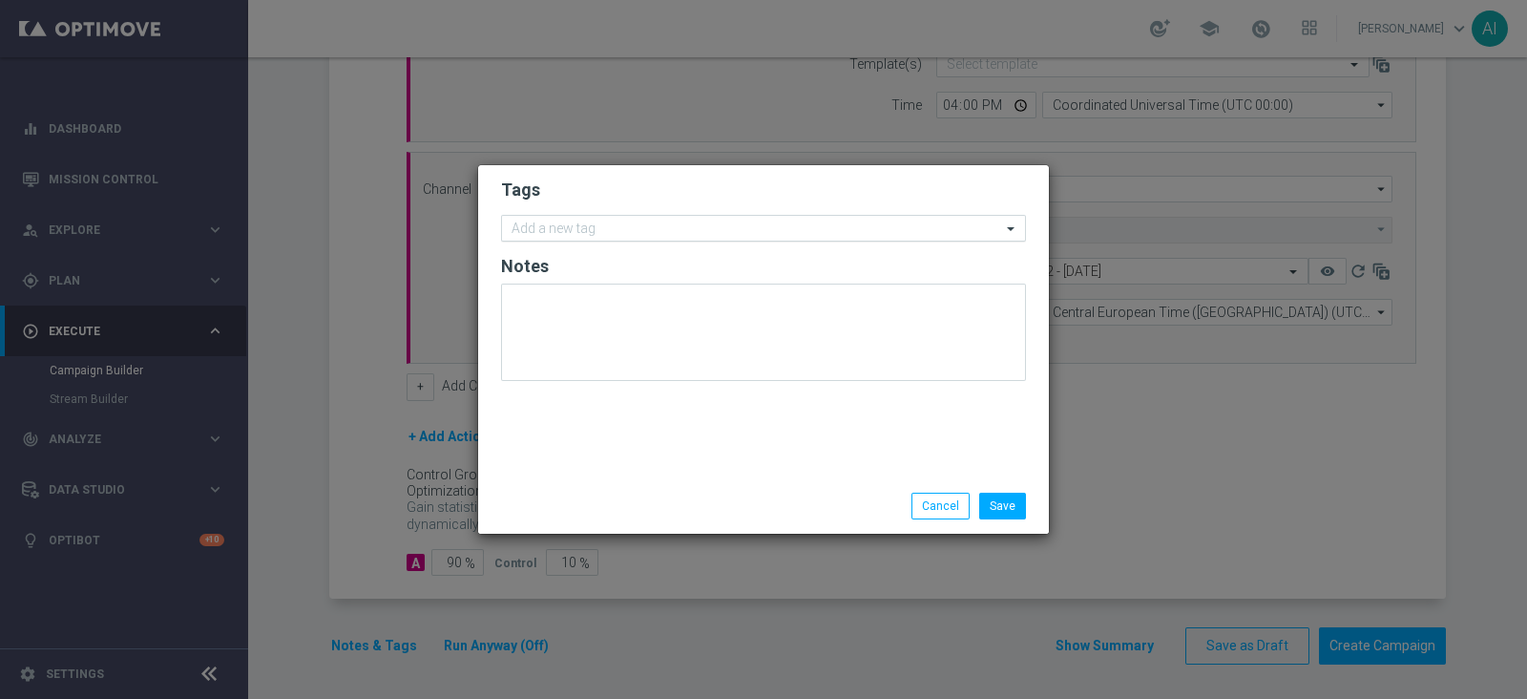
click at [649, 226] on input "text" at bounding box center [757, 229] width 490 height 16
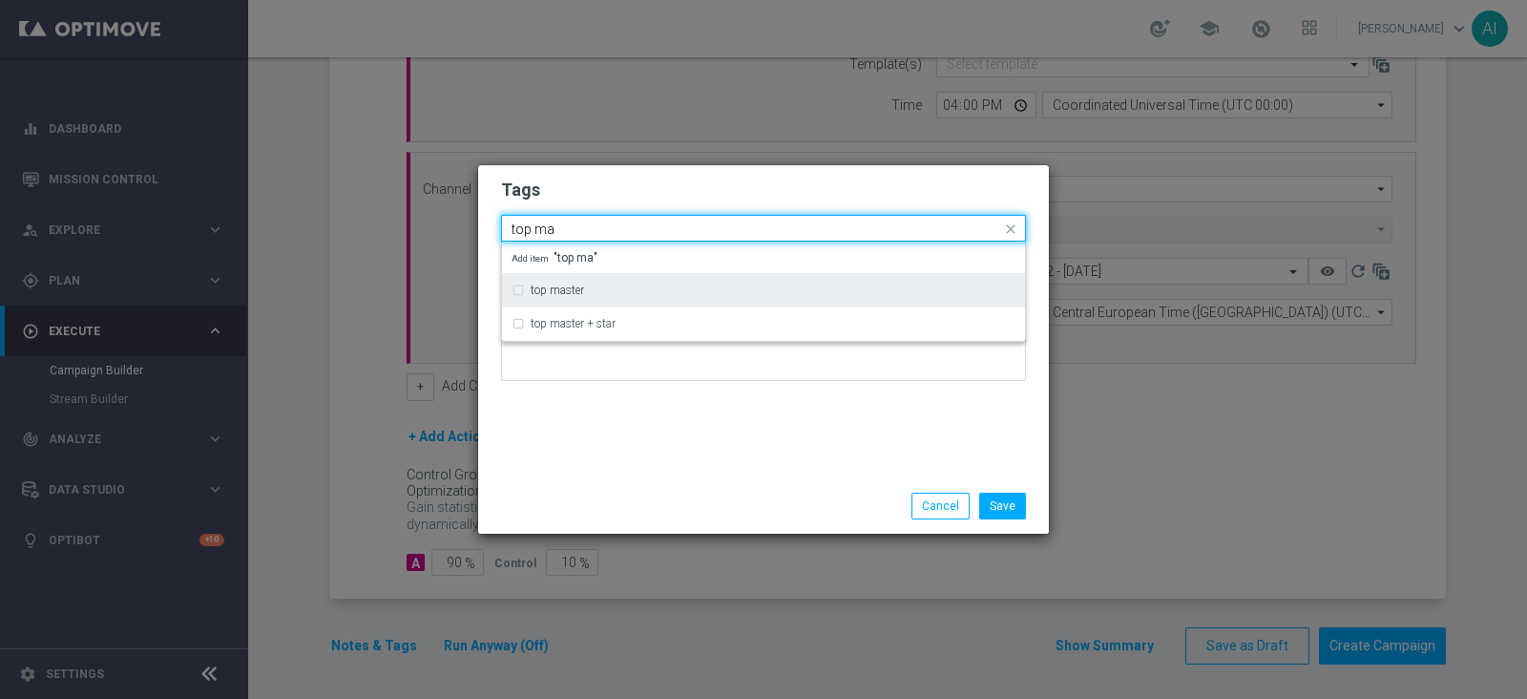
click at [640, 286] on div "top master" at bounding box center [773, 289] width 485 height 11
type input "top ma"
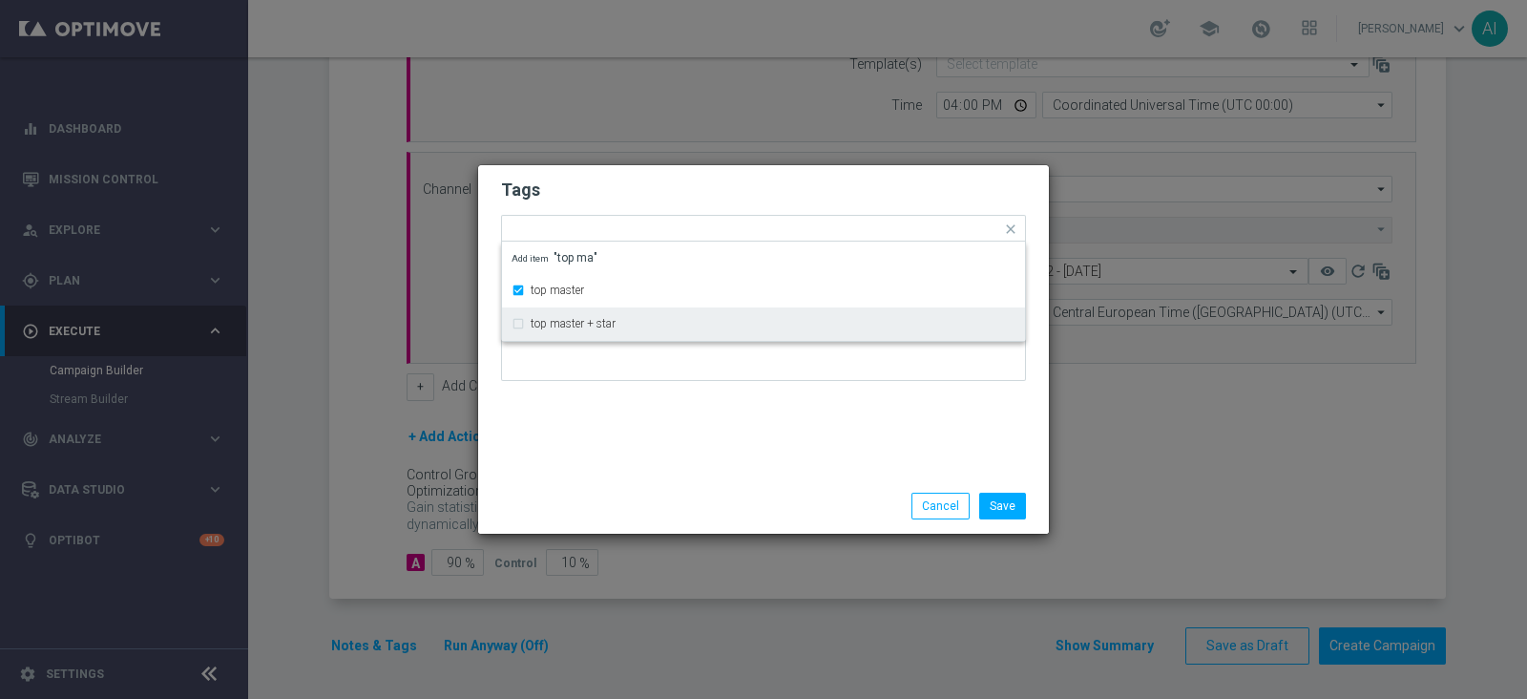
click at [751, 408] on div "Tags Quick find × top master top master top master + star Add item "top ma" Not…" at bounding box center [763, 321] width 571 height 313
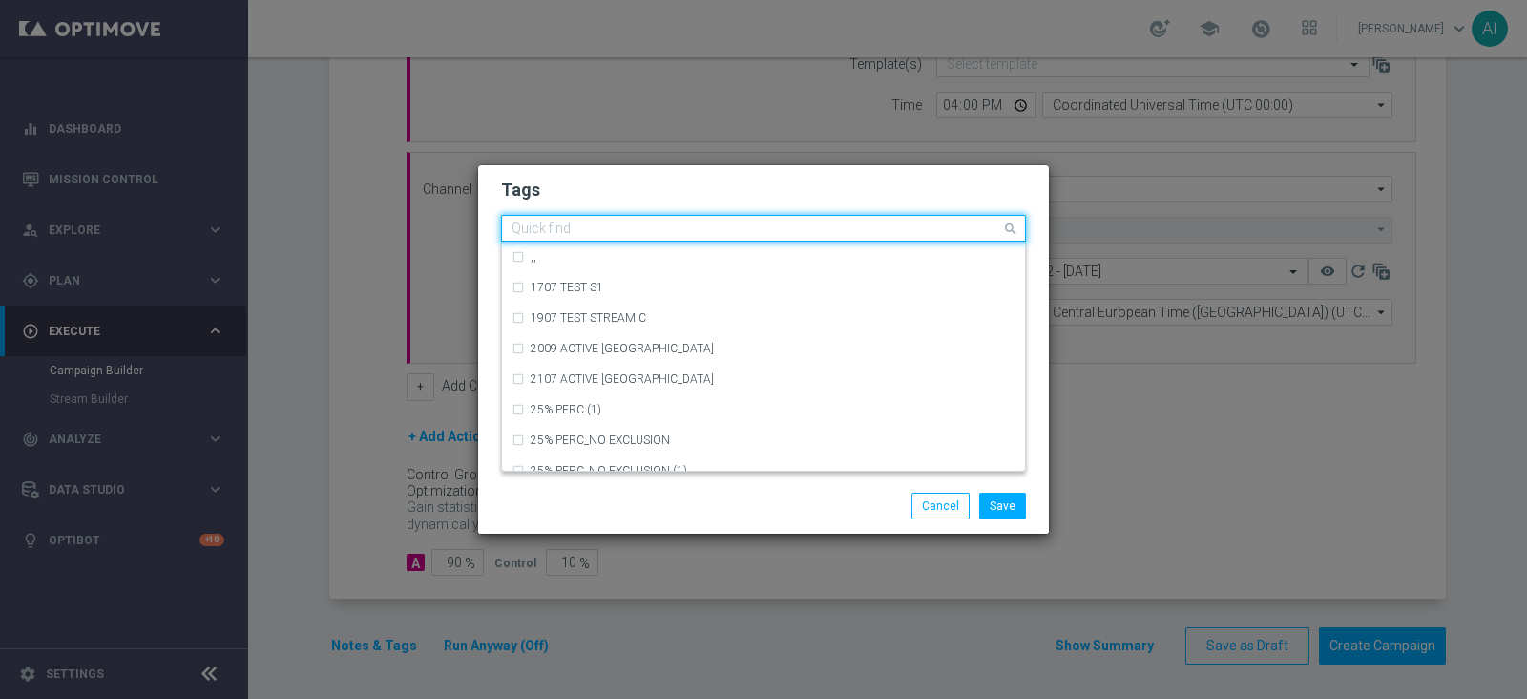
click at [725, 231] on input "text" at bounding box center [757, 229] width 490 height 16
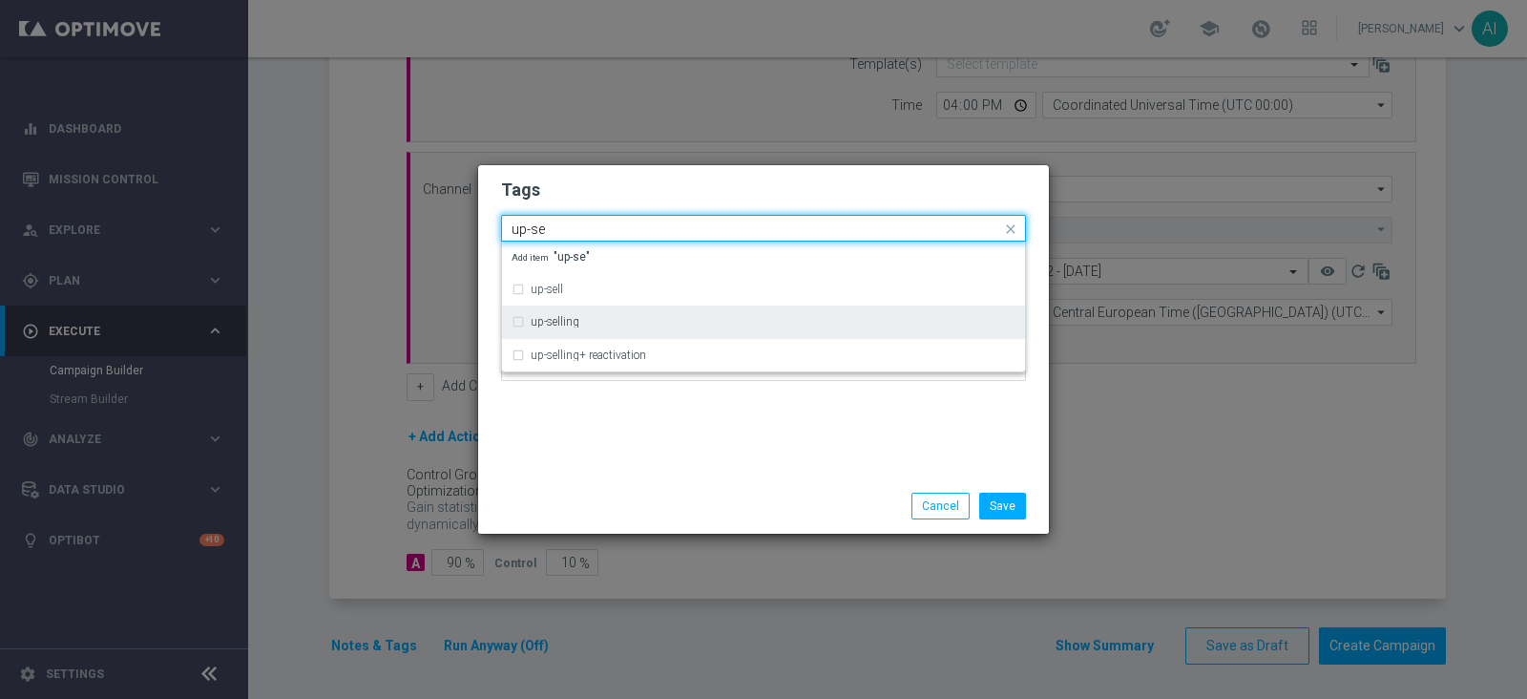
click at [584, 316] on div "up-selling" at bounding box center [773, 321] width 485 height 11
type input "up-se"
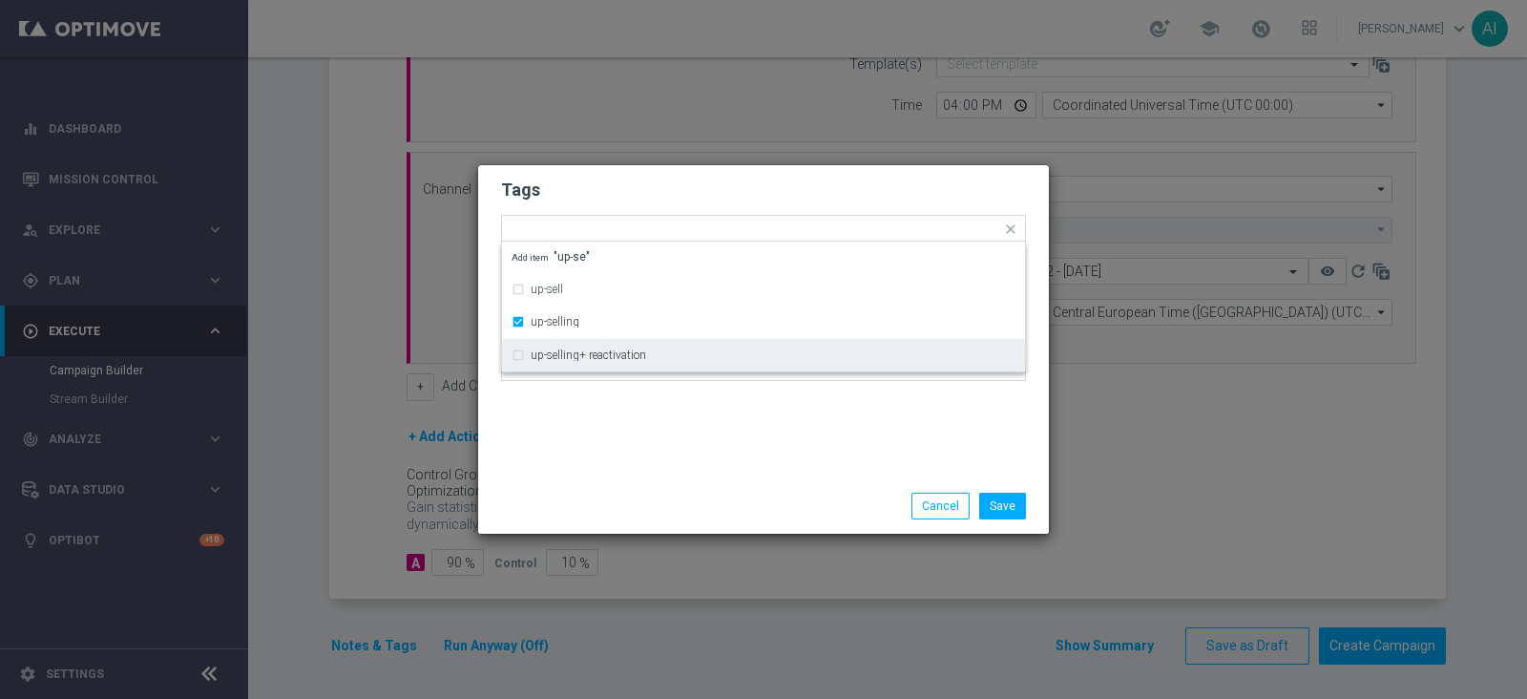
click at [661, 419] on div "Tags Quick find × top master × up-selling up-sell up-selling up-selling+ reacti…" at bounding box center [763, 321] width 571 height 313
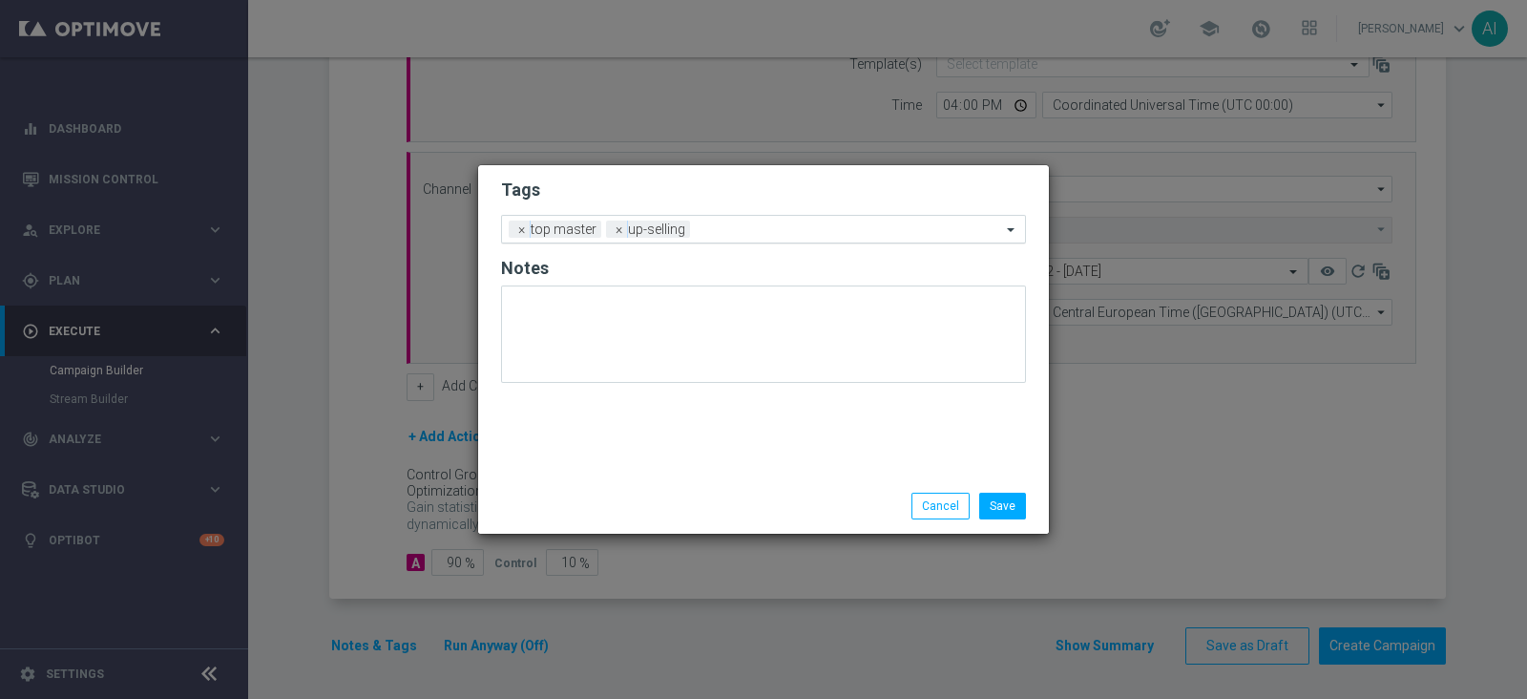
click at [743, 226] on input "text" at bounding box center [849, 230] width 303 height 16
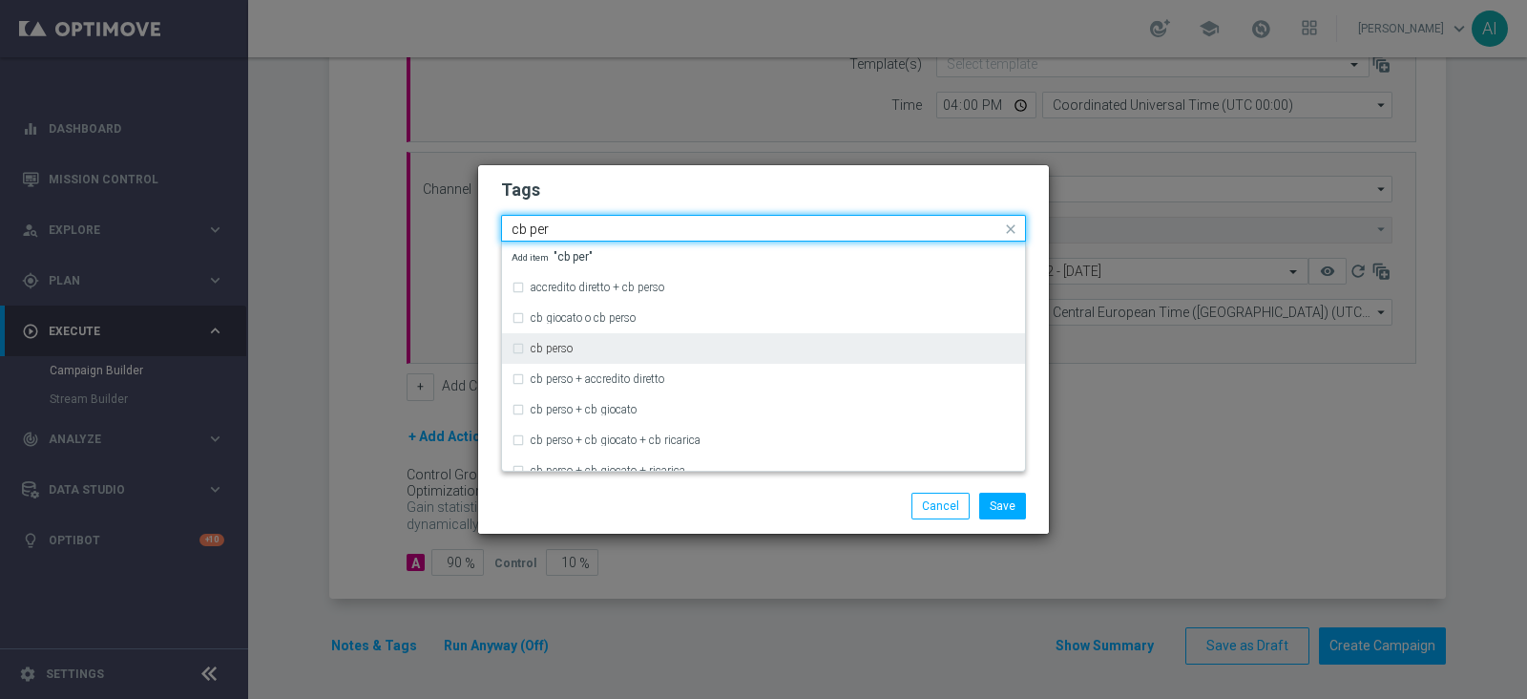
click at [569, 353] on label "cb perso" at bounding box center [552, 348] width 42 height 11
type input "cb per"
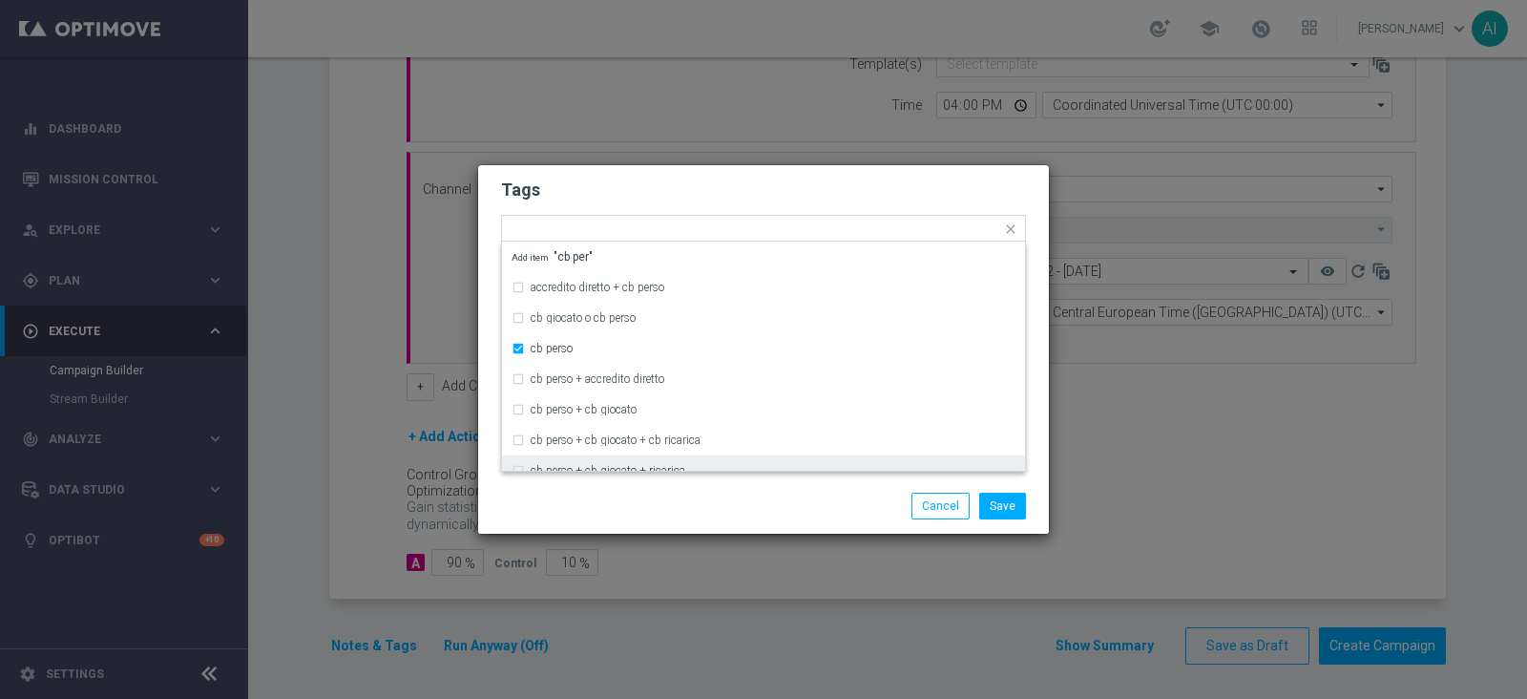
click at [762, 506] on div "Save Cancel" at bounding box center [855, 505] width 369 height 27
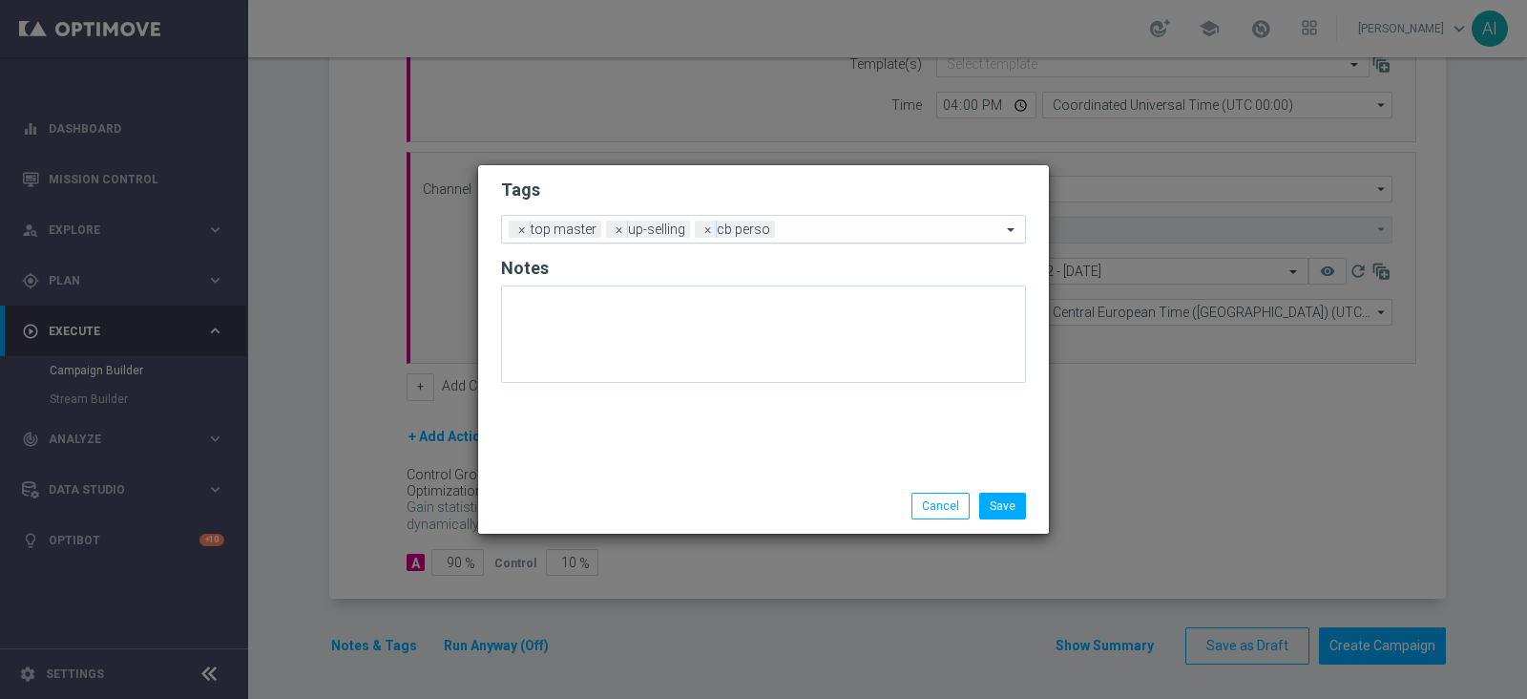
click at [859, 226] on input "text" at bounding box center [892, 230] width 219 height 16
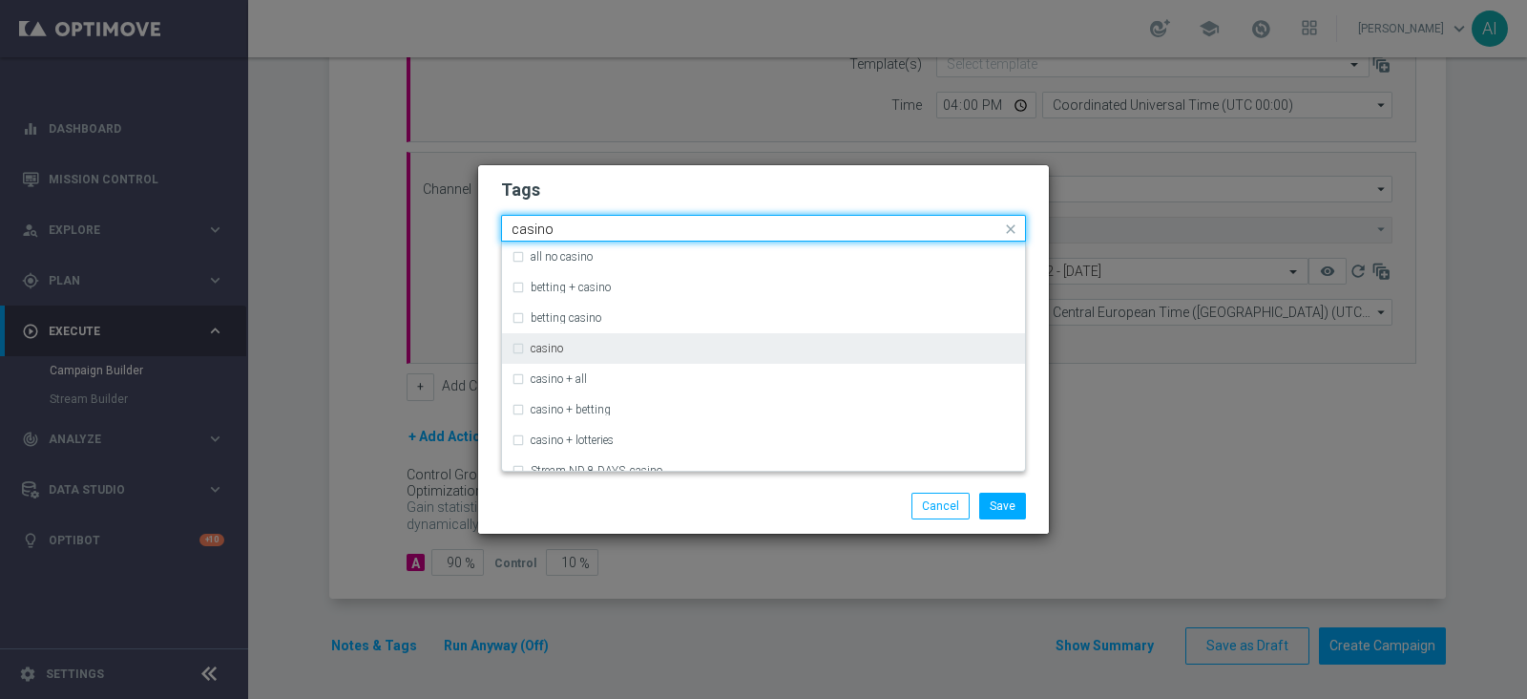
click at [643, 338] on div "casino" at bounding box center [764, 348] width 504 height 31
type input "casino"
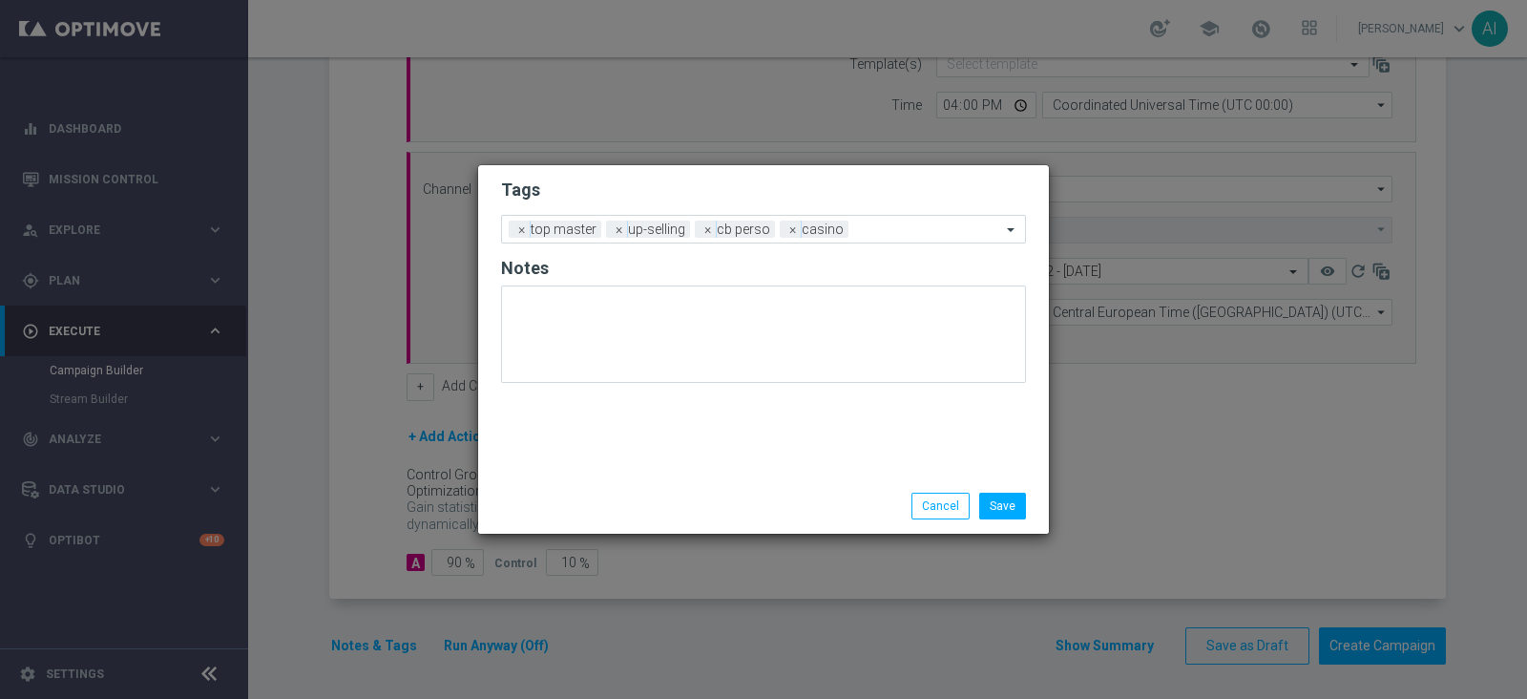
click at [685, 488] on div "Save Cancel" at bounding box center [763, 505] width 571 height 55
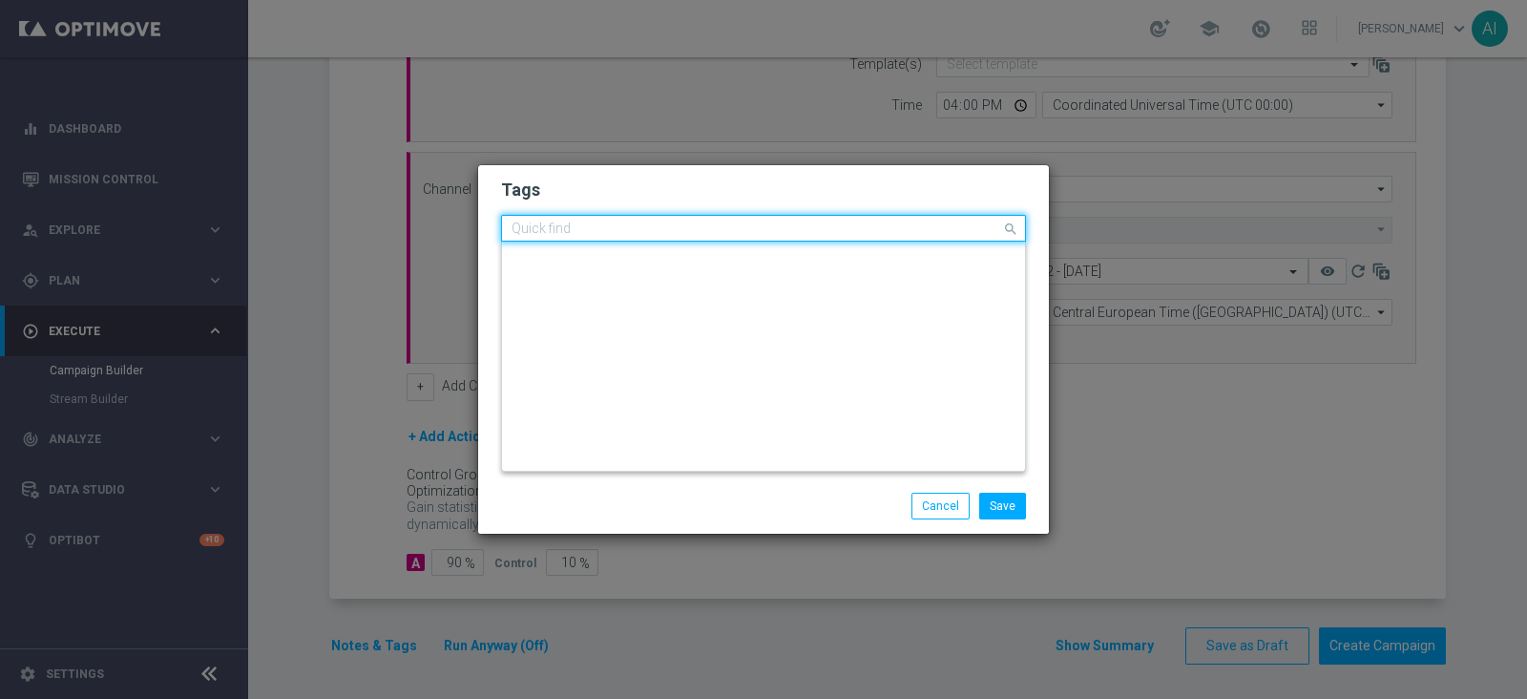
click at [888, 225] on input "text" at bounding box center [757, 229] width 490 height 16
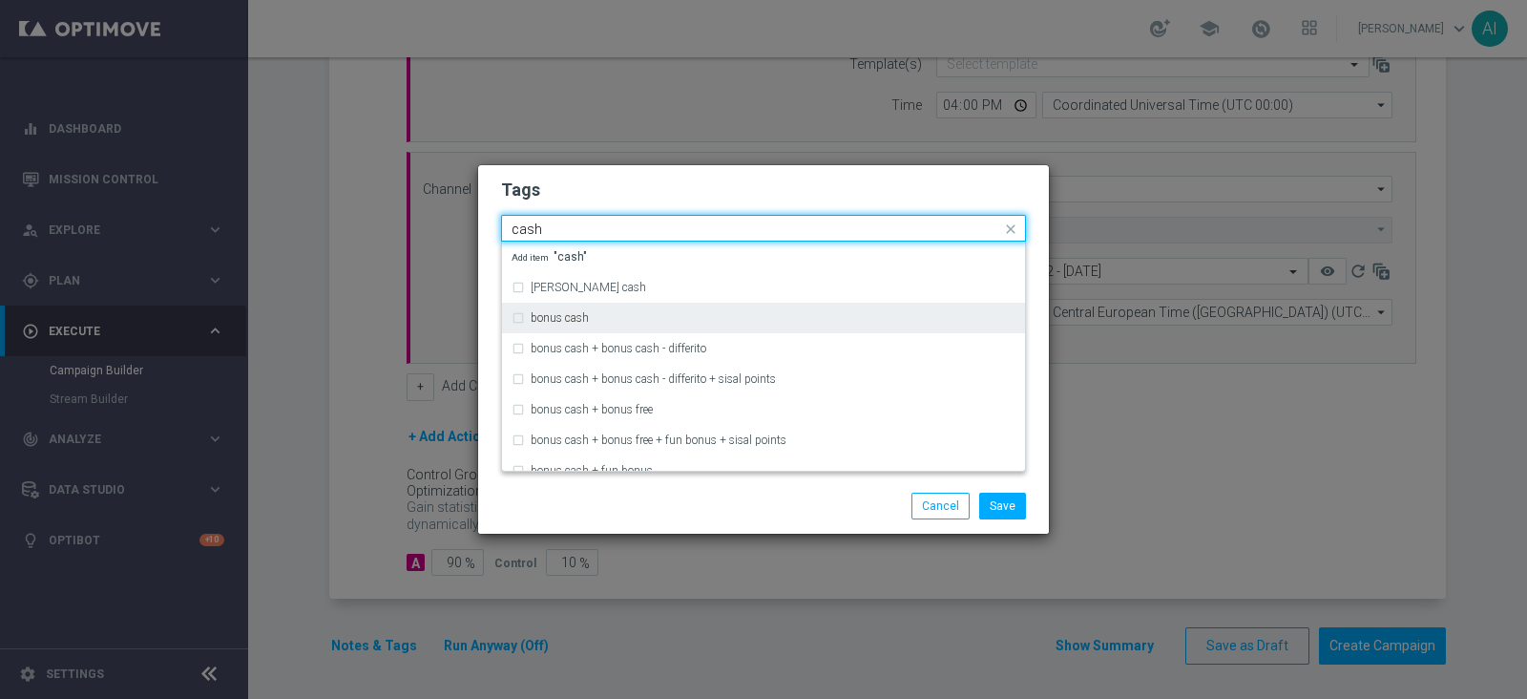
click at [669, 317] on div "bonus cash" at bounding box center [773, 317] width 485 height 11
type input "cash"
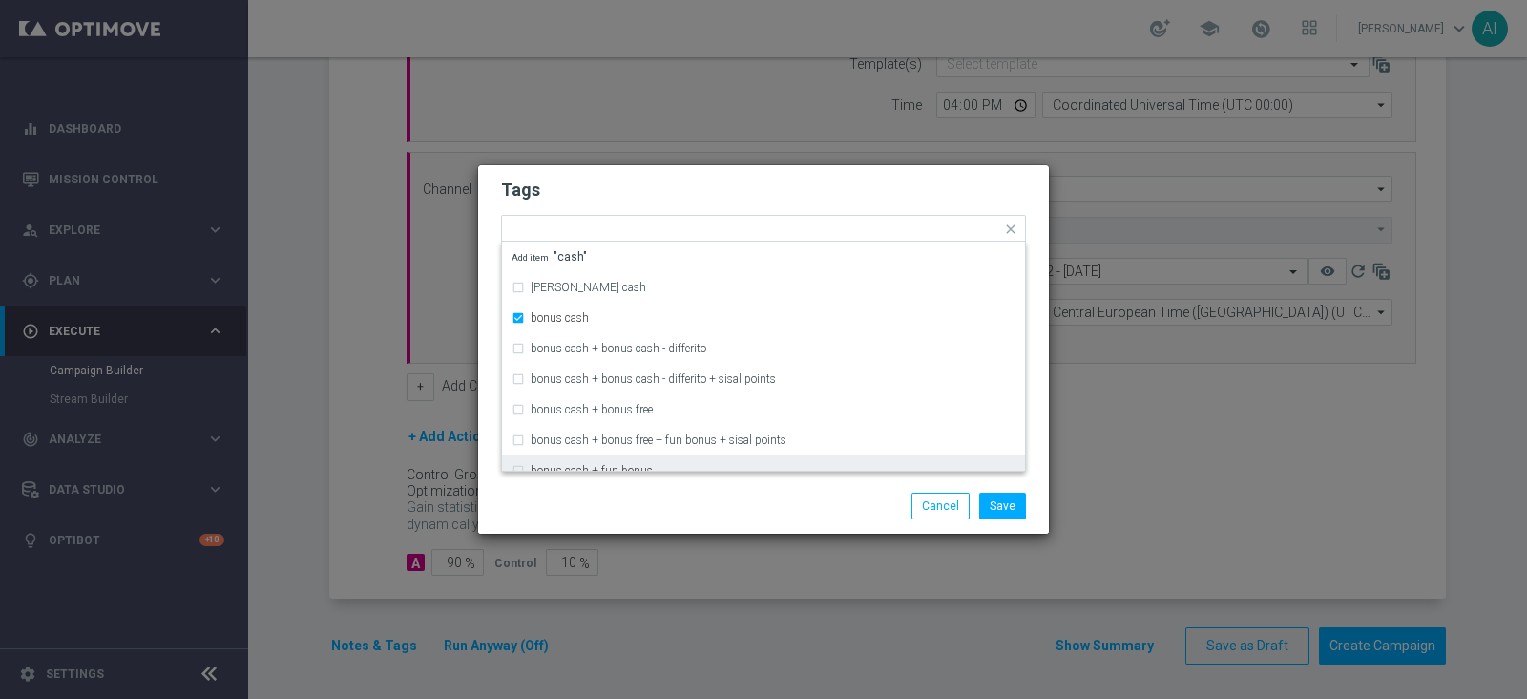
click at [778, 503] on div "Save Cancel" at bounding box center [855, 505] width 369 height 27
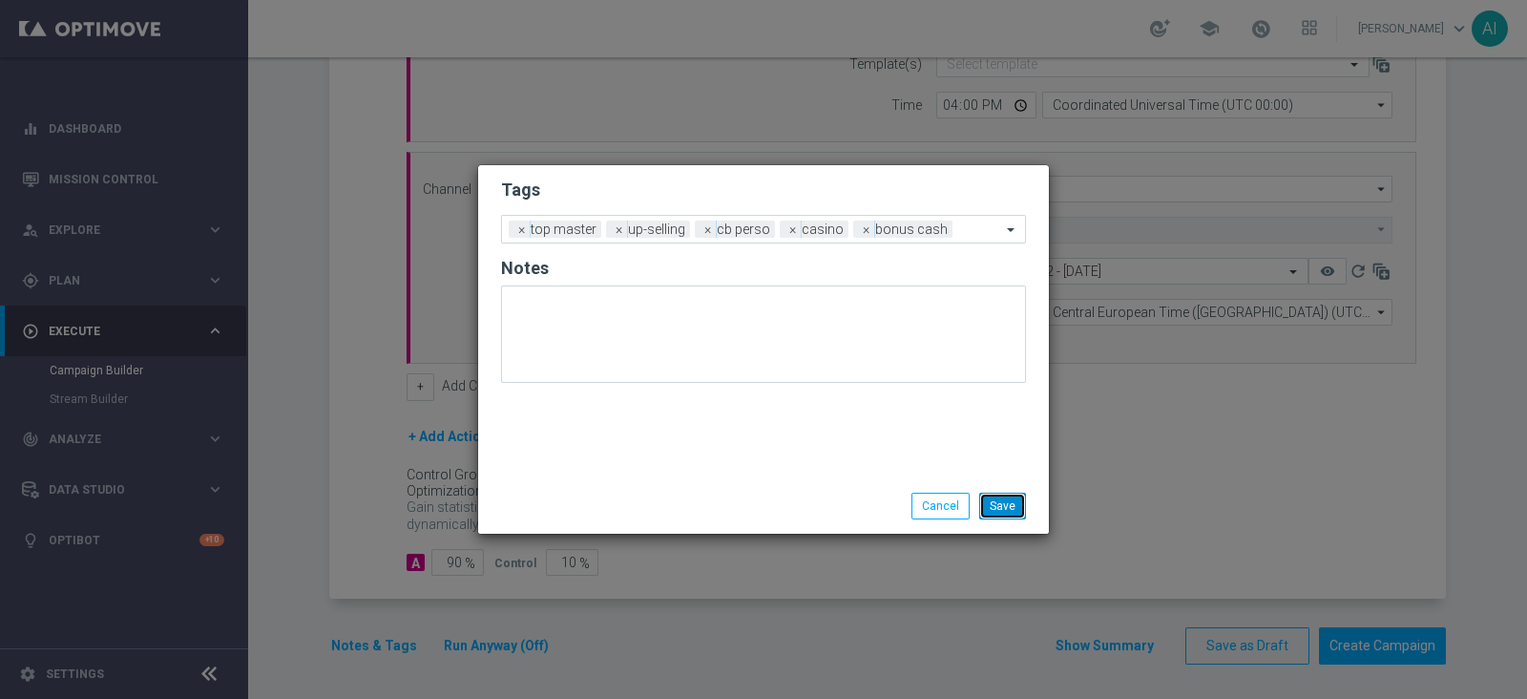
click at [1012, 498] on button "Save" at bounding box center [1002, 505] width 47 height 27
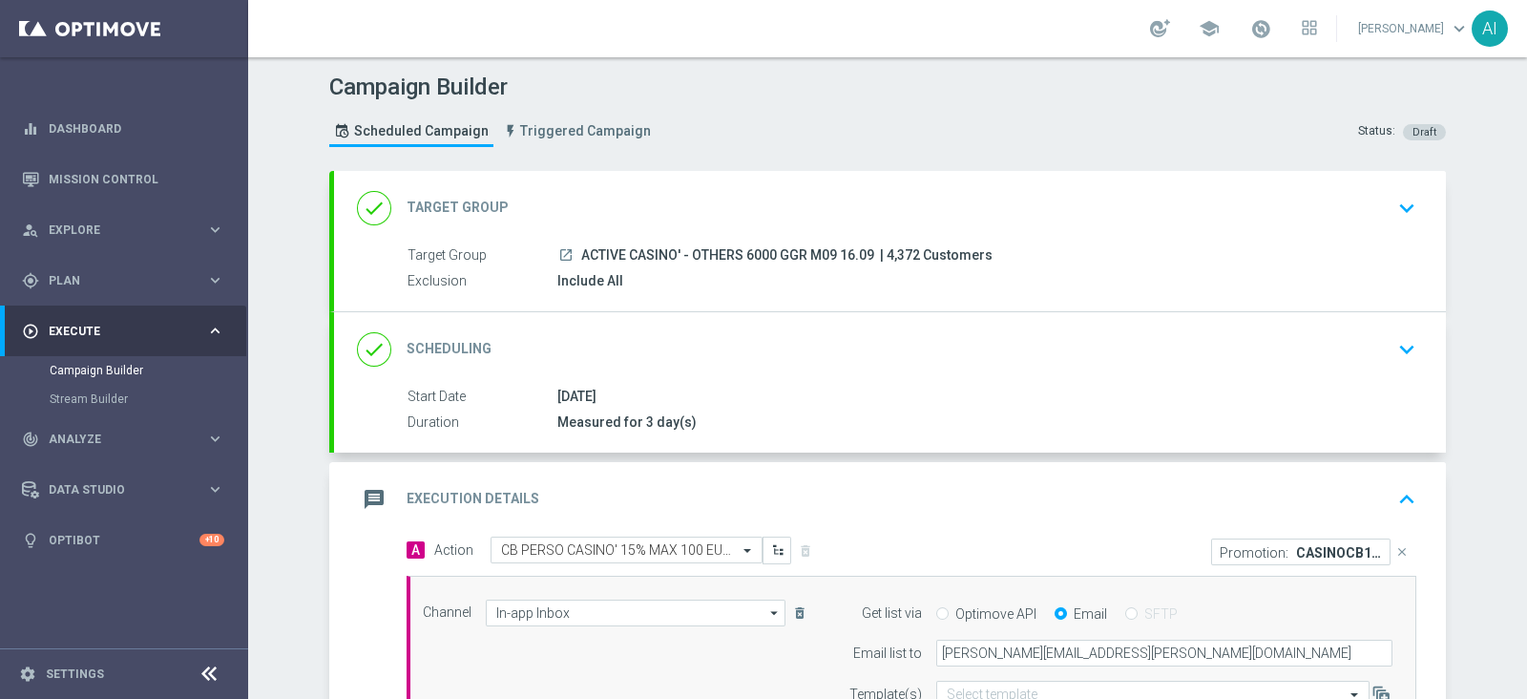
click at [1398, 488] on icon "keyboard_arrow_up" at bounding box center [1406, 499] width 29 height 29
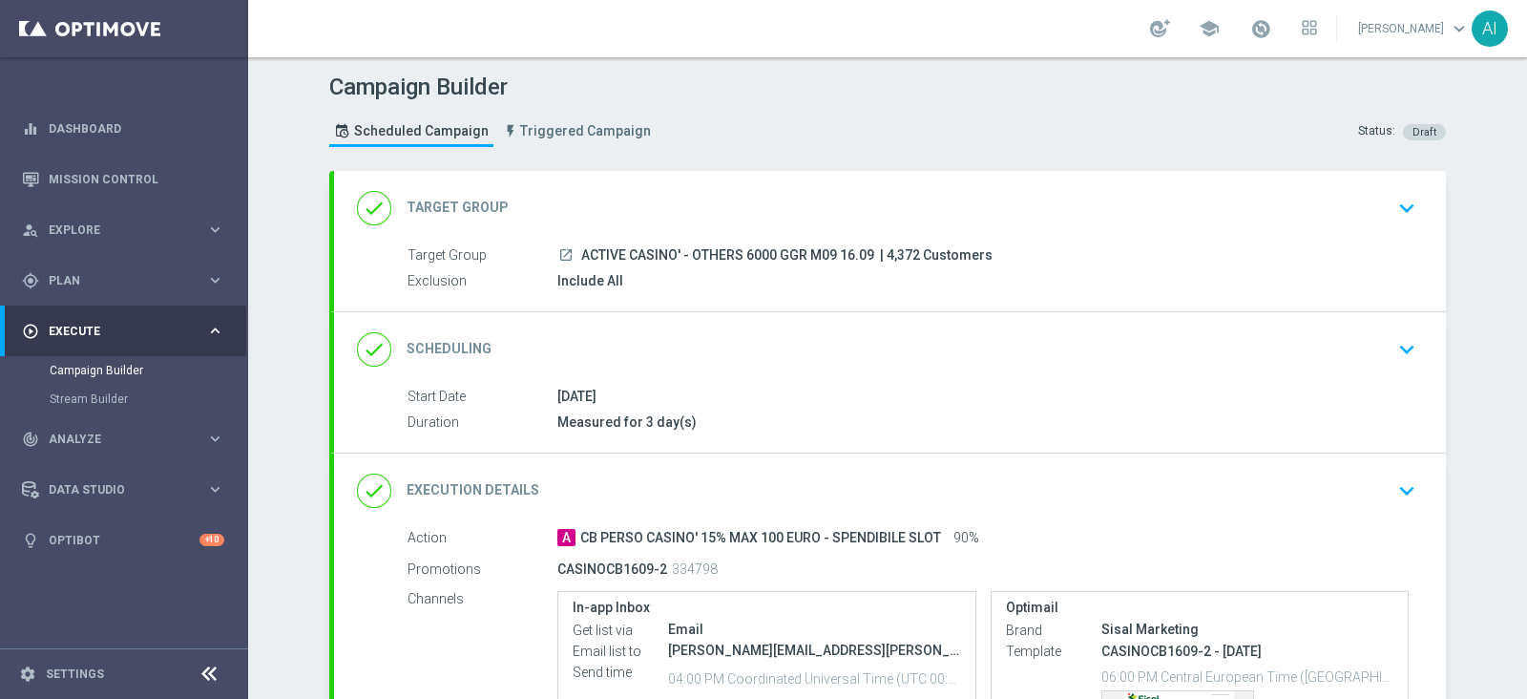
click at [581, 253] on span "ACTIVE CASINO' - OTHERS 6000 GGR M09 16.09" at bounding box center [727, 255] width 293 height 17
drag, startPoint x: 574, startPoint y: 251, endPoint x: 864, endPoint y: 259, distance: 290.2
click at [864, 259] on div "launch ACTIVE CASINO' - OTHERS 6000 GGR M09 16.09 | 4,372 Customers" at bounding box center [982, 254] width 851 height 19
copy span "ACTIVE CASINO' - OTHERS 6000 GGR M09 16.09"
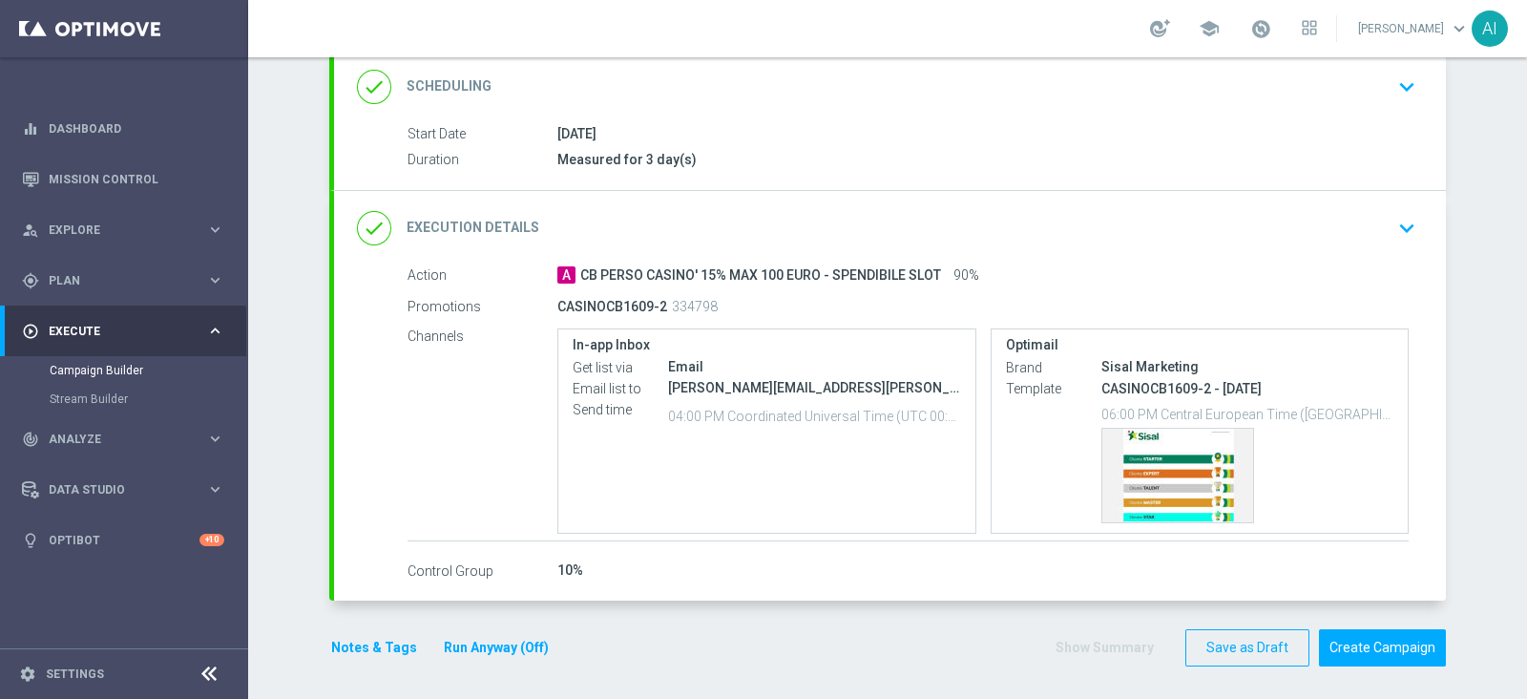
scroll to position [265, 0]
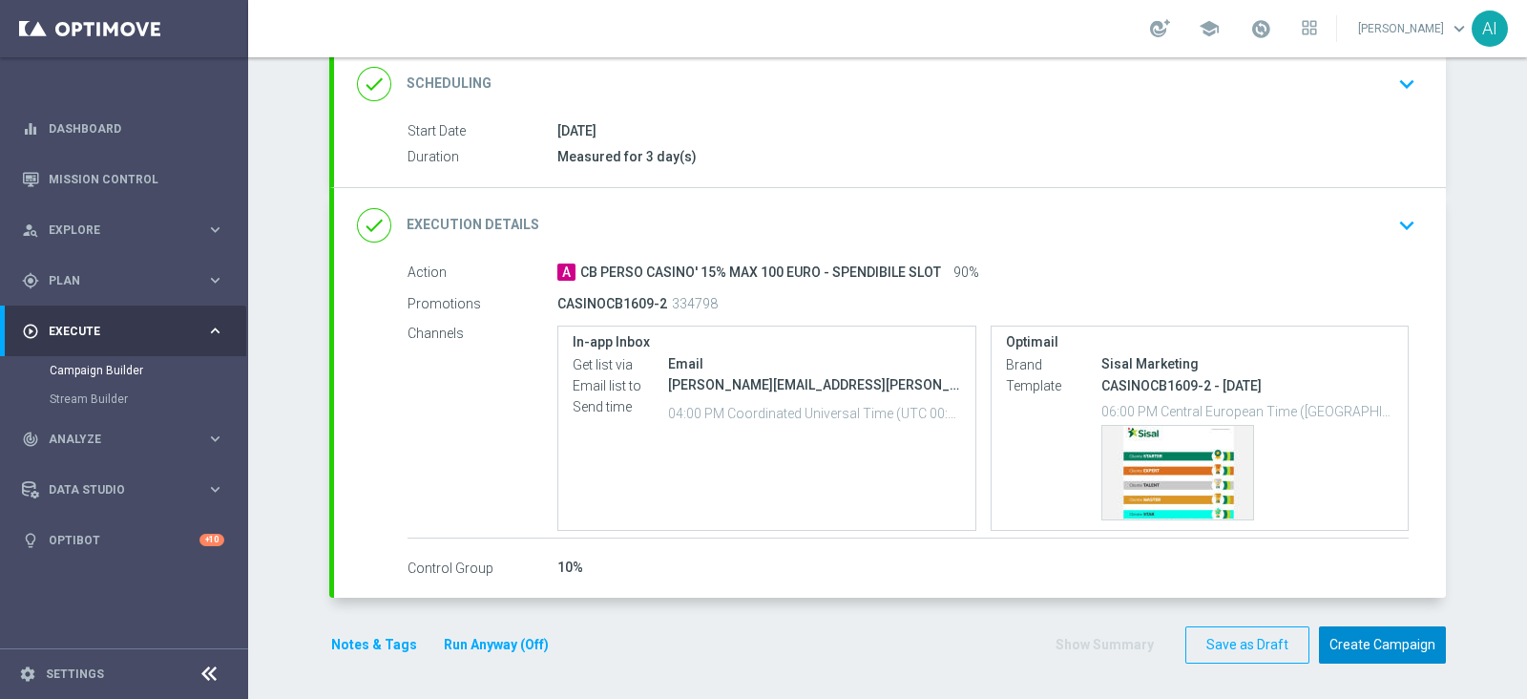
click at [1407, 636] on button "Create Campaign" at bounding box center [1382, 644] width 127 height 37
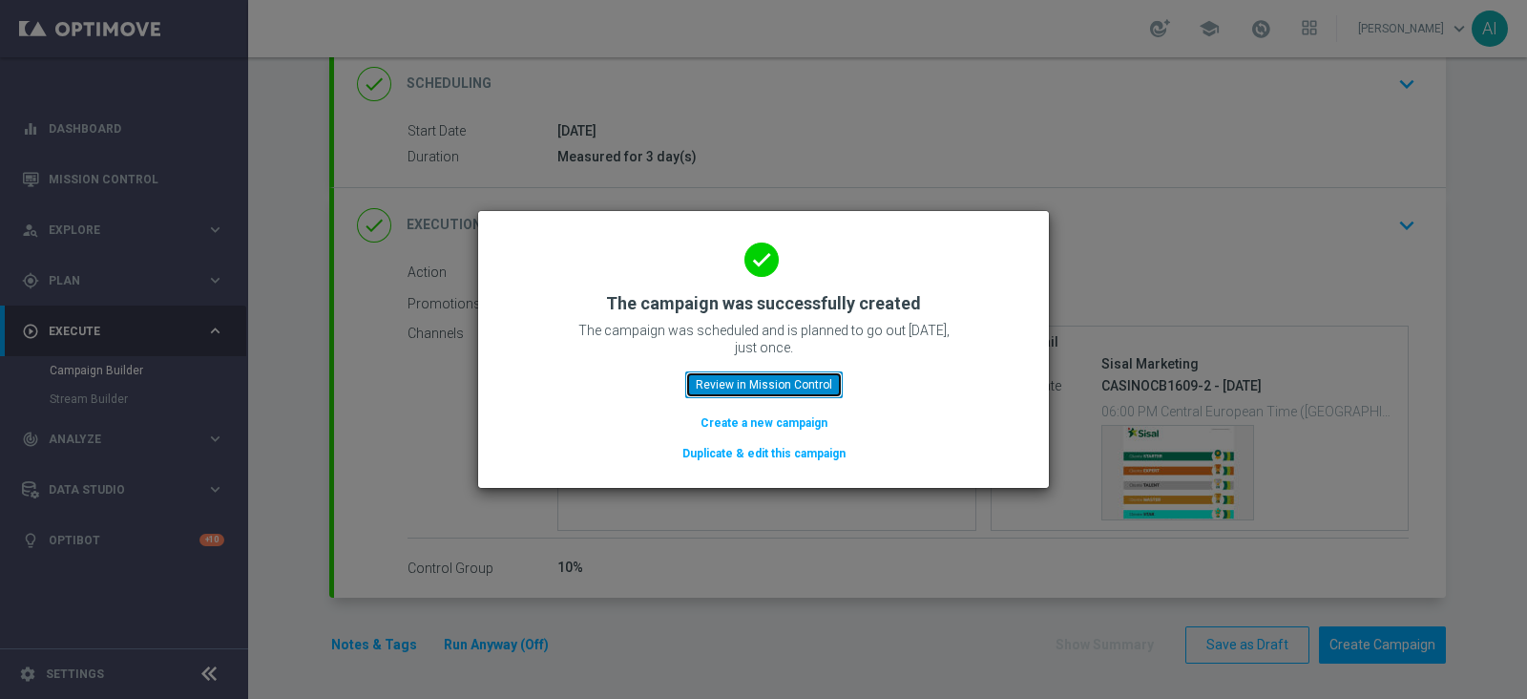
click at [744, 389] on button "Review in Mission Control" at bounding box center [763, 384] width 157 height 27
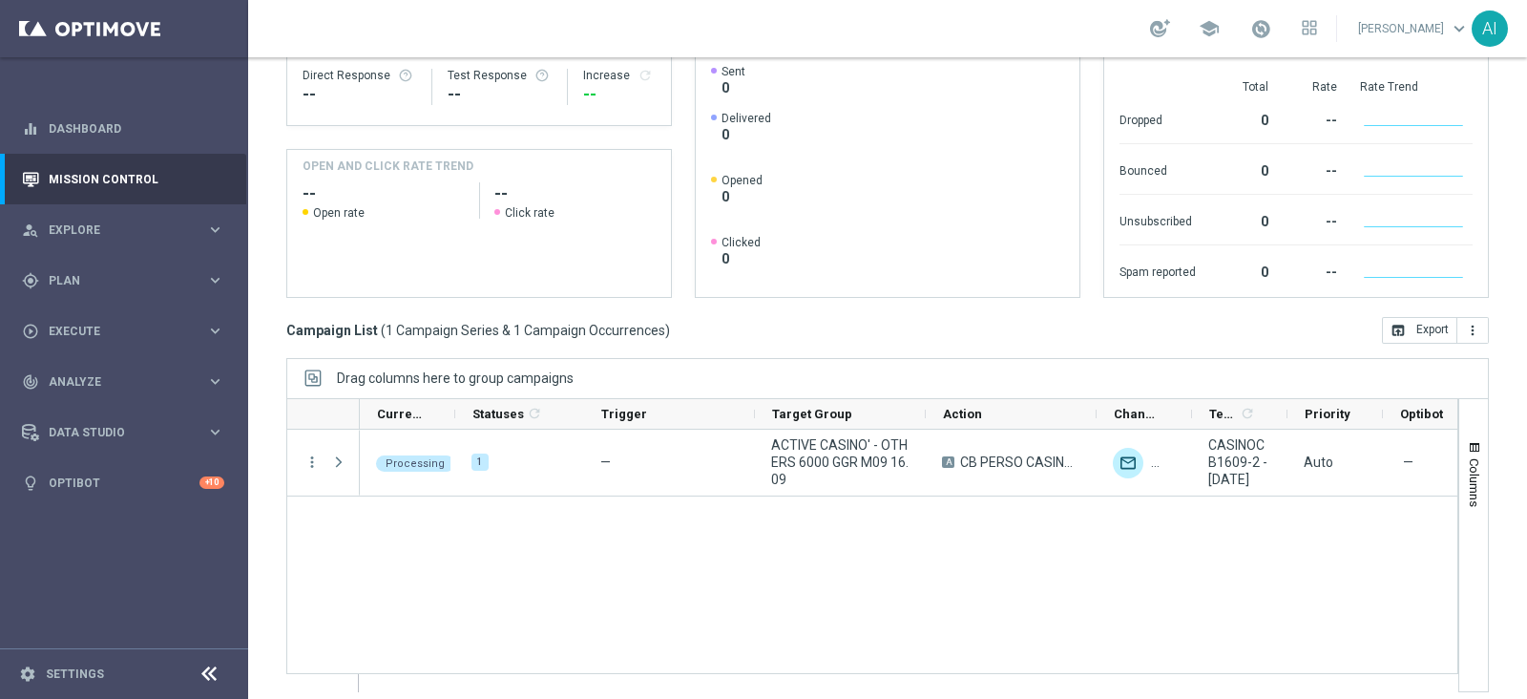
scroll to position [294, 0]
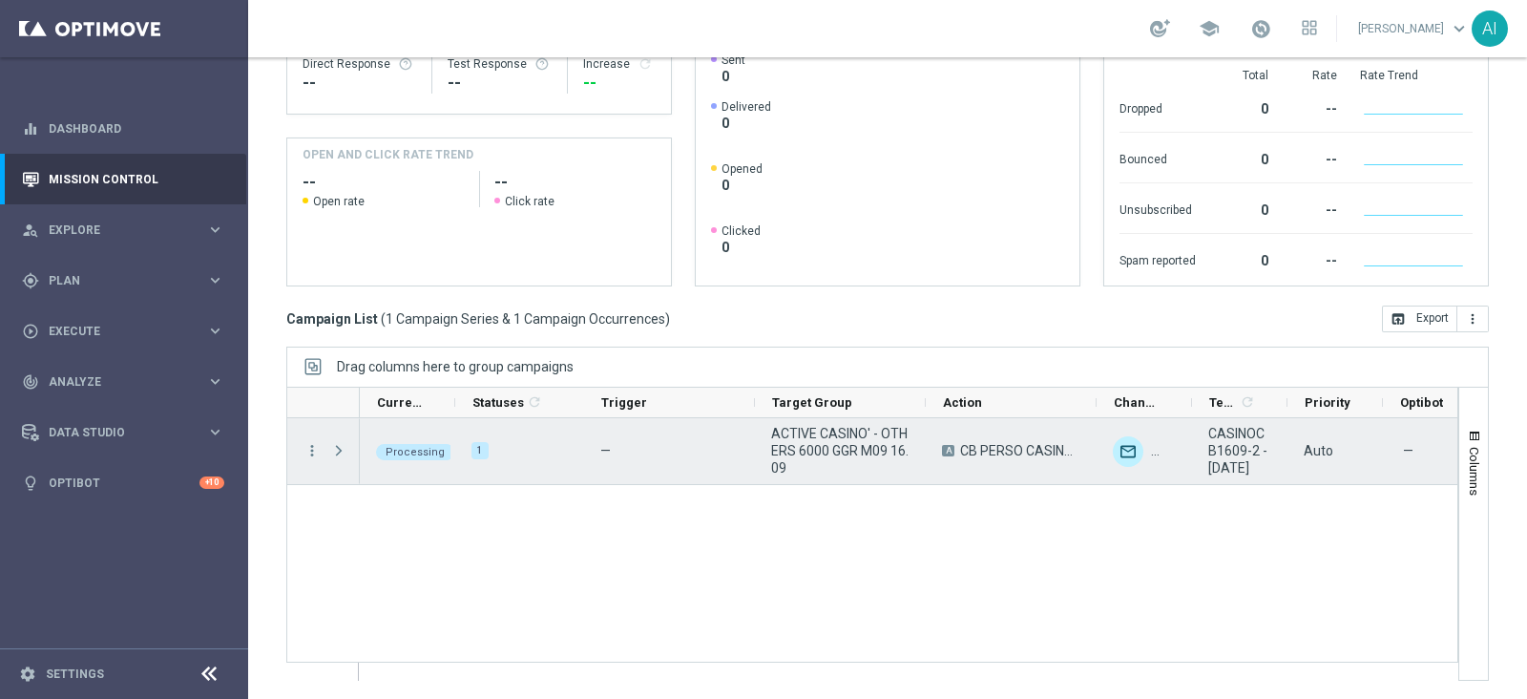
click at [340, 452] on span "Press SPACE to select this row." at bounding box center [338, 450] width 17 height 15
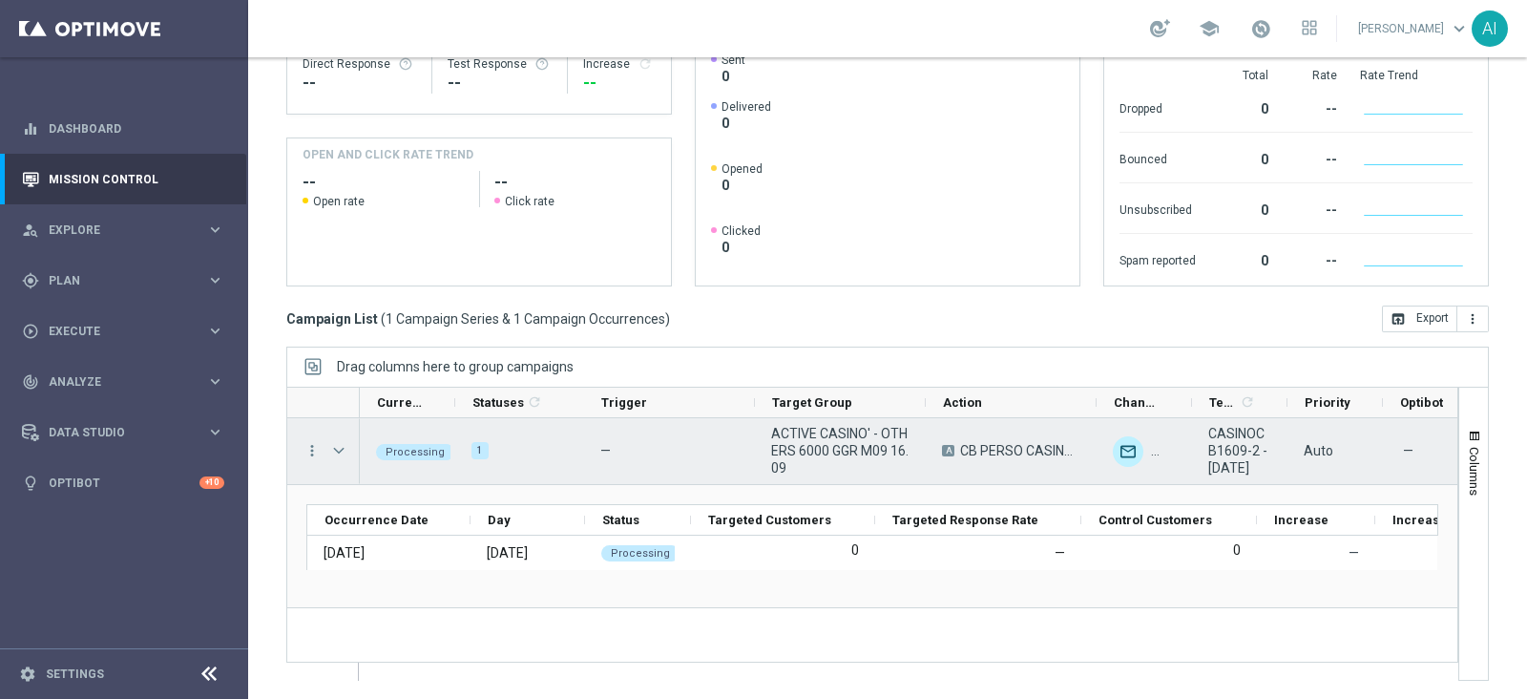
click at [340, 452] on span "Press SPACE to select this row." at bounding box center [338, 450] width 17 height 15
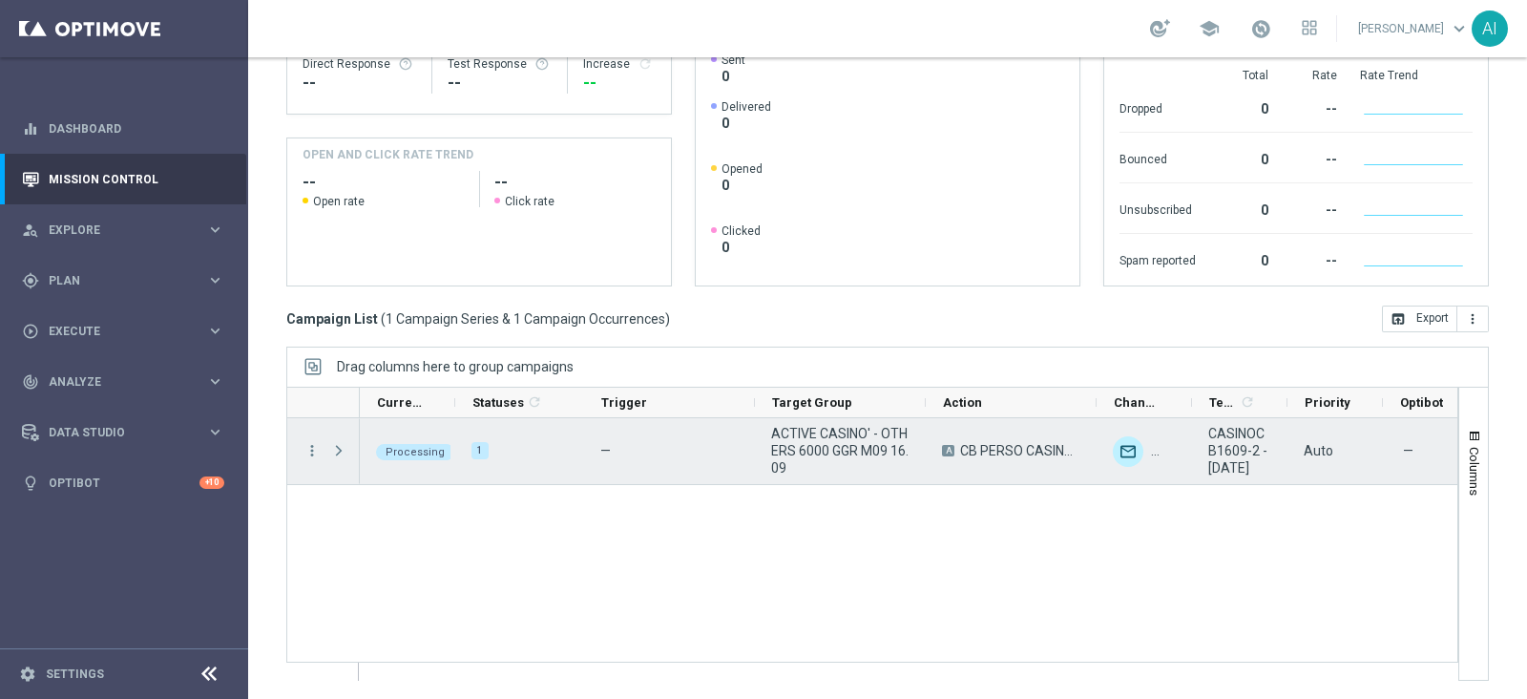
click at [340, 452] on span "Press SPACE to select this row." at bounding box center [338, 450] width 17 height 15
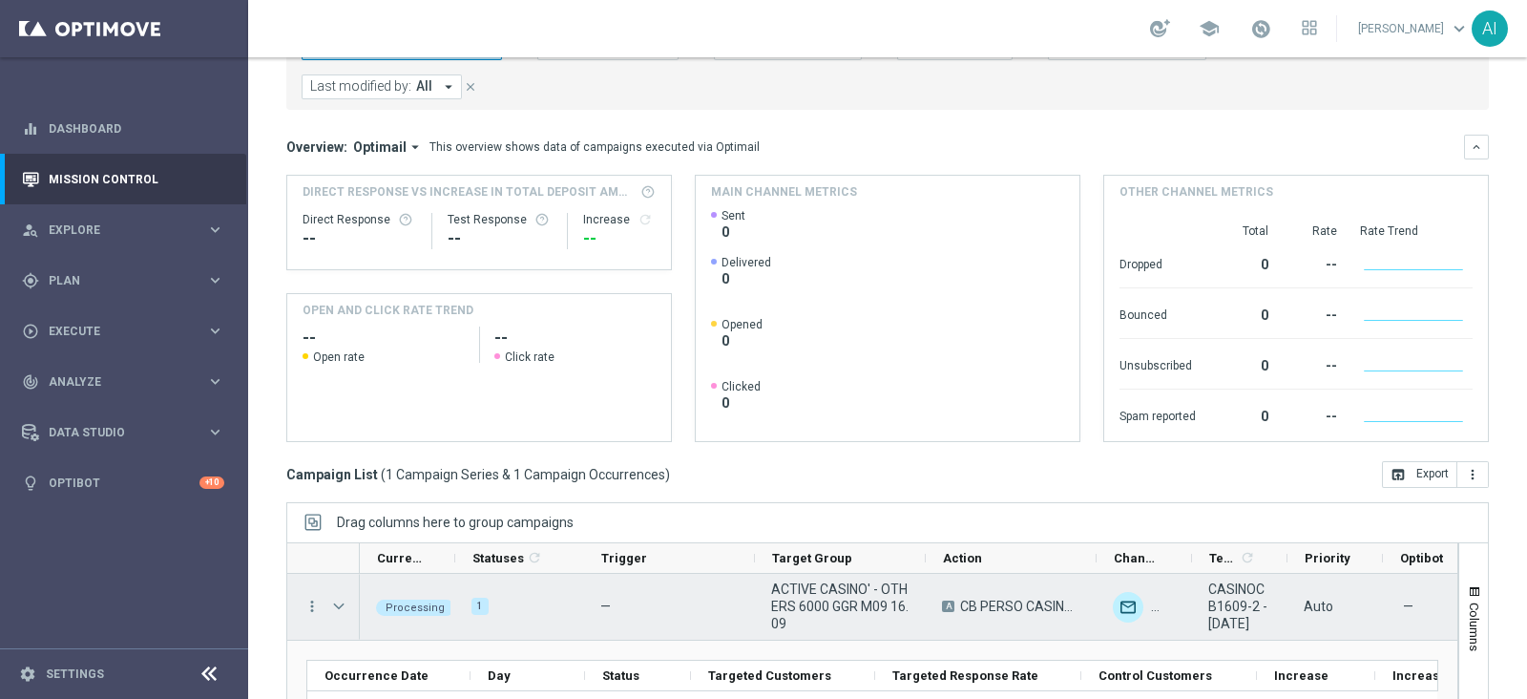
scroll to position [0, 0]
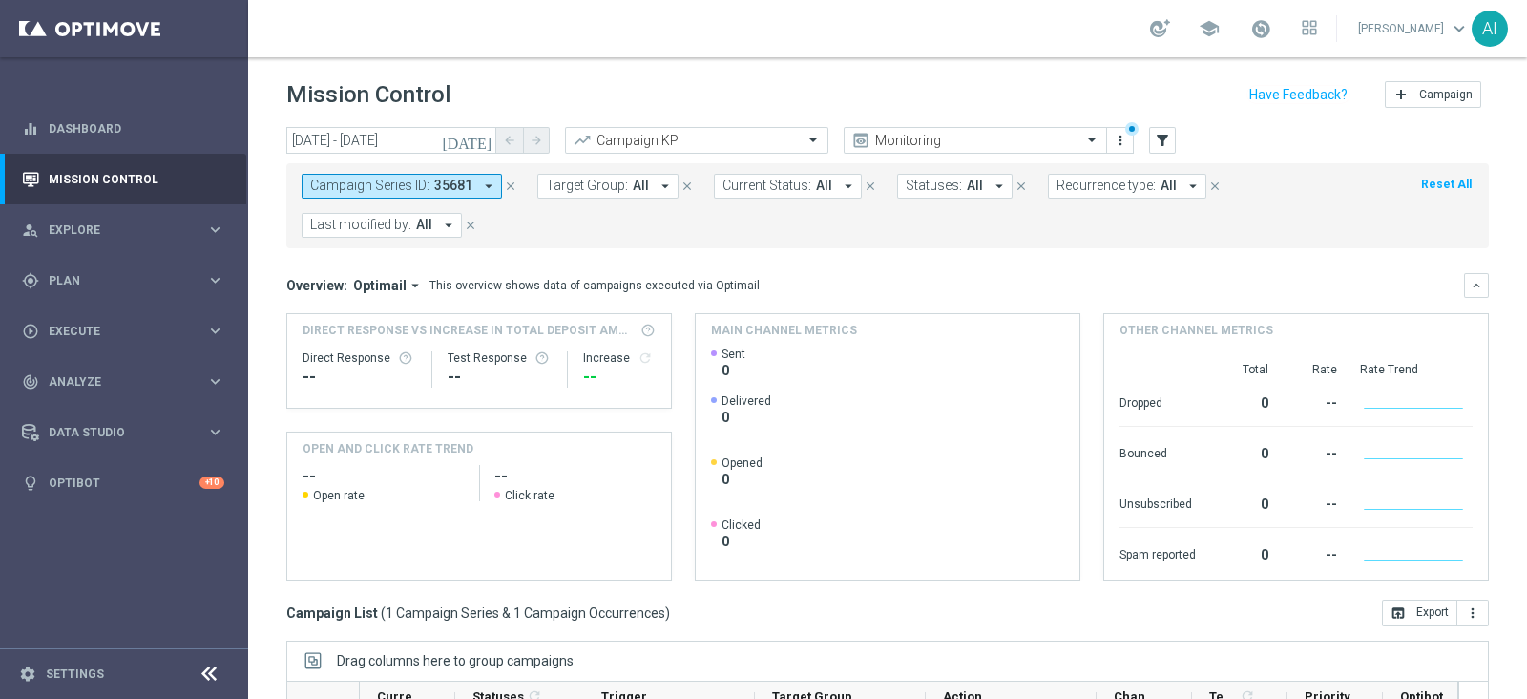
click at [508, 183] on icon "close" at bounding box center [510, 185] width 13 height 13
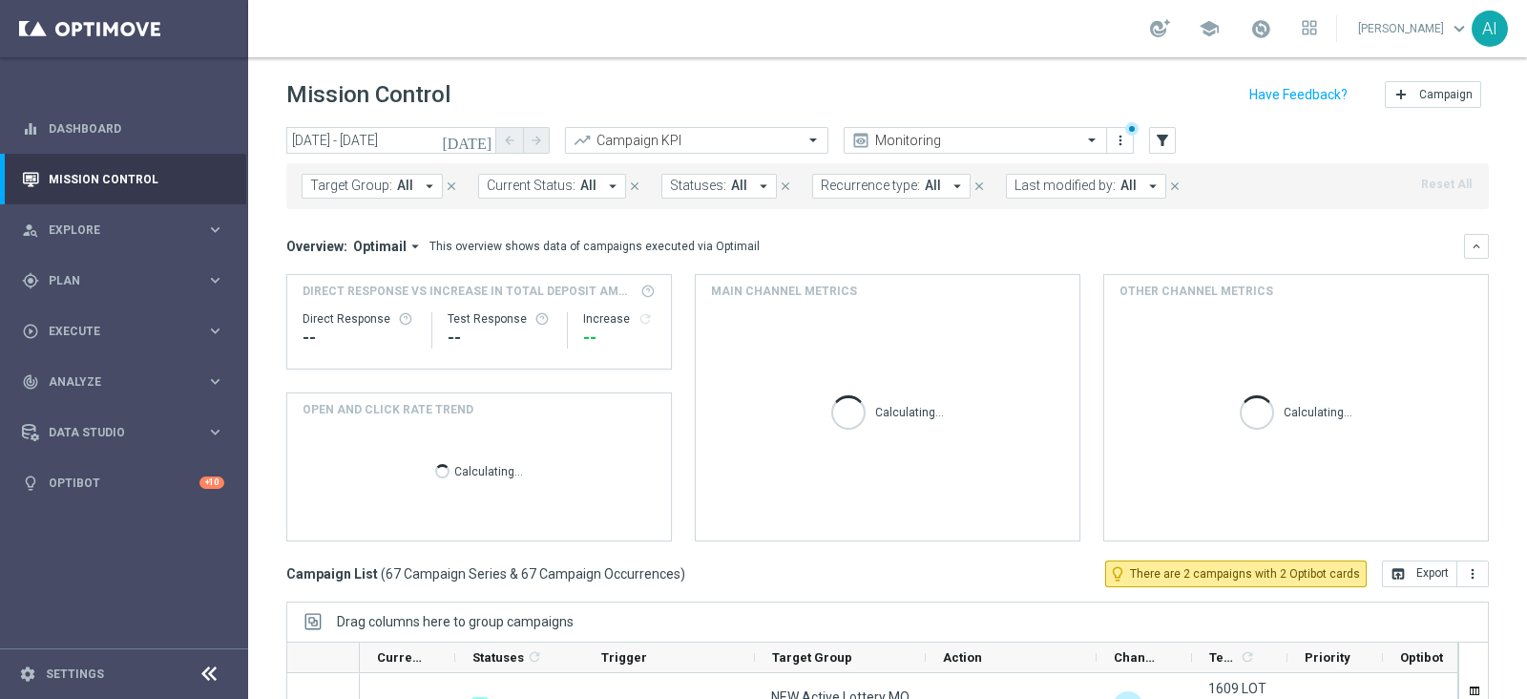
click at [421, 187] on icon "arrow_drop_down" at bounding box center [429, 186] width 17 height 17
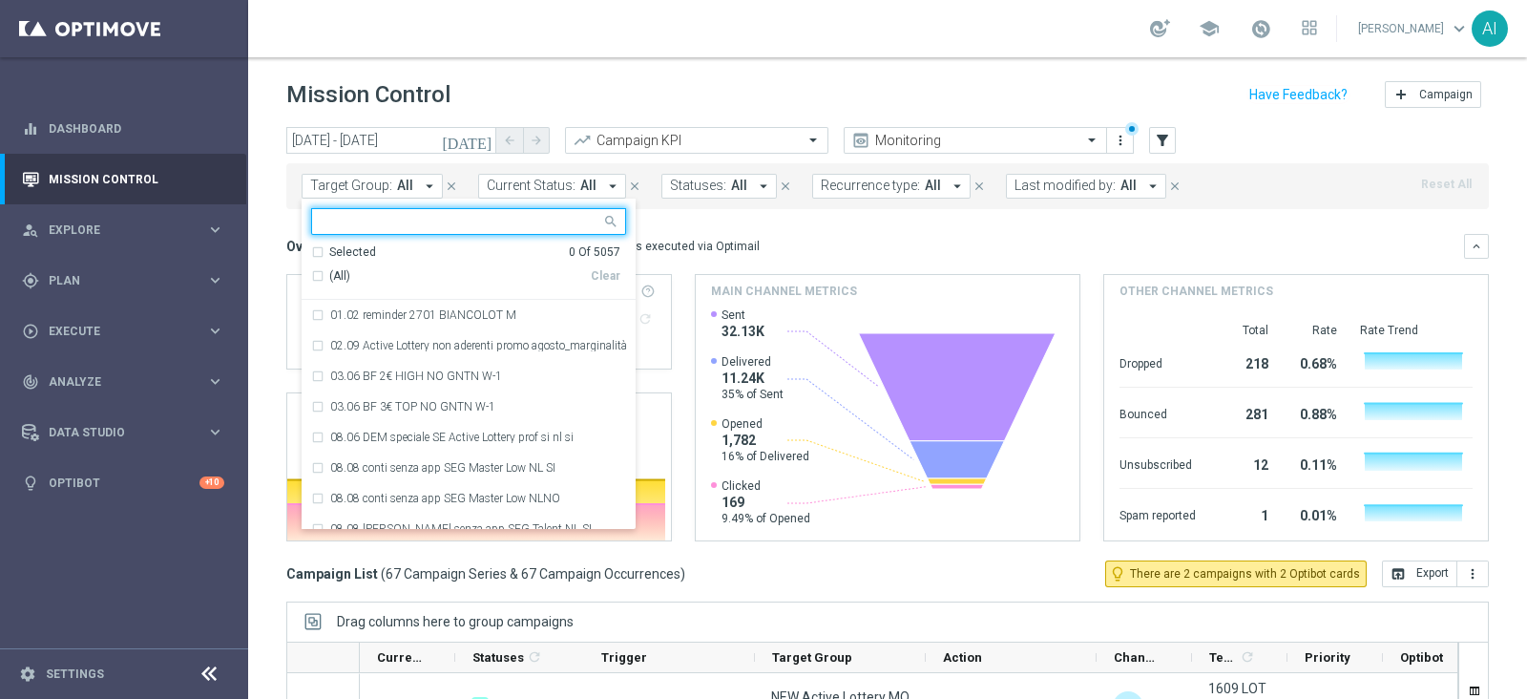
click at [1042, 186] on span "Last modified by:" at bounding box center [1064, 186] width 101 height 16
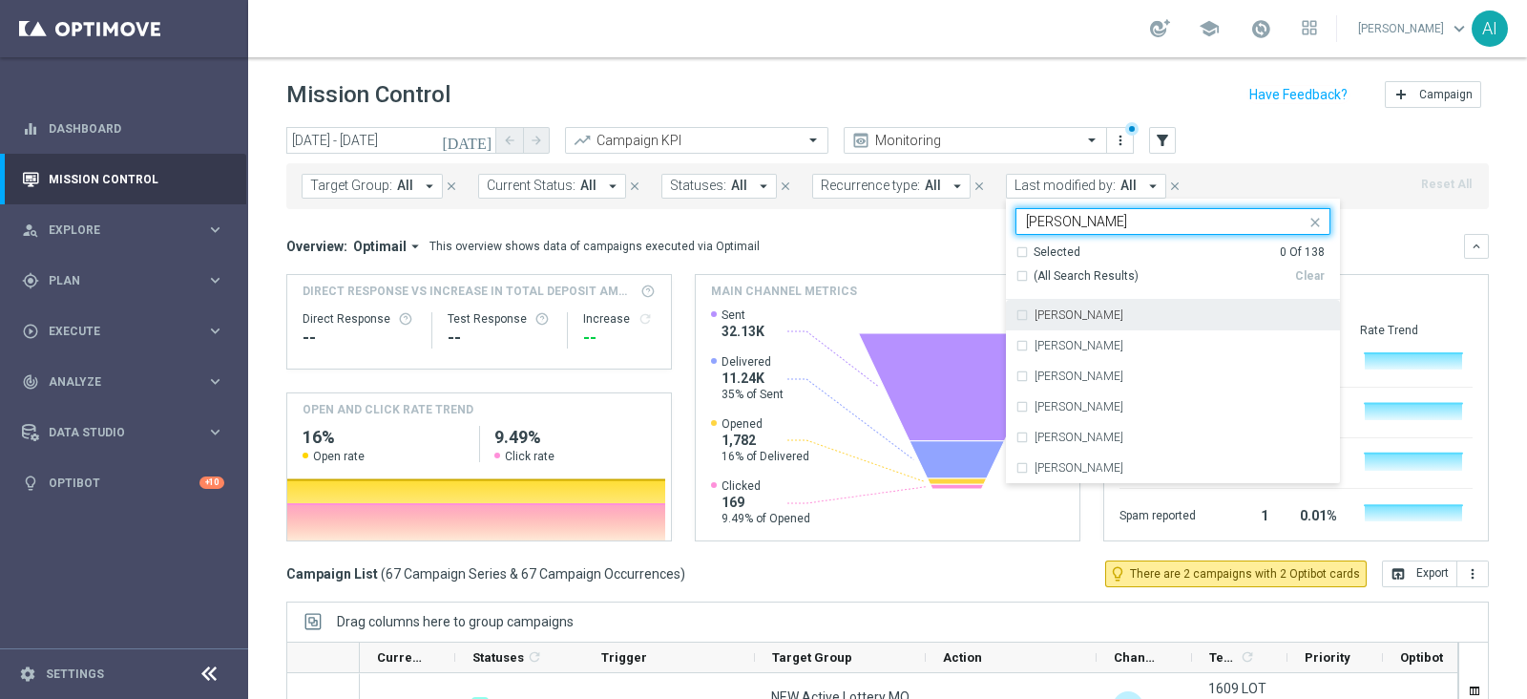
click at [1053, 317] on label "Antonio Iacovone" at bounding box center [1078, 314] width 89 height 11
type input "antonio"
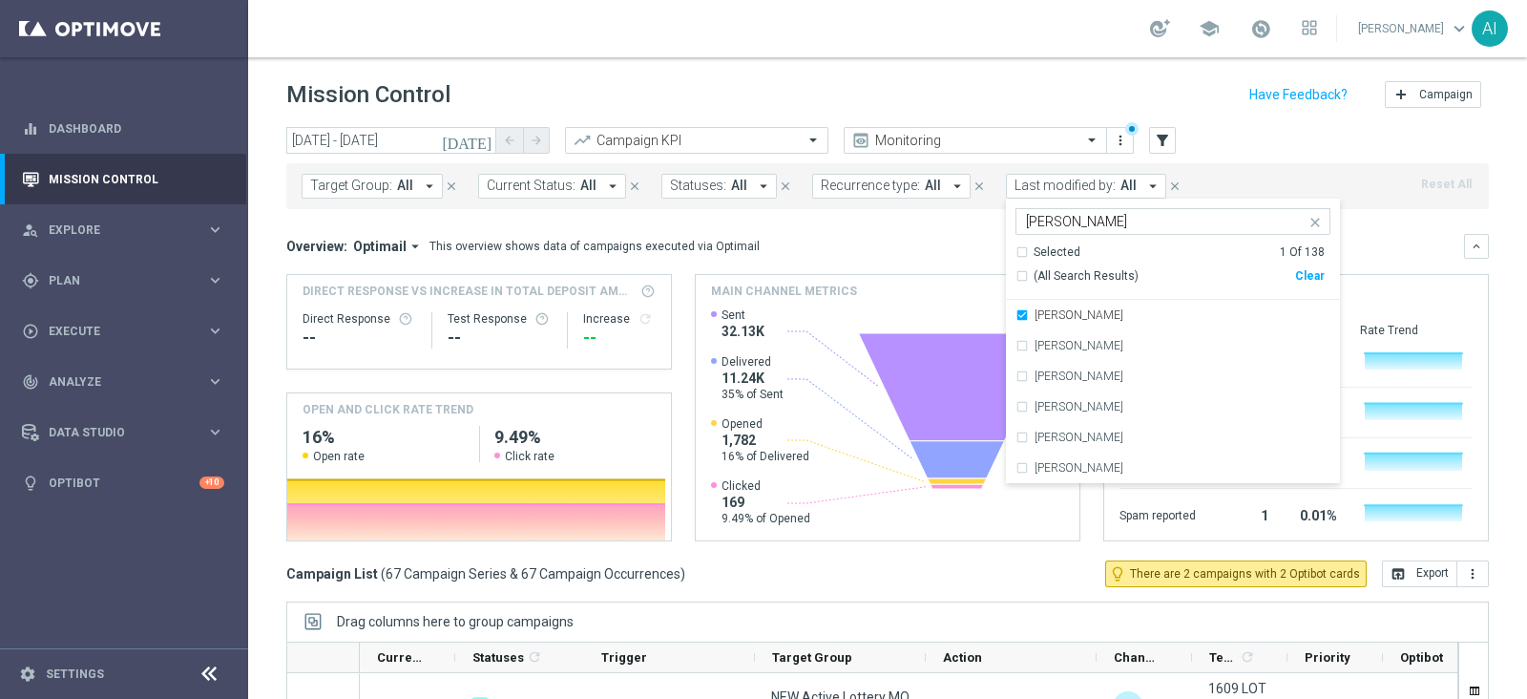
click at [1389, 242] on div "Overview: Optimail arrow_drop_down This overview shows data of campaigns execut…" at bounding box center [875, 246] width 1178 height 17
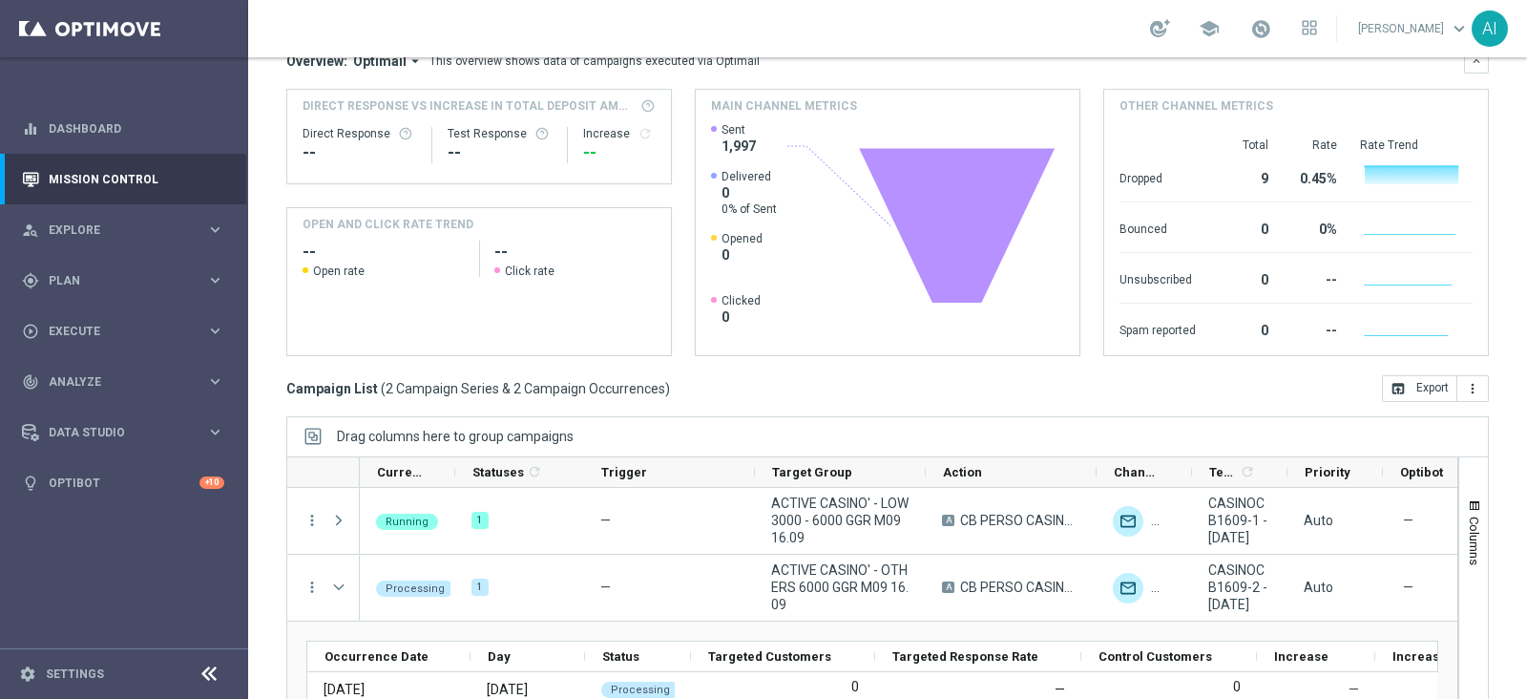
scroll to position [255, 0]
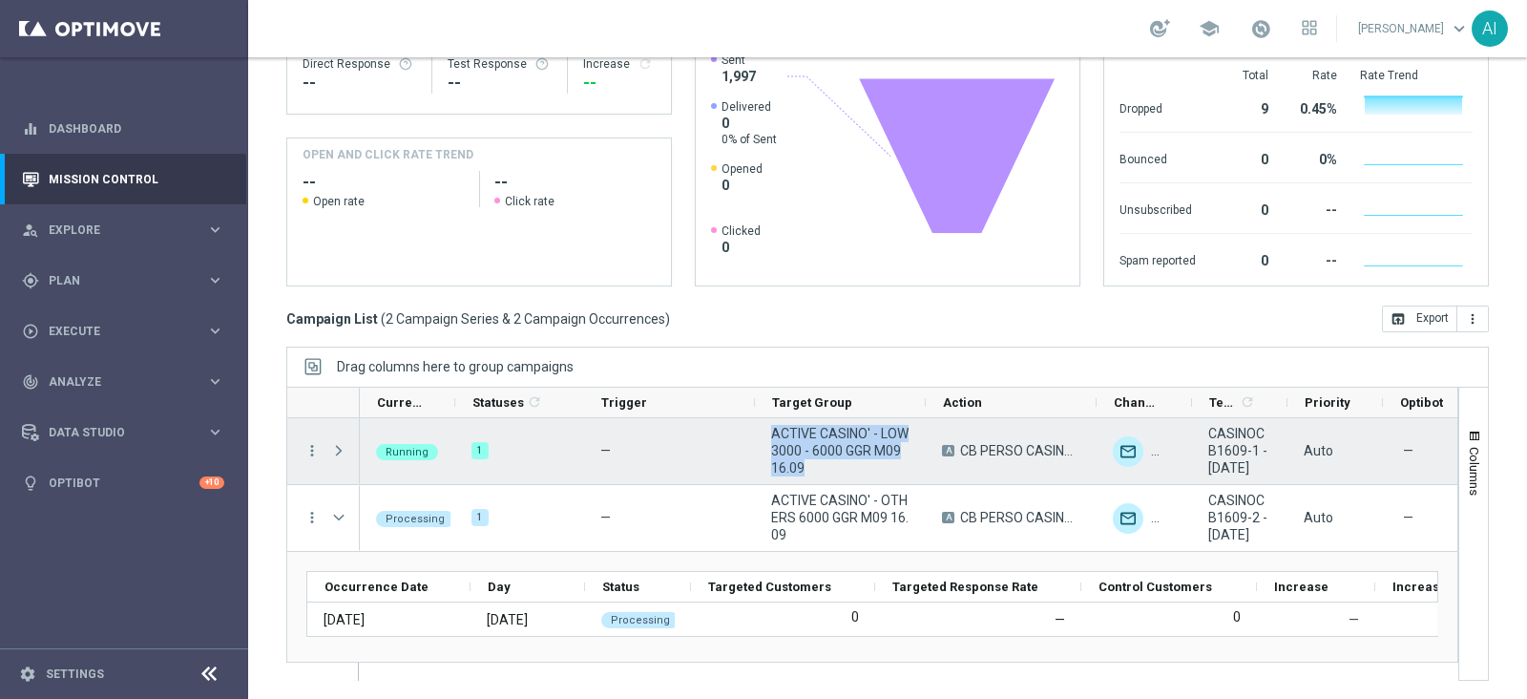
drag, startPoint x: 814, startPoint y: 466, endPoint x: 765, endPoint y: 434, distance: 58.0
click at [765, 434] on div "ACTIVE CASINO' - LOW 3000 - 6000 GGR M09 16.09" at bounding box center [840, 451] width 171 height 66
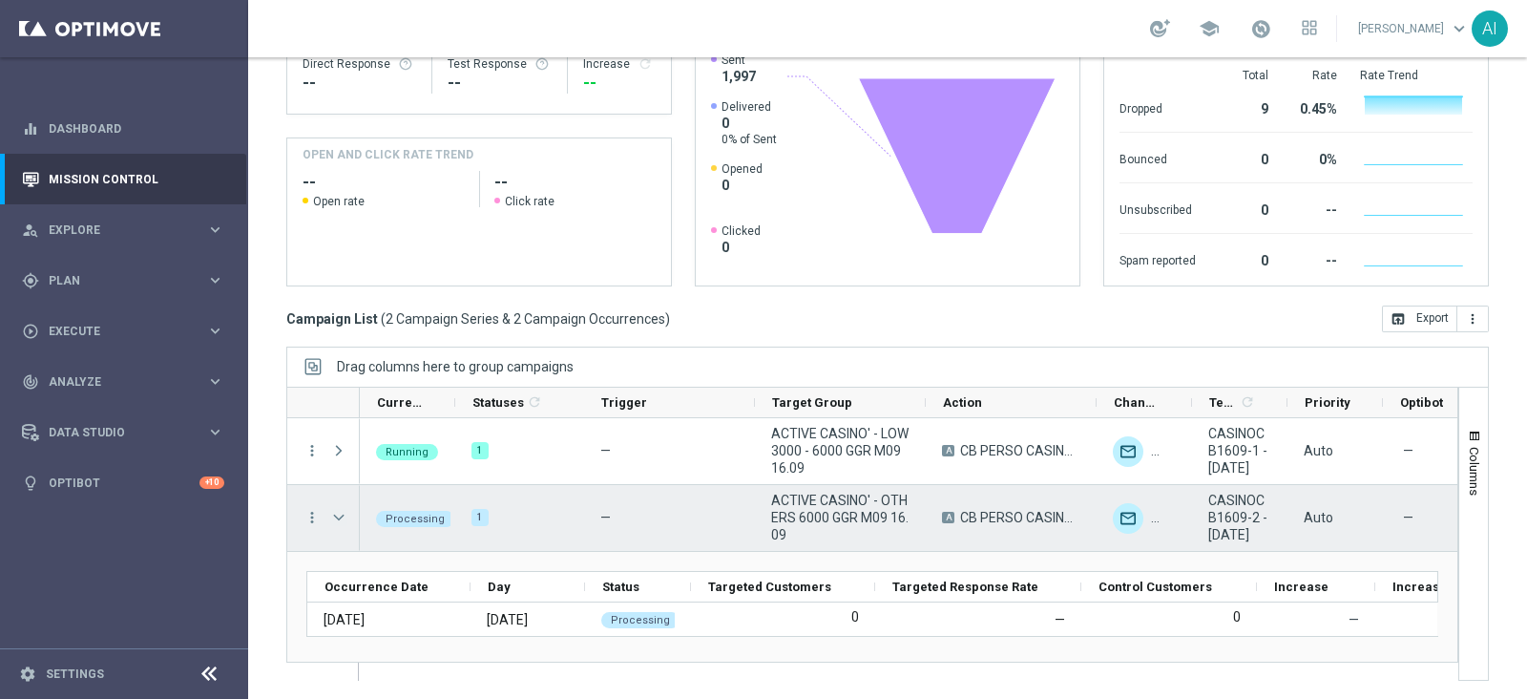
click at [337, 514] on span at bounding box center [338, 517] width 17 height 15
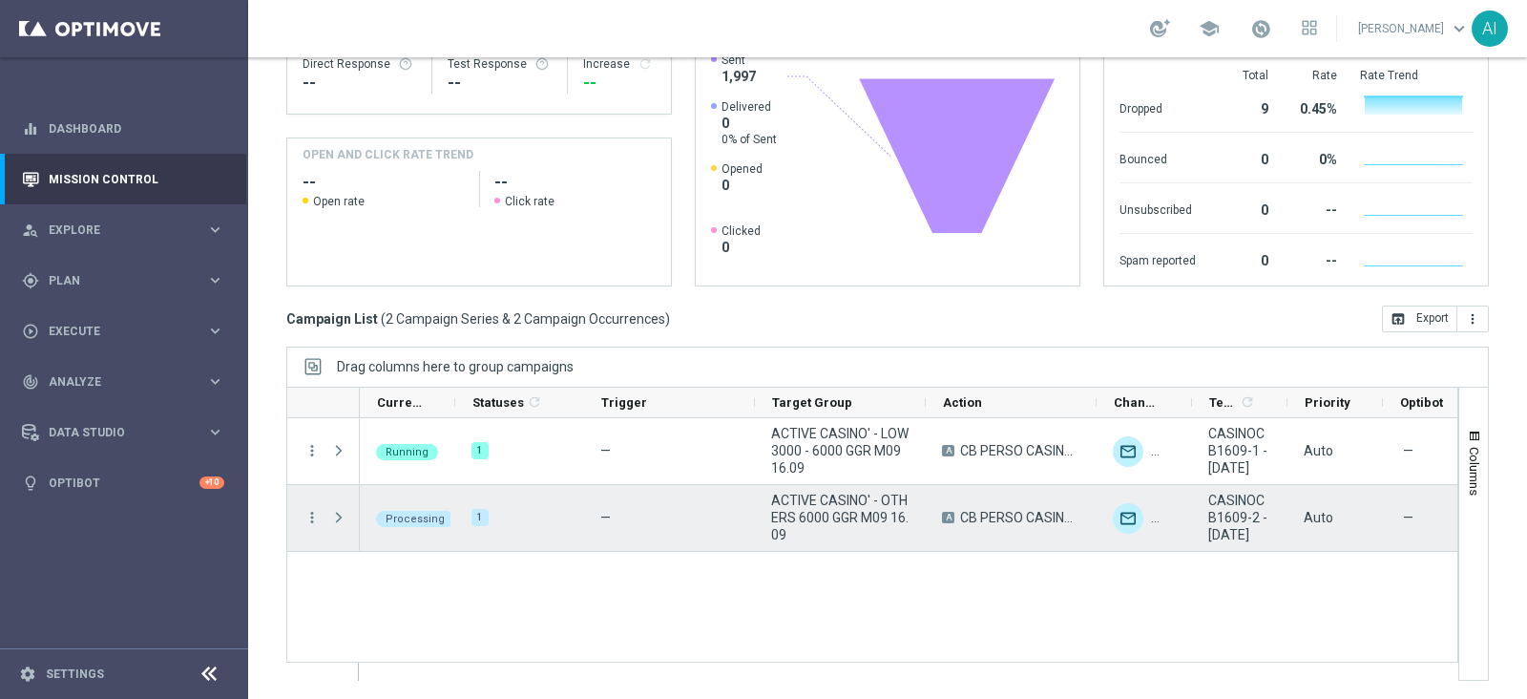
click at [337, 514] on span at bounding box center [338, 517] width 17 height 15
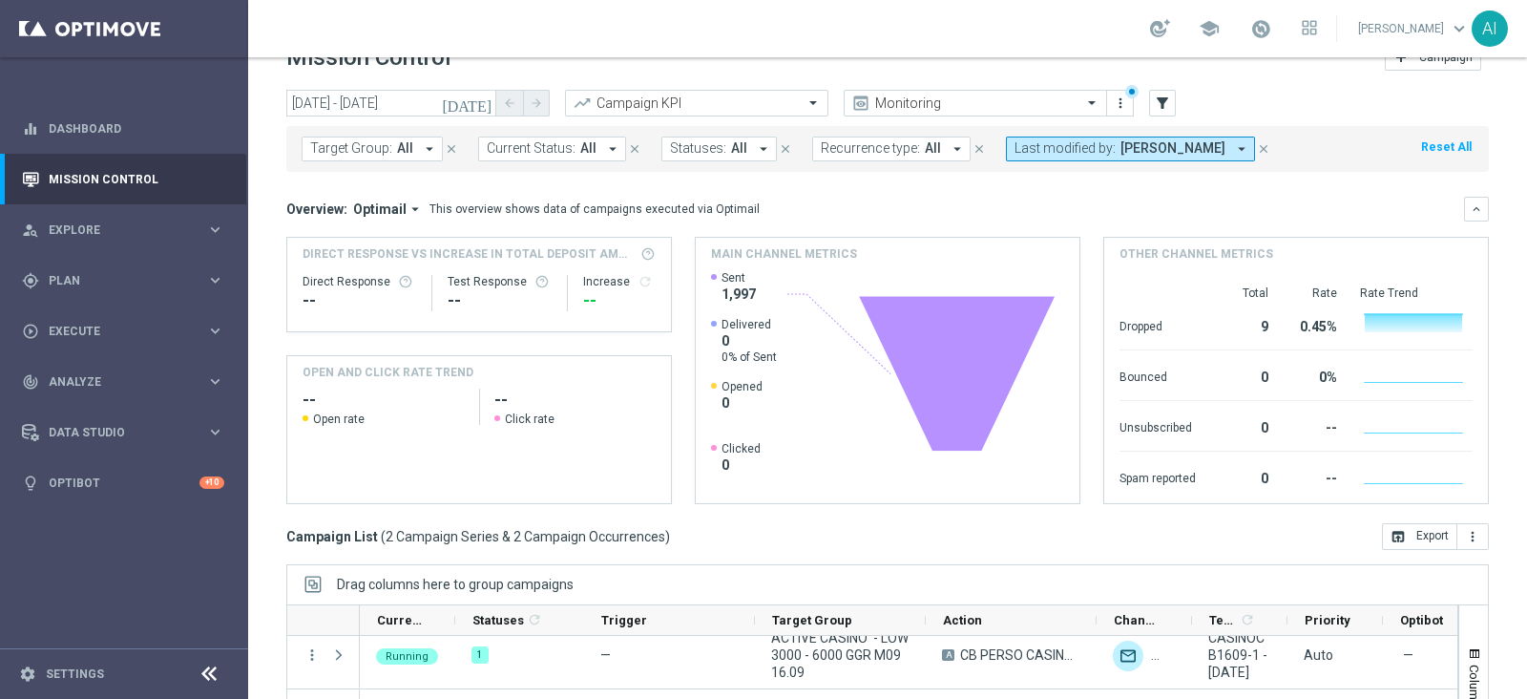
scroll to position [0, 0]
